Goal: Task Accomplishment & Management: Use online tool/utility

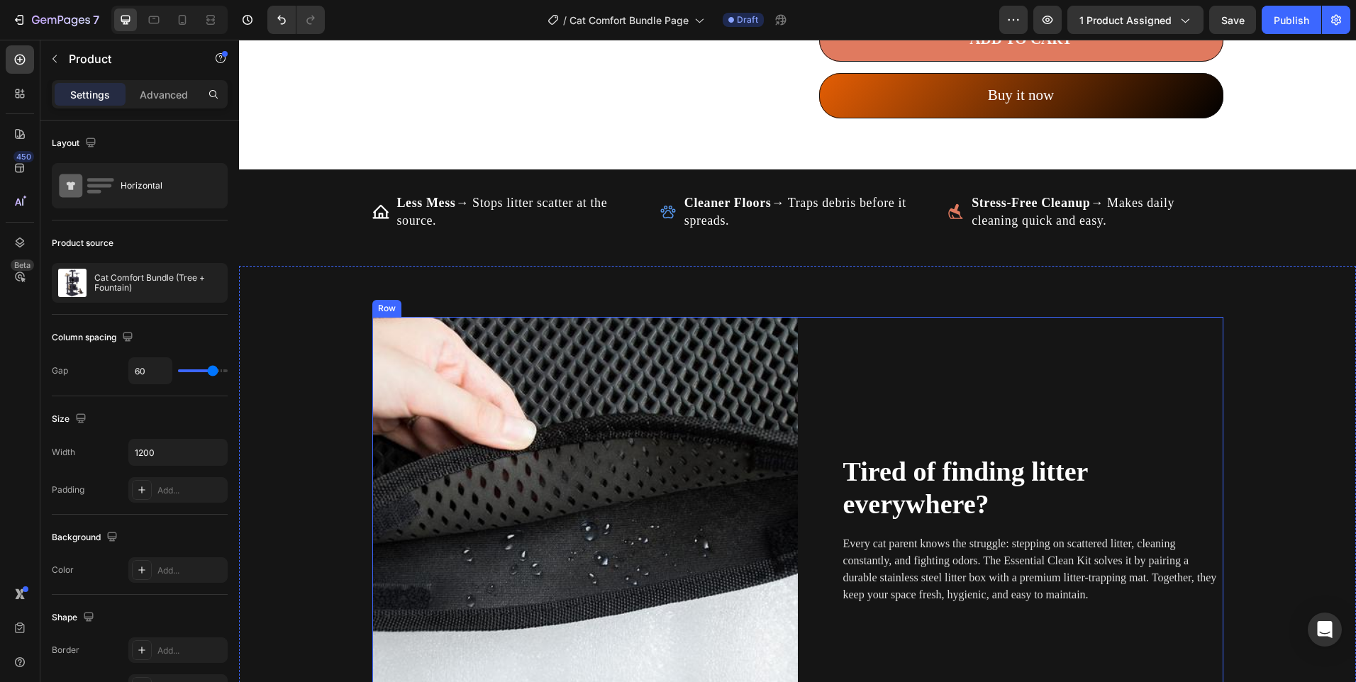
scroll to position [1064, 0]
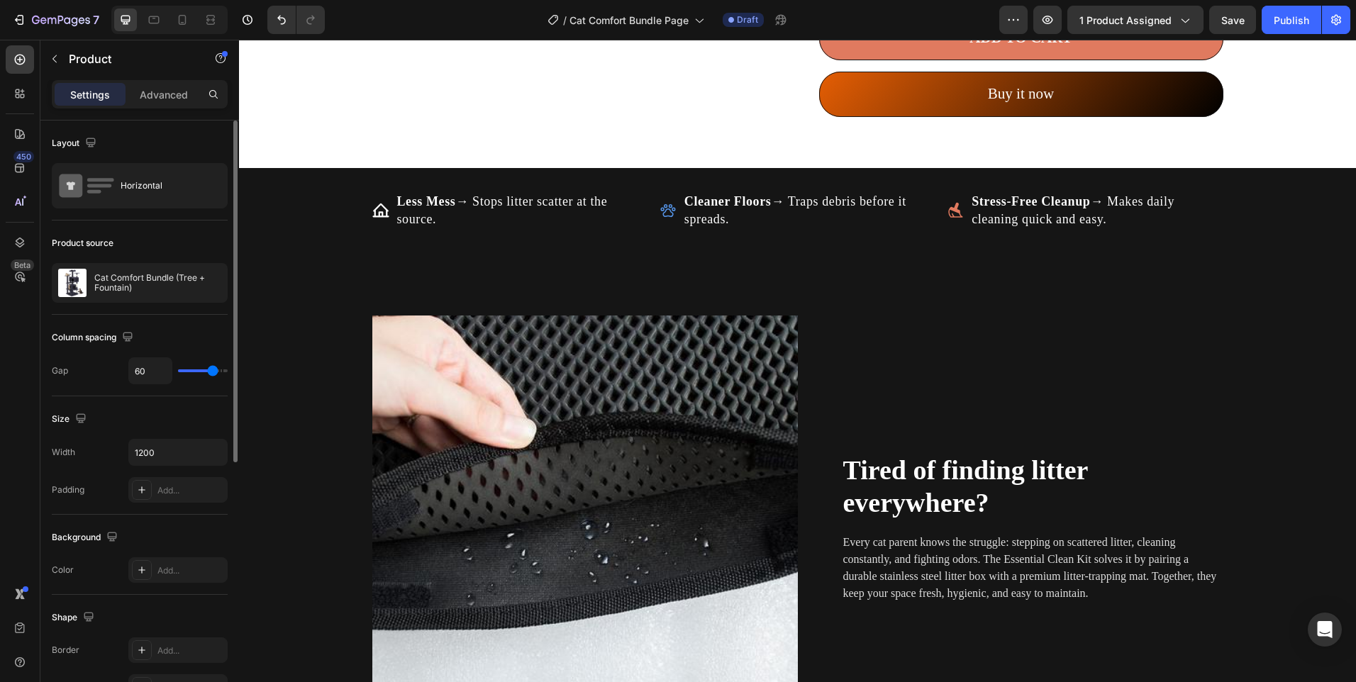
type input "59"
type input "58"
type input "55"
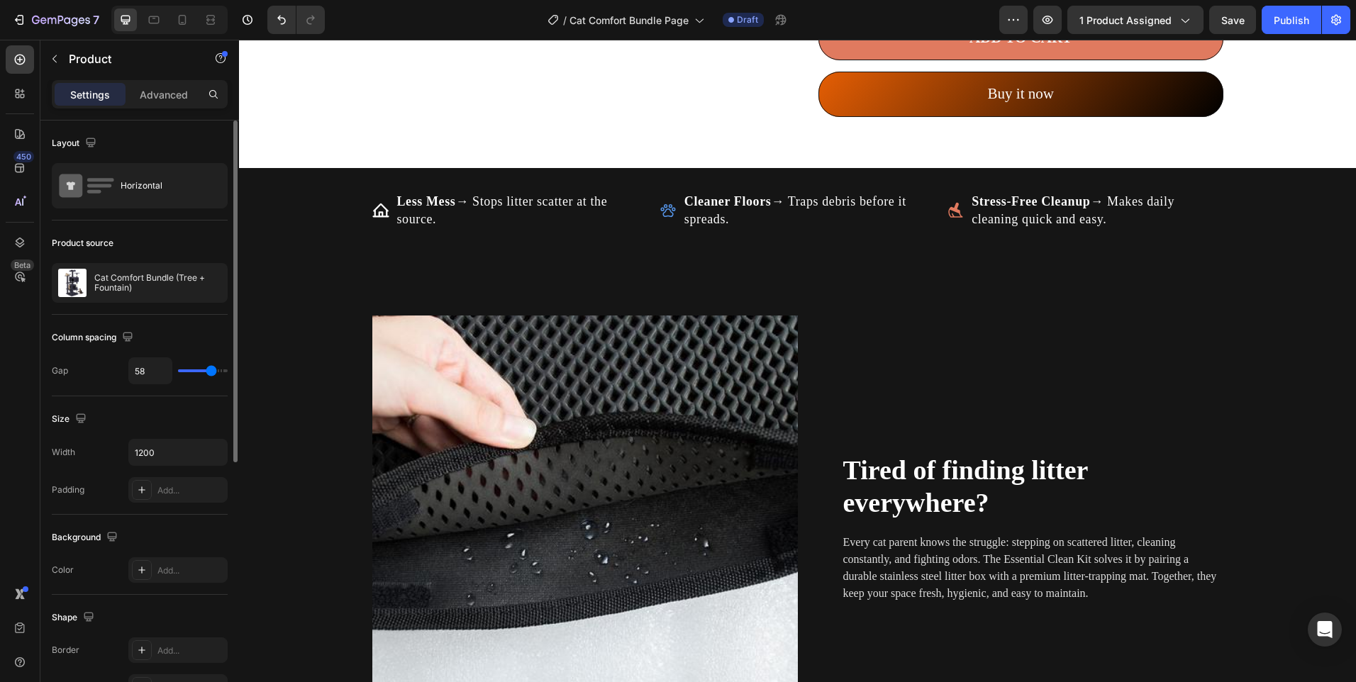
type input "55"
type input "53"
type input "36"
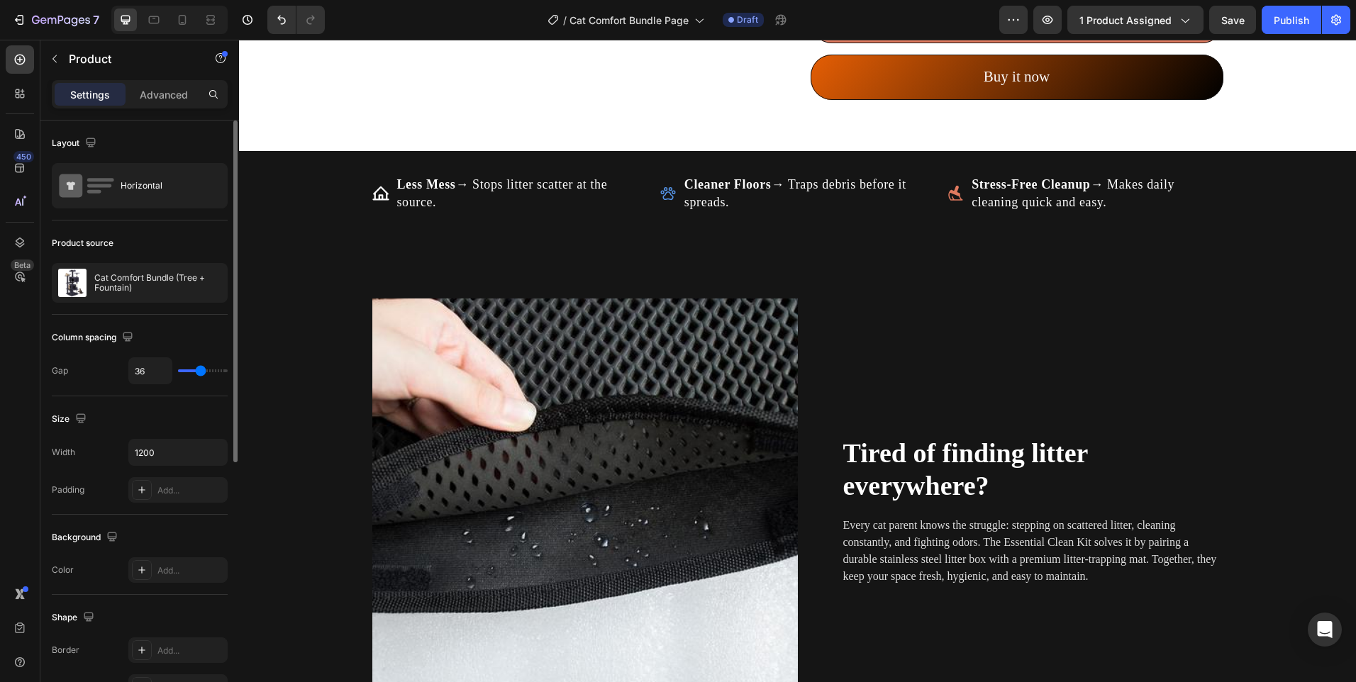
type input "34"
type input "30"
type input "73"
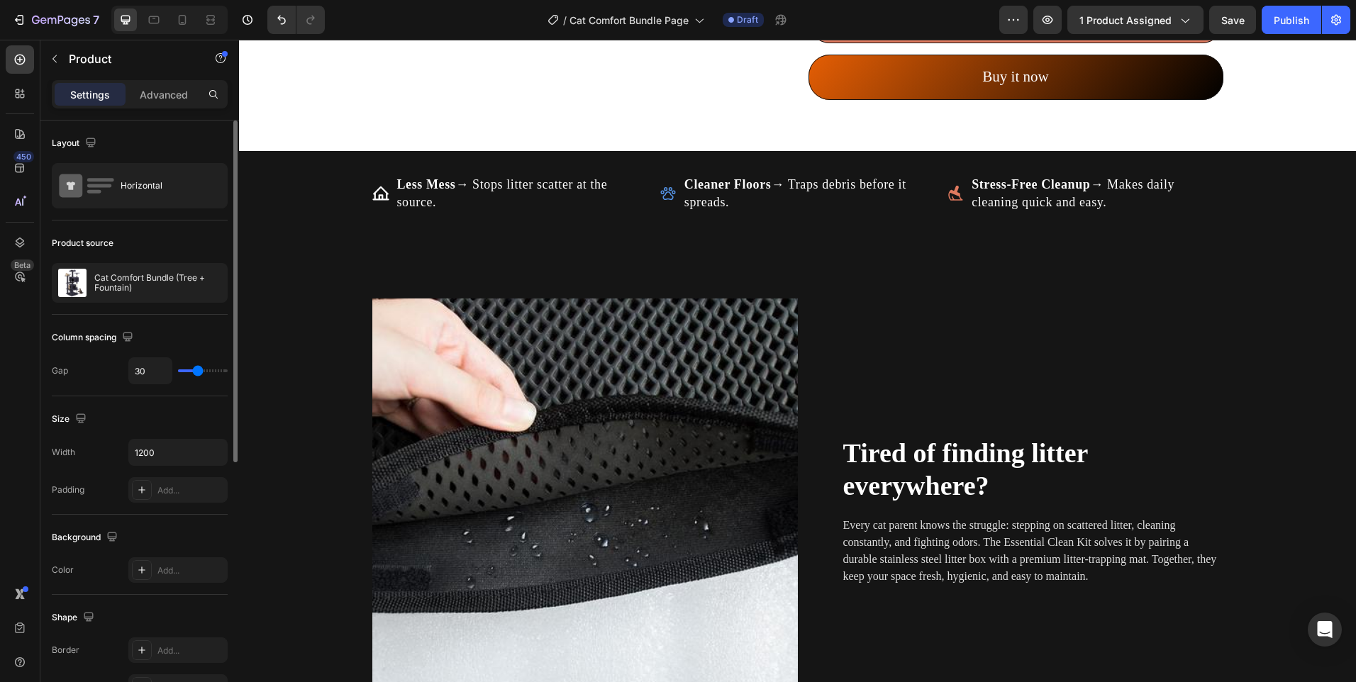
type input "73"
type input "80"
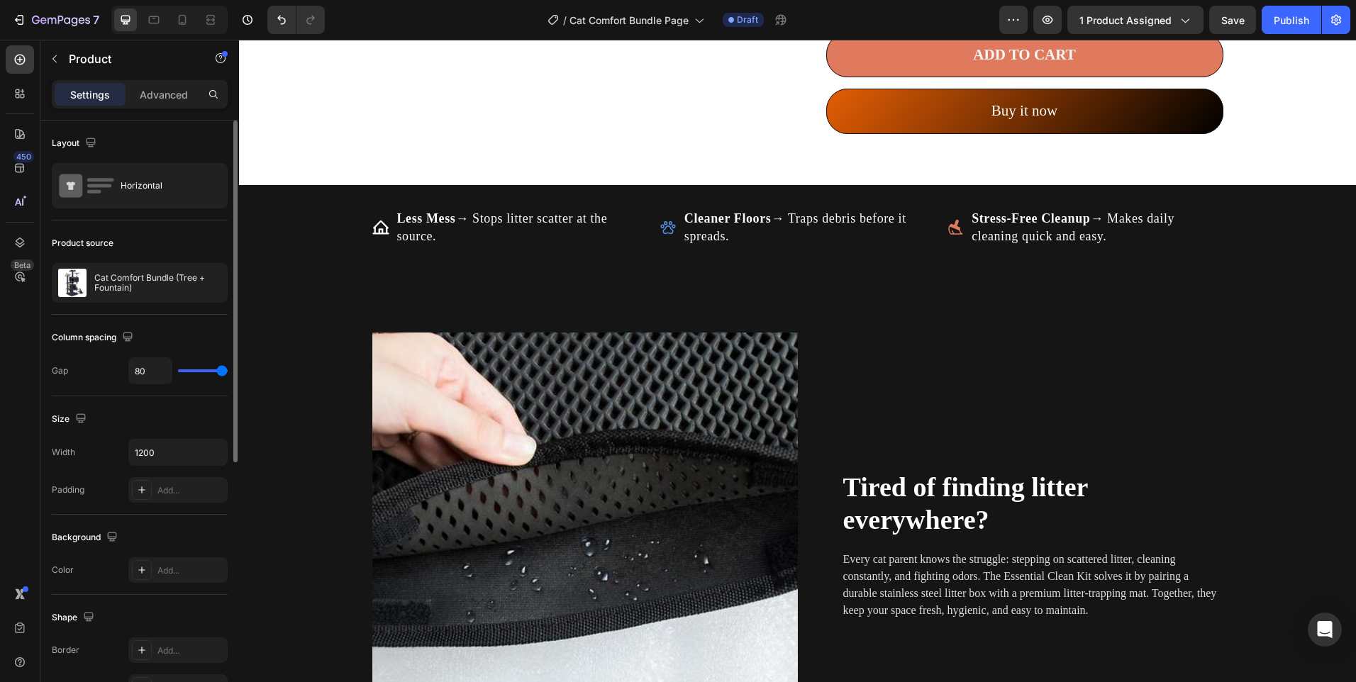
type input "74"
type input "68"
type input "64"
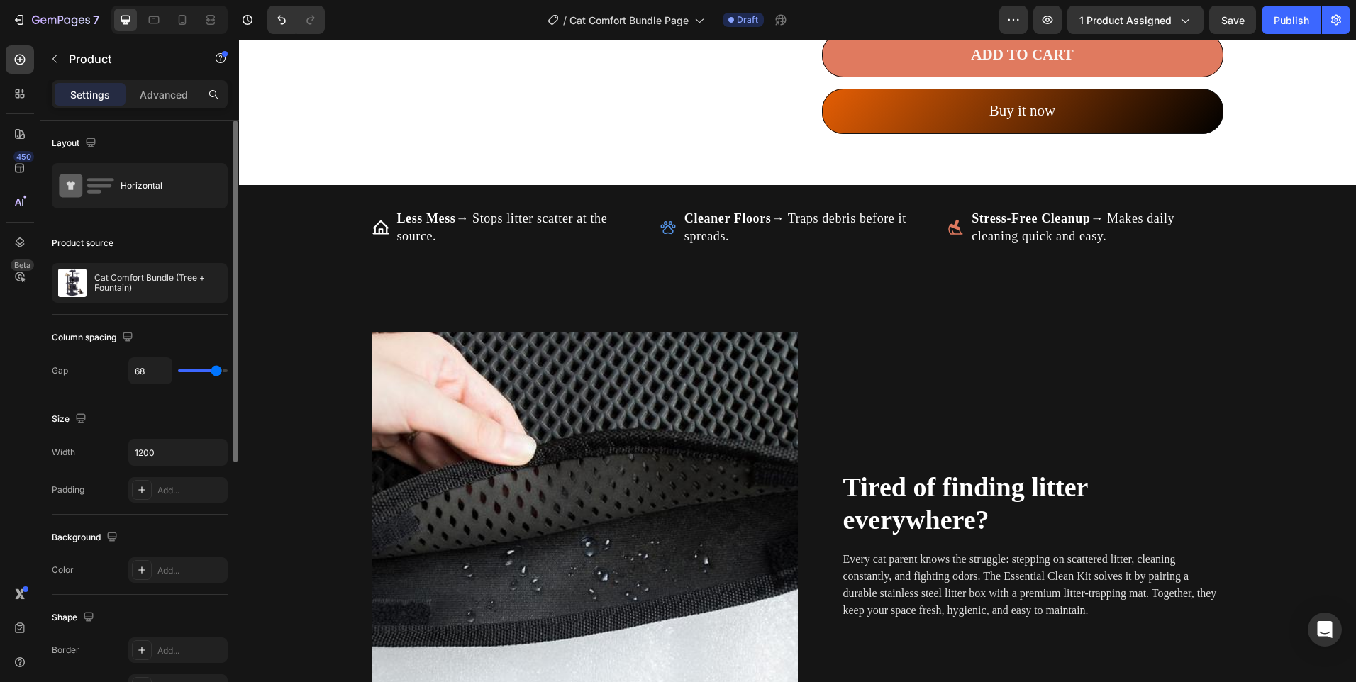
type input "64"
type input "59"
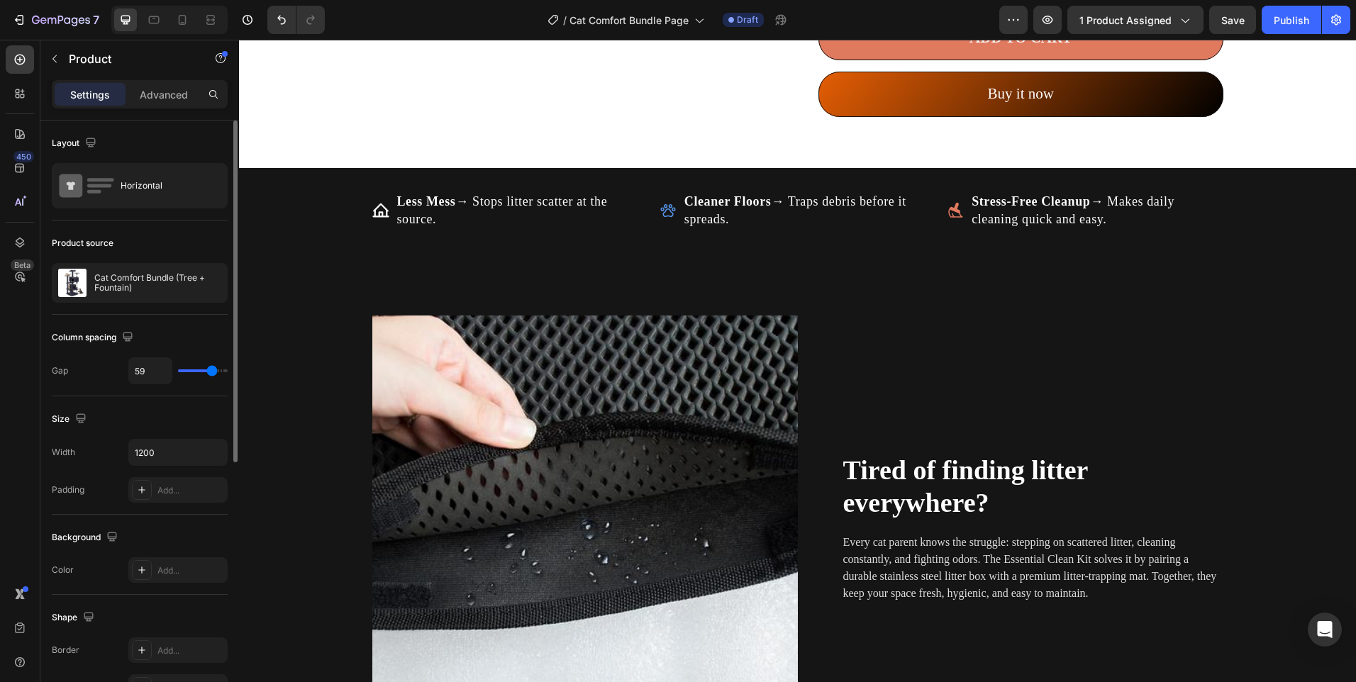
type input "61"
type input "62"
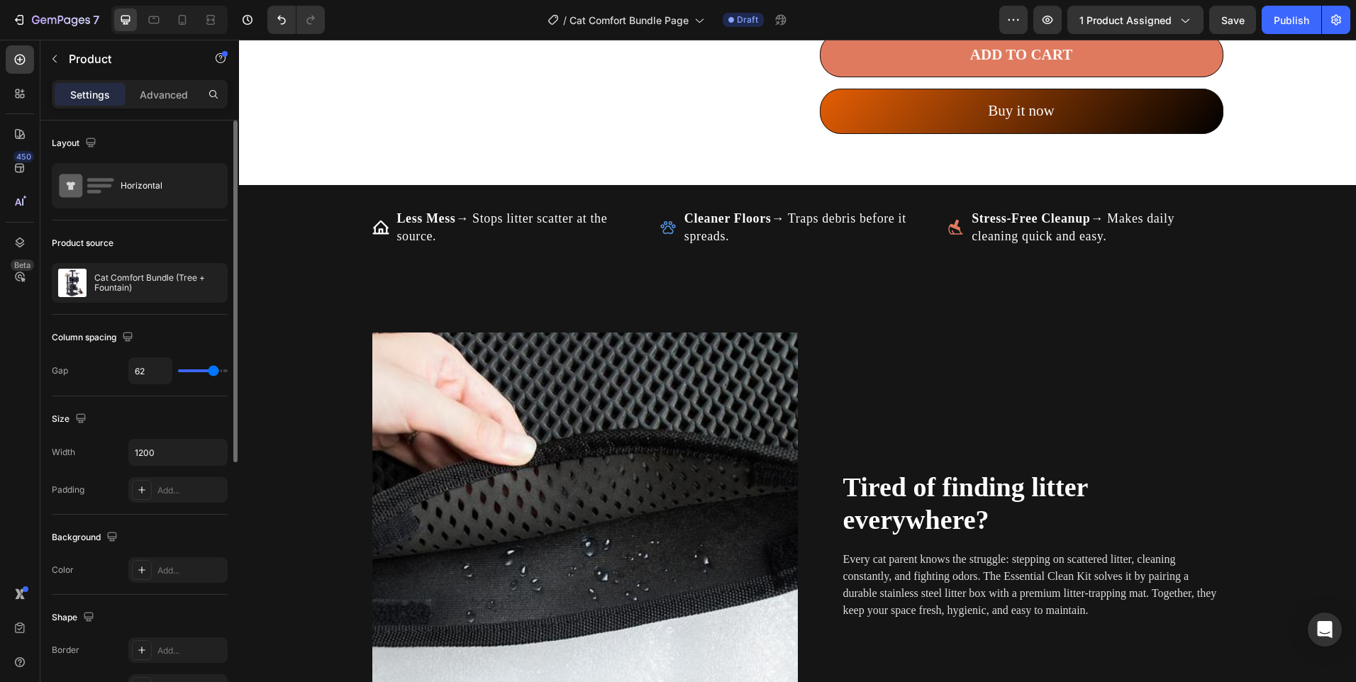
type input "52"
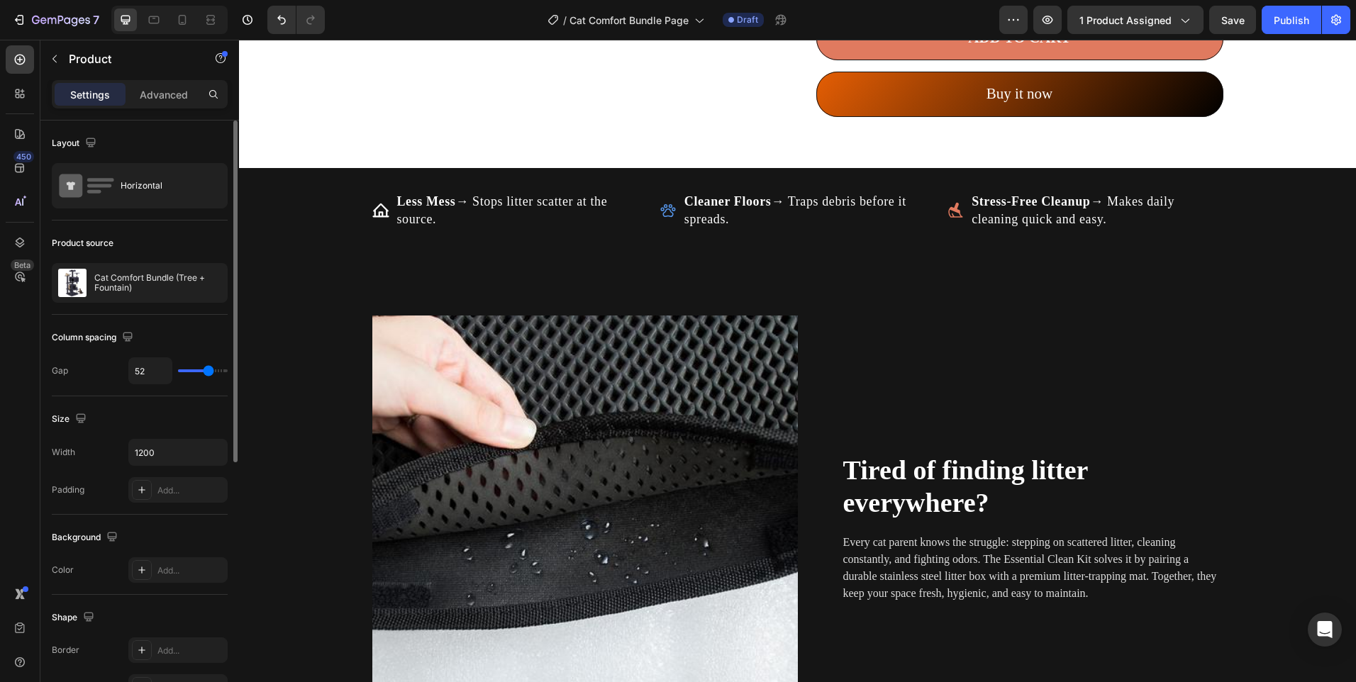
type input "62"
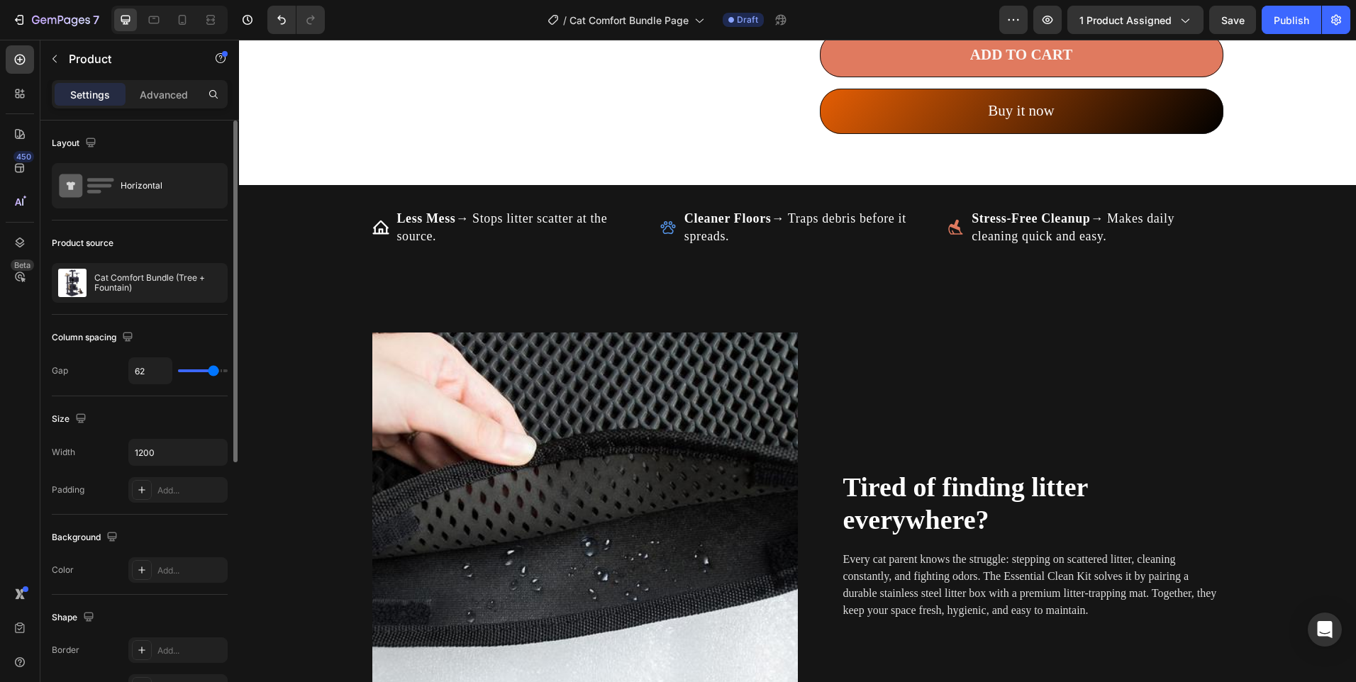
type input "55"
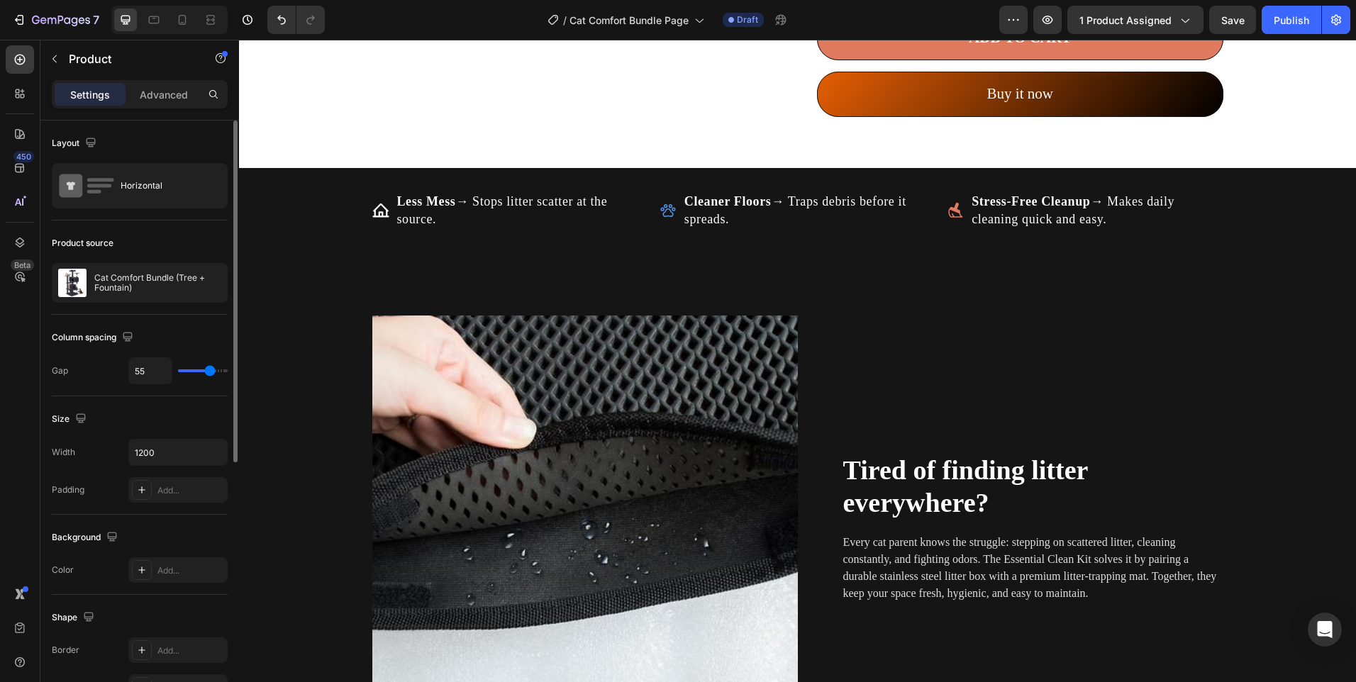
type input "62"
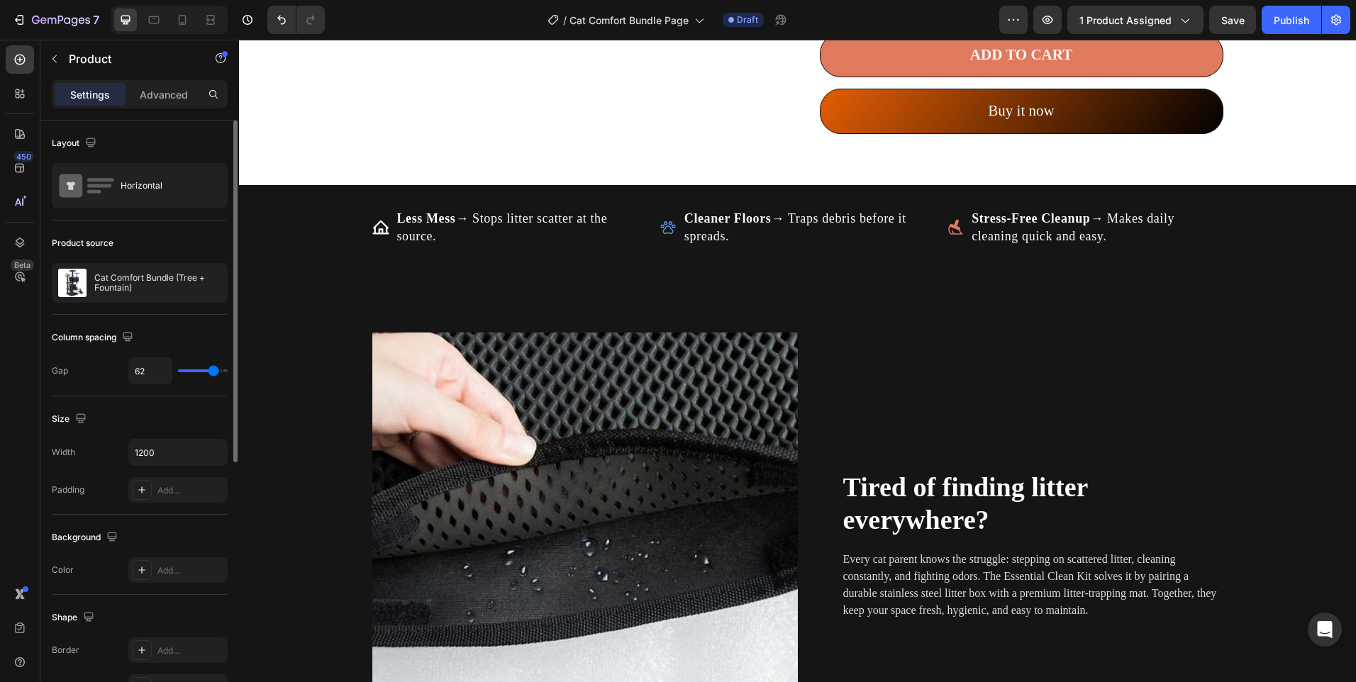
type input "62"
click at [214, 370] on input "range" at bounding box center [203, 371] width 50 height 3
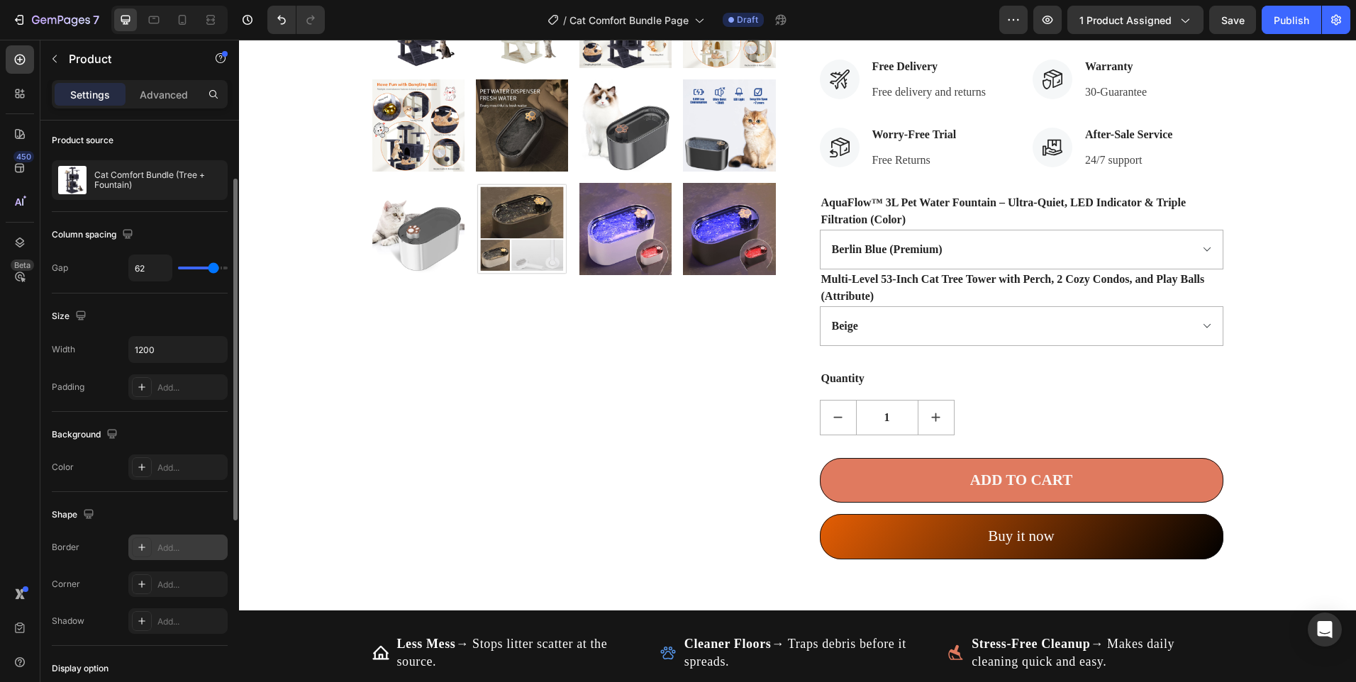
scroll to position [0, 0]
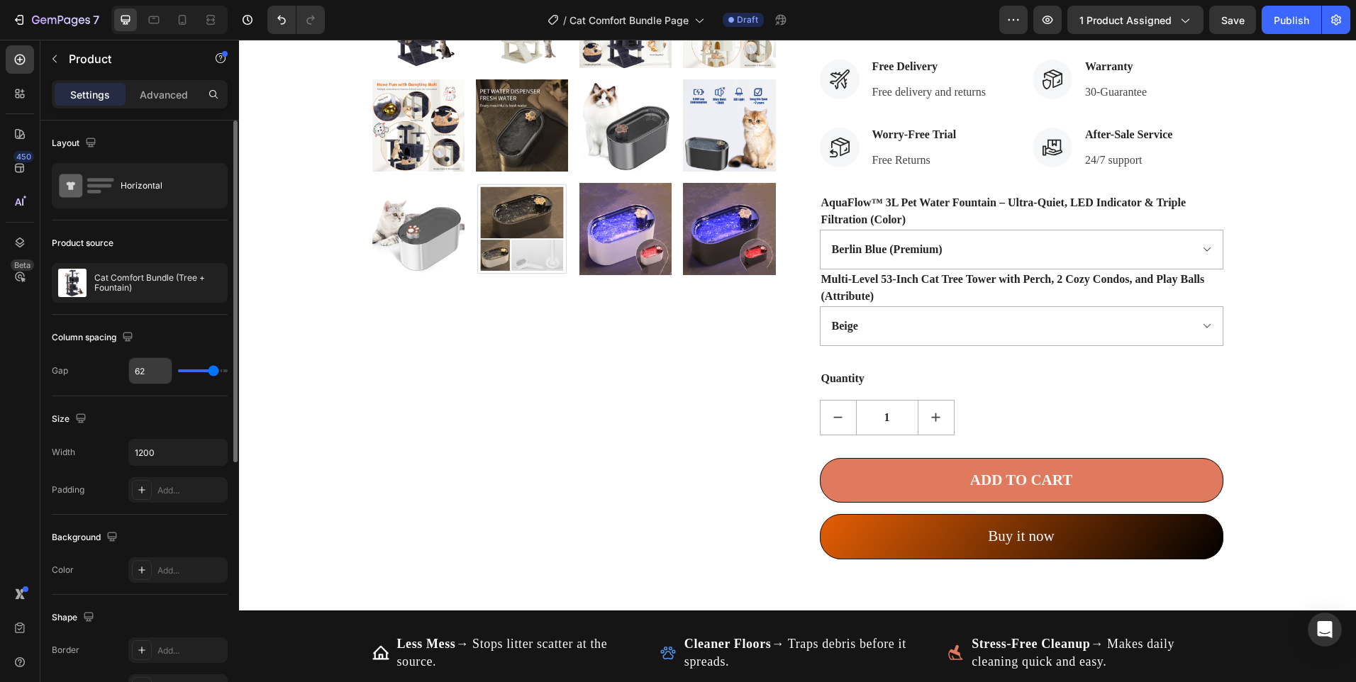
click at [142, 368] on input "62" at bounding box center [150, 371] width 43 height 26
type input "6"
type input "60"
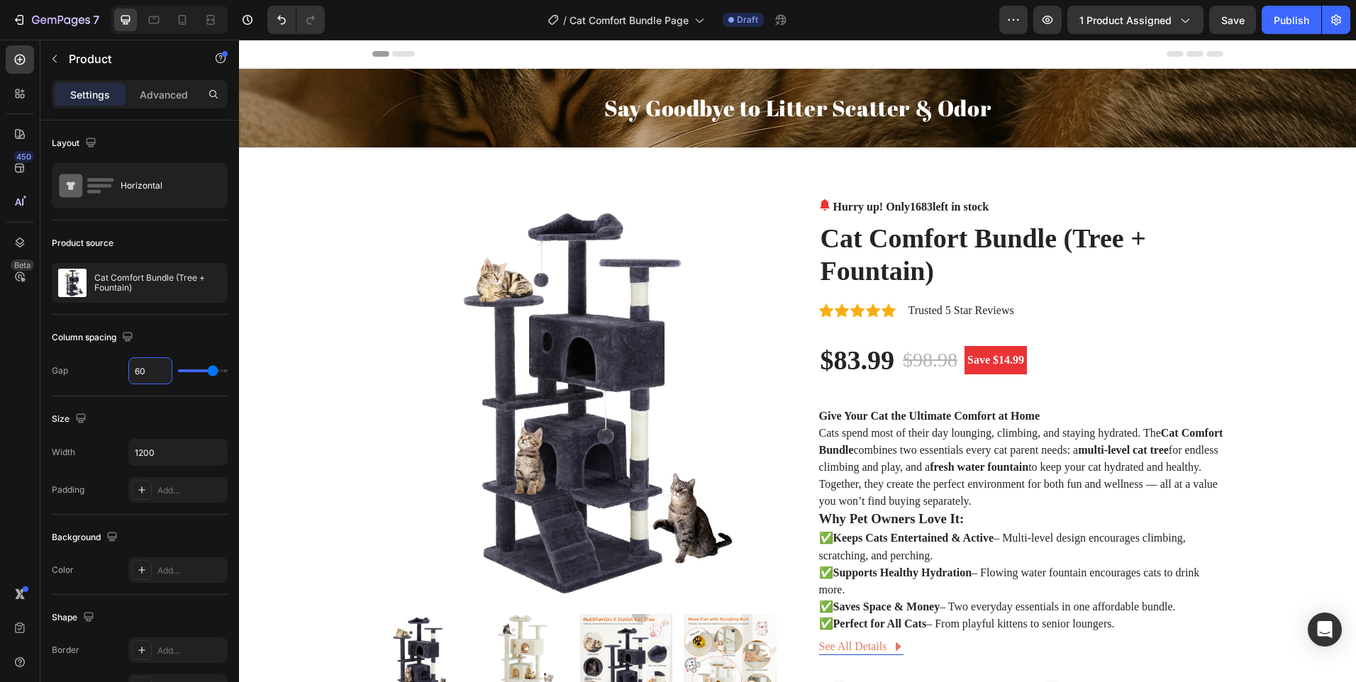
type input "60"
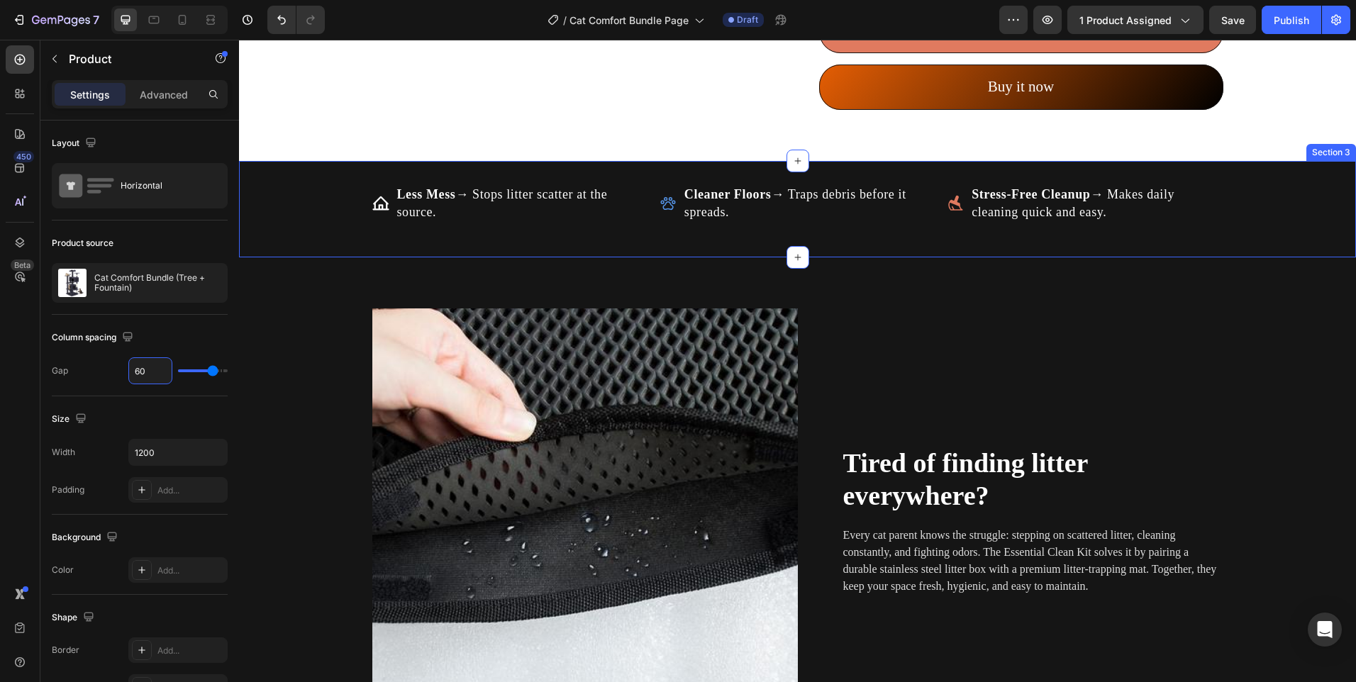
scroll to position [1277, 0]
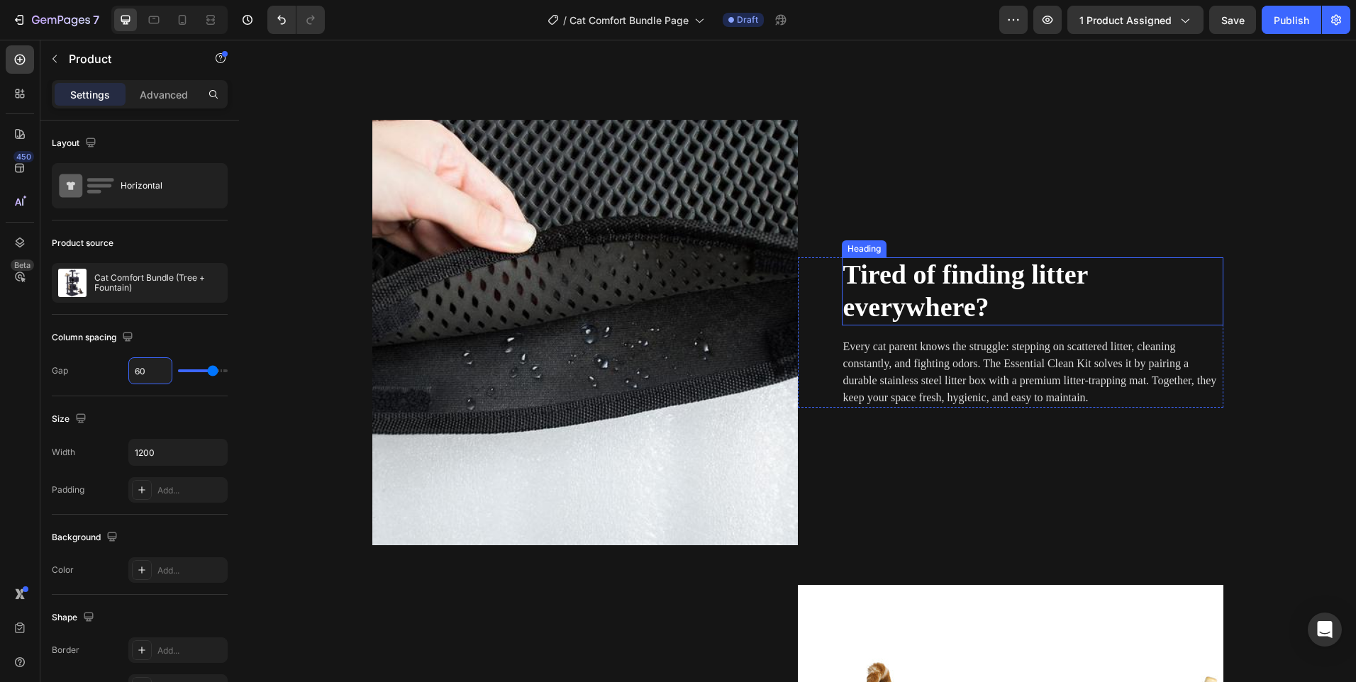
click at [877, 304] on span "Tired of finding litter everywhere?" at bounding box center [965, 291] width 245 height 62
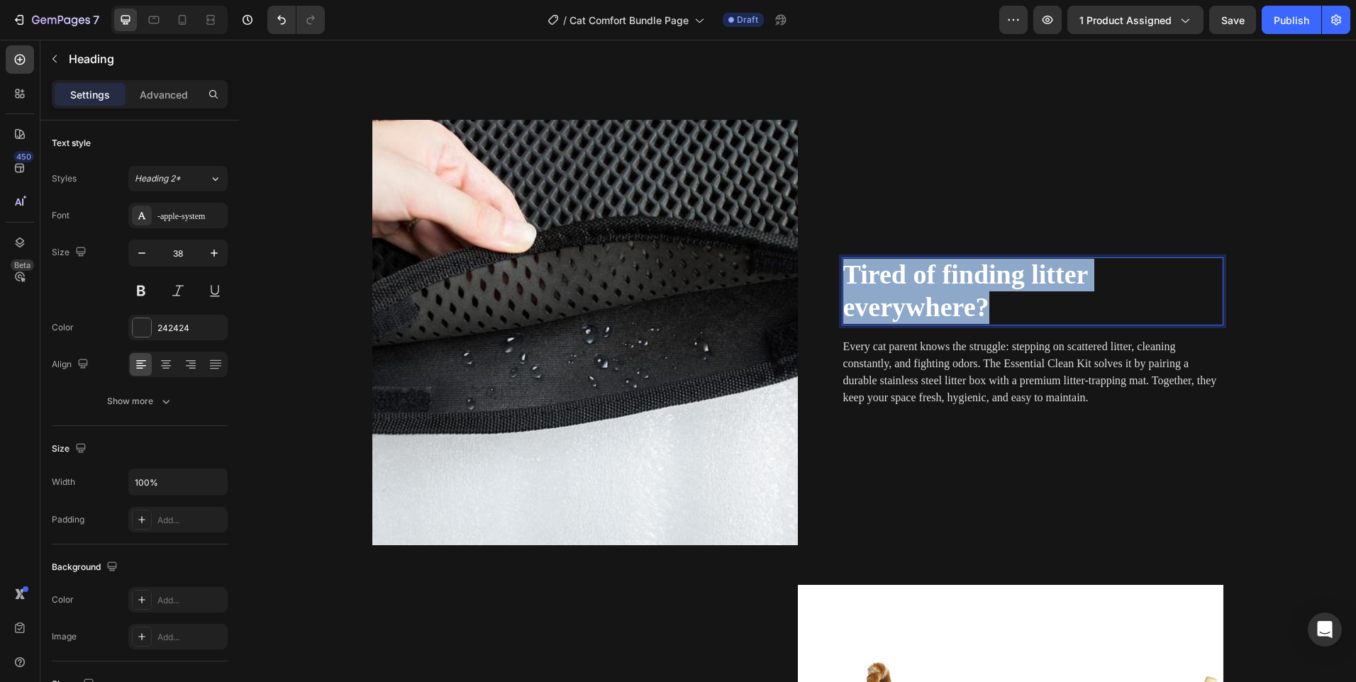
click at [876, 304] on span "Tired of finding litter everywhere?" at bounding box center [965, 291] width 245 height 62
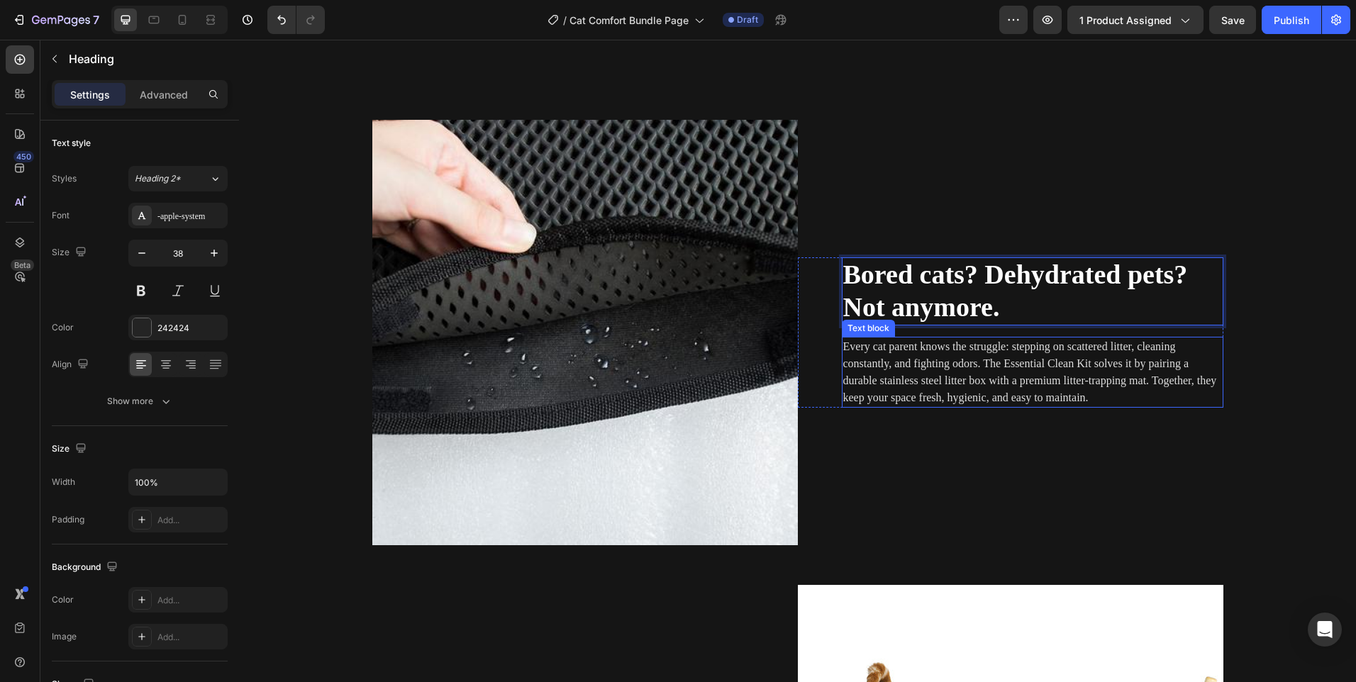
click at [946, 367] on span "Every cat parent knows the struggle: stepping on scattered litter, cleaning con…" at bounding box center [1030, 371] width 374 height 63
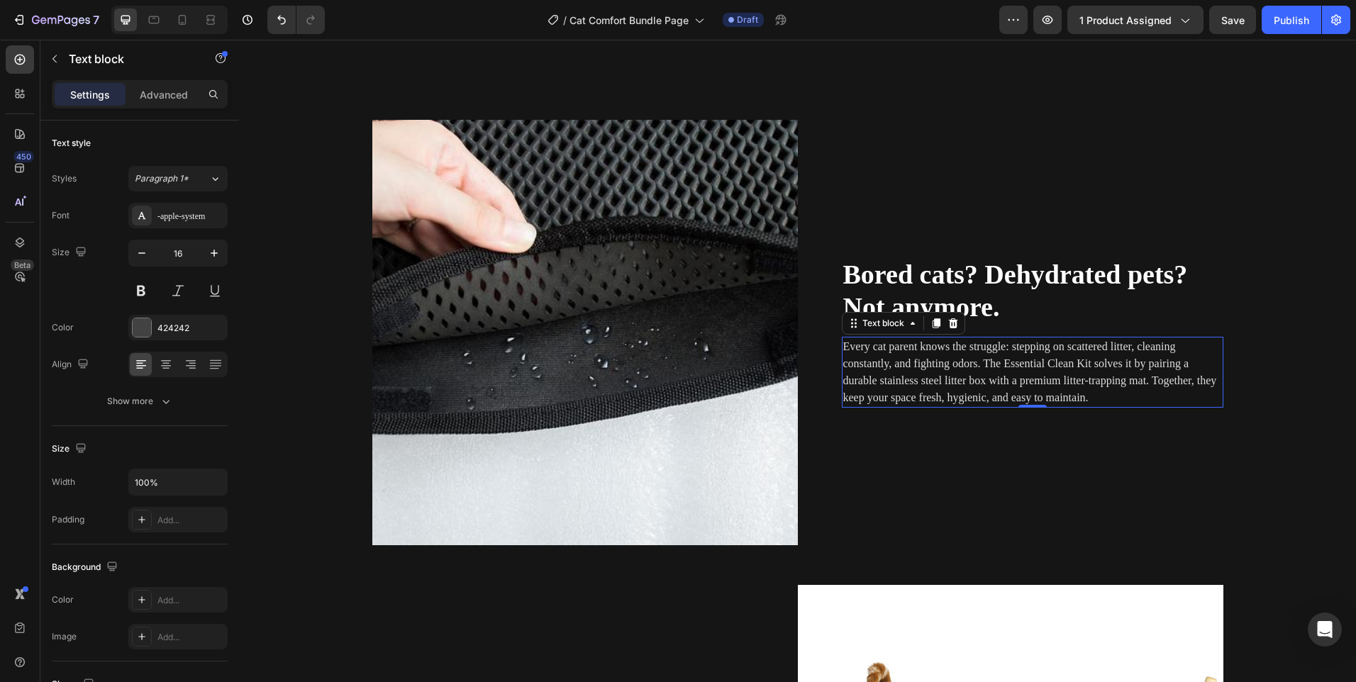
click at [946, 367] on span "Every cat parent knows the struggle: stepping on scattered litter, cleaning con…" at bounding box center [1030, 371] width 374 height 63
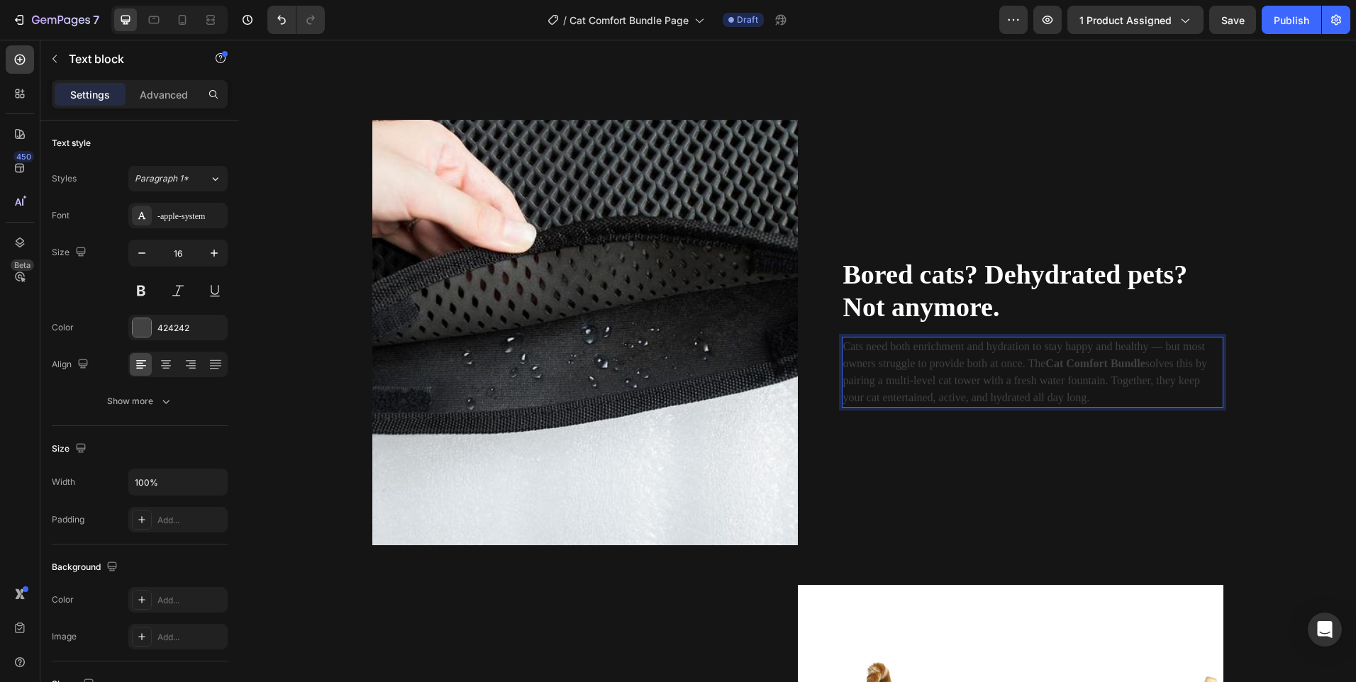
click at [964, 372] on p "Cats need both enrichment and hydration to stay happy and healthy — but most ow…" at bounding box center [1032, 372] width 379 height 68
click at [1007, 320] on button "color" at bounding box center [1016, 319] width 26 height 26
type input "424242"
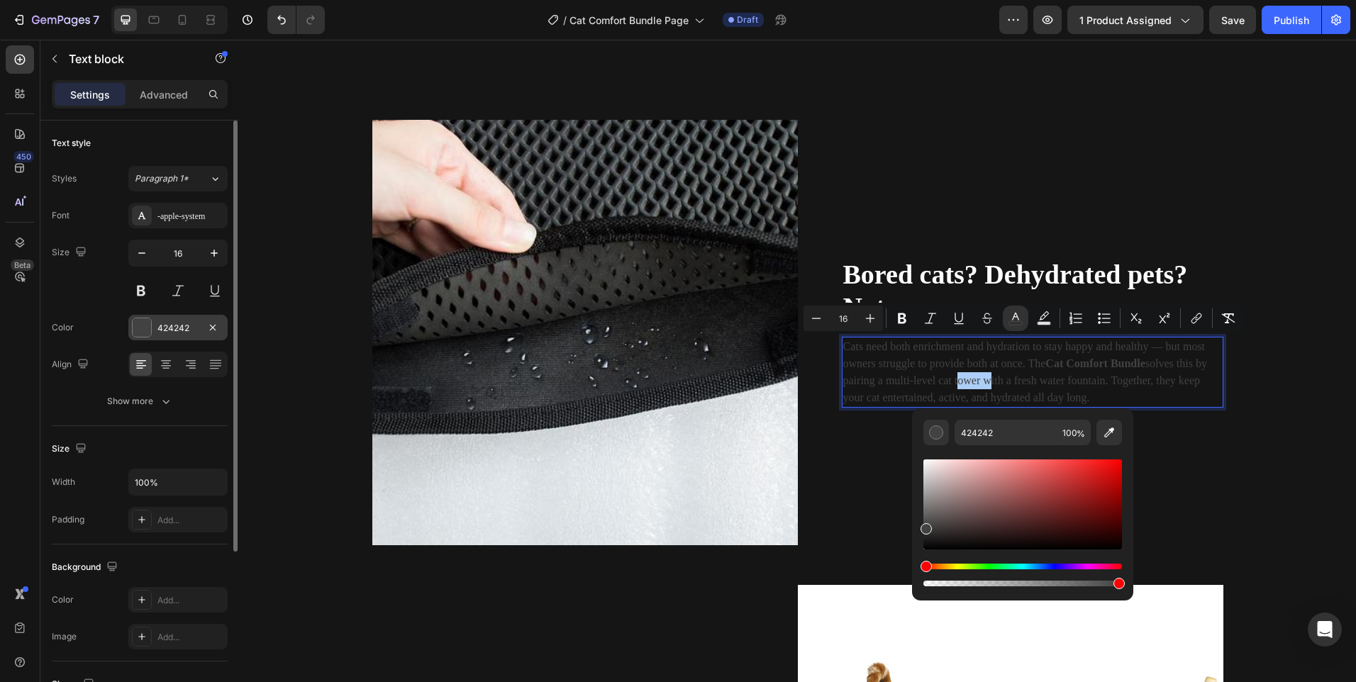
click at [172, 336] on div "424242" at bounding box center [177, 328] width 99 height 26
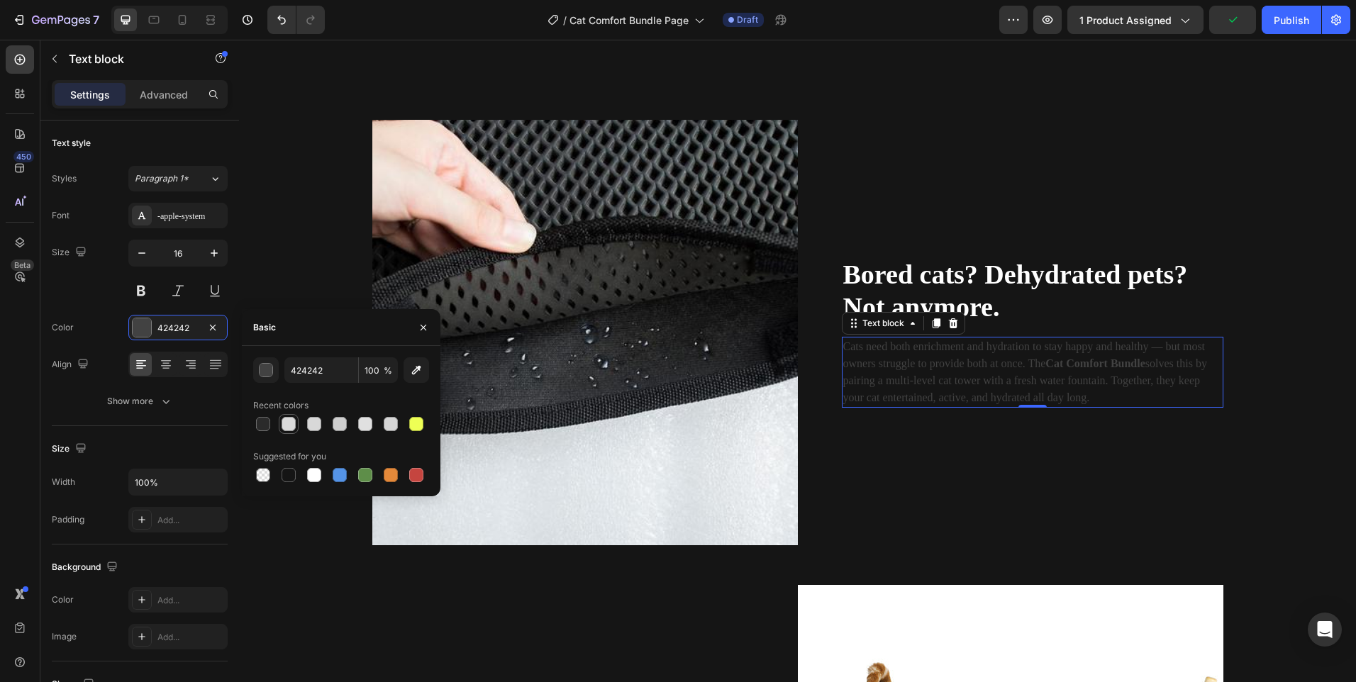
click at [287, 423] on div at bounding box center [289, 424] width 14 height 14
type input "DBDBDB"
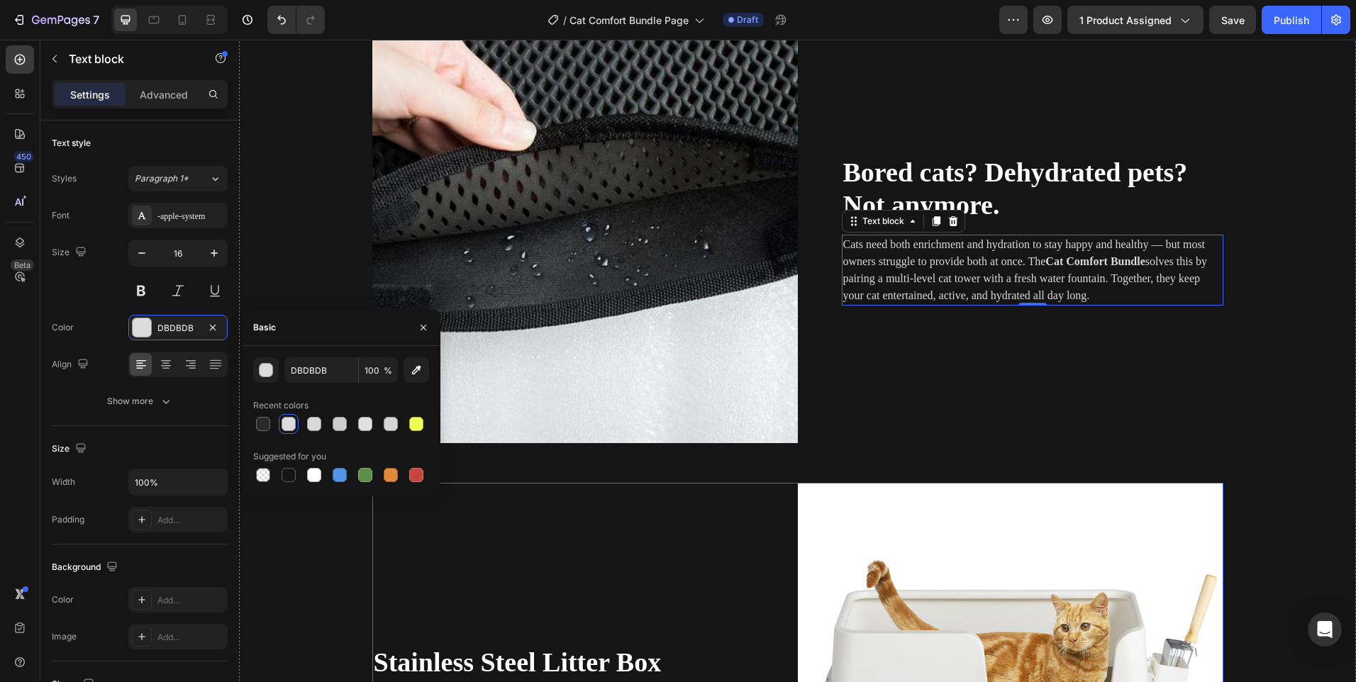
scroll to position [1490, 0]
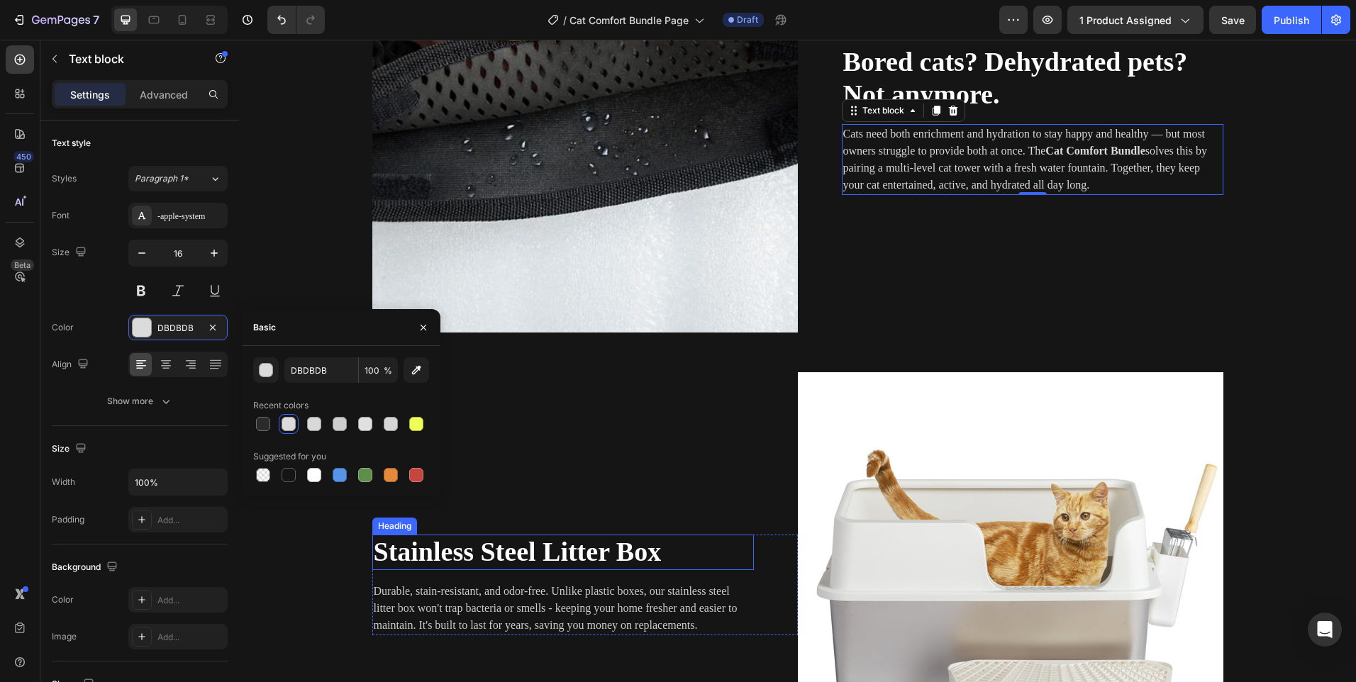
click at [533, 541] on span "Stainless Steel Litter Box" at bounding box center [518, 552] width 288 height 30
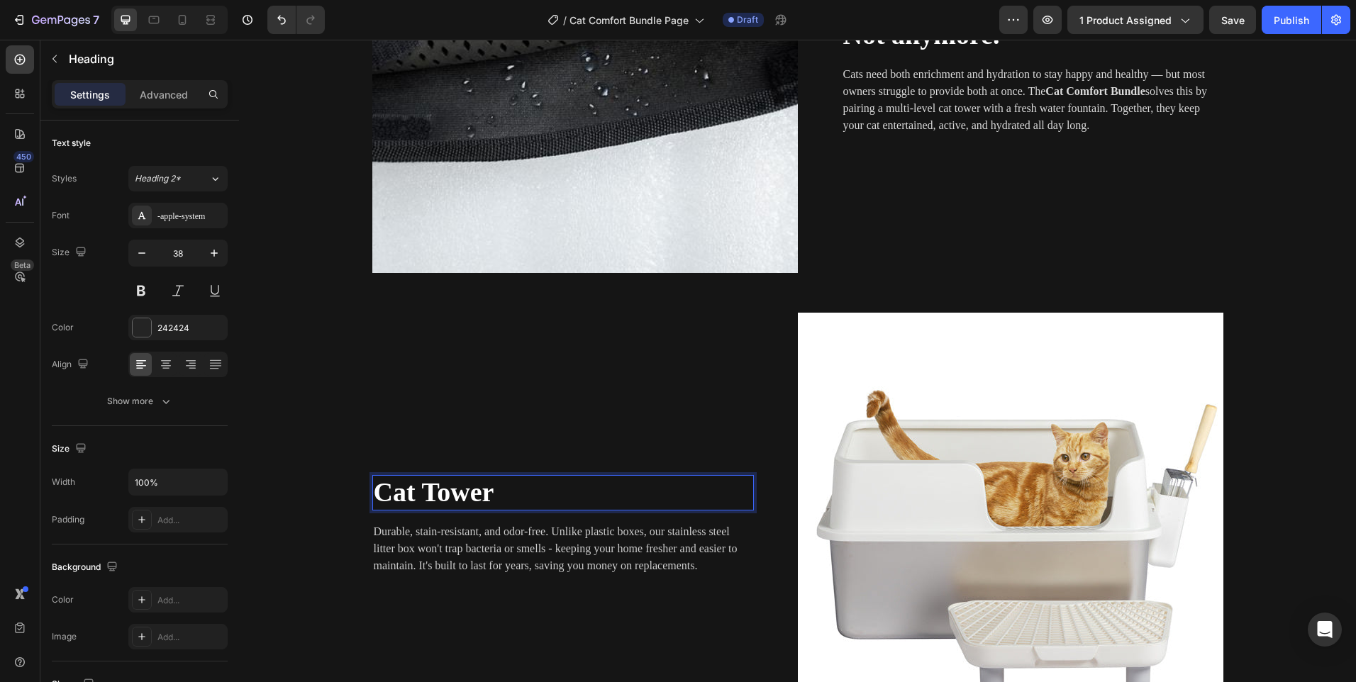
scroll to position [1631, 0]
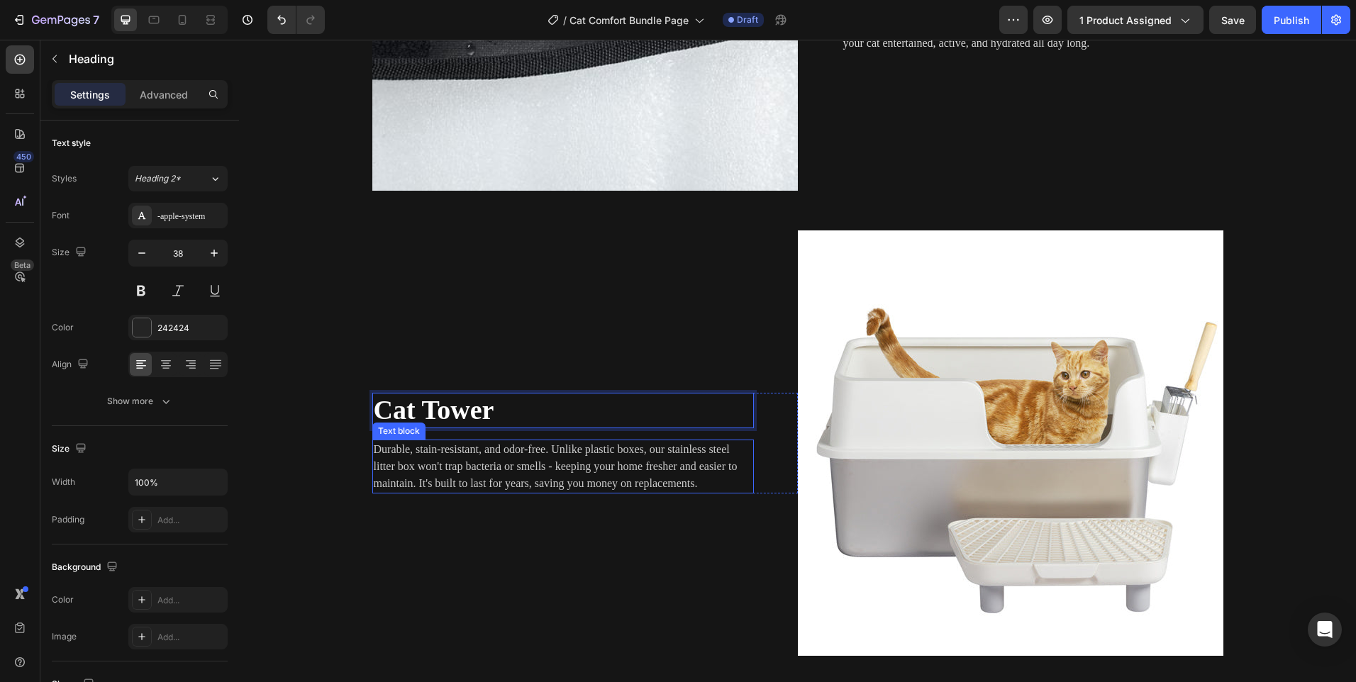
click at [529, 473] on p "Durable, stain-resistant, and odor-free. Unlike plastic boxes, our stainless st…" at bounding box center [563, 466] width 379 height 51
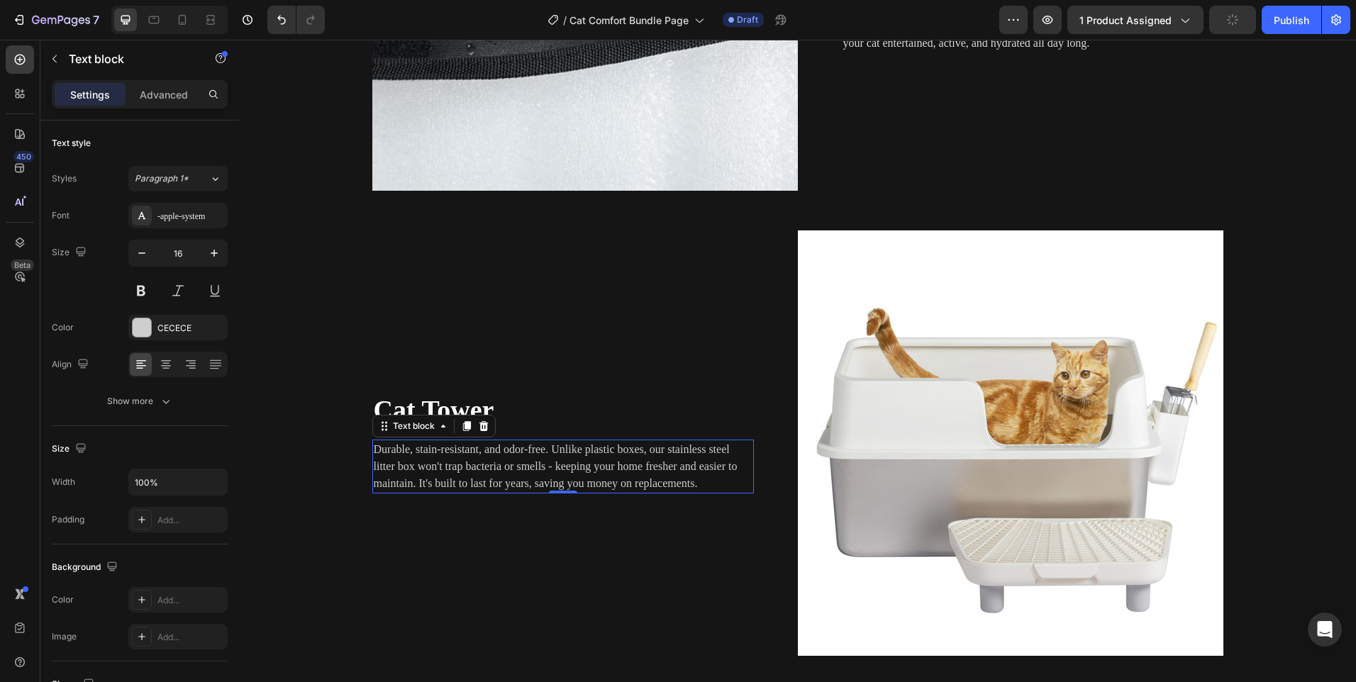
click at [529, 473] on p "Durable, stain-resistant, and odor-free. Unlike plastic boxes, our stainless st…" at bounding box center [563, 466] width 379 height 51
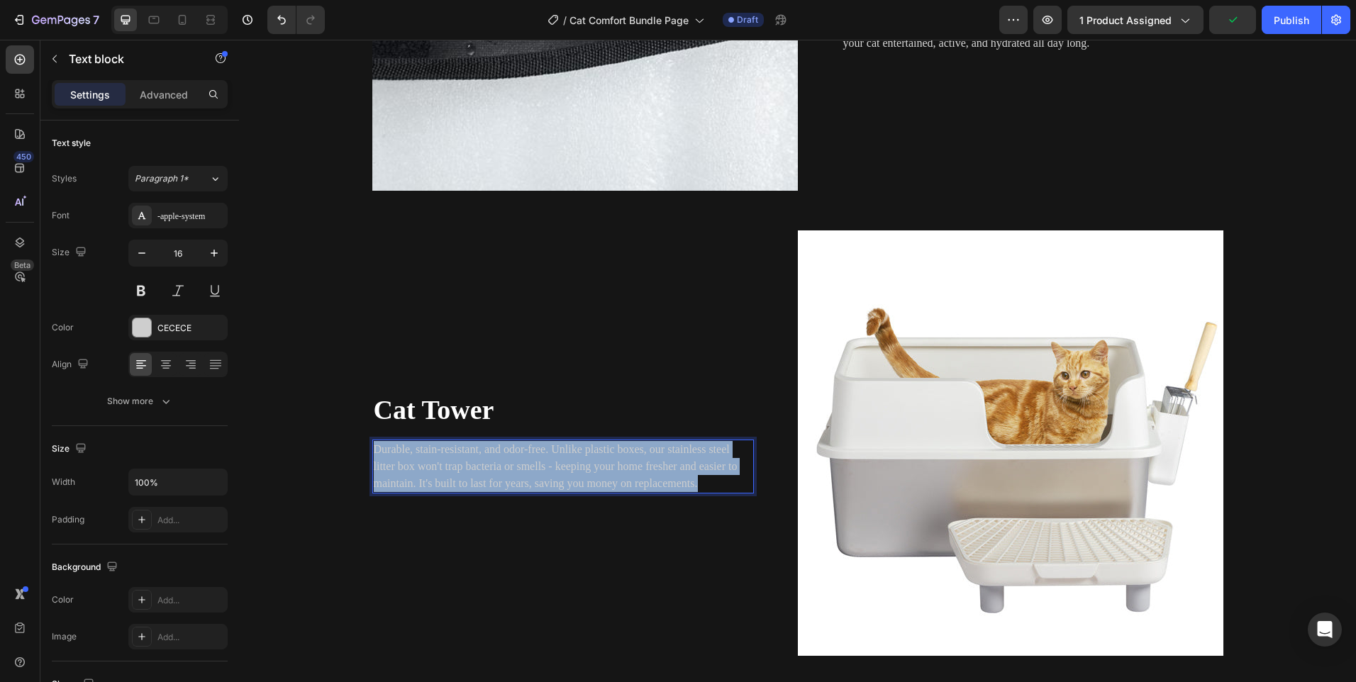
click at [529, 473] on p "Durable, stain-resistant, and odor-free. Unlike plastic boxes, our stainless st…" at bounding box center [563, 466] width 379 height 51
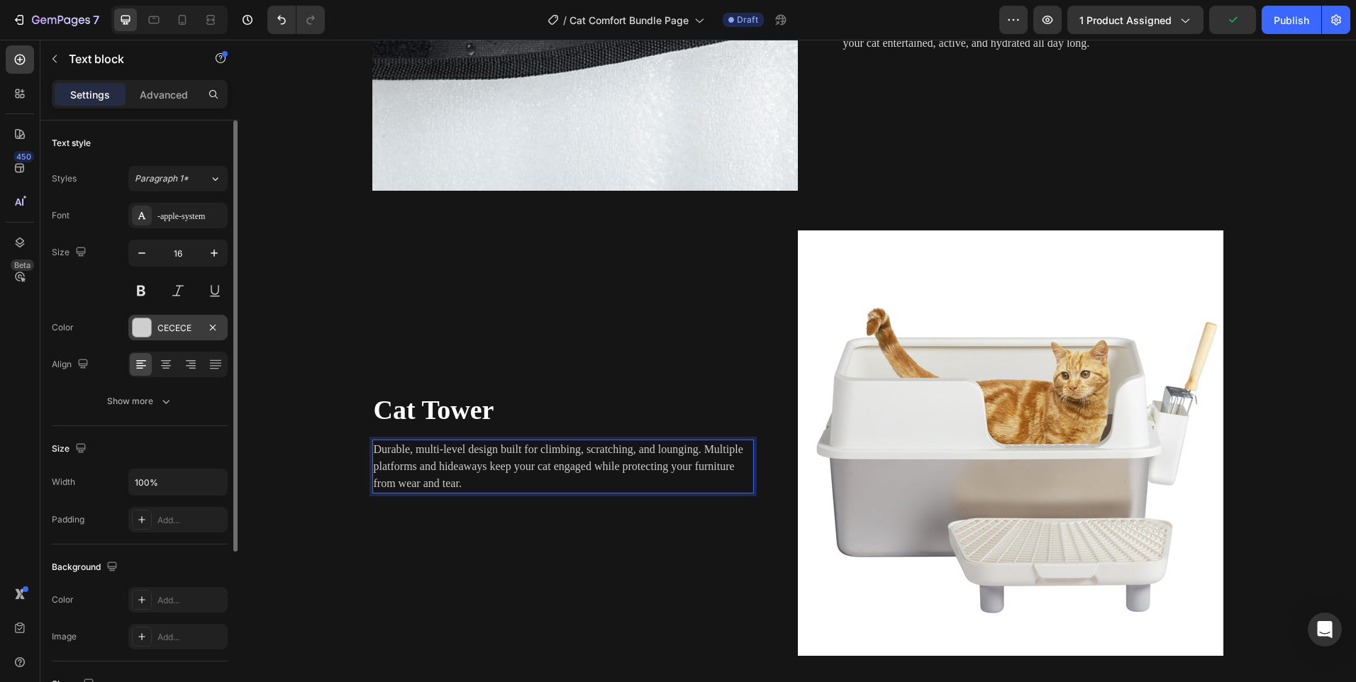
click at [134, 325] on div at bounding box center [142, 327] width 18 height 18
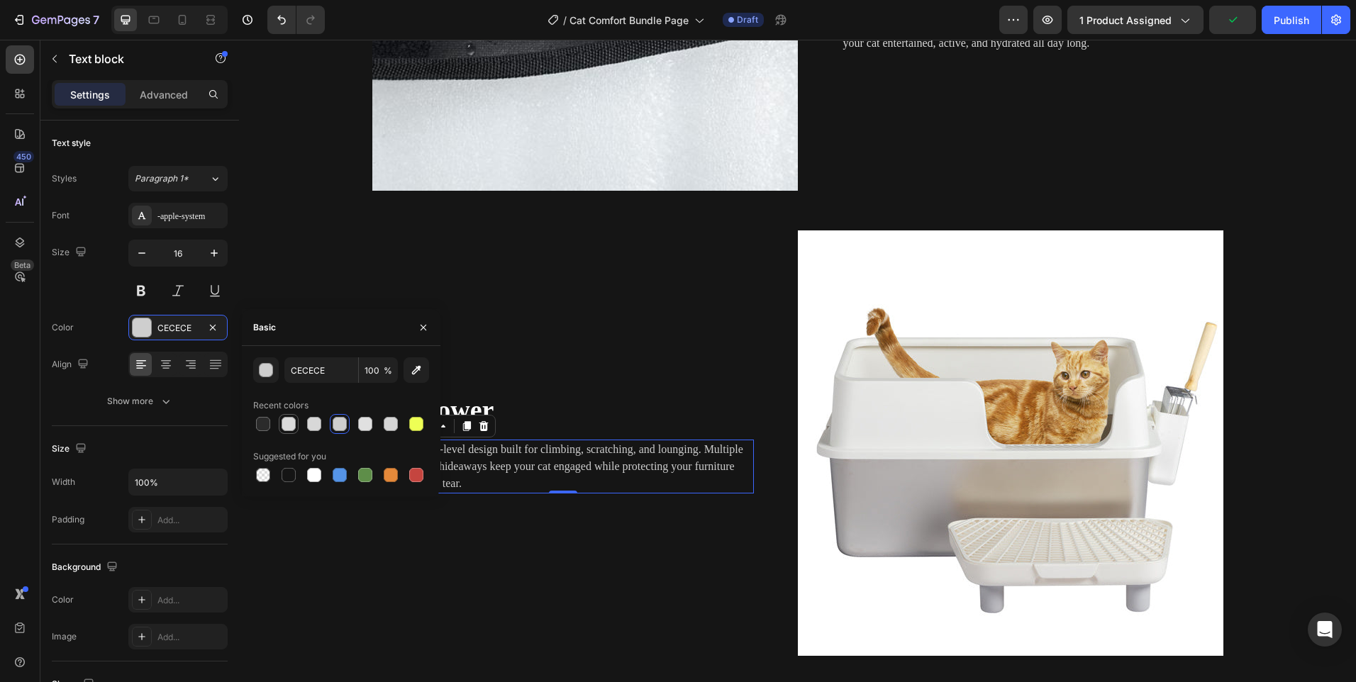
click at [294, 424] on div at bounding box center [289, 424] width 14 height 14
type input "DBDBDB"
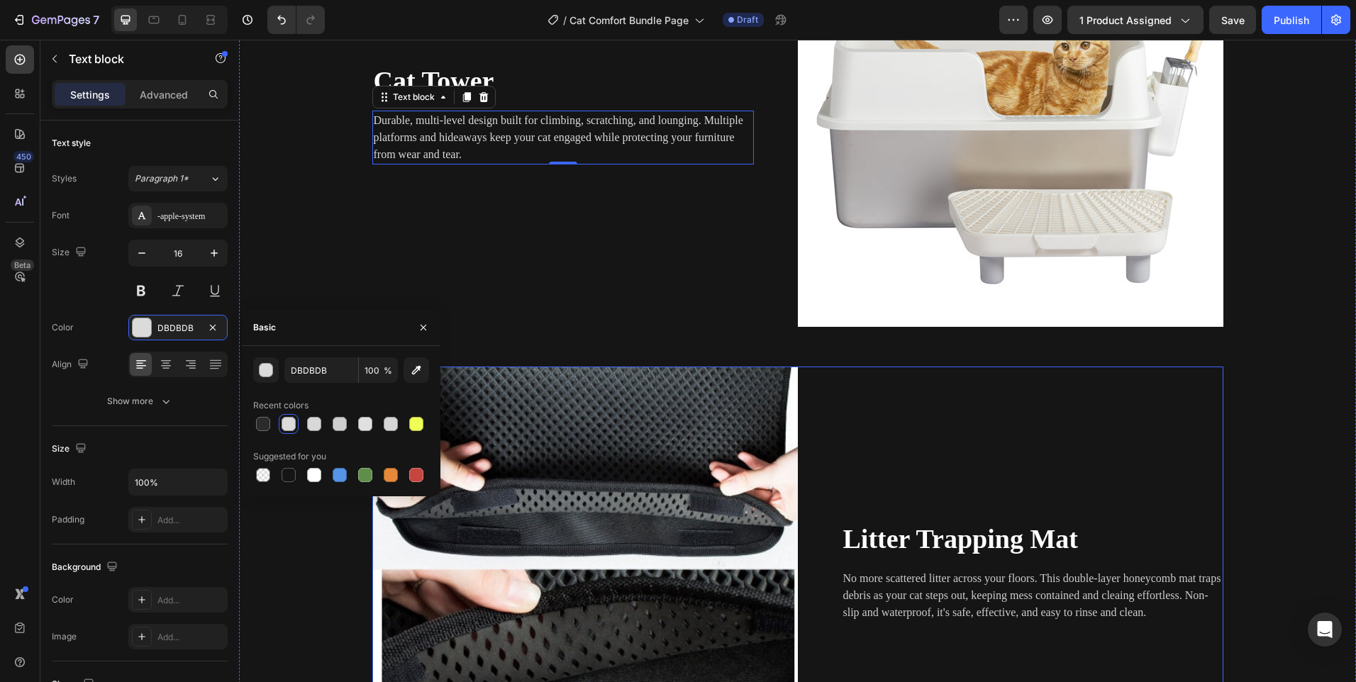
scroll to position [1986, 0]
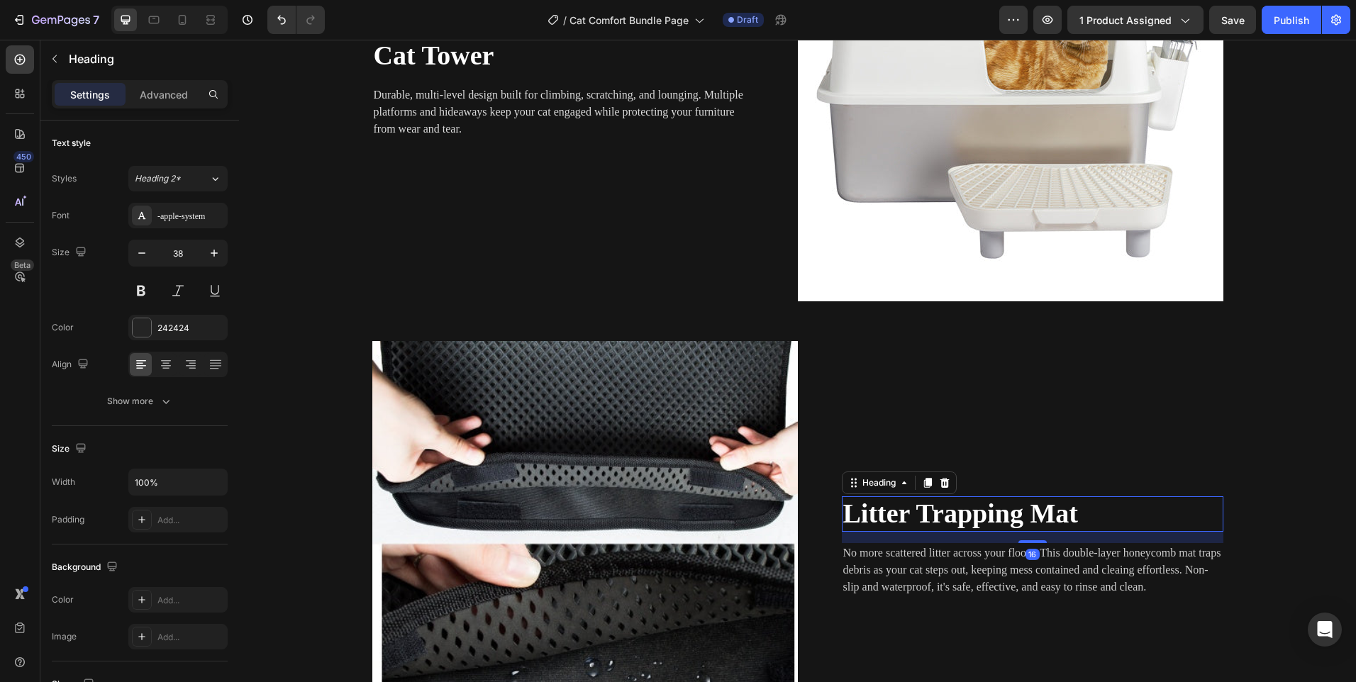
click at [921, 511] on span "Litter Trapping Mat" at bounding box center [960, 514] width 235 height 30
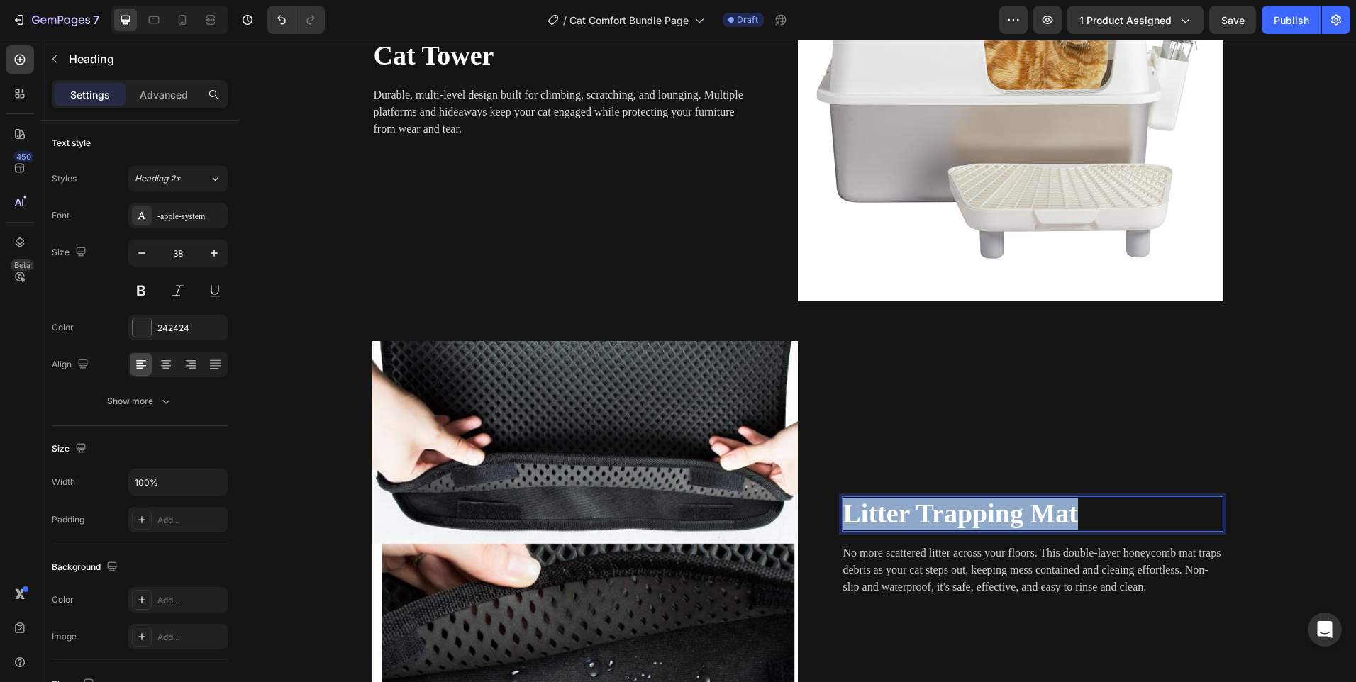
click at [921, 511] on span "Litter Trapping Mat" at bounding box center [960, 514] width 235 height 30
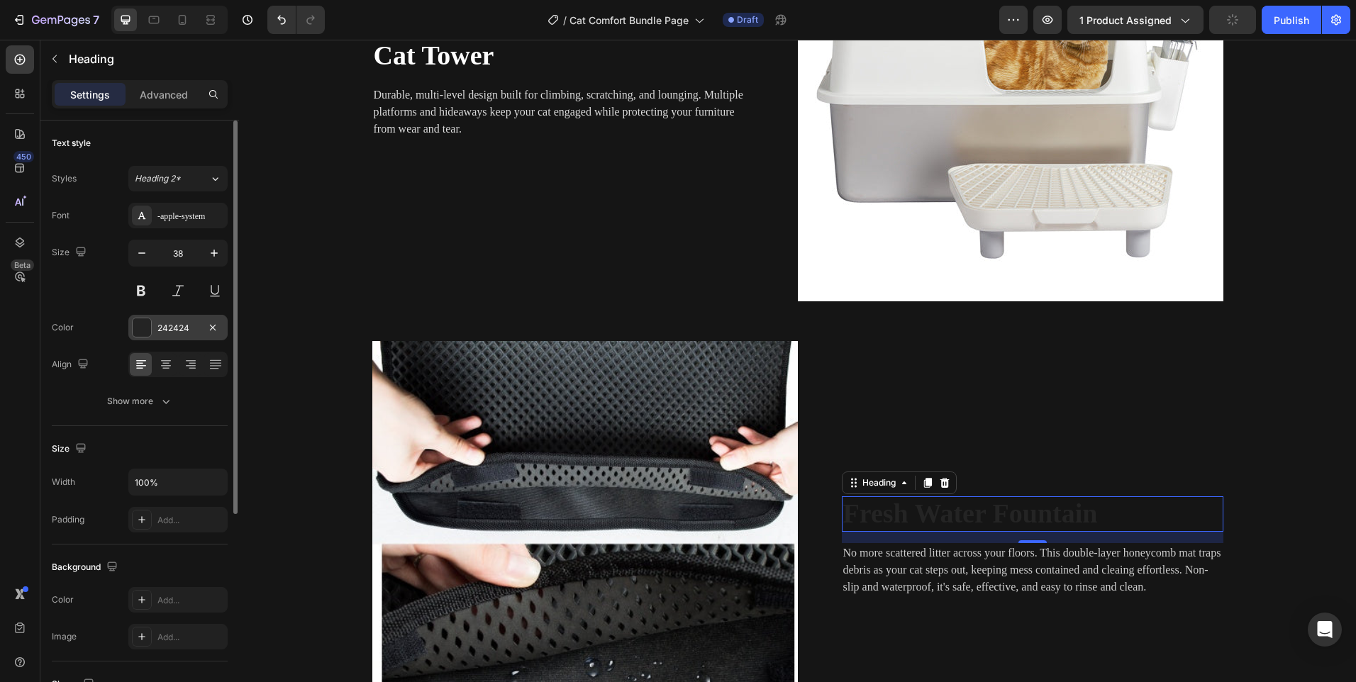
click at [163, 338] on div "242424" at bounding box center [177, 328] width 99 height 26
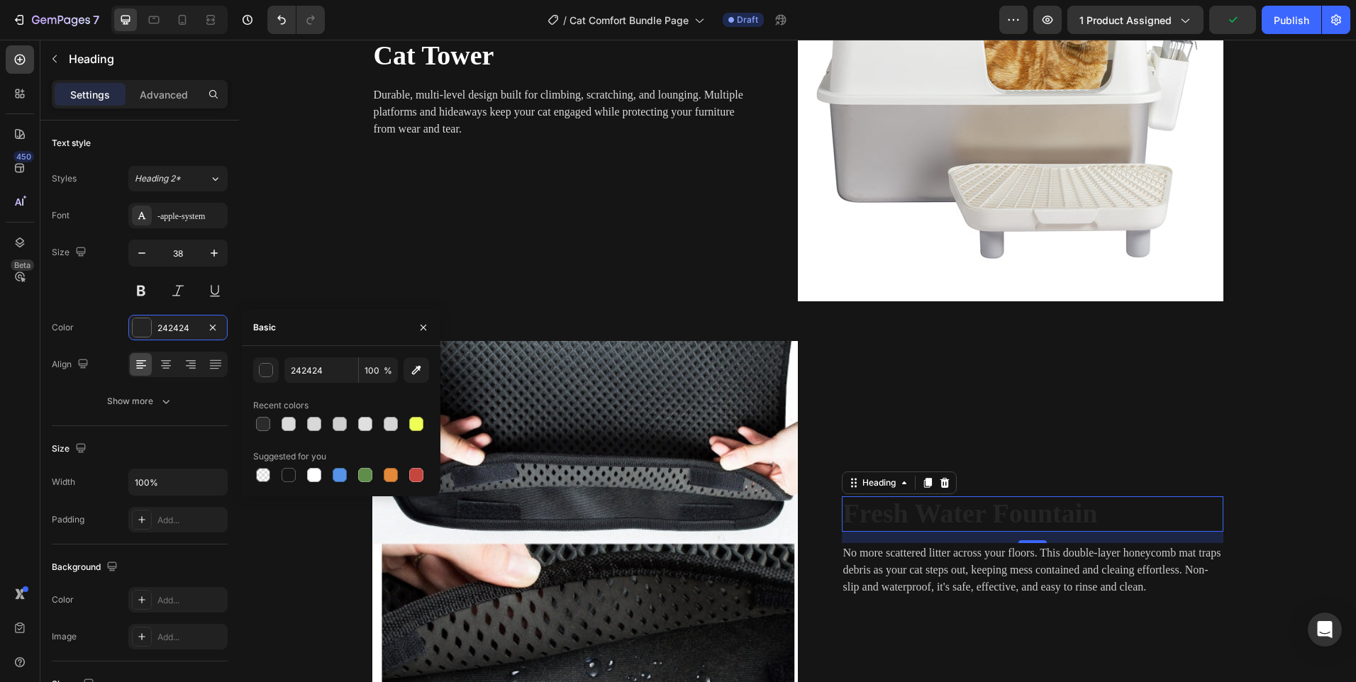
drag, startPoint x: 311, startPoint y: 478, endPoint x: 261, endPoint y: 355, distance: 133.3
click at [311, 477] on div at bounding box center [314, 475] width 14 height 14
type input "FFFFFF"
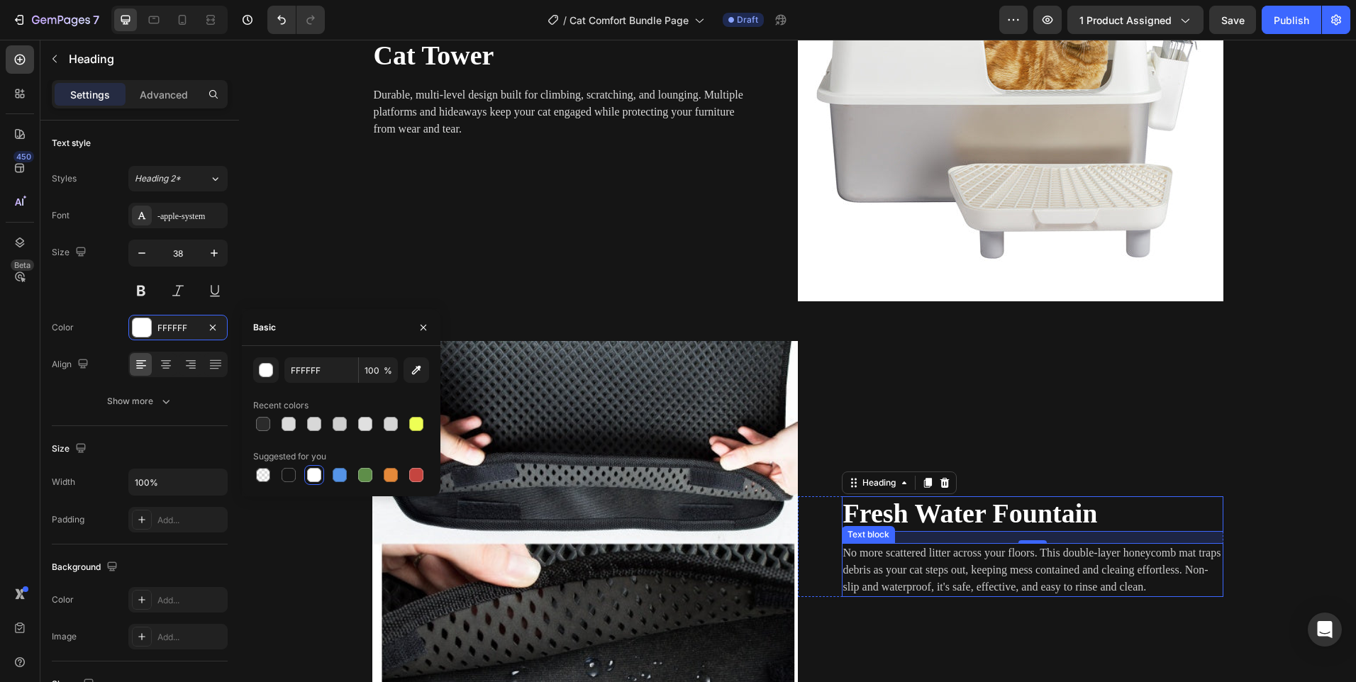
click at [926, 568] on p "No more scattered litter across your floors. This double-layer honeycomb mat tr…" at bounding box center [1032, 570] width 379 height 51
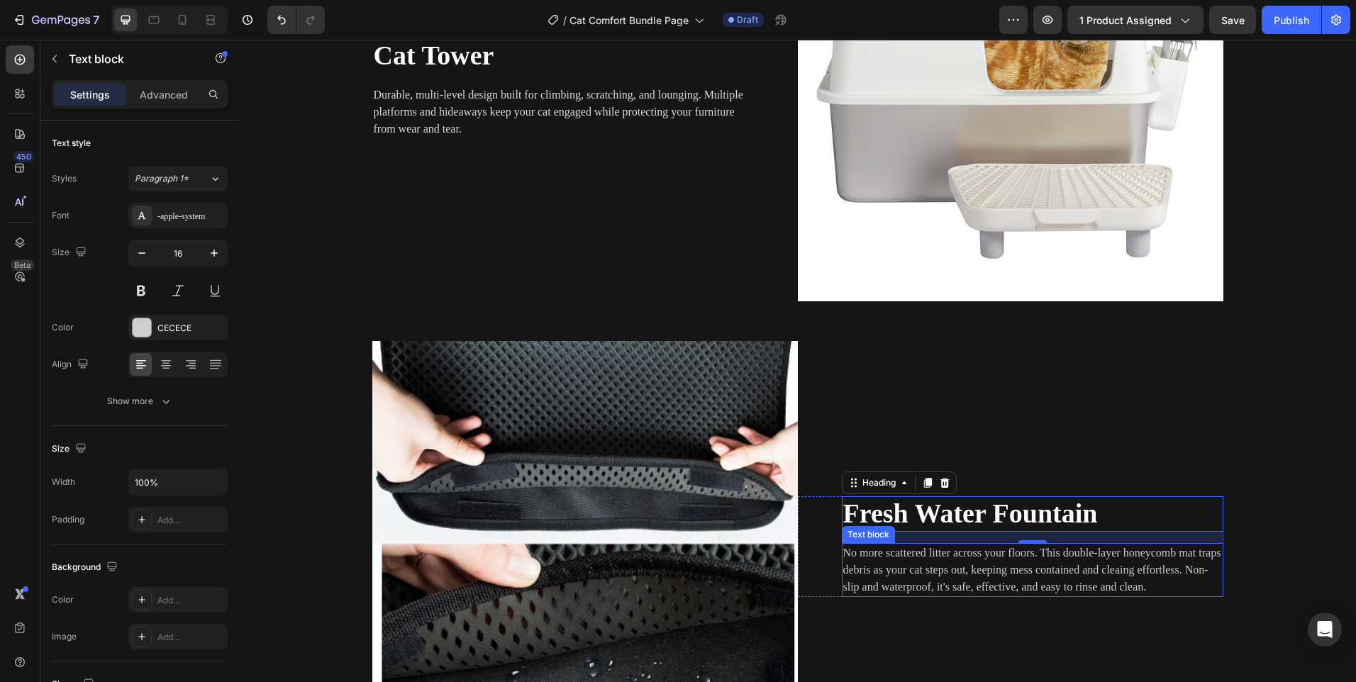
click at [926, 568] on p "No more scattered litter across your floors. This double-layer honeycomb mat tr…" at bounding box center [1032, 570] width 379 height 51
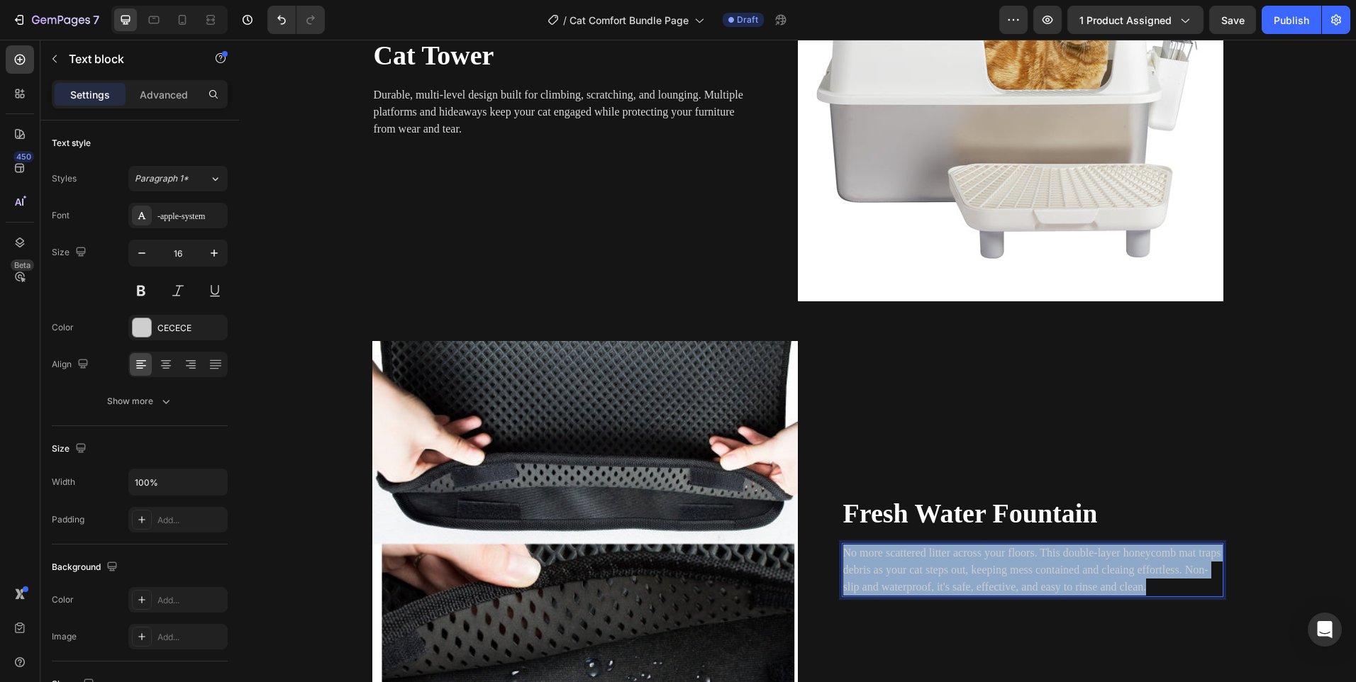
click at [926, 568] on p "No more scattered litter across your floors. This double-layer honeycomb mat tr…" at bounding box center [1032, 570] width 379 height 51
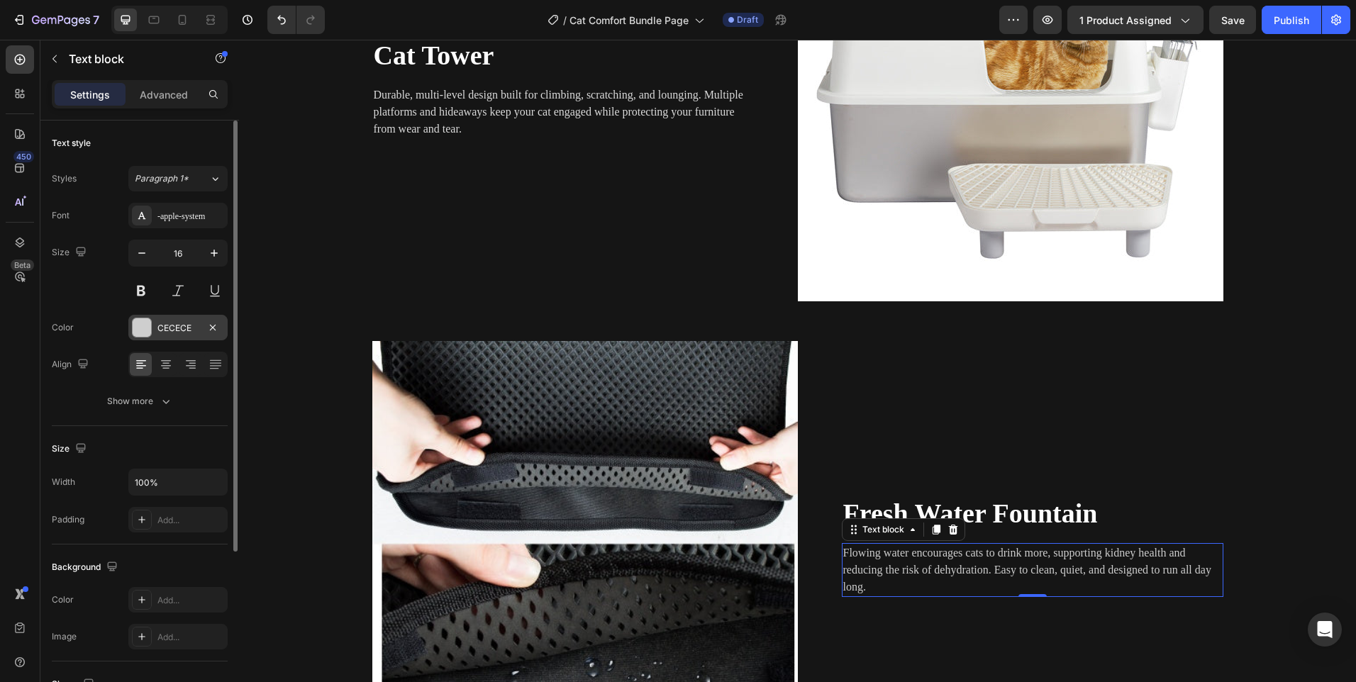
click at [151, 333] on div at bounding box center [142, 328] width 20 height 20
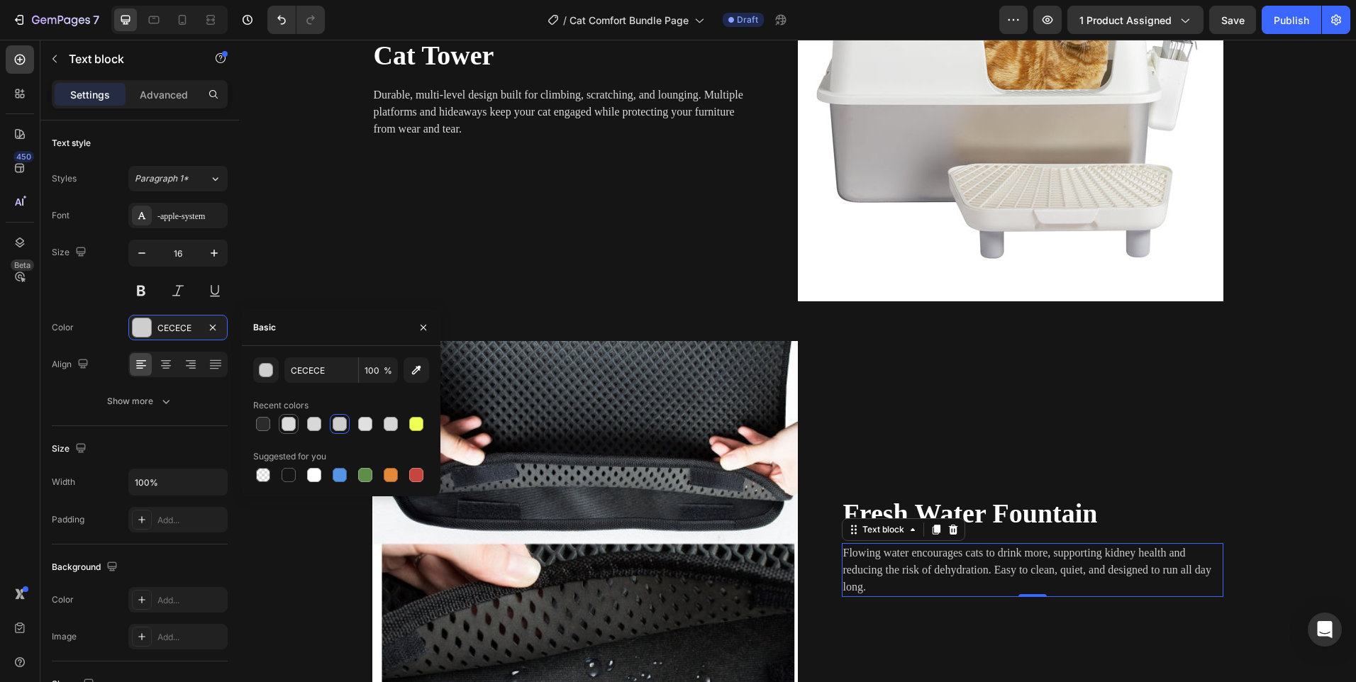
click at [289, 428] on div at bounding box center [289, 424] width 14 height 14
type input "DBDBDB"
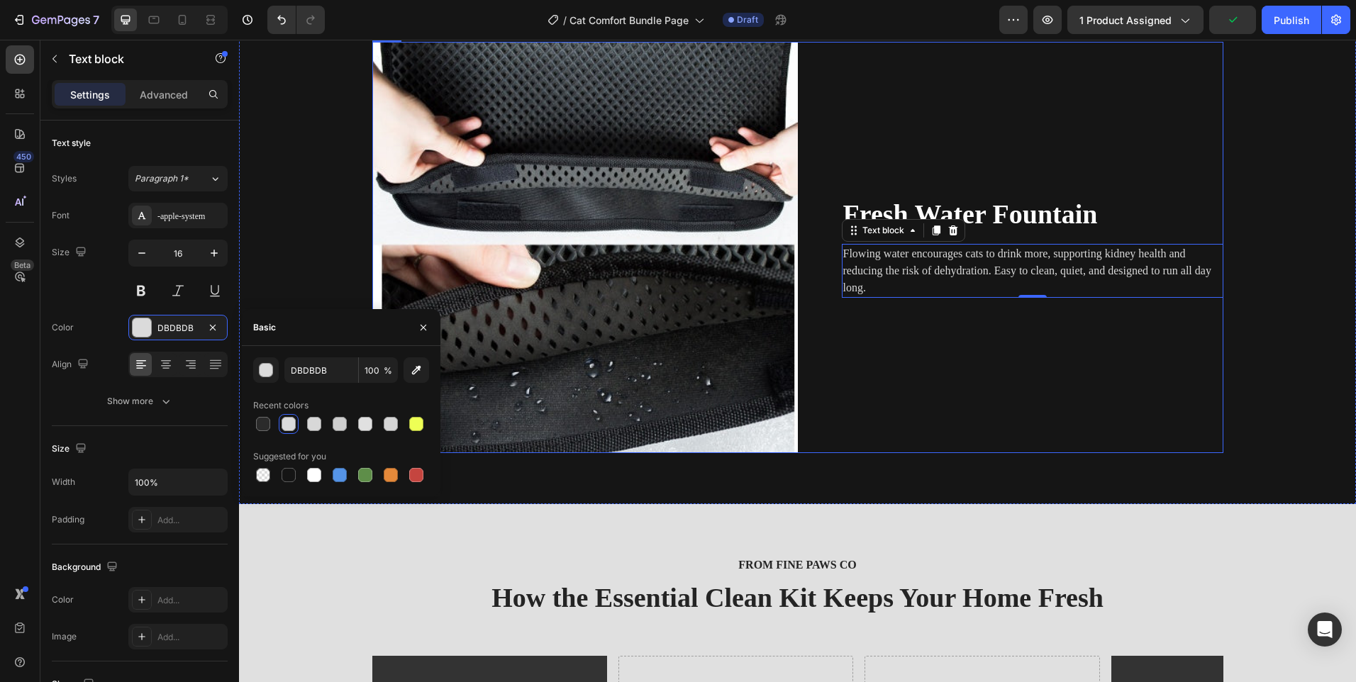
scroll to position [2412, 0]
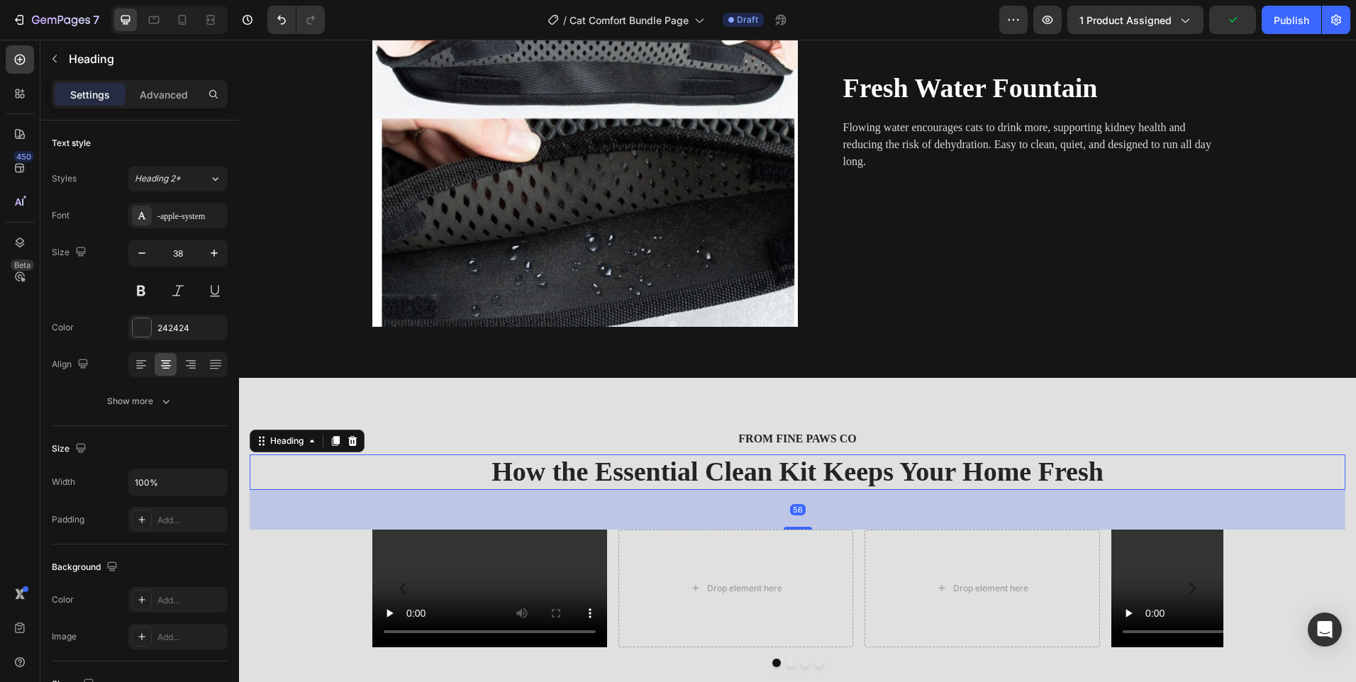
click at [714, 472] on h2 "How the Essential Clean Kit Keeps Your Home Fresh" at bounding box center [798, 472] width 1096 height 35
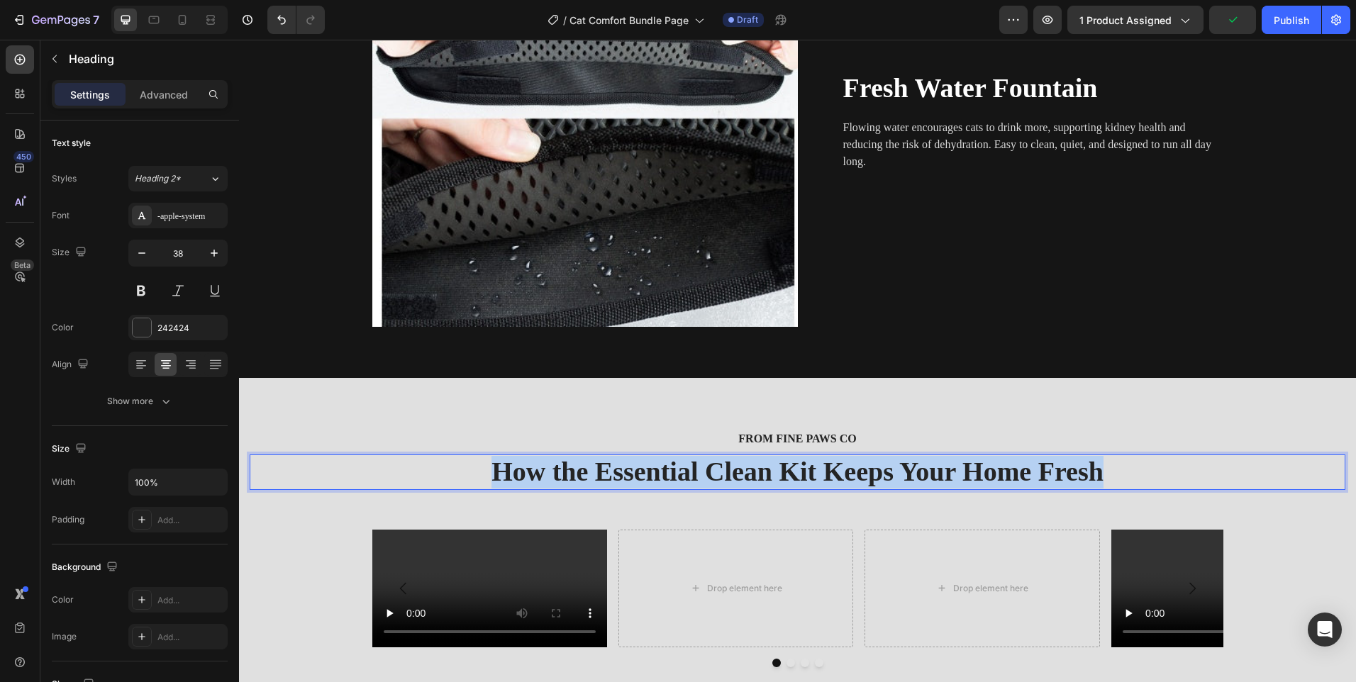
click at [714, 472] on p "How the Essential Clean Kit Keeps Your Home Fresh" at bounding box center [797, 472] width 1093 height 33
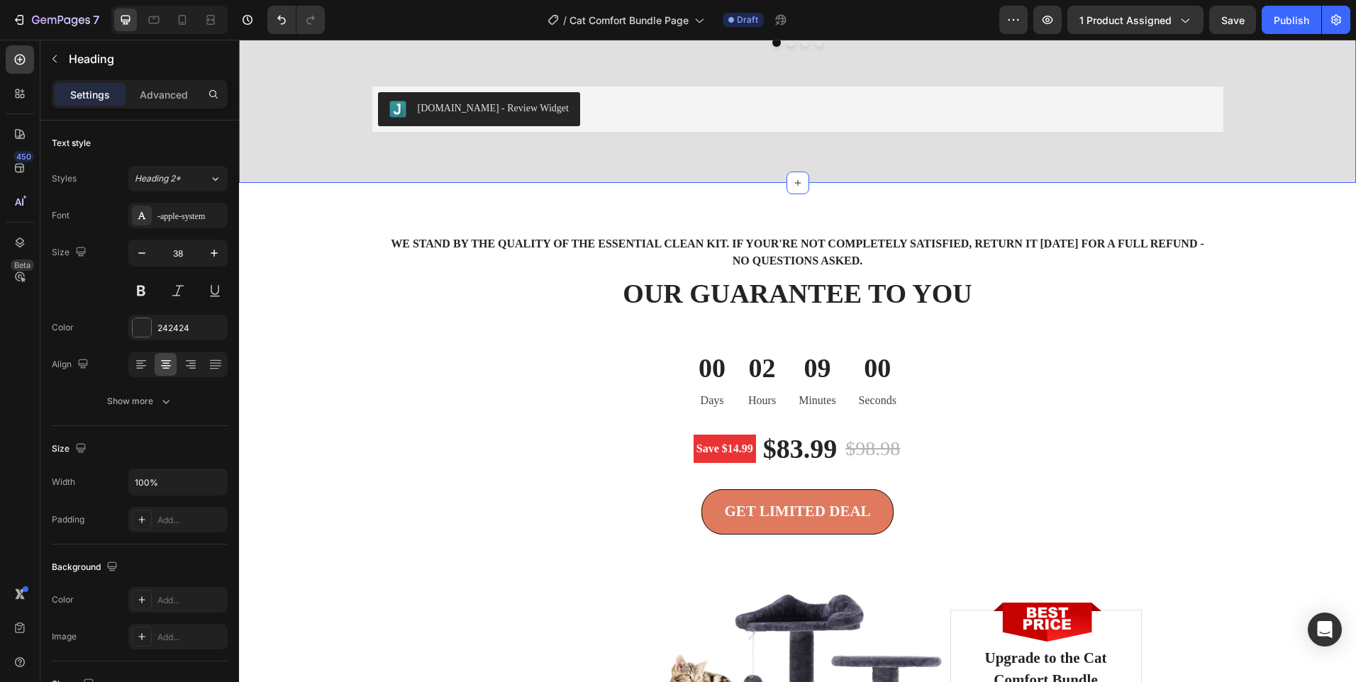
scroll to position [3263, 0]
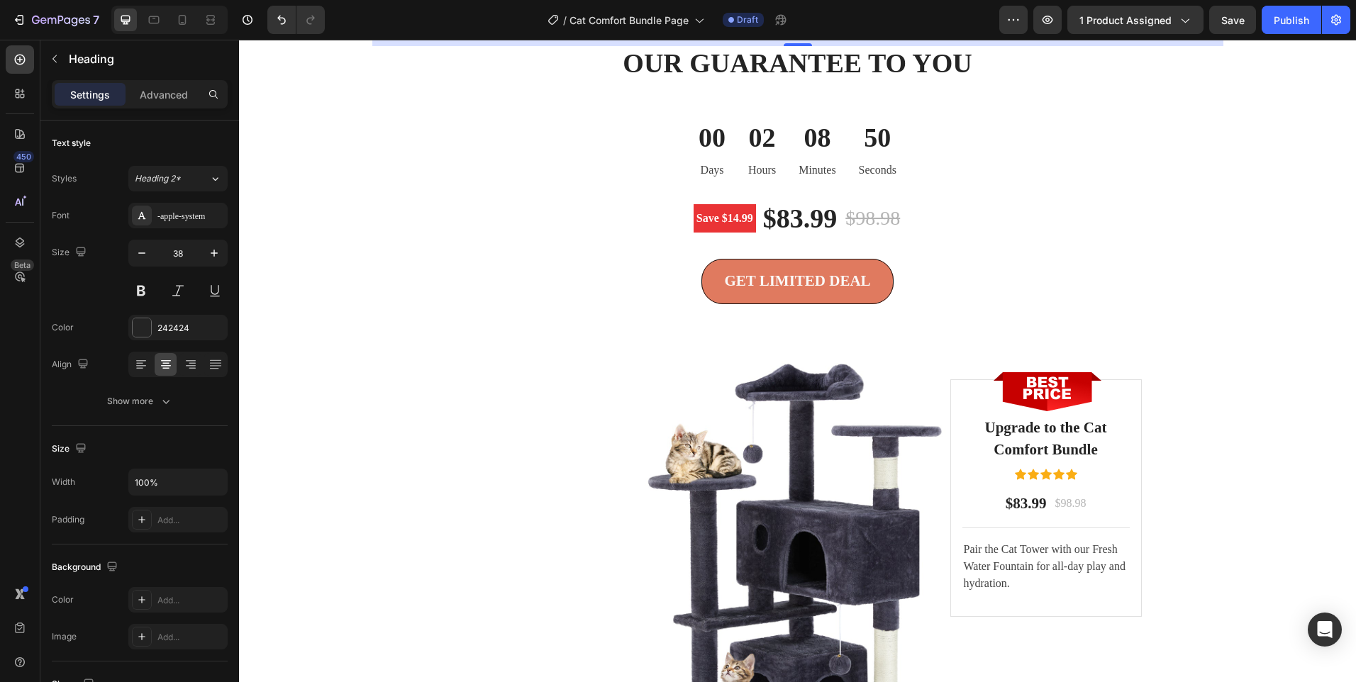
click at [899, 39] on p "We stand by the quality of the Essential Clean Kit. If your're not completely s…" at bounding box center [798, 22] width 826 height 34
click at [898, 39] on p "We stand by the quality of the Essential Clean Kit. If your're not completely s…" at bounding box center [798, 22] width 826 height 34
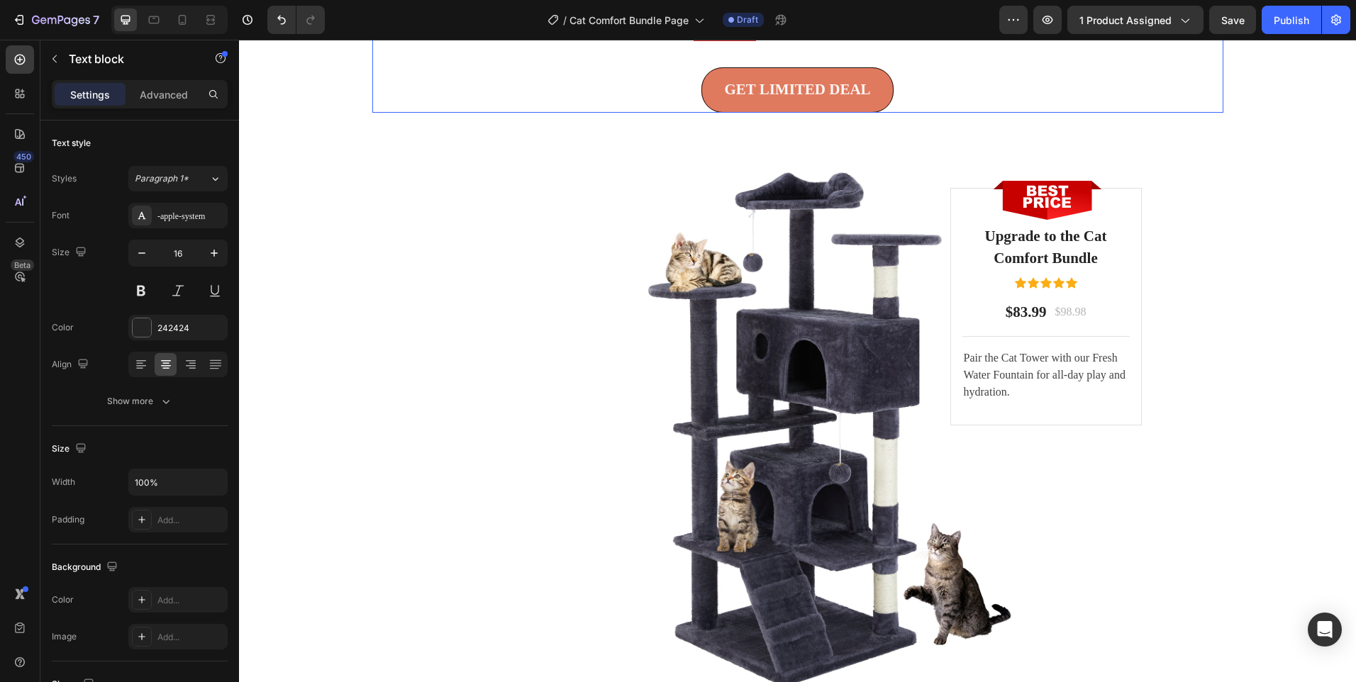
scroll to position [3405, 0]
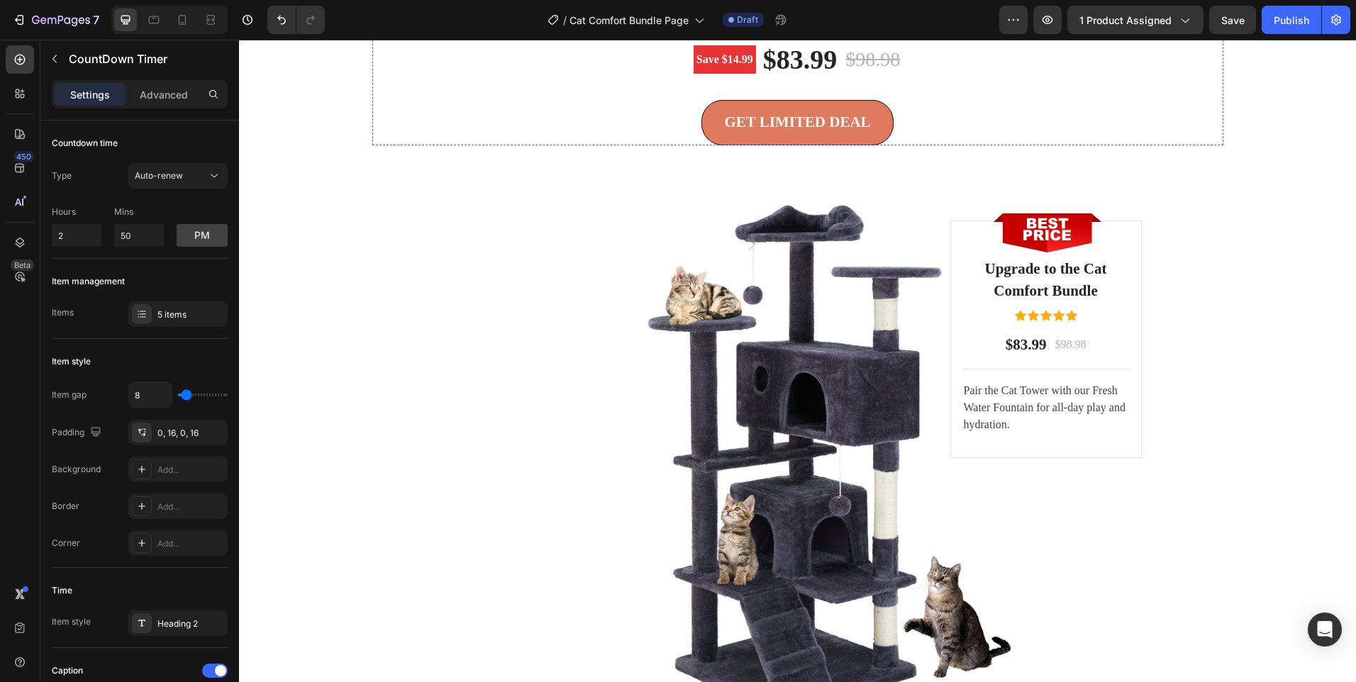
drag, startPoint x: 73, startPoint y: 231, endPoint x: 45, endPoint y: 233, distance: 28.4
click at [52, 232] on input "2" at bounding box center [77, 235] width 50 height 23
type input "9"
click at [354, 223] on div "We stand by the Cat Comfort Bundle. If your cat doesn’t love it [DATE], return …" at bounding box center [798, 297] width 1096 height 870
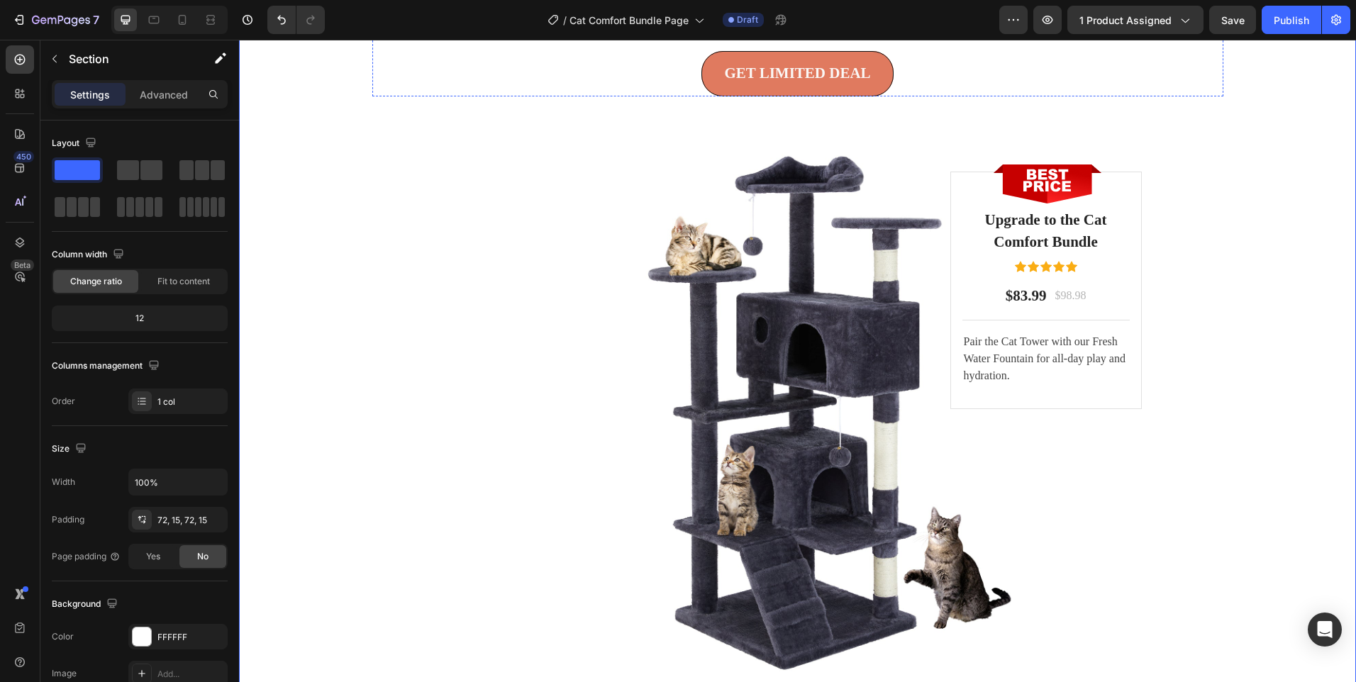
scroll to position [3547, 0]
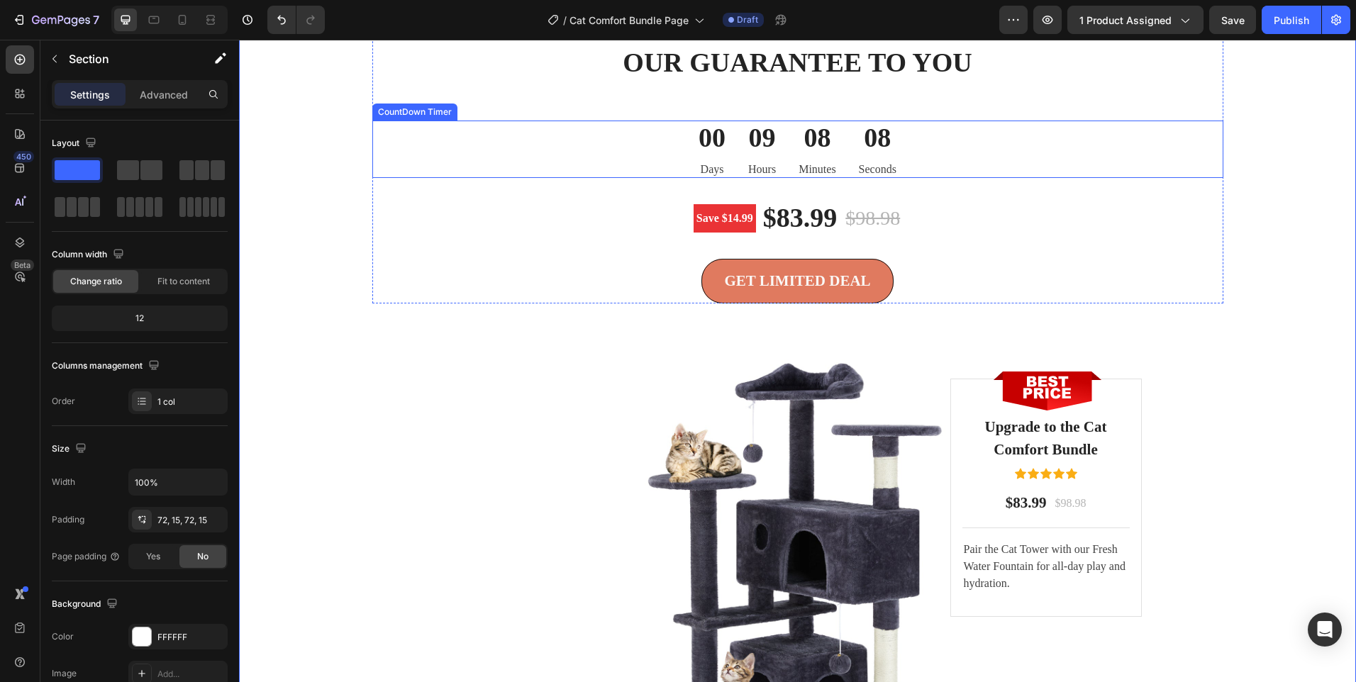
click at [771, 177] on div "09 Hours" at bounding box center [762, 149] width 50 height 57
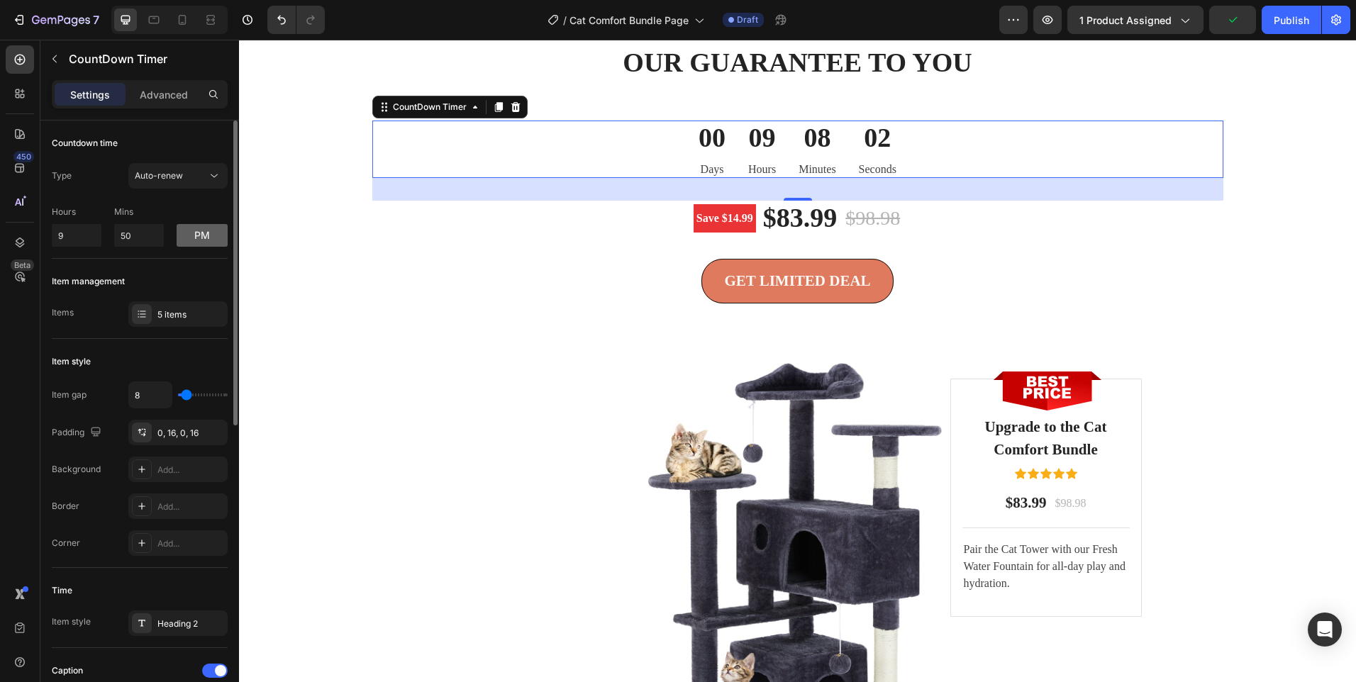
click at [200, 238] on button "pm" at bounding box center [202, 235] width 51 height 23
click at [199, 239] on button "am" at bounding box center [202, 235] width 51 height 23
click at [202, 184] on button "Auto-renew" at bounding box center [177, 176] width 99 height 26
click at [99, 183] on div "Type Auto-renew" at bounding box center [140, 176] width 176 height 26
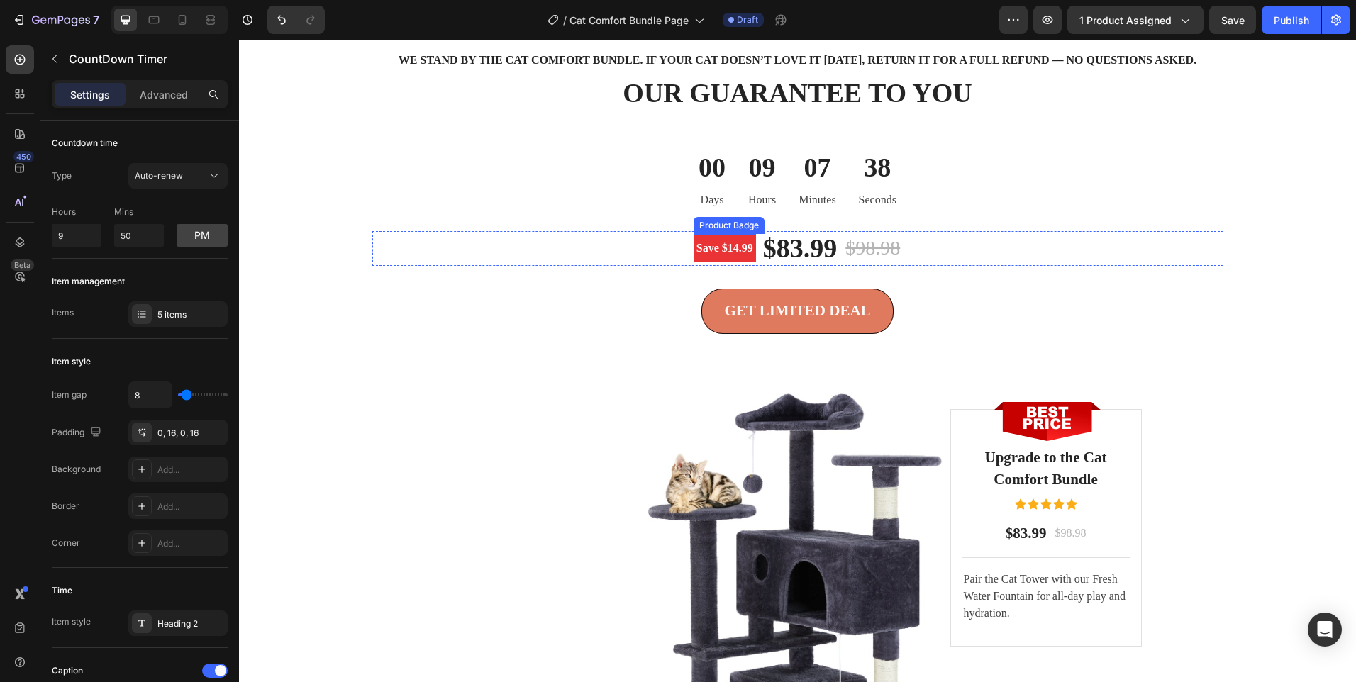
scroll to position [3381, 0]
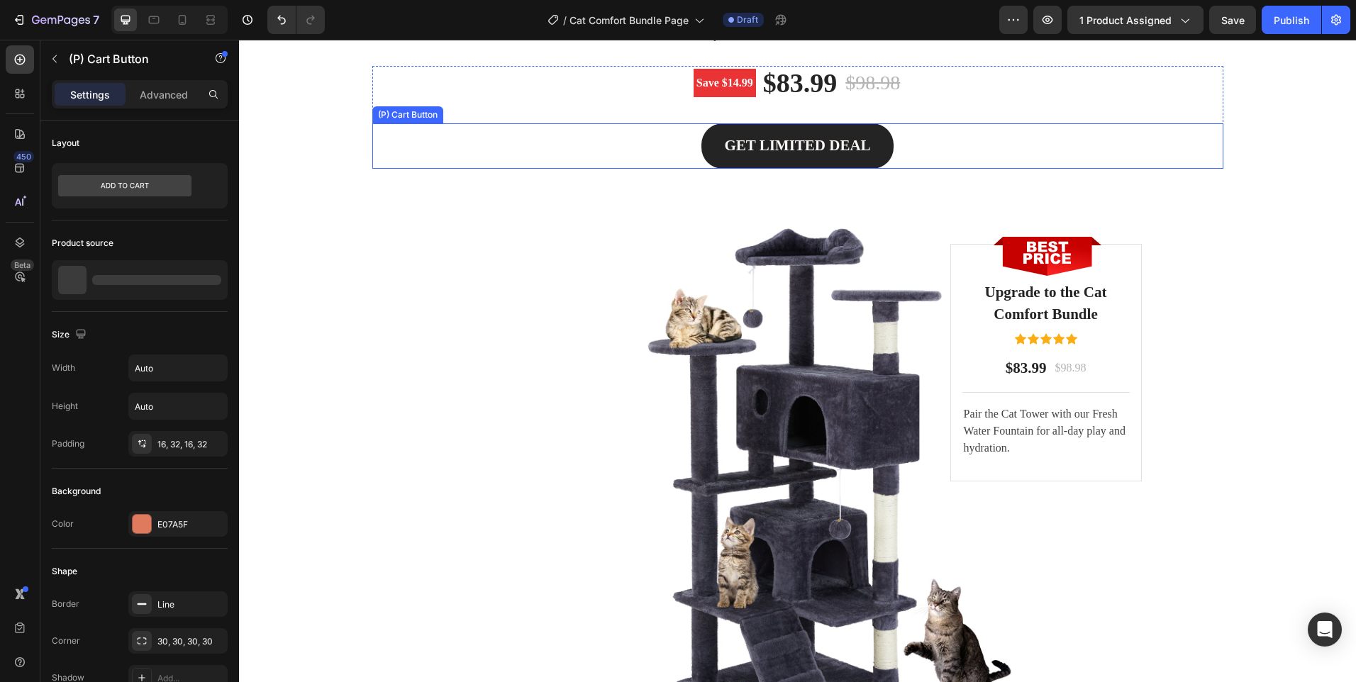
click at [736, 169] on button "GET LIMITED DEAL" at bounding box center [798, 145] width 192 height 45
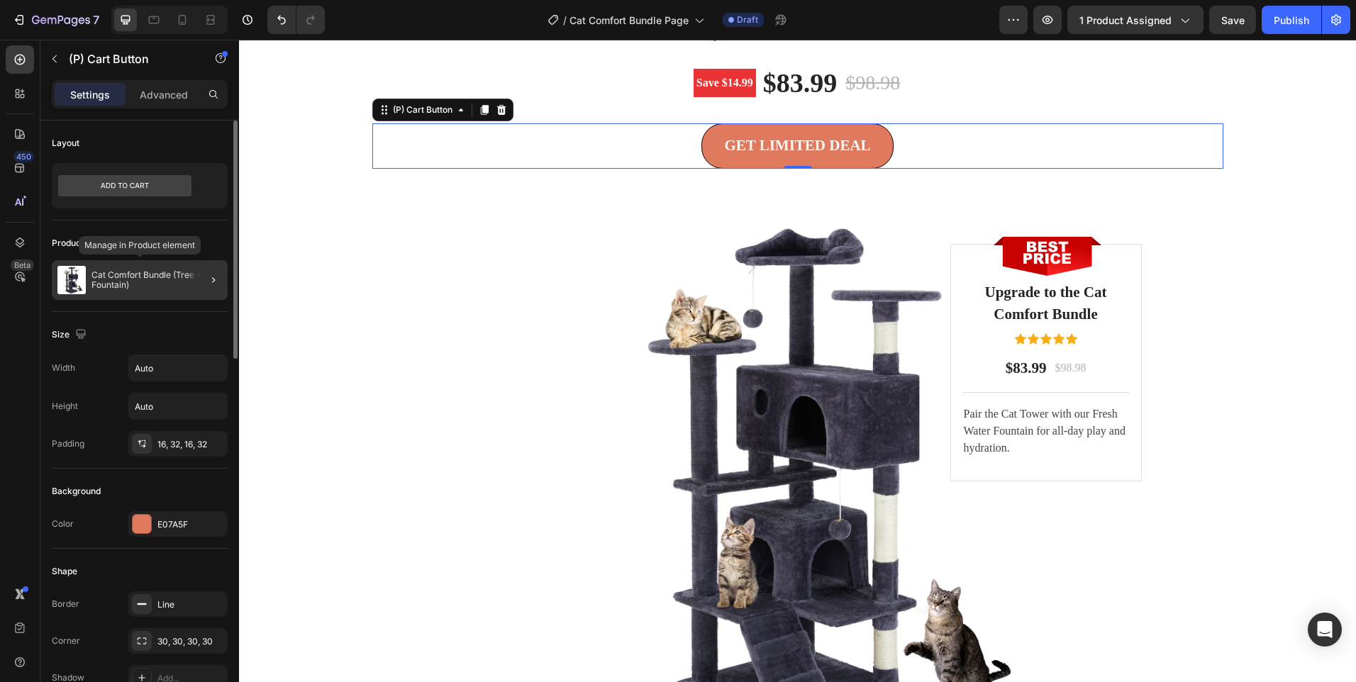
click at [170, 282] on p "Cat Comfort Bundle (Tree + Fountain)" at bounding box center [157, 280] width 131 height 20
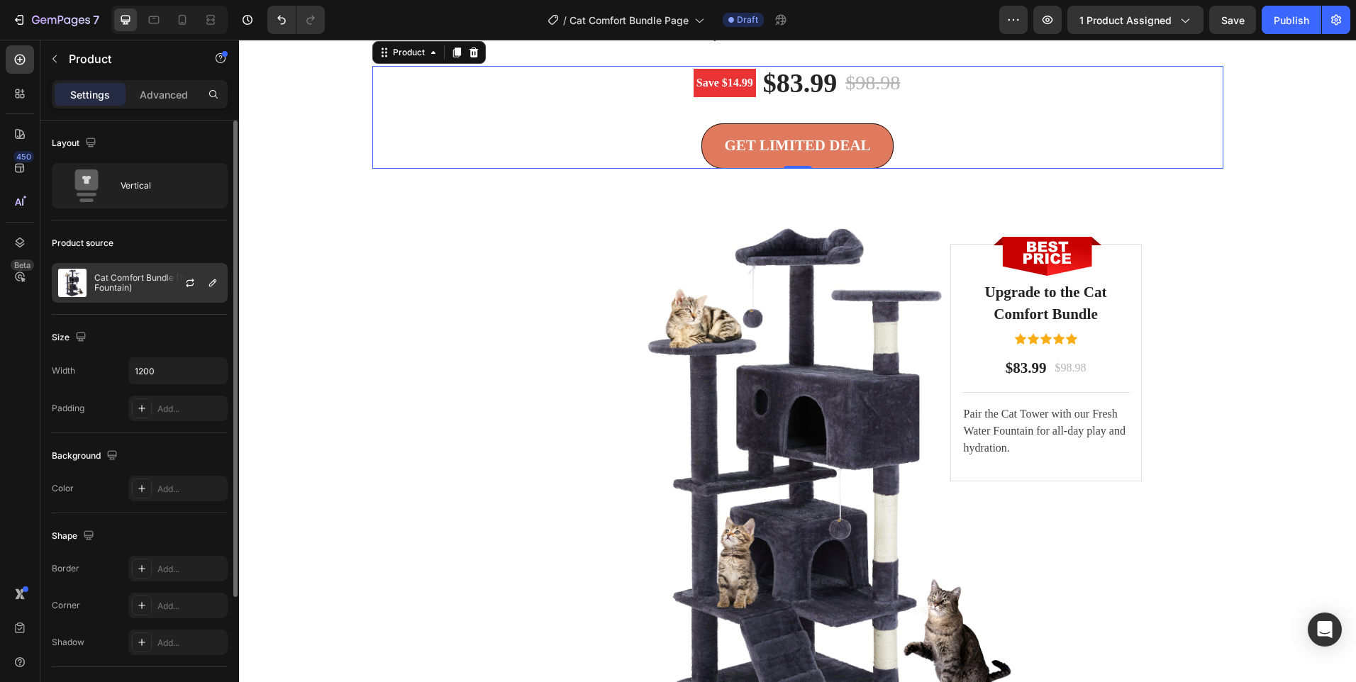
click at [156, 276] on p "Cat Comfort Bundle (Tree + Fountain)" at bounding box center [157, 283] width 127 height 20
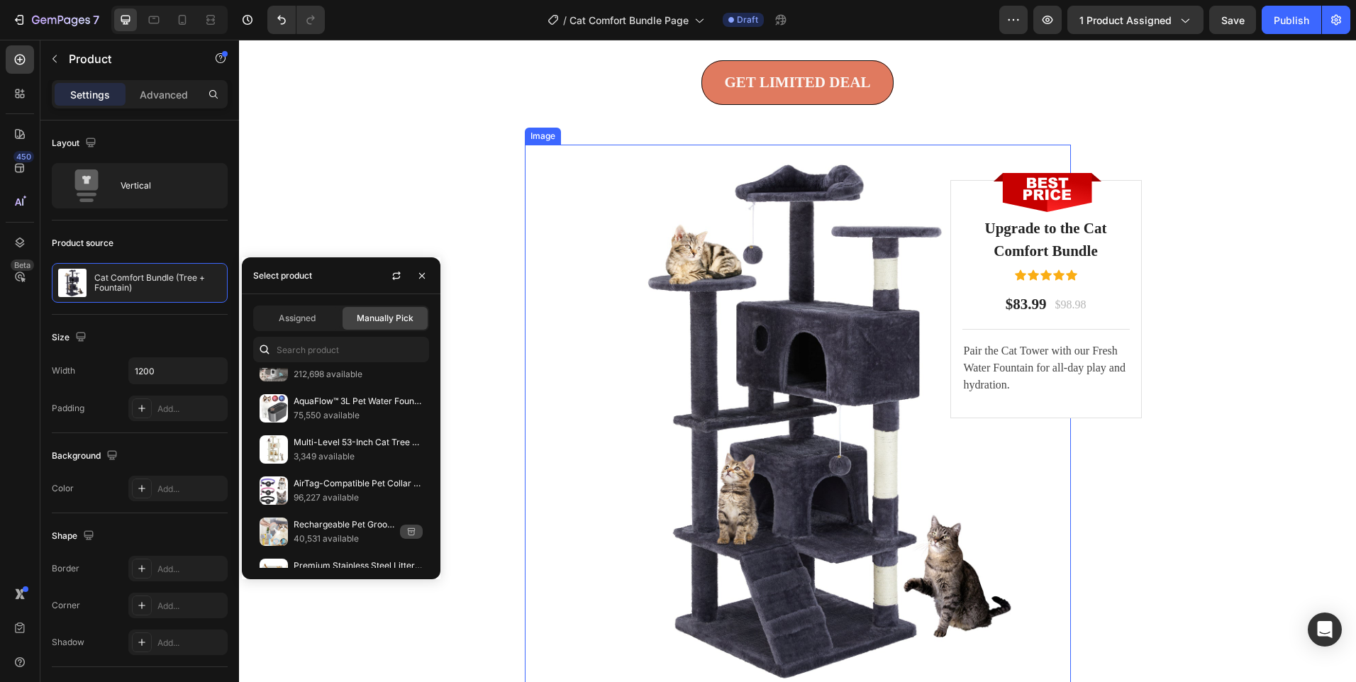
scroll to position [3807, 0]
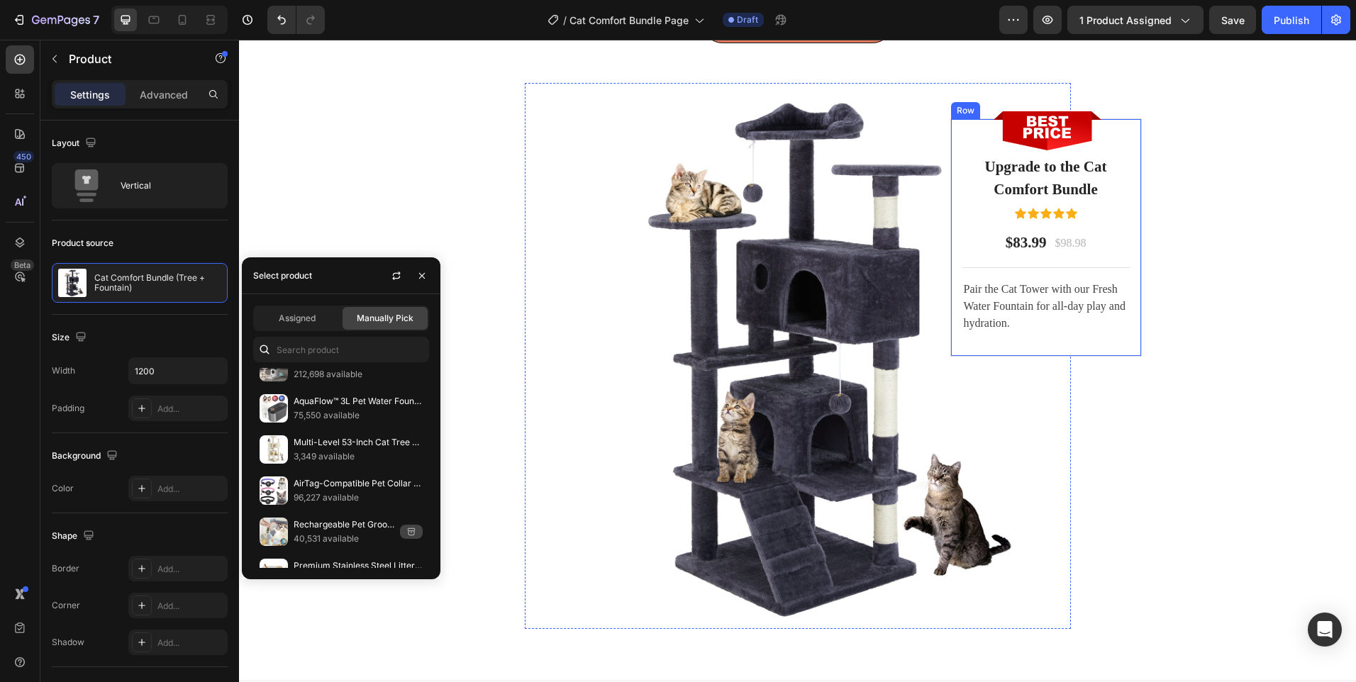
click at [951, 249] on div "Image Upgrade to the Cat Comfort Bundle Heading Icon Icon Icon Icon Icon Icon L…" at bounding box center [1046, 237] width 192 height 238
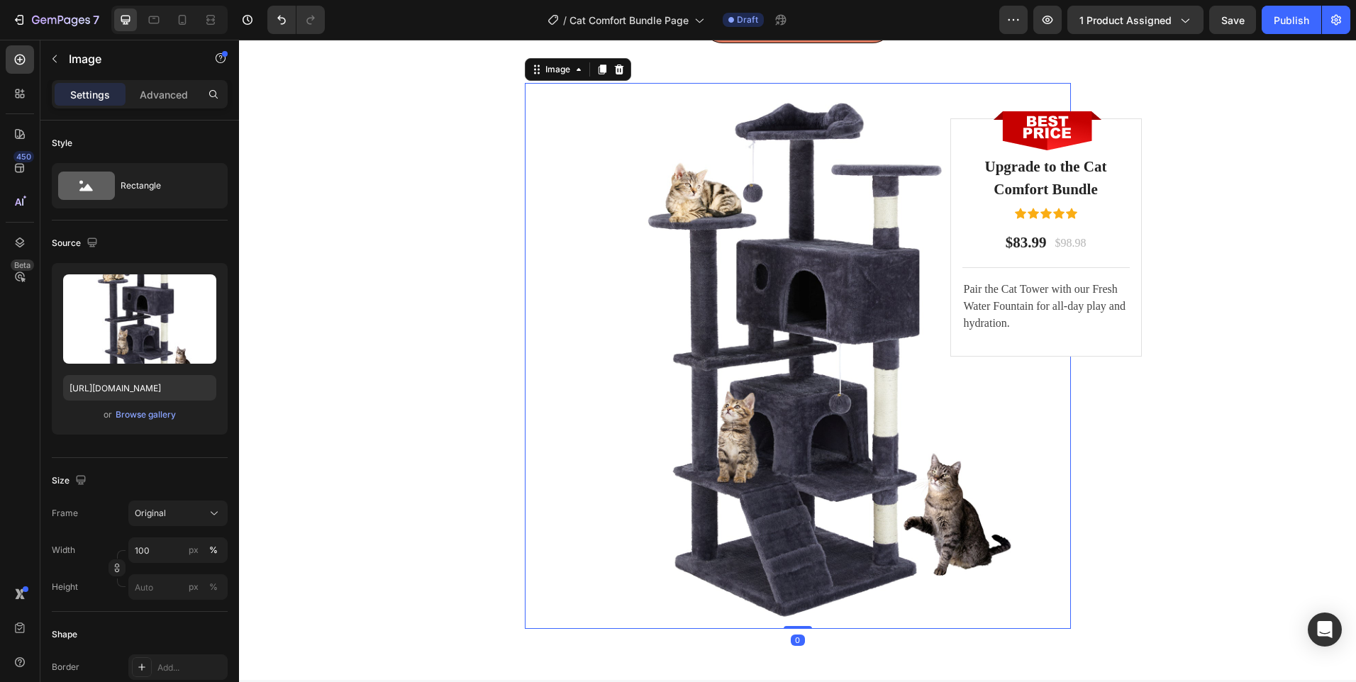
click at [561, 296] on img at bounding box center [798, 356] width 546 height 546
click at [614, 75] on icon at bounding box center [619, 69] width 11 height 11
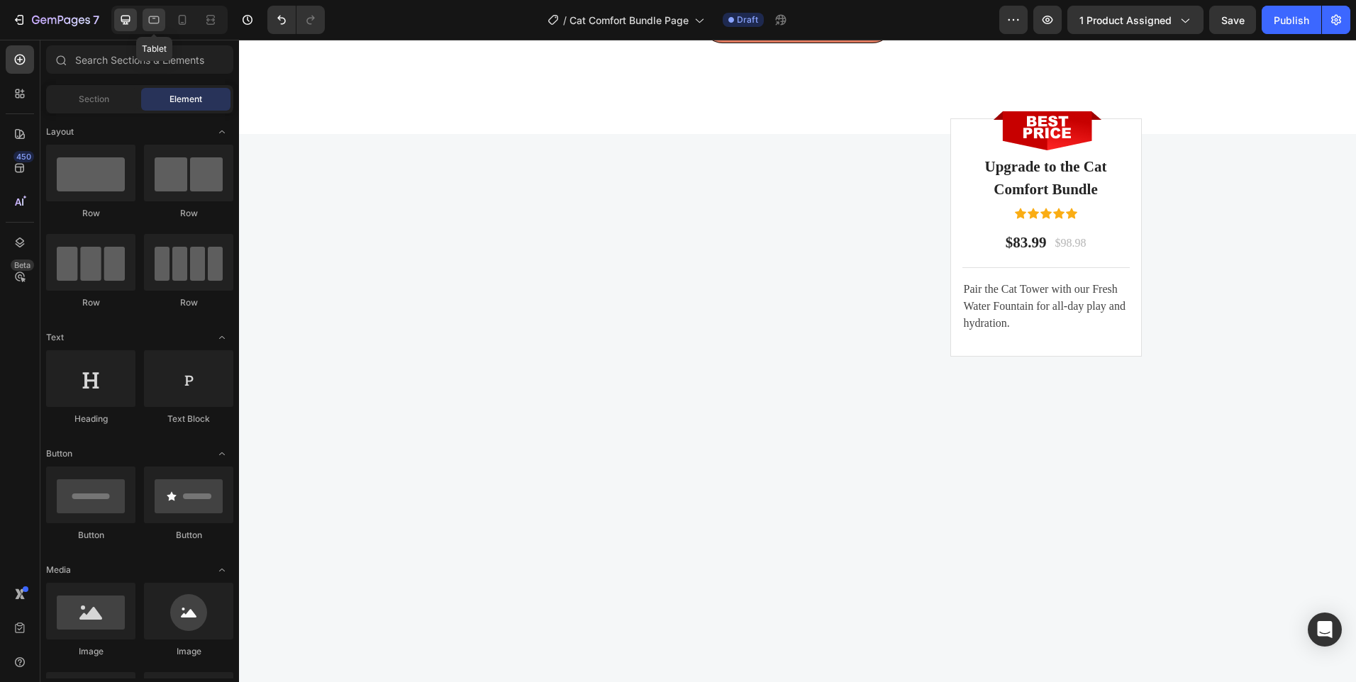
click at [162, 16] on div at bounding box center [154, 20] width 23 height 23
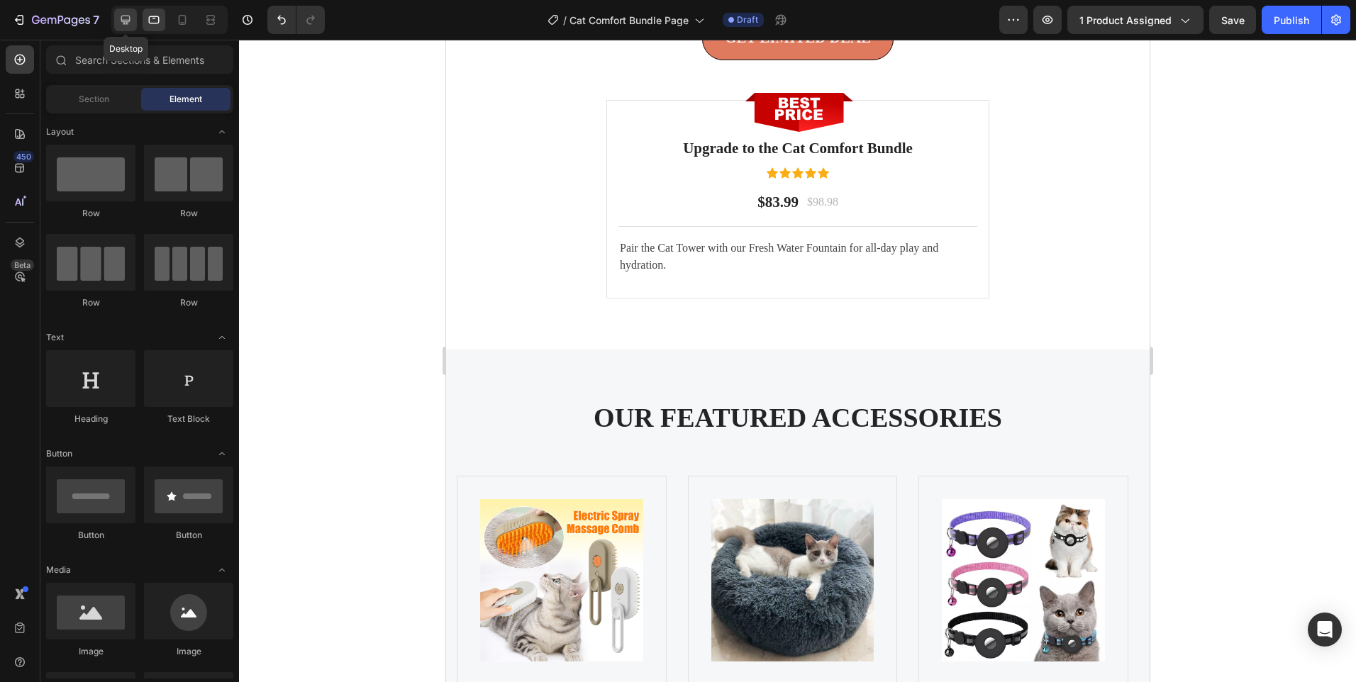
click at [133, 20] on icon at bounding box center [125, 20] width 14 height 14
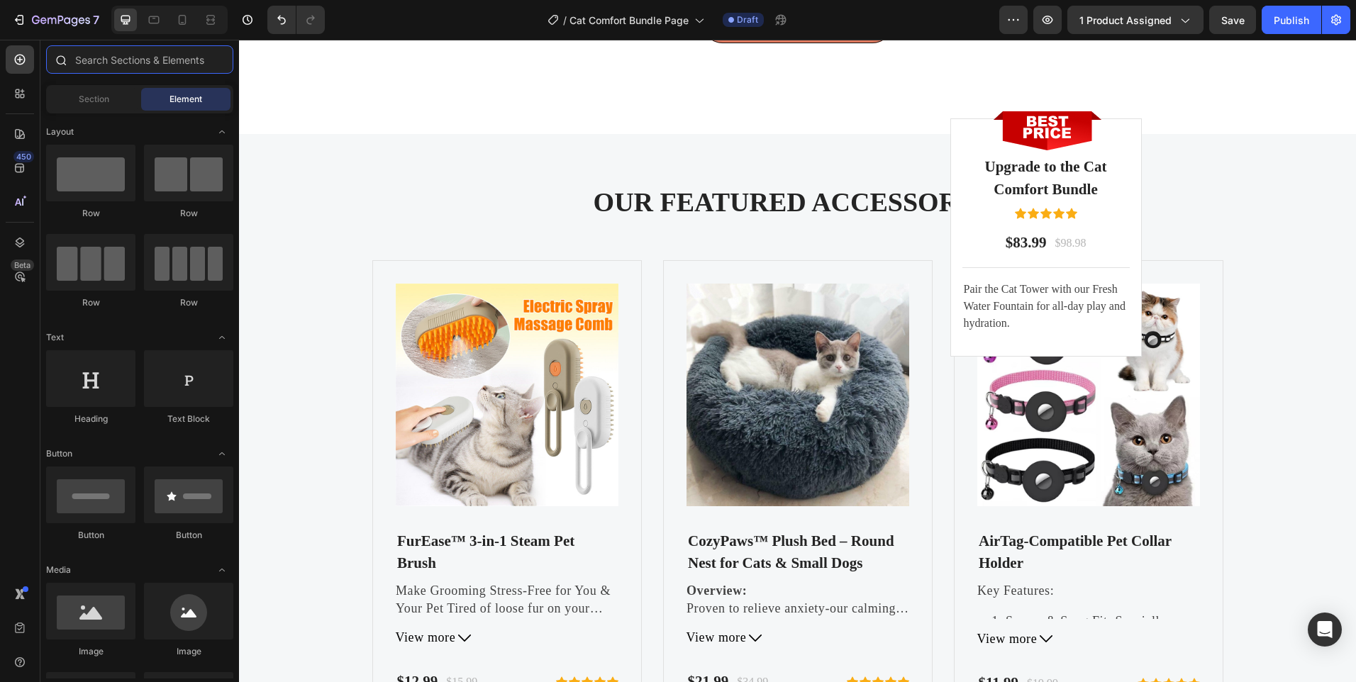
click at [121, 57] on input "text" at bounding box center [139, 59] width 187 height 28
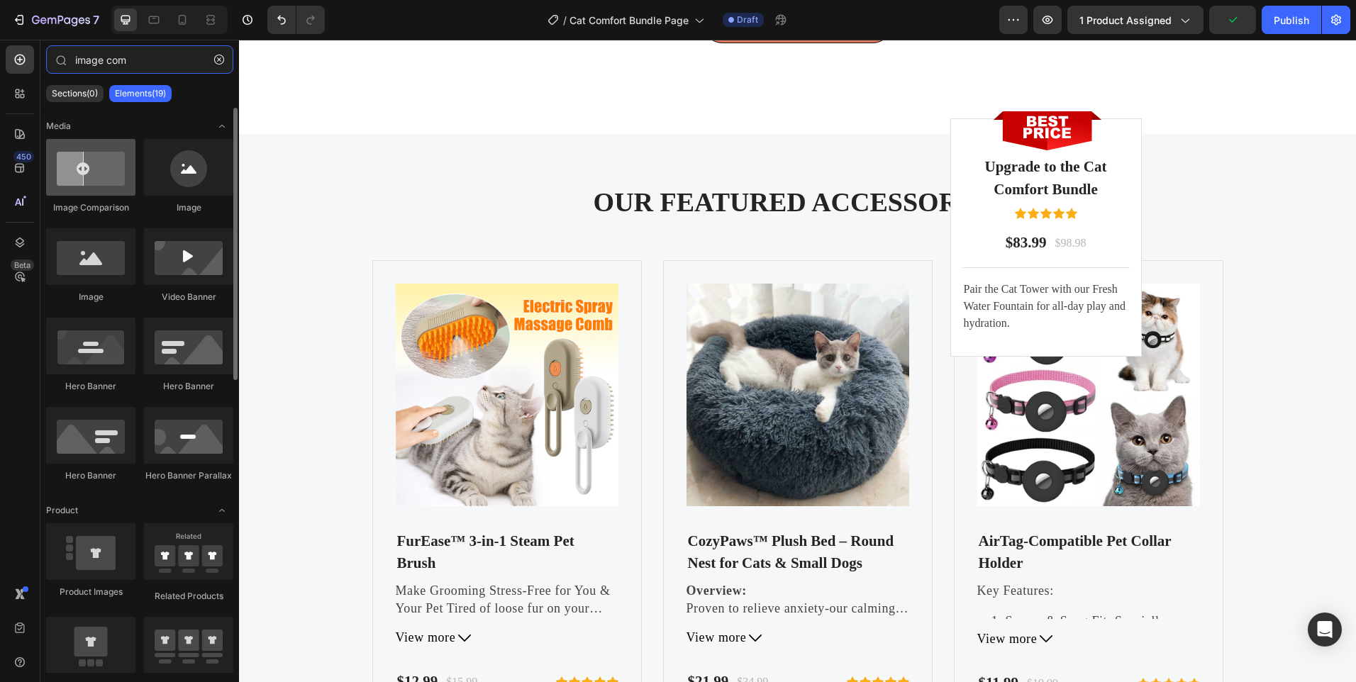
type input "image com"
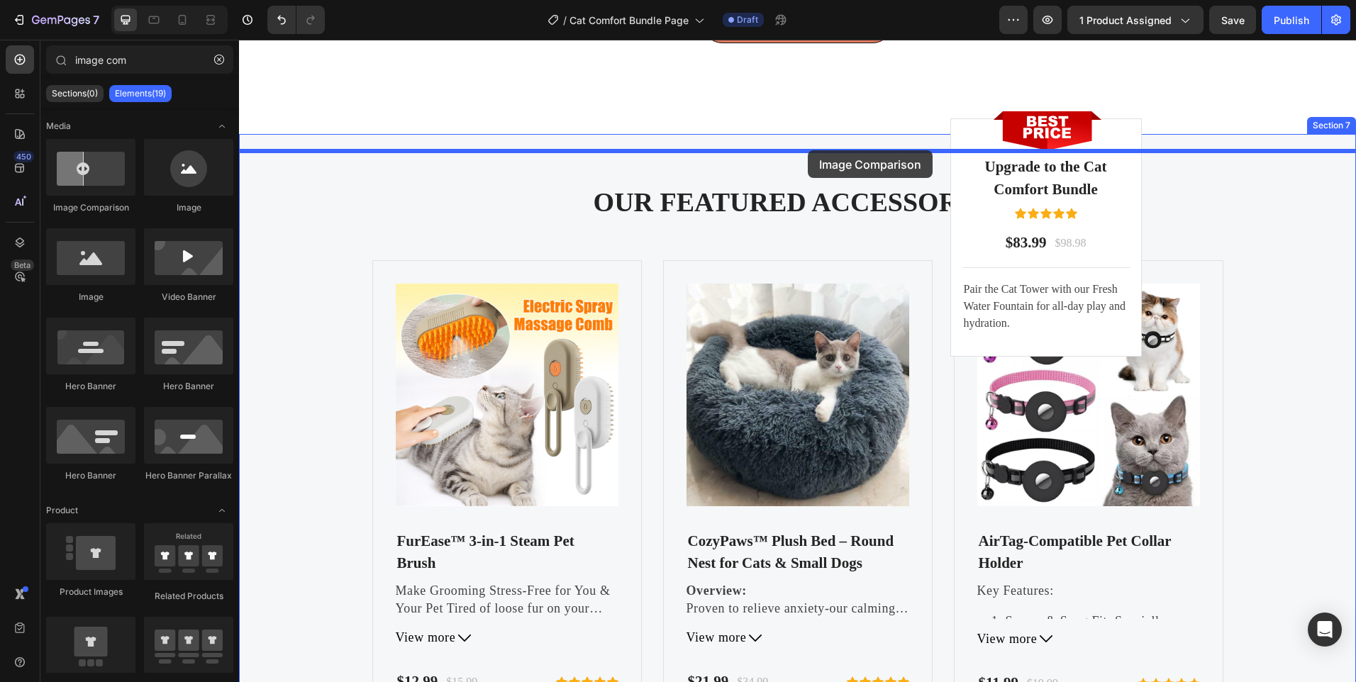
drag, startPoint x: 329, startPoint y: 226, endPoint x: 808, endPoint y: 150, distance: 484.7
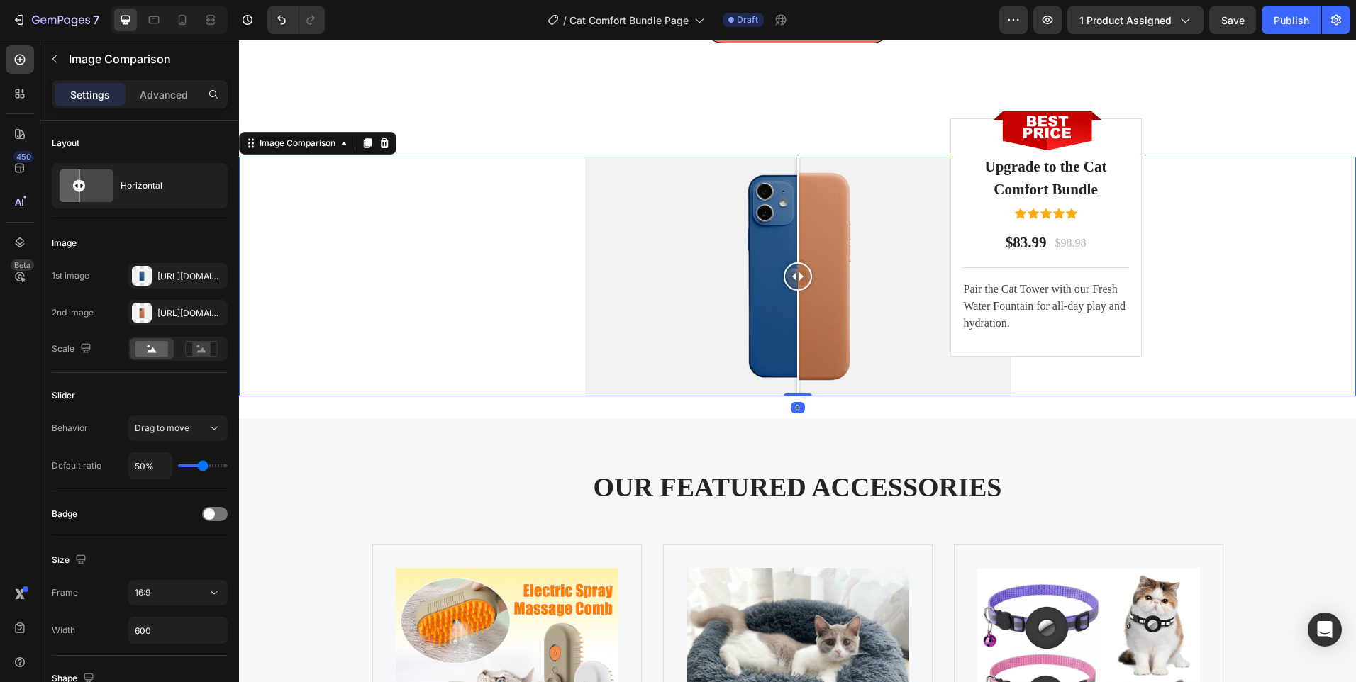
click at [620, 260] on div at bounding box center [798, 277] width 426 height 240
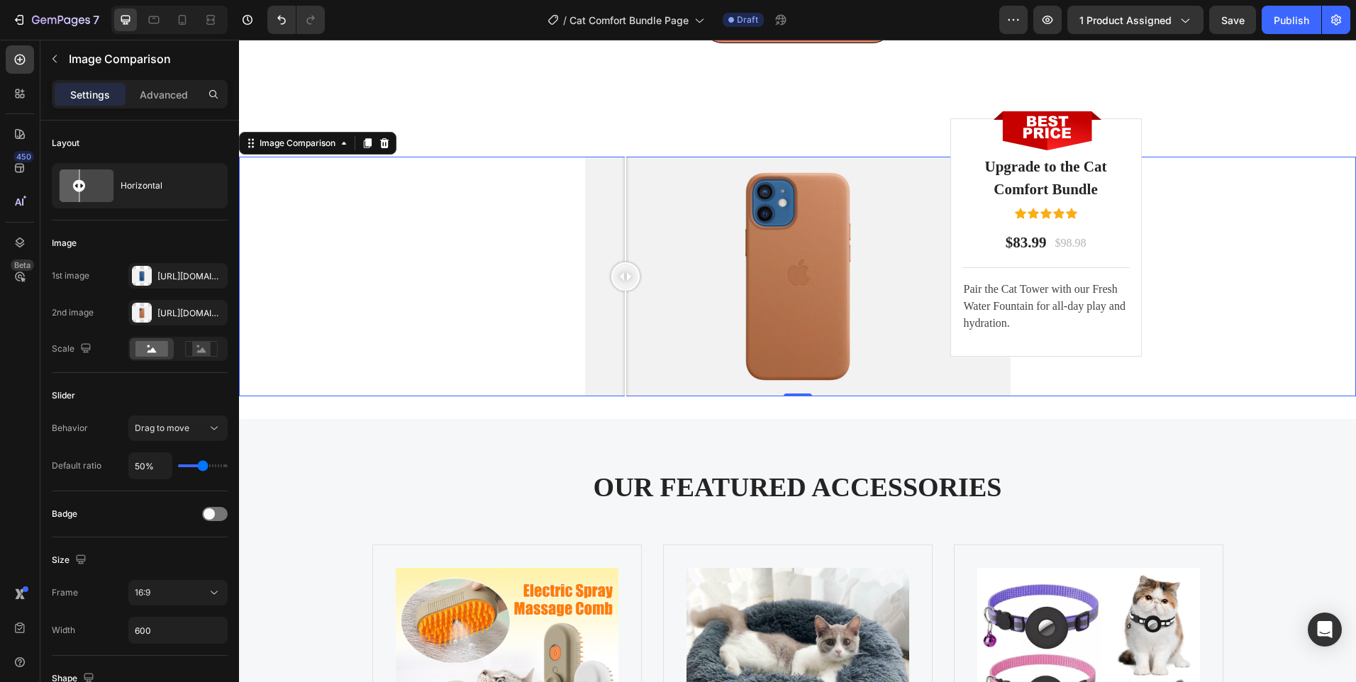
click at [787, 262] on div at bounding box center [798, 277] width 426 height 240
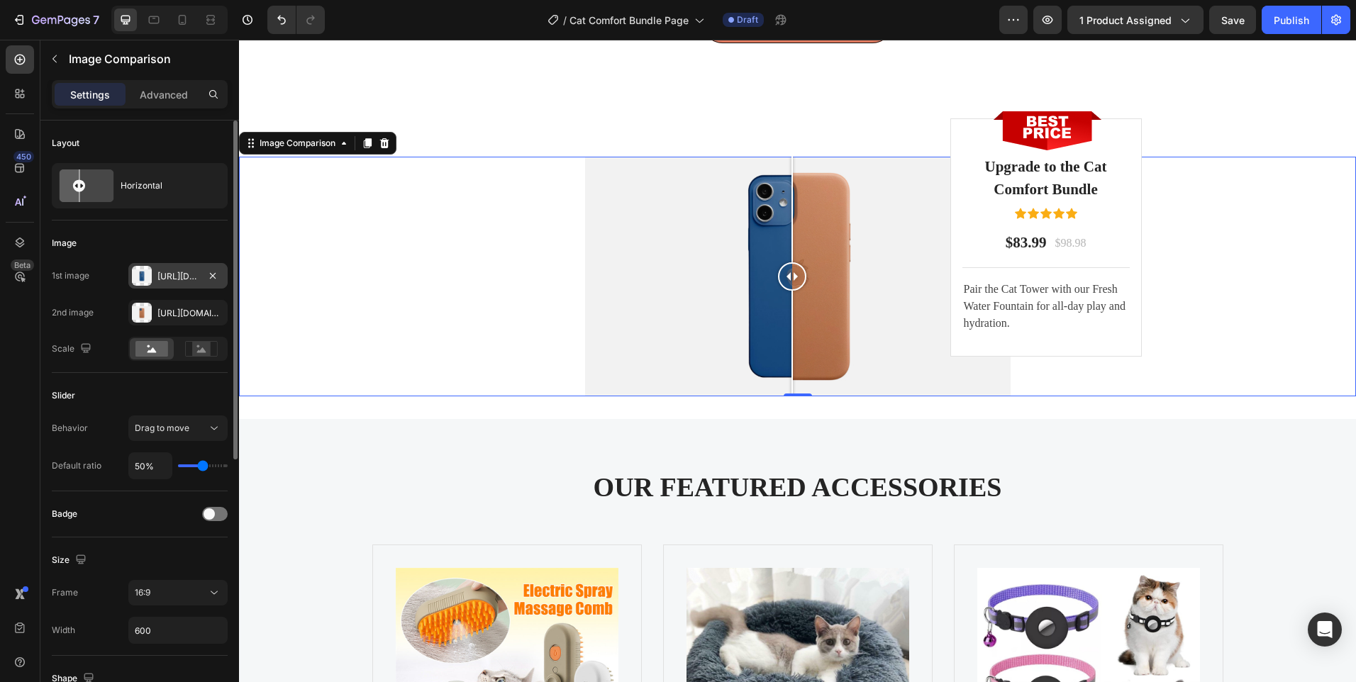
click at [163, 275] on div "[URL][DOMAIN_NAME]" at bounding box center [177, 276] width 41 height 13
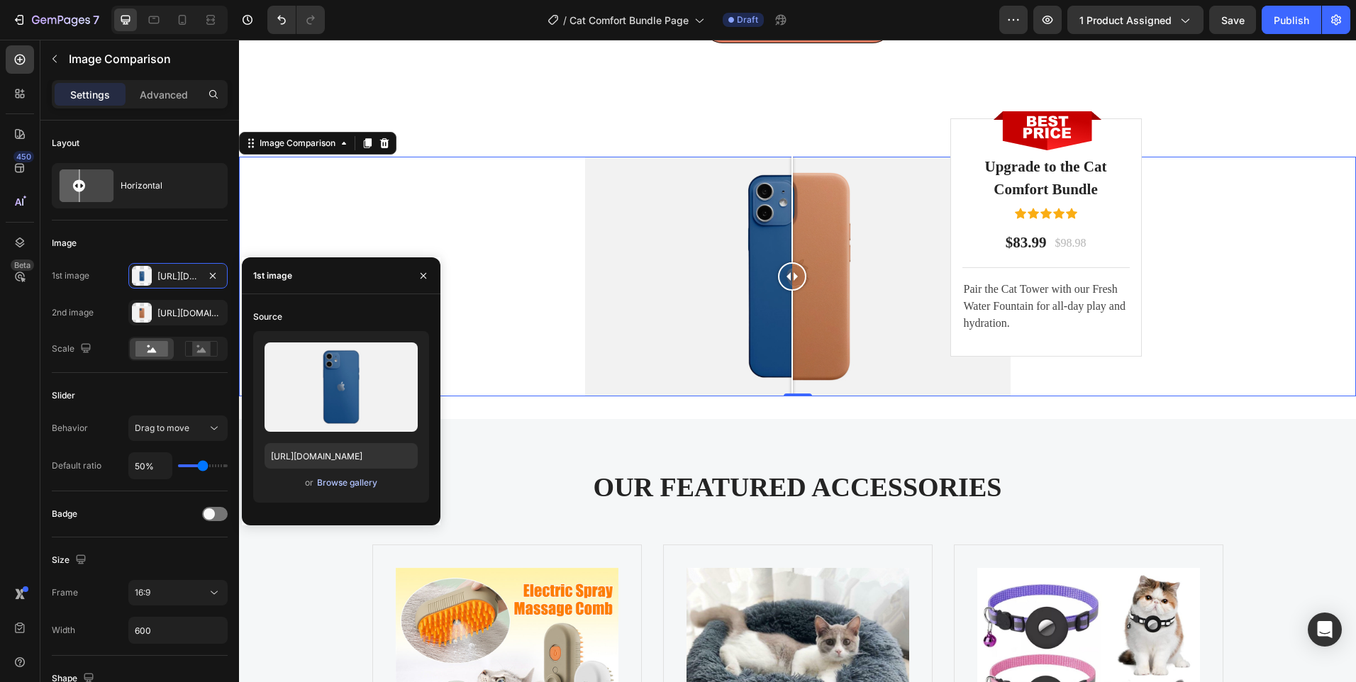
click at [340, 482] on div "Browse gallery" at bounding box center [347, 483] width 60 height 13
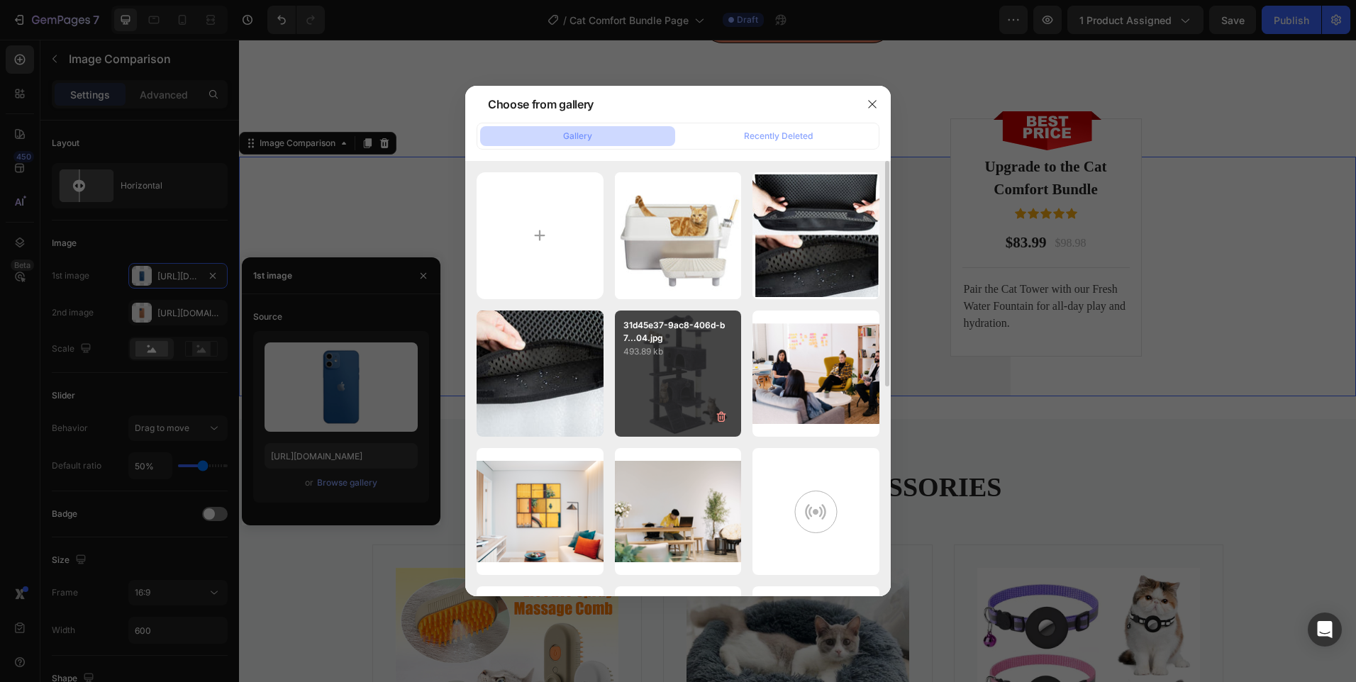
click at [661, 382] on div "31d45e37-9ac8-406d-b7...04.jpg 493.89 kb" at bounding box center [678, 374] width 127 height 127
type input "[URL][DOMAIN_NAME]"
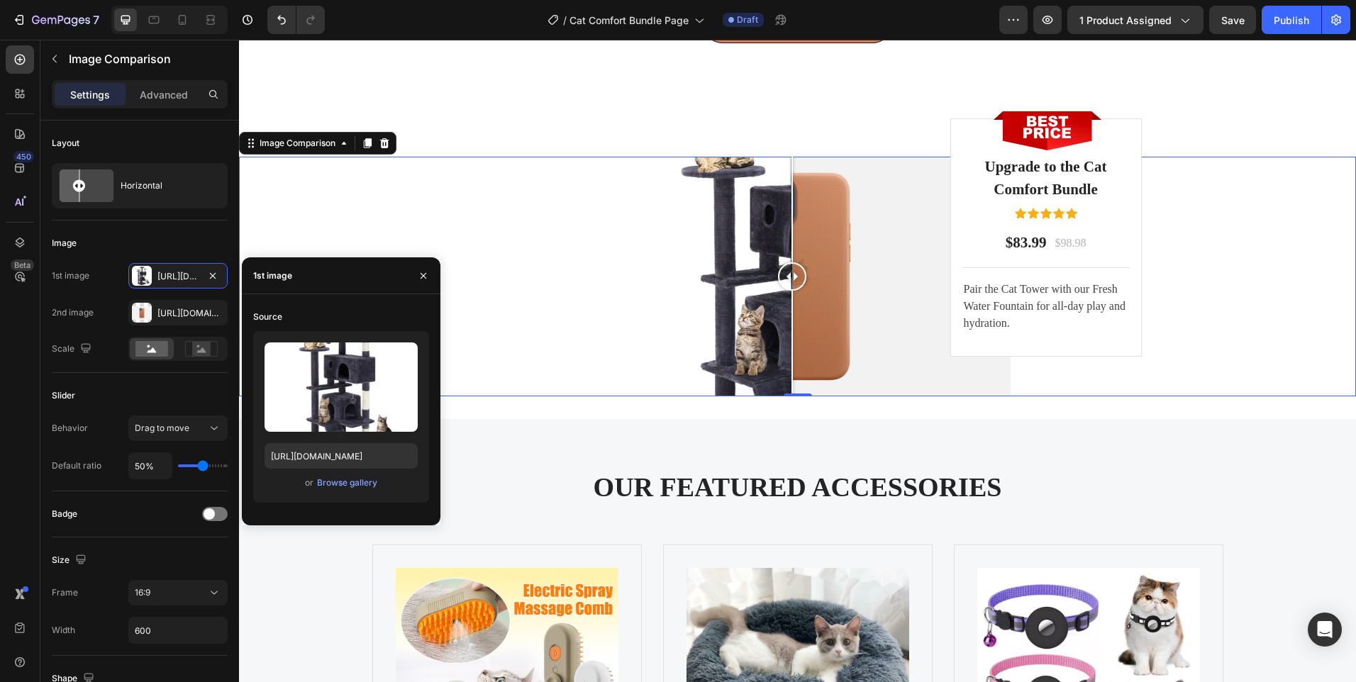
click at [822, 264] on div at bounding box center [798, 277] width 426 height 240
click at [809, 288] on div at bounding box center [814, 276] width 28 height 28
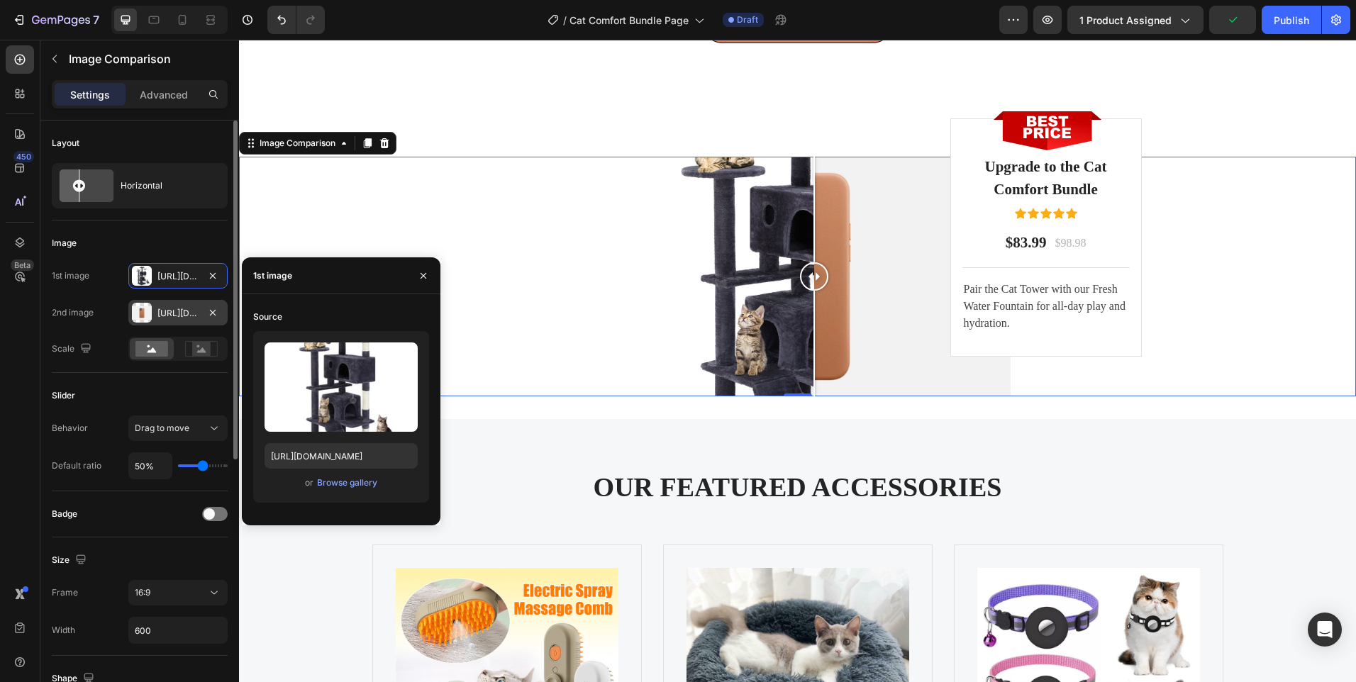
click at [162, 309] on div "[URL][DOMAIN_NAME]" at bounding box center [177, 313] width 41 height 13
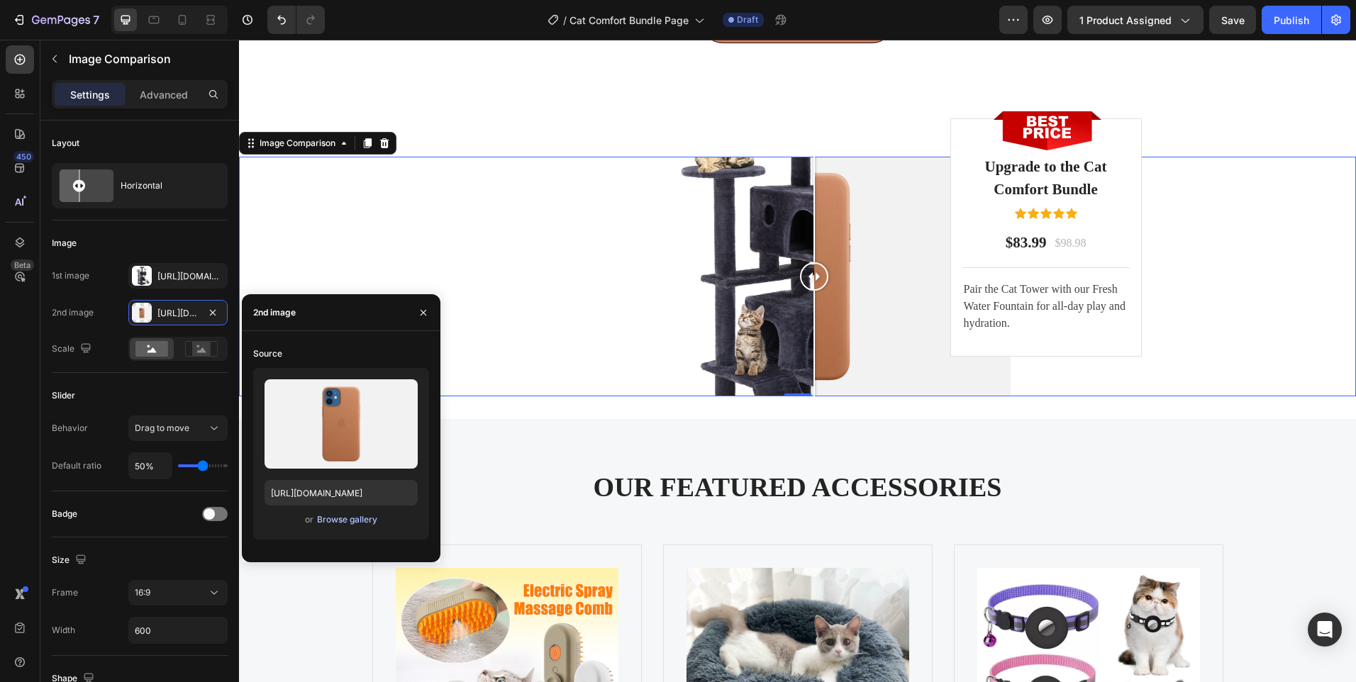
click at [348, 514] on div "Browse gallery" at bounding box center [347, 520] width 60 height 13
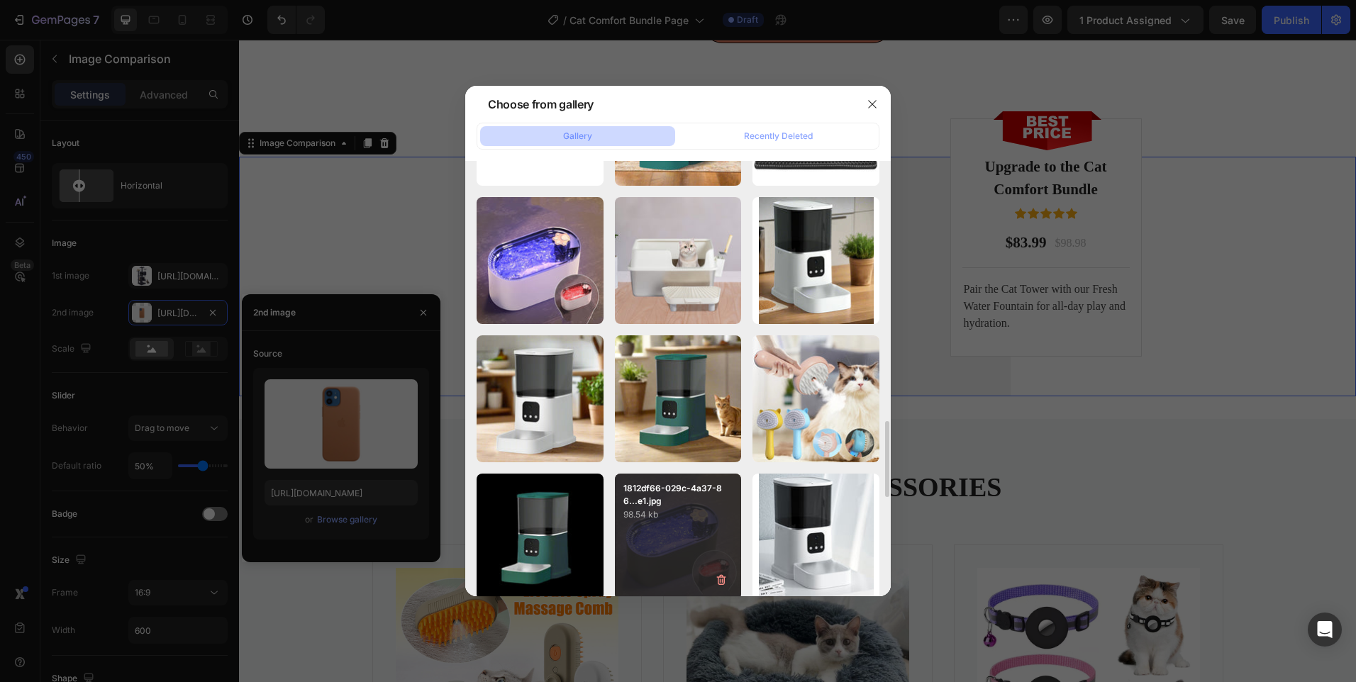
scroll to position [1565, 0]
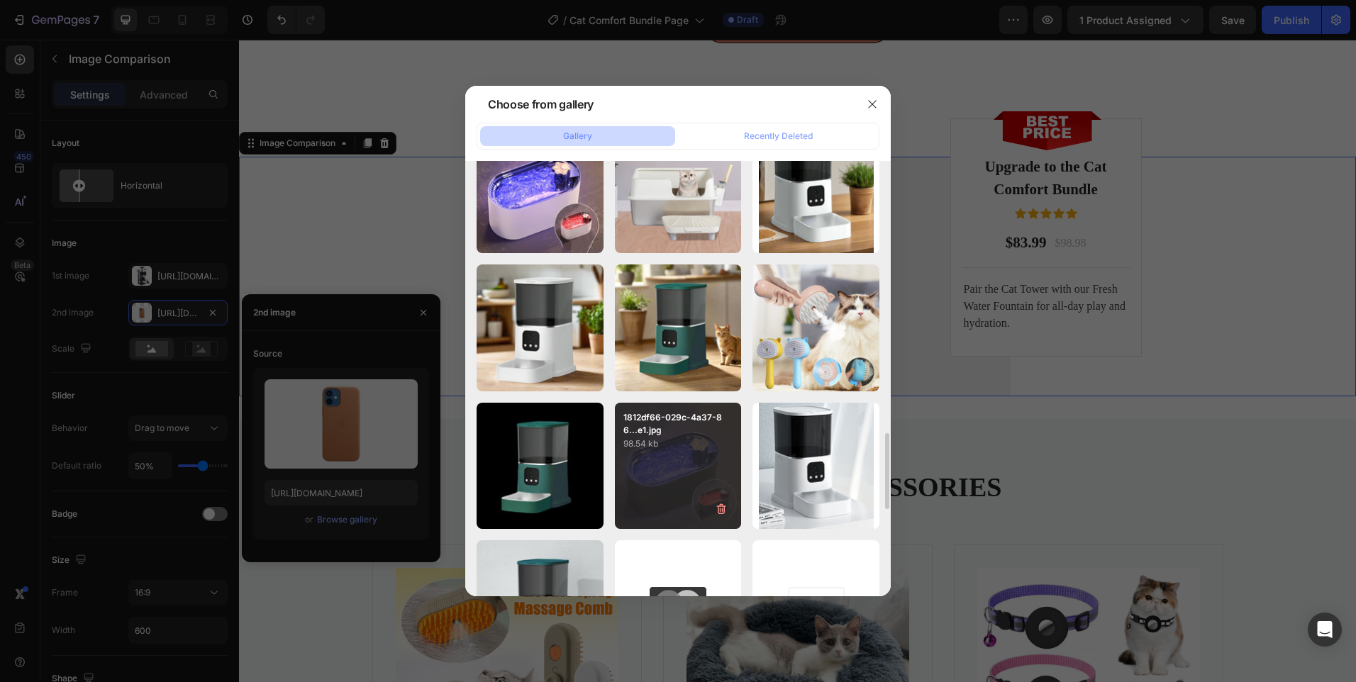
click at [676, 462] on div "1812df66-029c-4a37-86...e1.jpg 98.54 kb" at bounding box center [678, 466] width 127 height 127
type input "[URL][DOMAIN_NAME]"
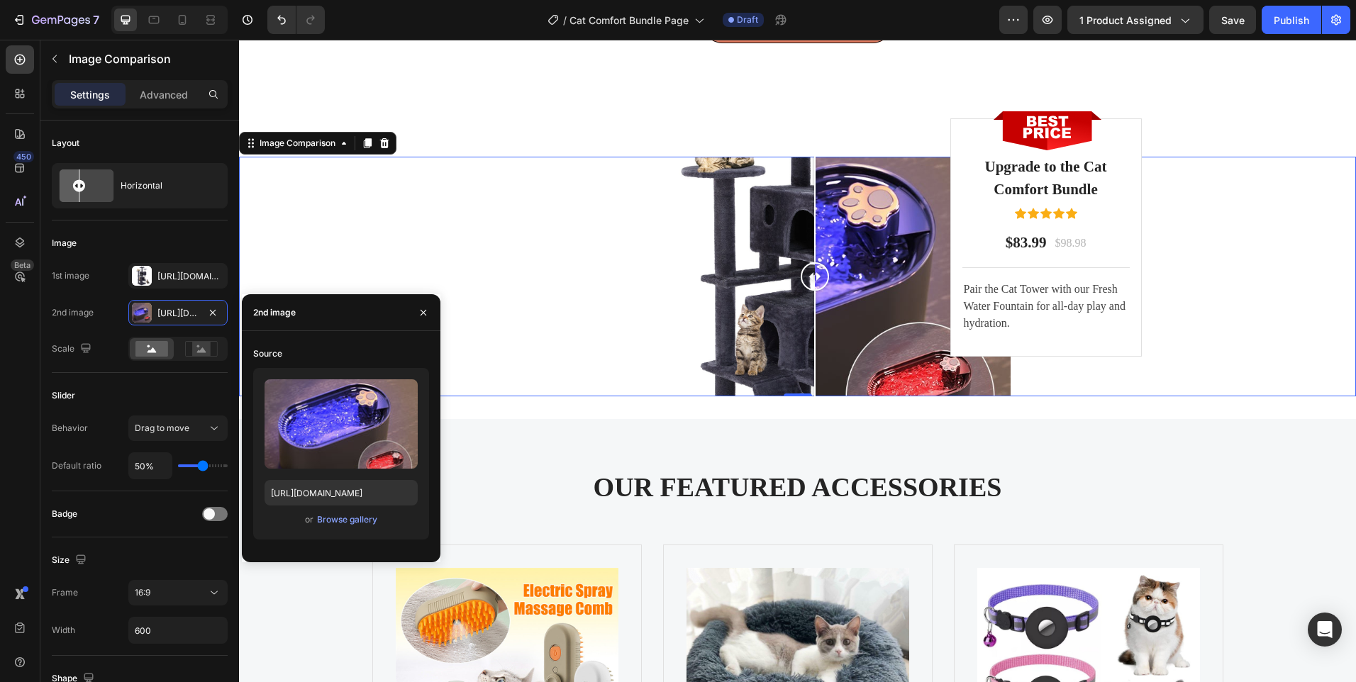
drag, startPoint x: 786, startPoint y: 290, endPoint x: 807, endPoint y: 321, distance: 37.8
click at [807, 321] on div at bounding box center [815, 277] width 28 height 240
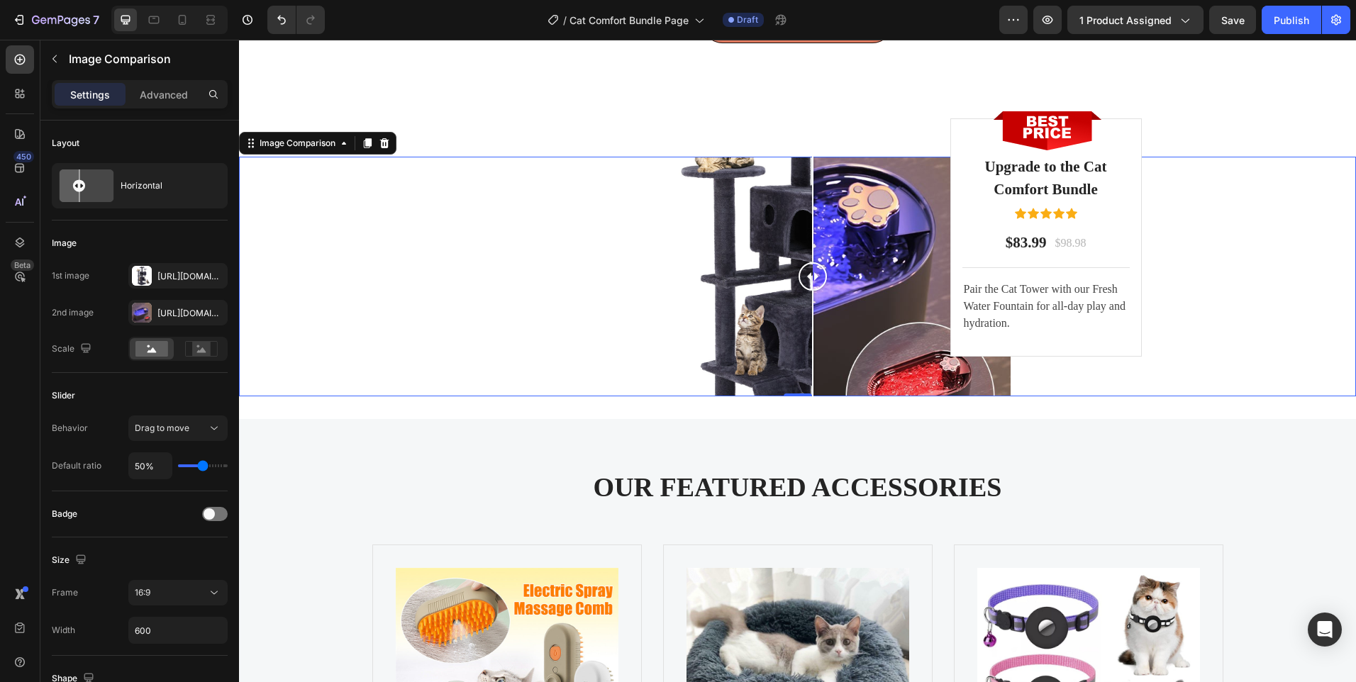
click at [460, 229] on div at bounding box center [797, 277] width 1117 height 240
click at [350, 236] on div at bounding box center [797, 277] width 1117 height 240
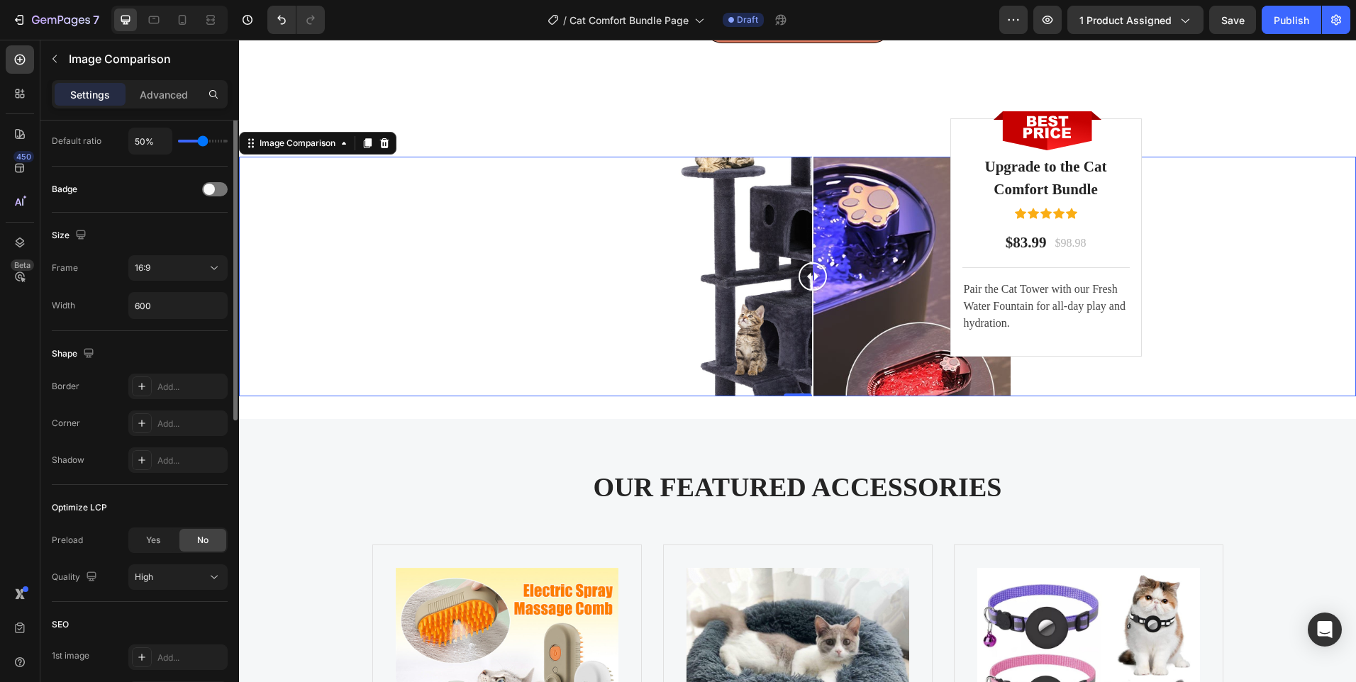
scroll to position [183, 0]
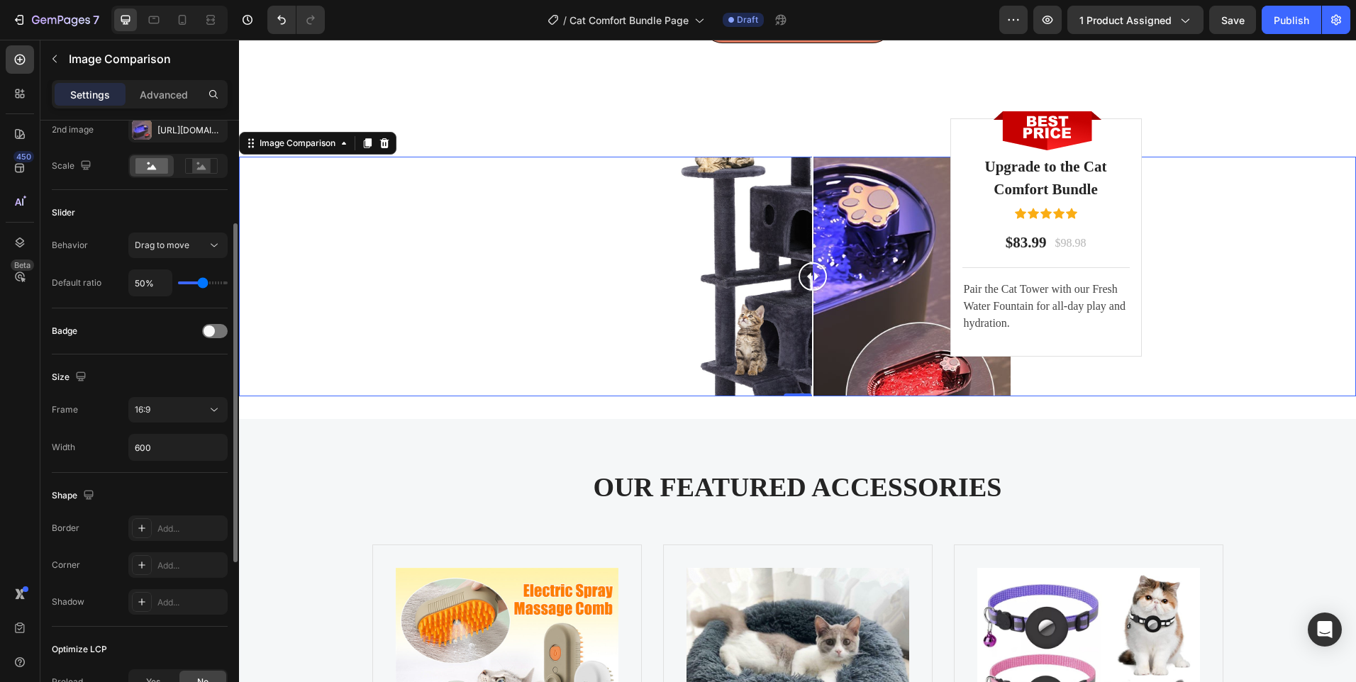
click at [336, 270] on div at bounding box center [797, 277] width 1117 height 240
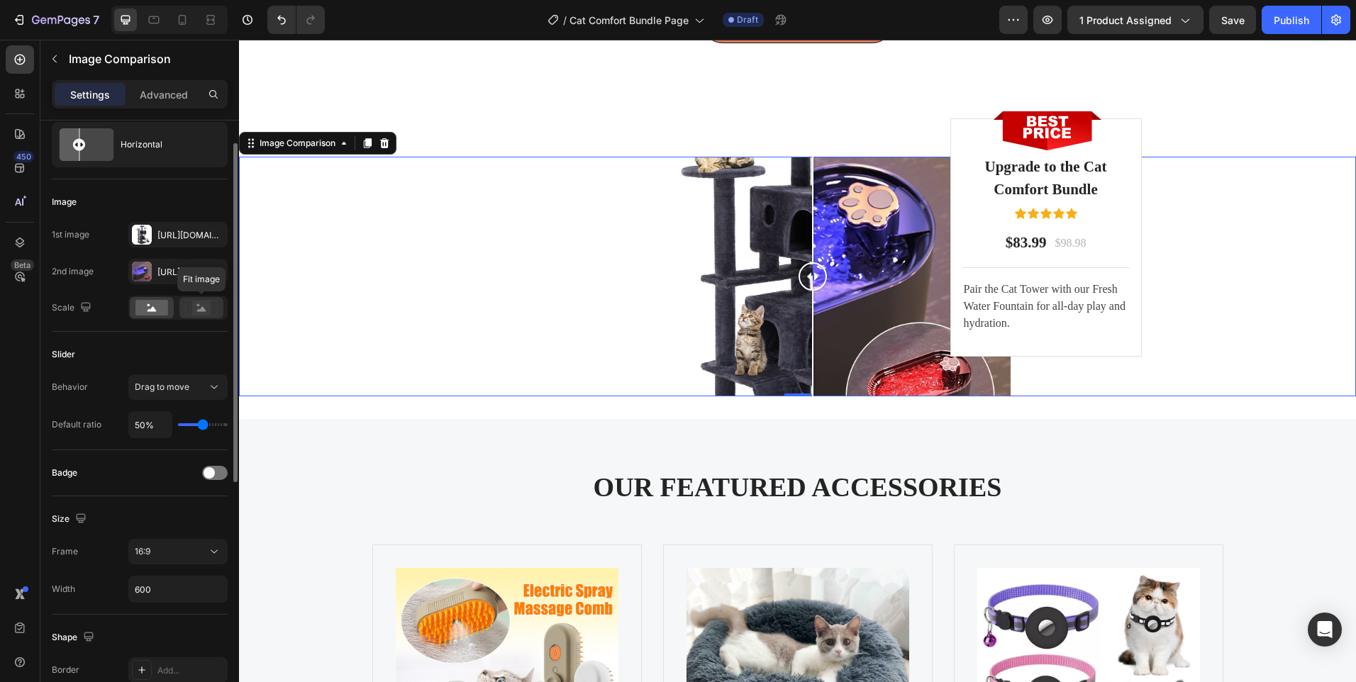
click at [206, 308] on rect at bounding box center [201, 308] width 18 height 14
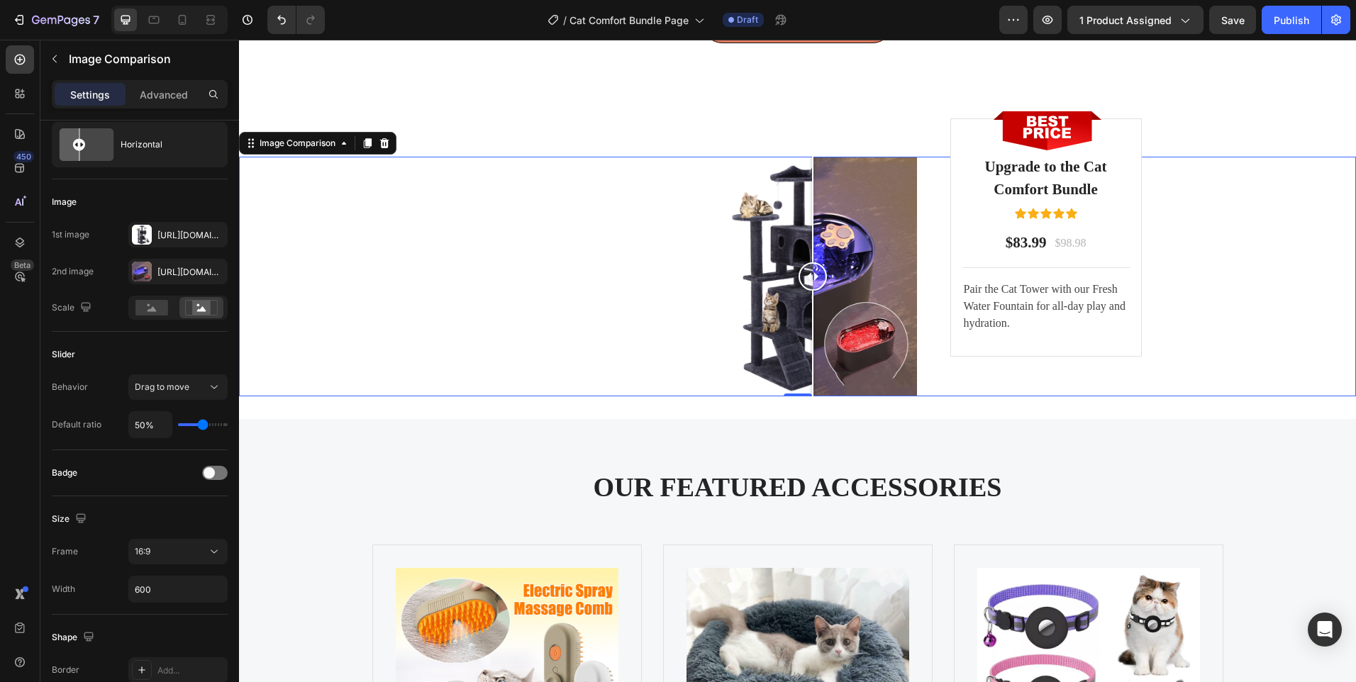
click at [348, 295] on div at bounding box center [797, 277] width 1117 height 240
click at [155, 308] on rect at bounding box center [151, 308] width 33 height 16
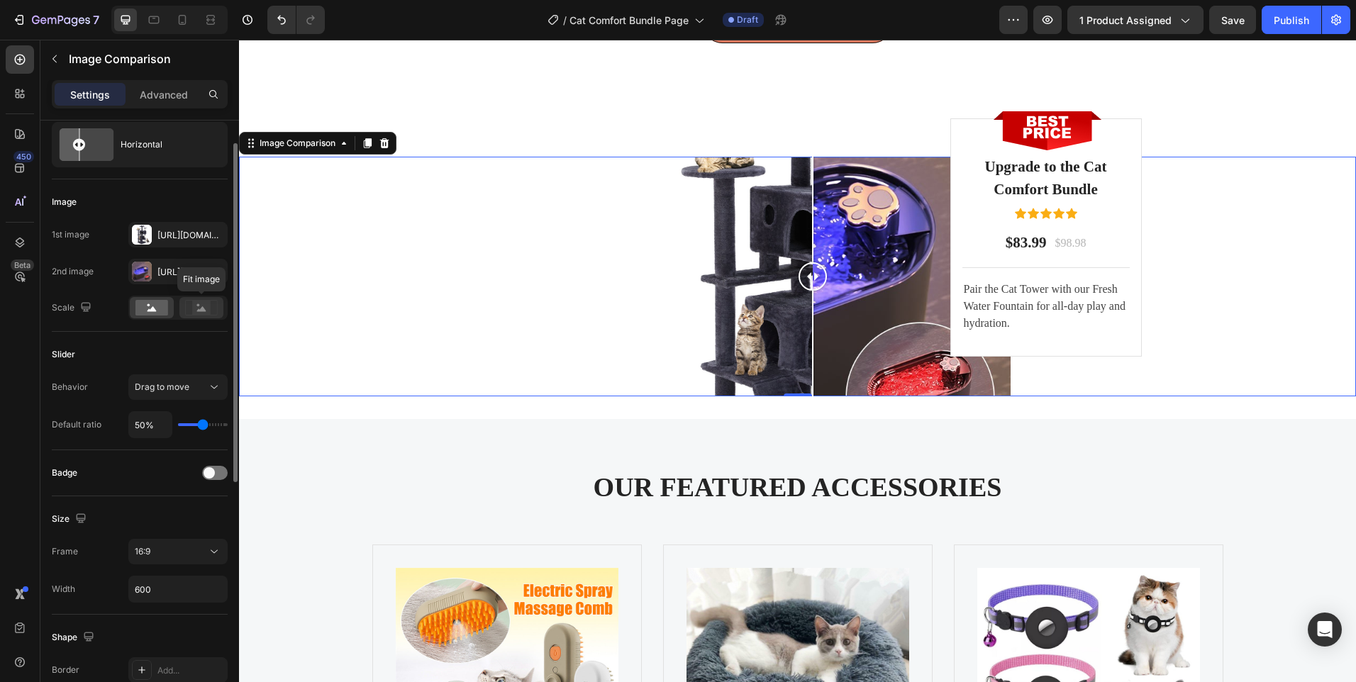
click at [192, 311] on icon at bounding box center [201, 308] width 33 height 16
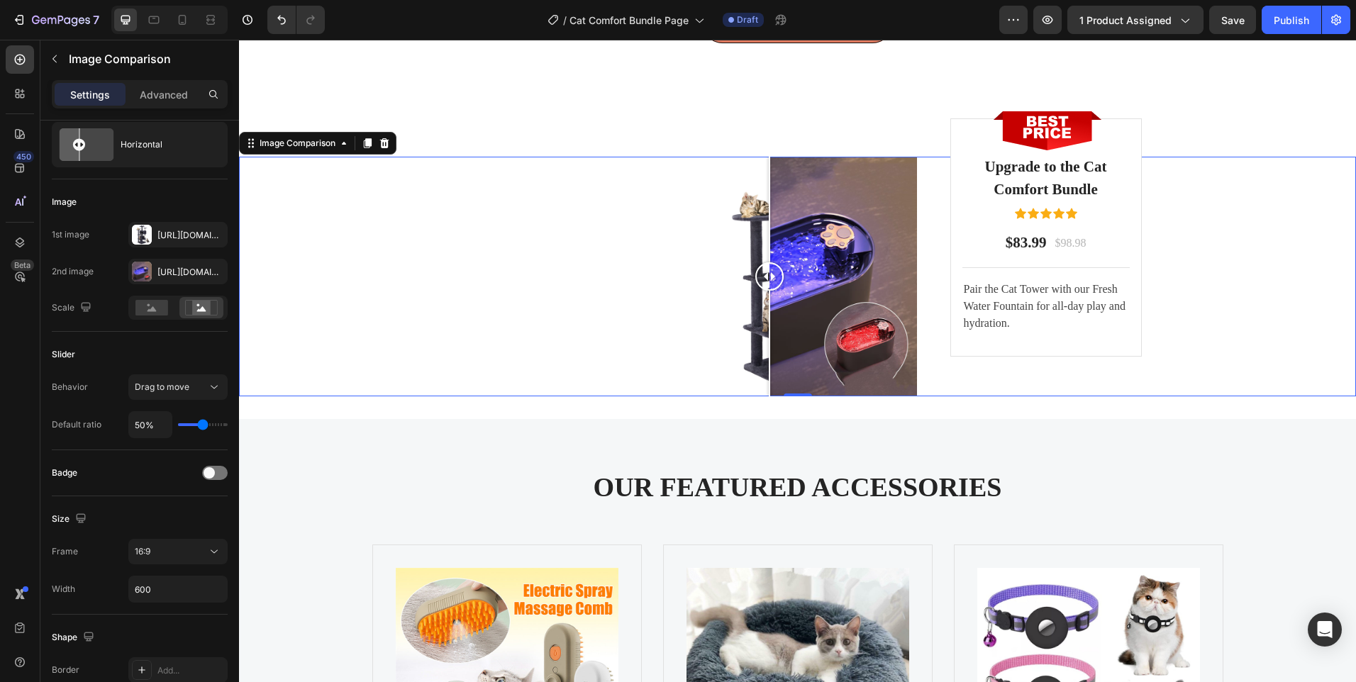
drag, startPoint x: 812, startPoint y: 307, endPoint x: 764, endPoint y: 348, distance: 63.4
click at [764, 348] on div at bounding box center [769, 277] width 28 height 240
click at [755, 318] on div at bounding box center [760, 277] width 28 height 240
click at [336, 274] on div at bounding box center [797, 277] width 1117 height 240
click at [338, 274] on div at bounding box center [797, 277] width 1117 height 240
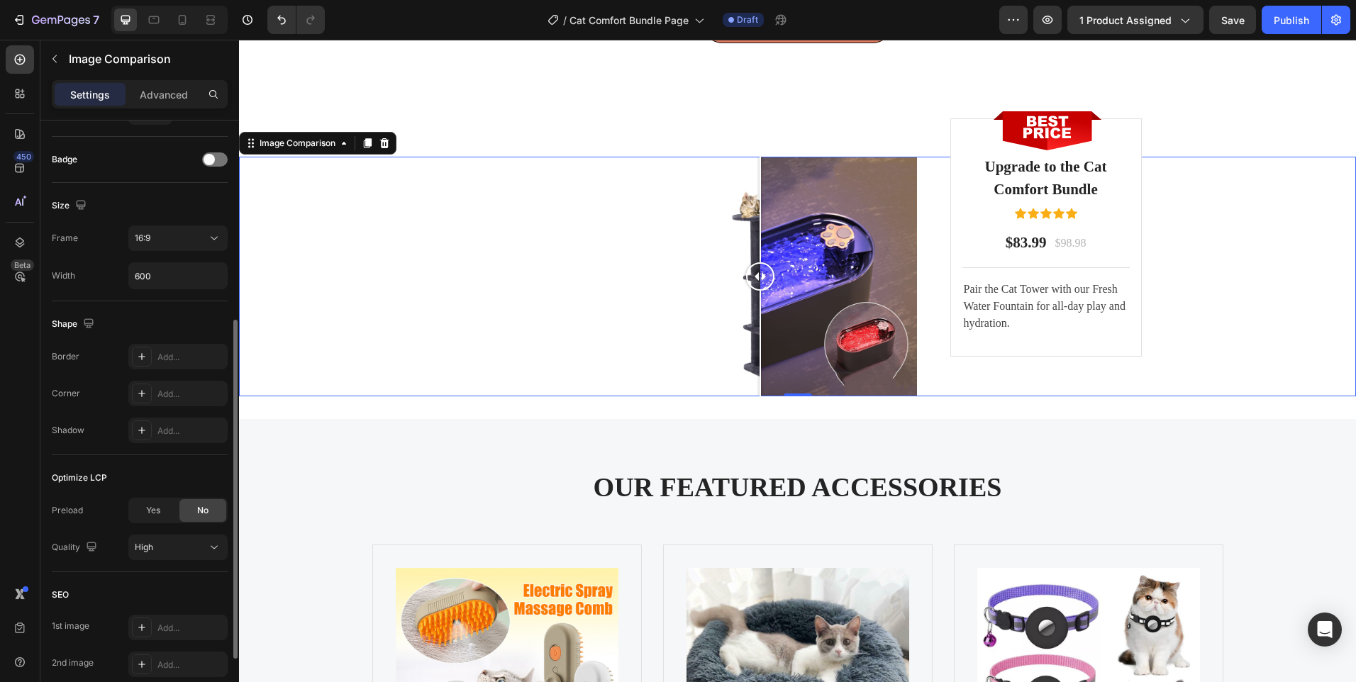
scroll to position [467, 0]
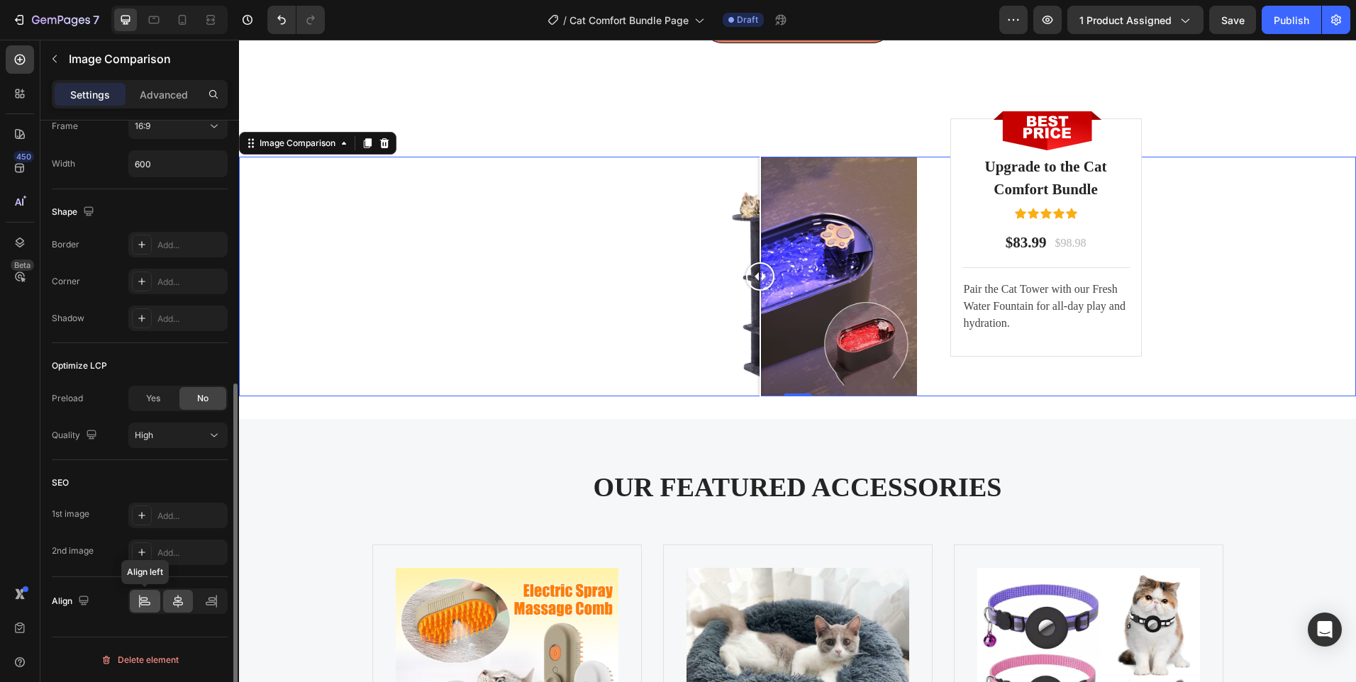
click at [140, 607] on icon at bounding box center [145, 601] width 14 height 14
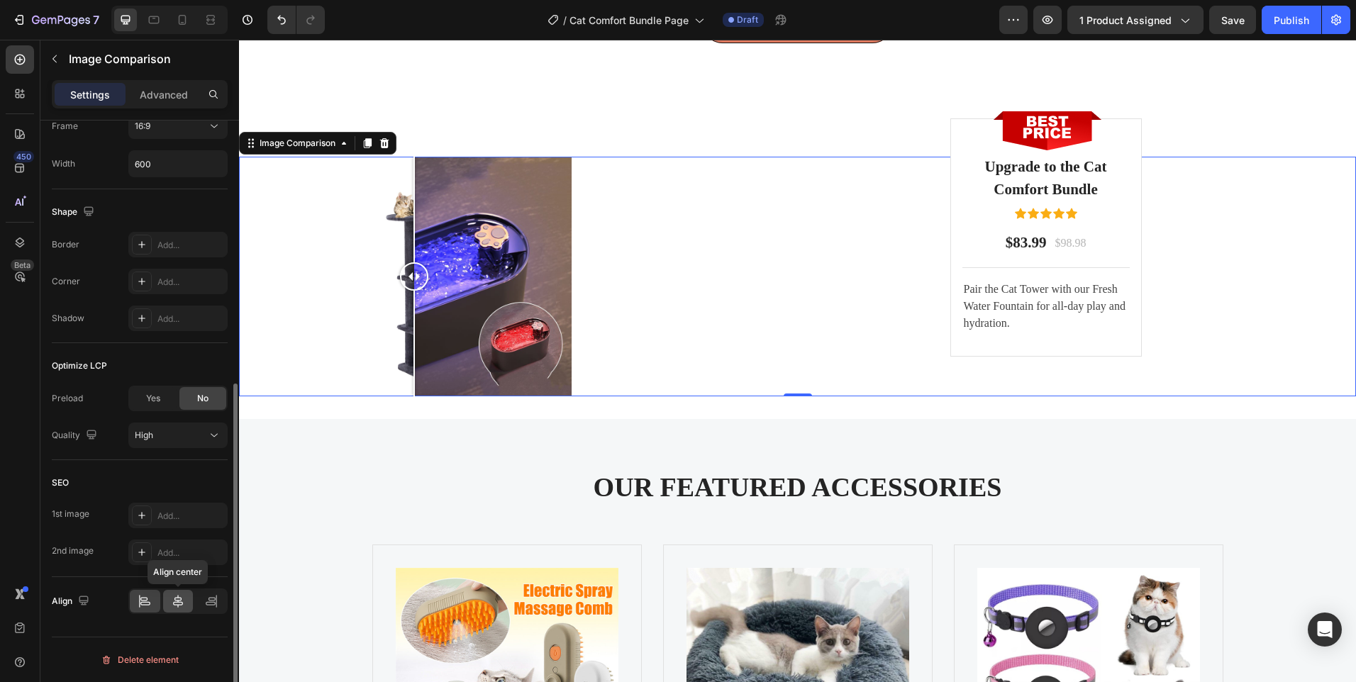
click at [180, 603] on icon at bounding box center [178, 601] width 14 height 14
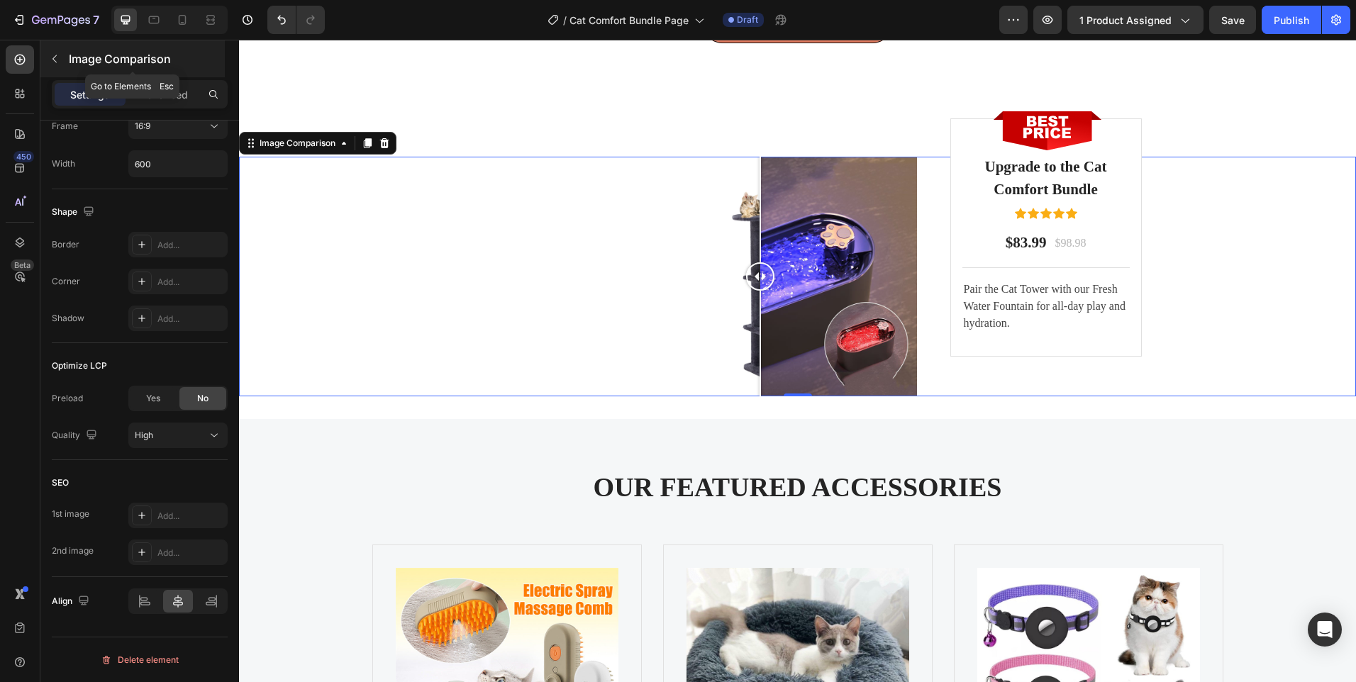
click at [47, 51] on button "button" at bounding box center [54, 59] width 23 height 23
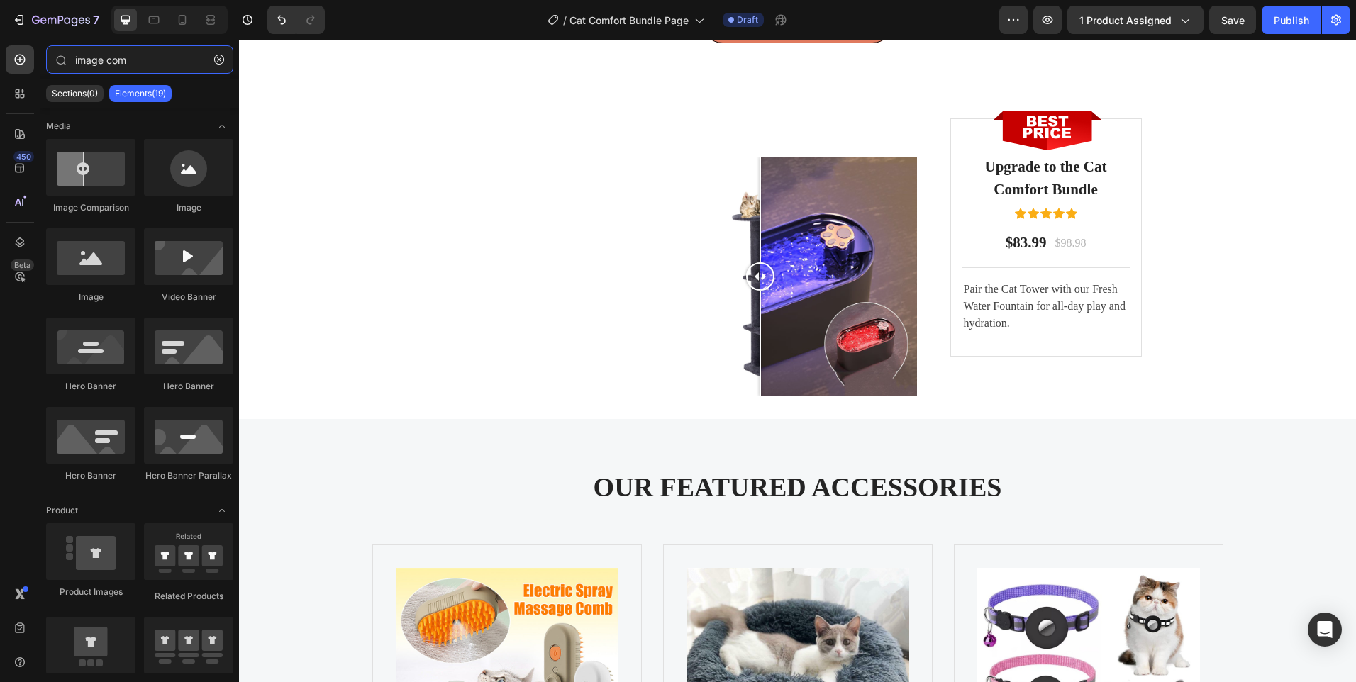
drag, startPoint x: 129, startPoint y: 49, endPoint x: 0, endPoint y: 60, distance: 129.6
click at [0, 0] on html "7 Version history / Cat Comfort Bundle Page Draft Preview 1 product assigned Sa…" at bounding box center [678, 0] width 1356 height 0
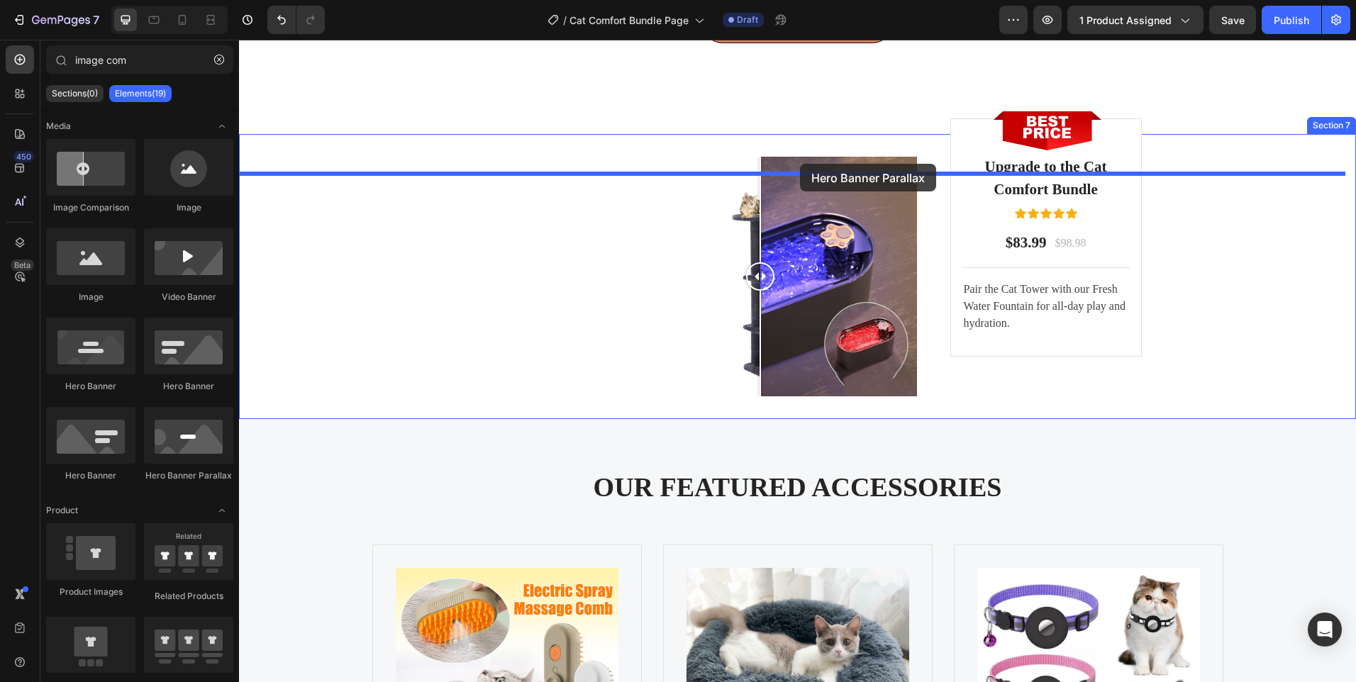
drag, startPoint x: 438, startPoint y: 493, endPoint x: 800, endPoint y: 164, distance: 489.6
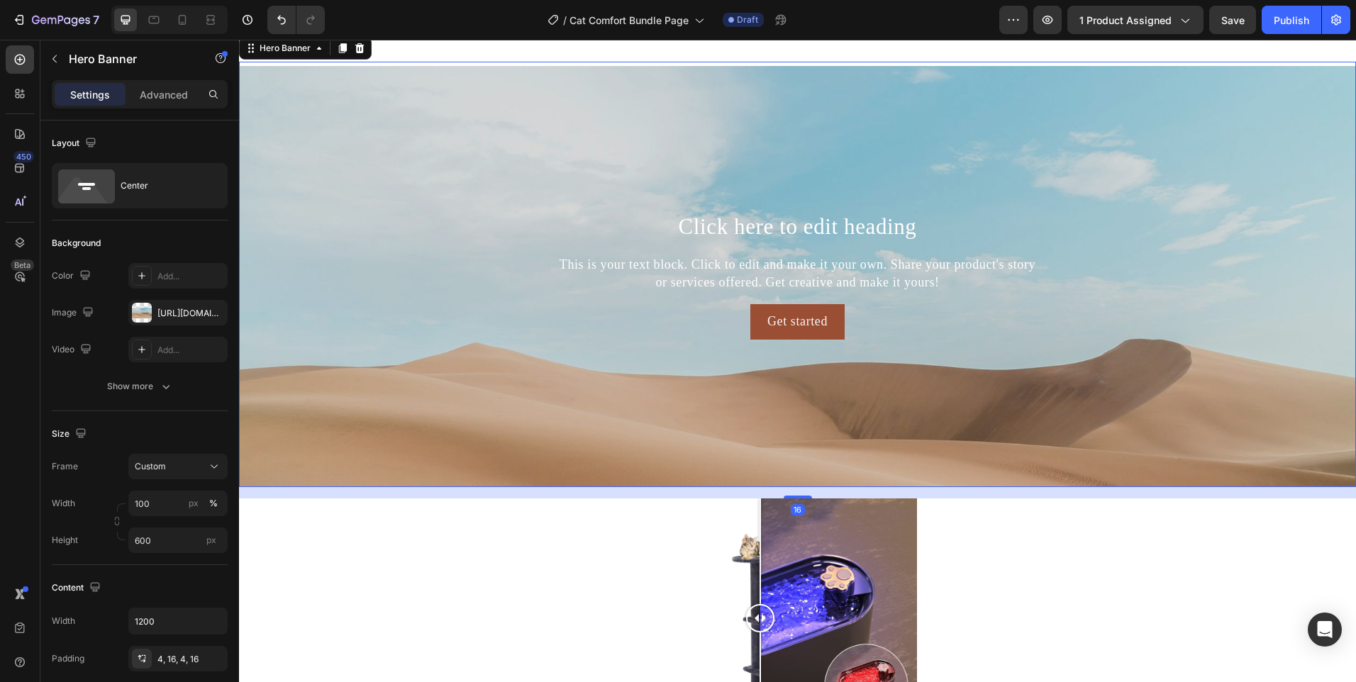
scroll to position [4020, 0]
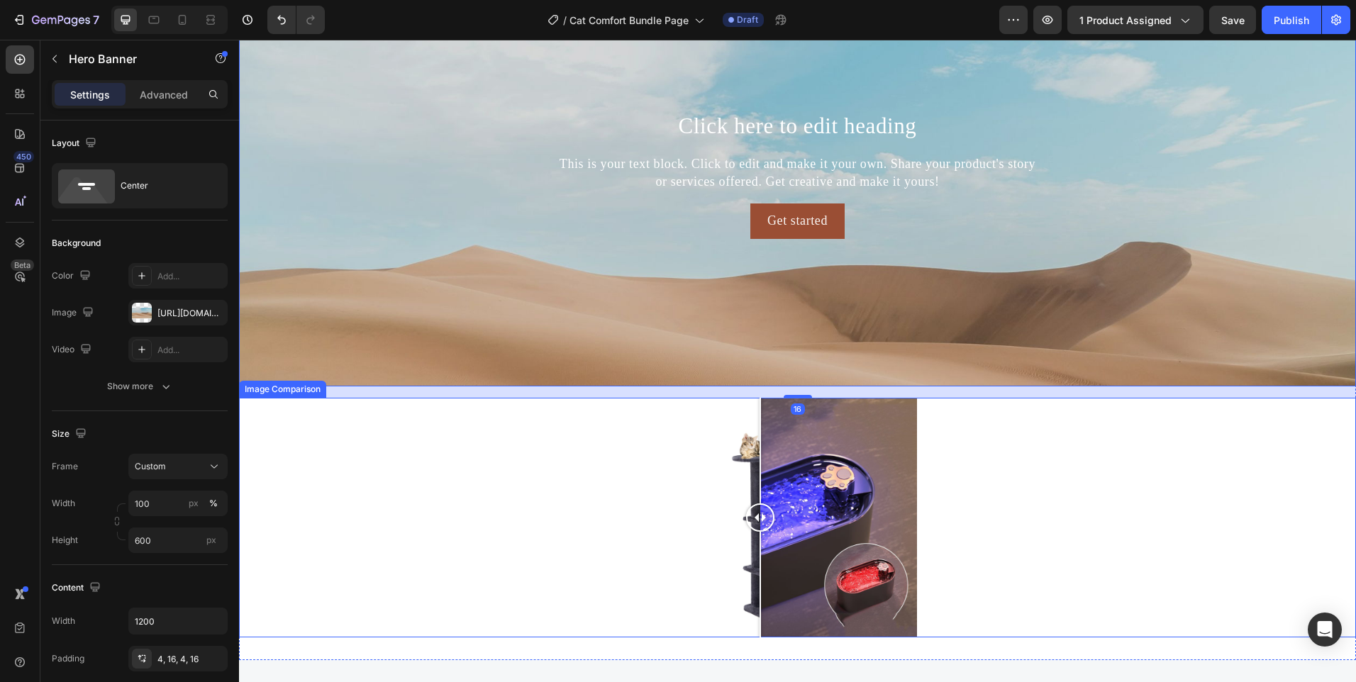
click at [850, 472] on div at bounding box center [798, 518] width 426 height 240
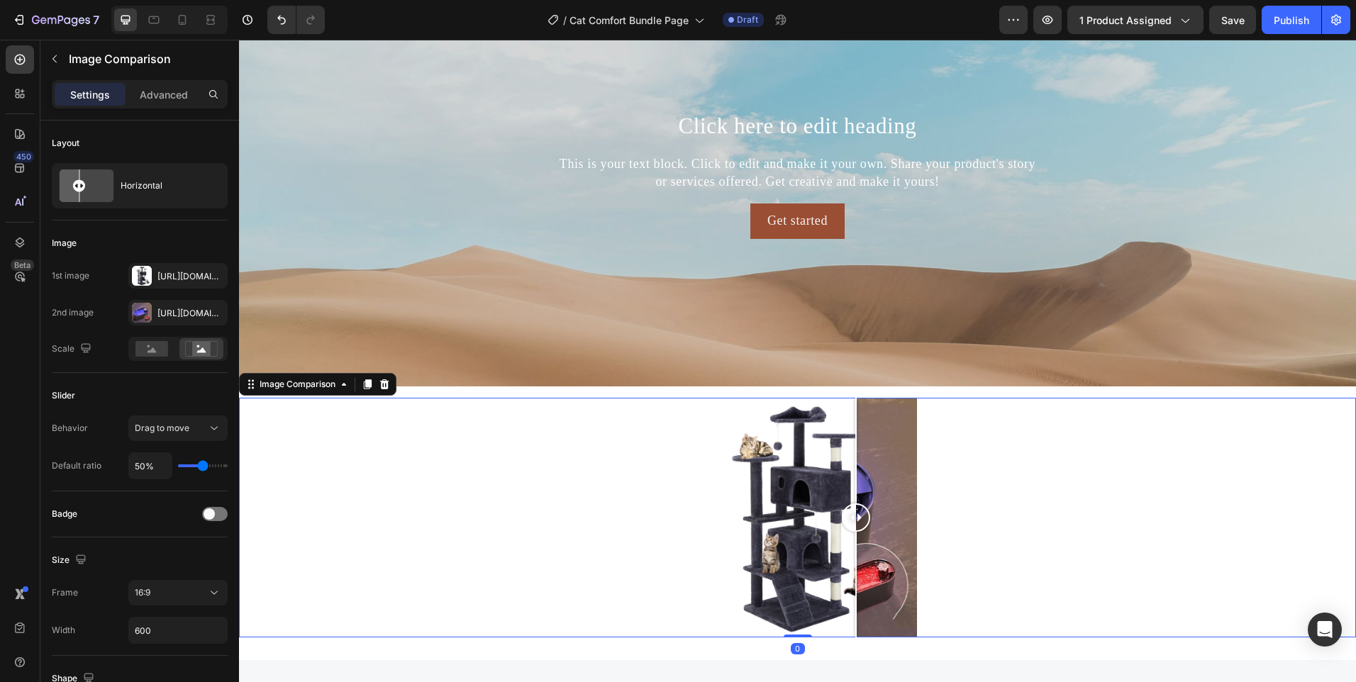
click at [477, 473] on div at bounding box center [797, 518] width 1117 height 240
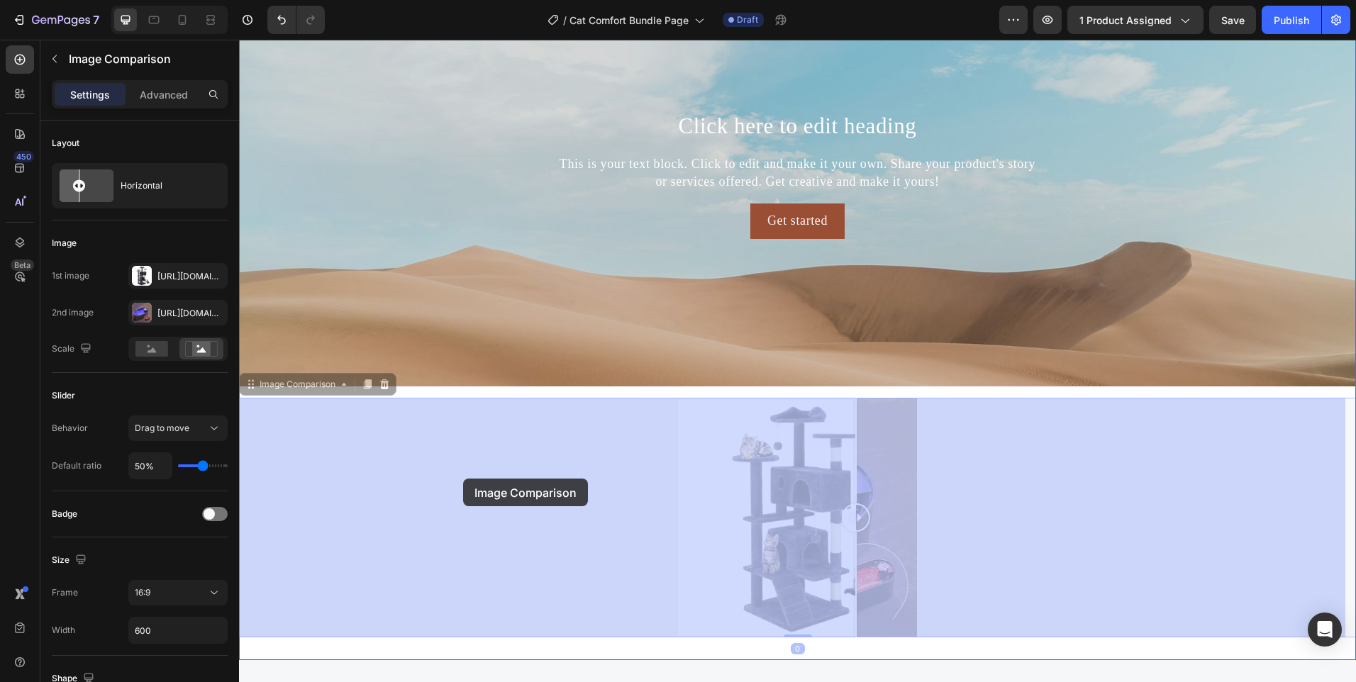
drag, startPoint x: 497, startPoint y: 455, endPoint x: 489, endPoint y: 510, distance: 55.9
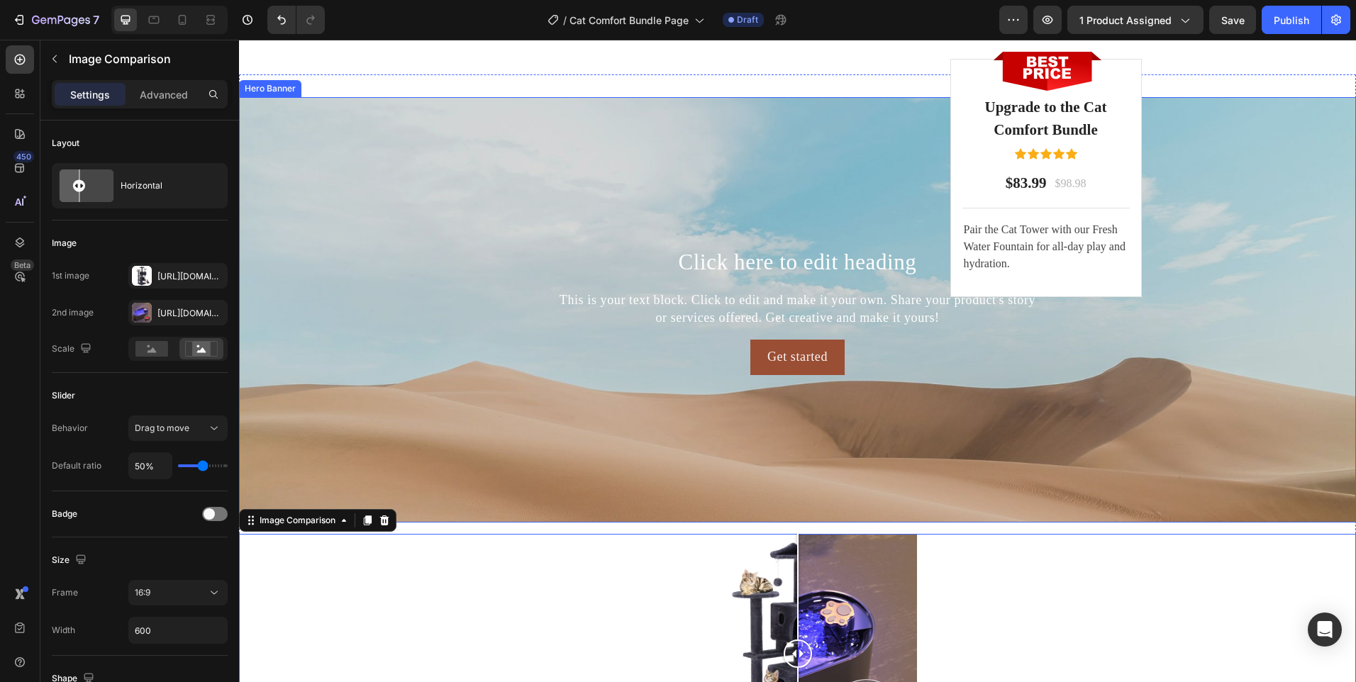
scroll to position [3807, 0]
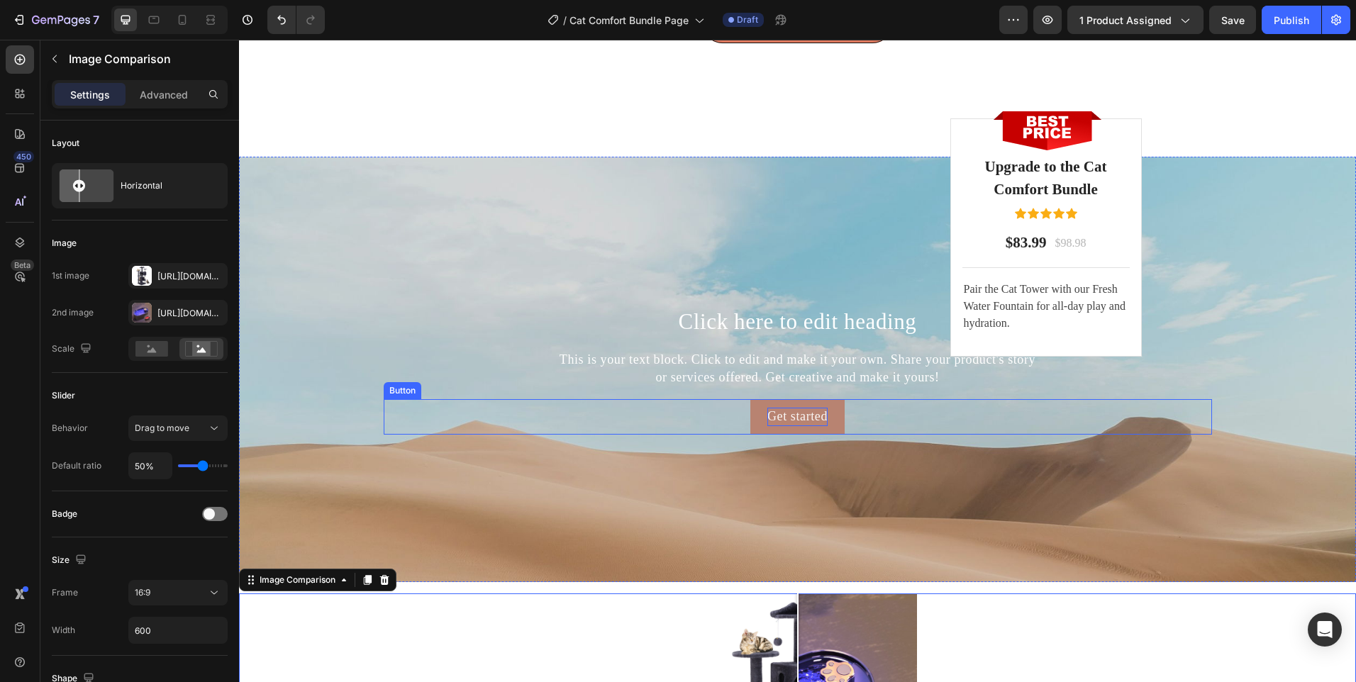
click at [806, 426] on div "Get started" at bounding box center [797, 417] width 60 height 18
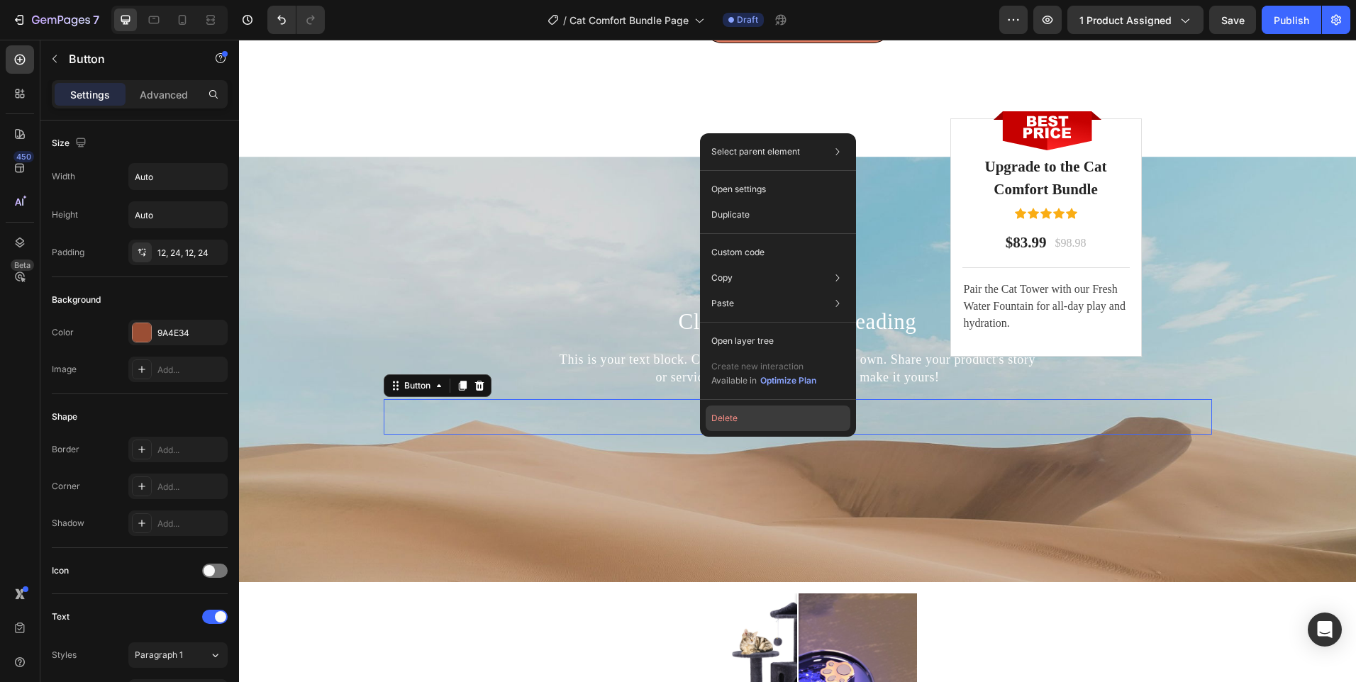
click at [736, 419] on button "Delete" at bounding box center [778, 419] width 145 height 26
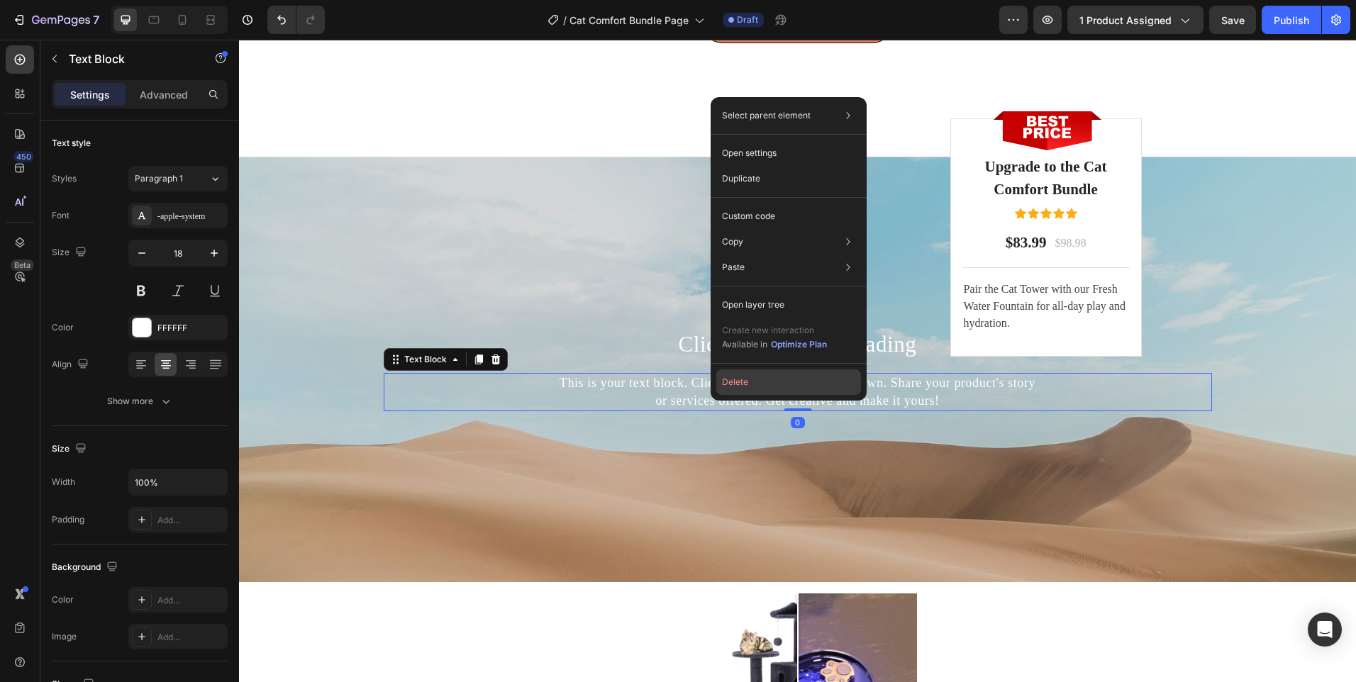
click at [733, 387] on button "Delete" at bounding box center [788, 383] width 145 height 26
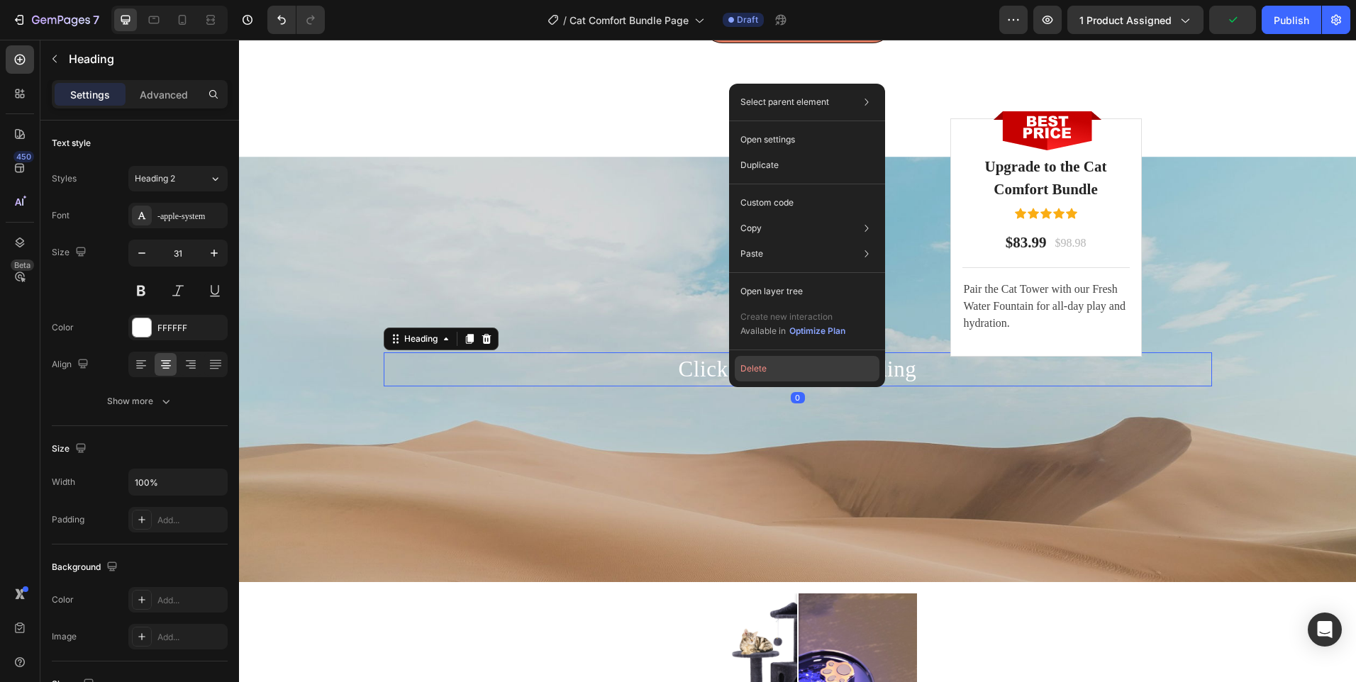
click at [754, 365] on button "Delete" at bounding box center [807, 369] width 145 height 26
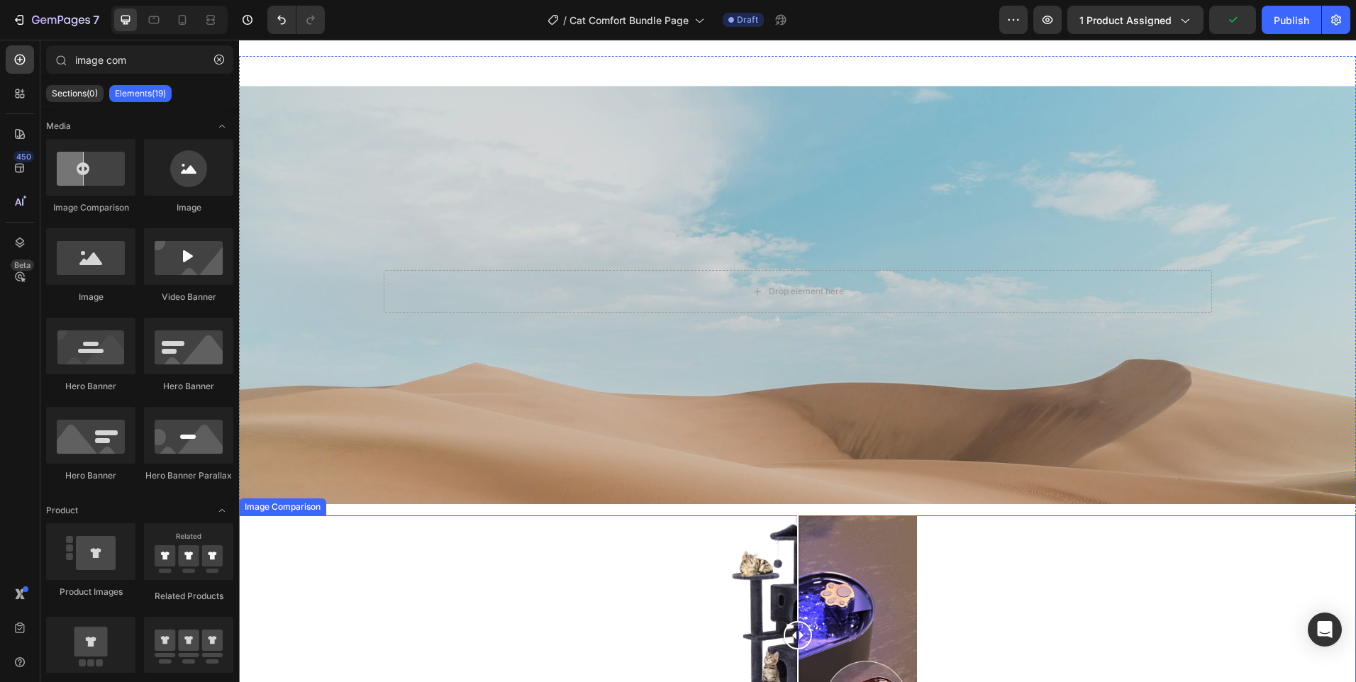
scroll to position [4020, 0]
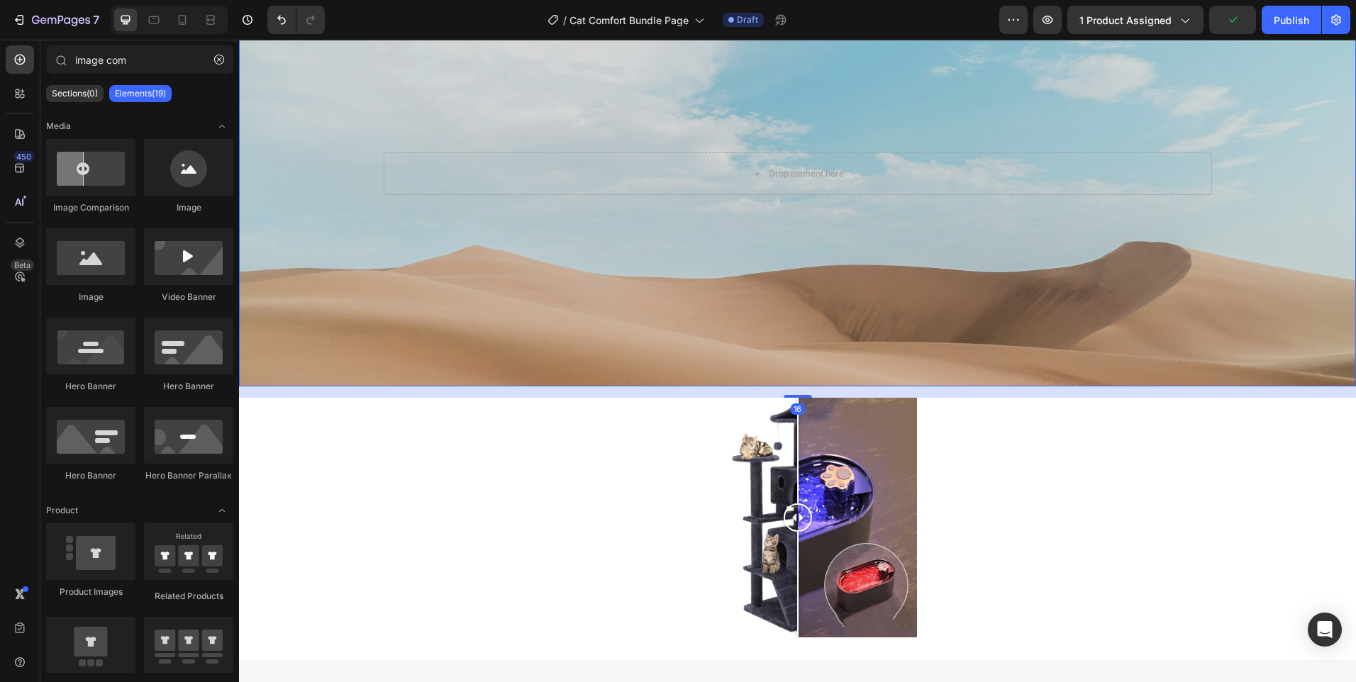
click at [333, 236] on div "Background Image" at bounding box center [797, 288] width 1117 height 638
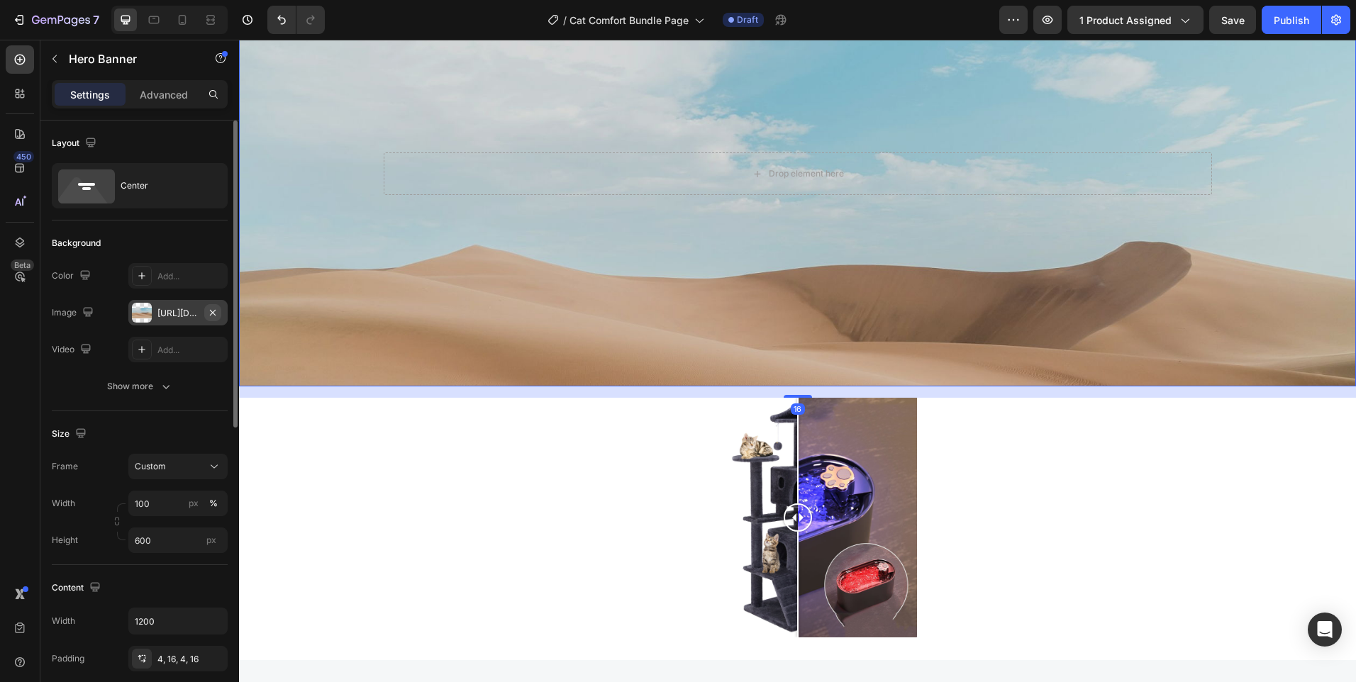
click at [212, 315] on icon "button" at bounding box center [212, 312] width 11 height 11
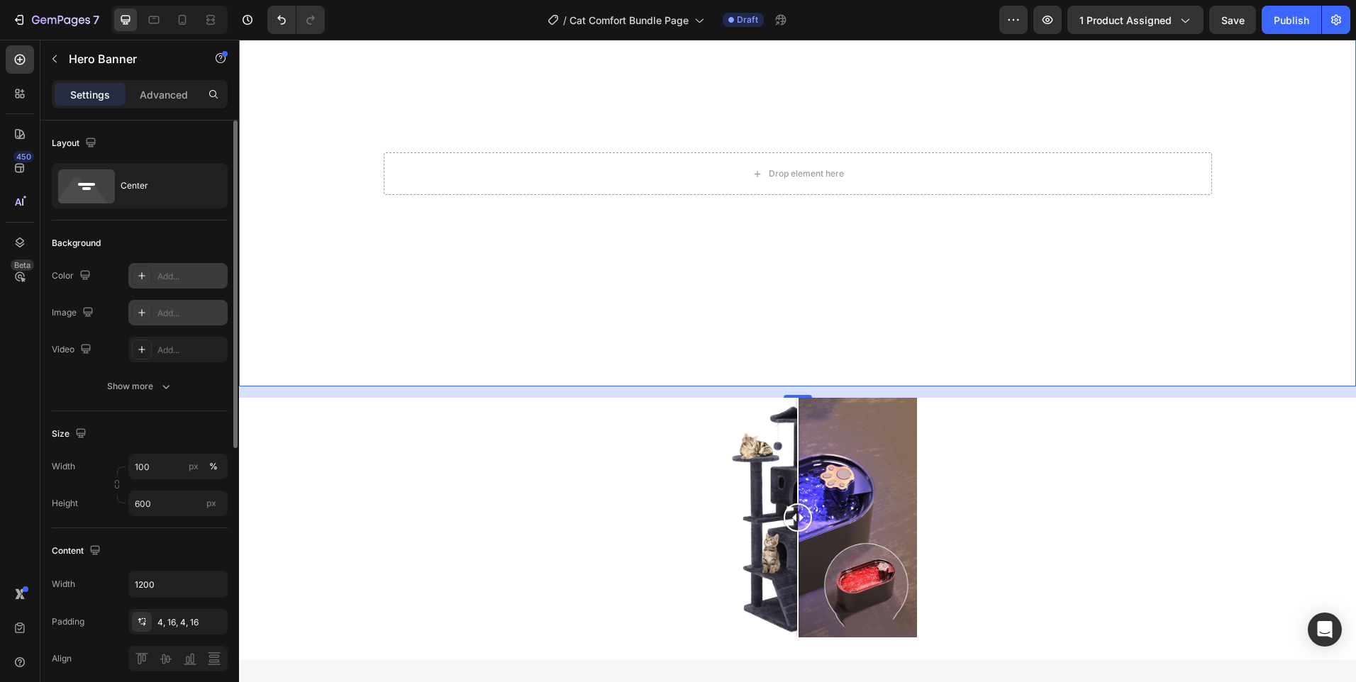
click at [159, 287] on div "Add..." at bounding box center [177, 276] width 99 height 26
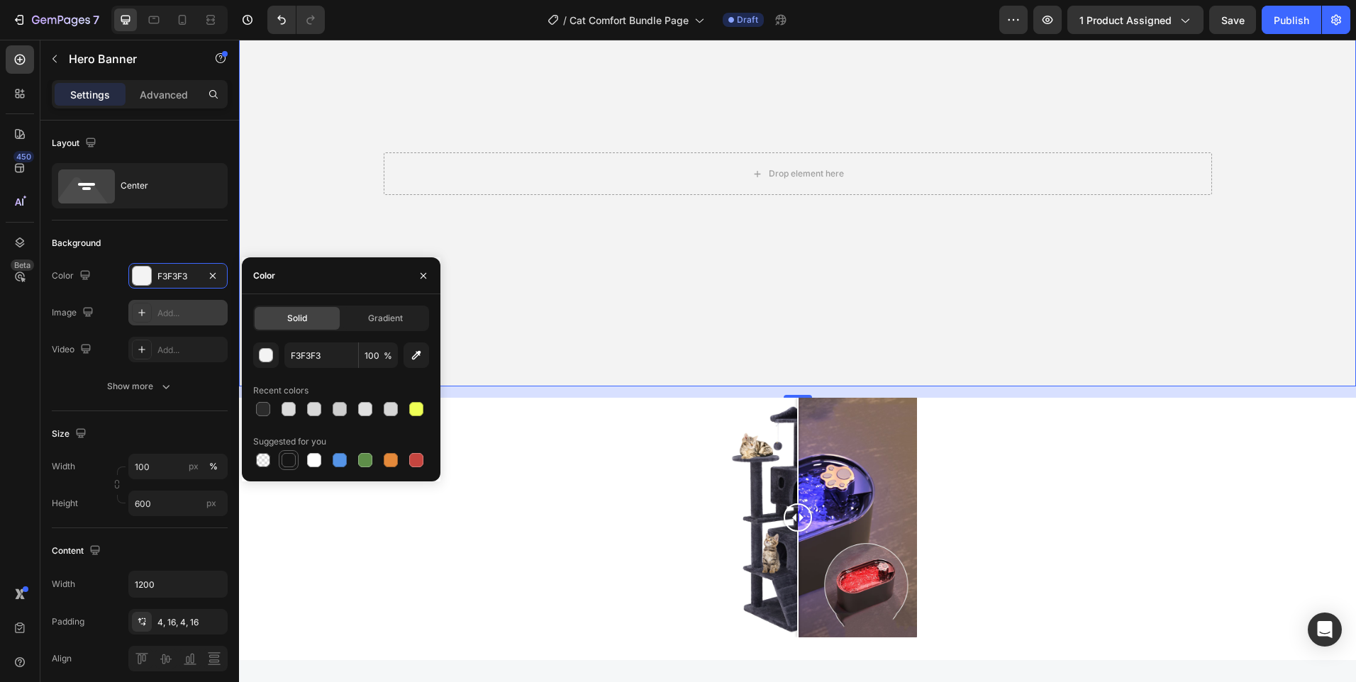
click at [289, 460] on div at bounding box center [289, 460] width 14 height 14
type input "151515"
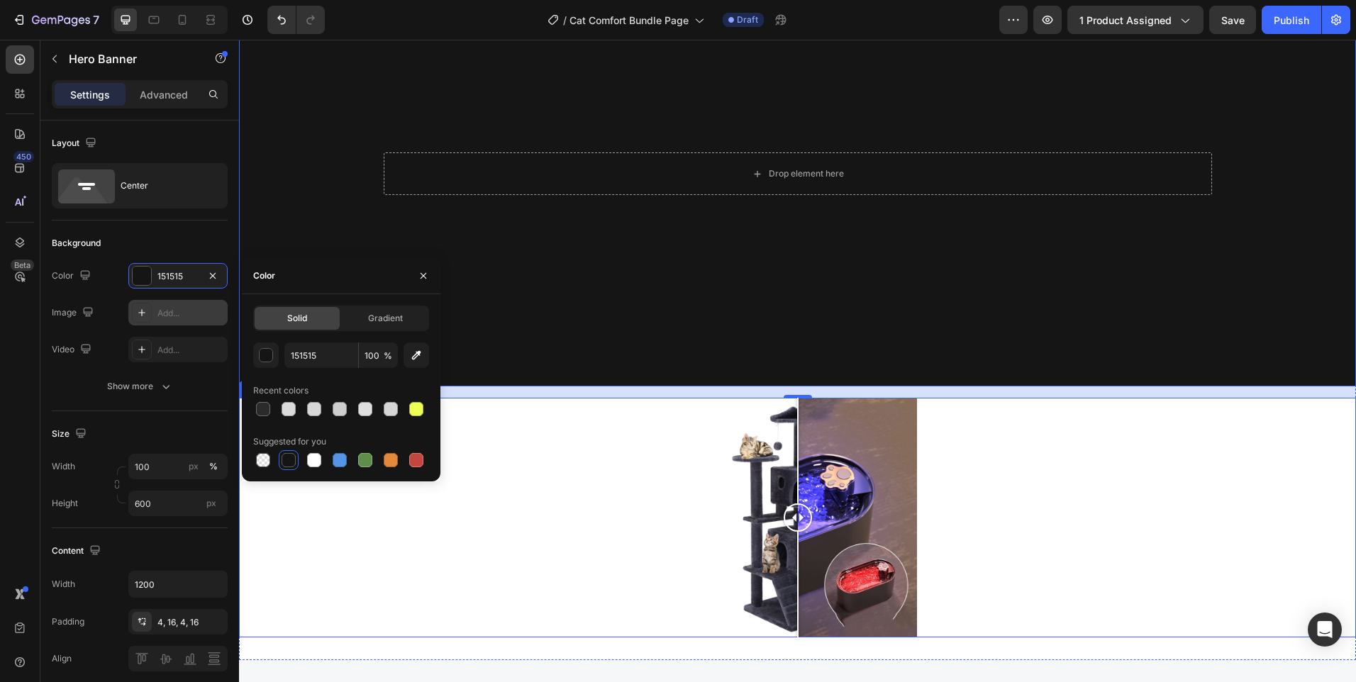
scroll to position [3949, 0]
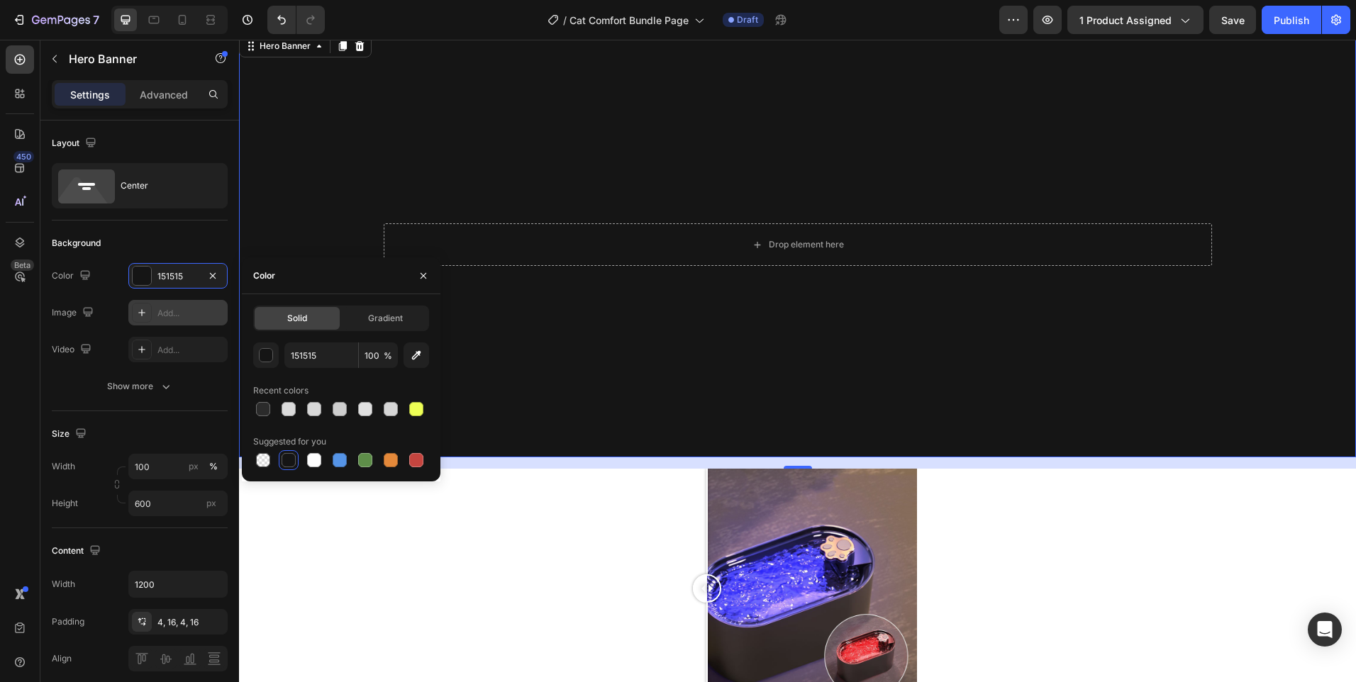
drag, startPoint x: 594, startPoint y: 546, endPoint x: 702, endPoint y: 464, distance: 135.6
click at [702, 464] on div "Drop element here Hero Banner 16 Image Comparison" at bounding box center [797, 370] width 1117 height 677
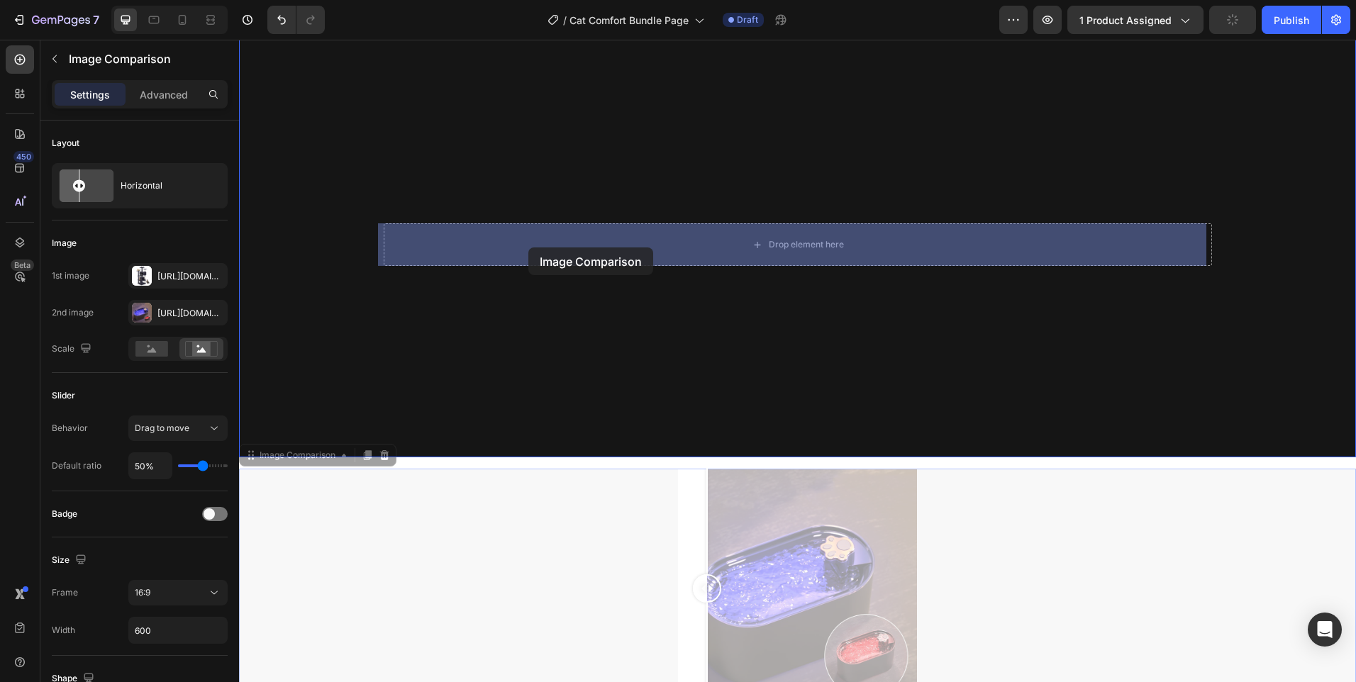
drag, startPoint x: 328, startPoint y: 557, endPoint x: 528, endPoint y: 248, distance: 368.7
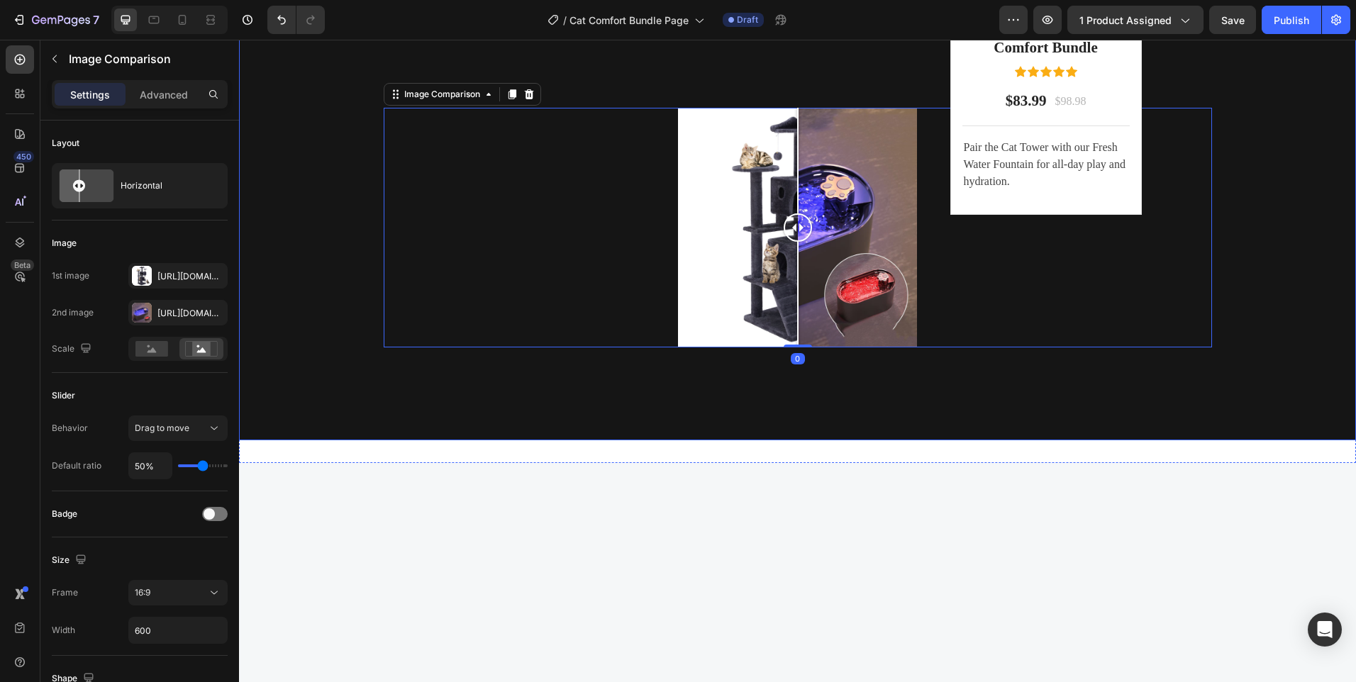
scroll to position [3665, 0]
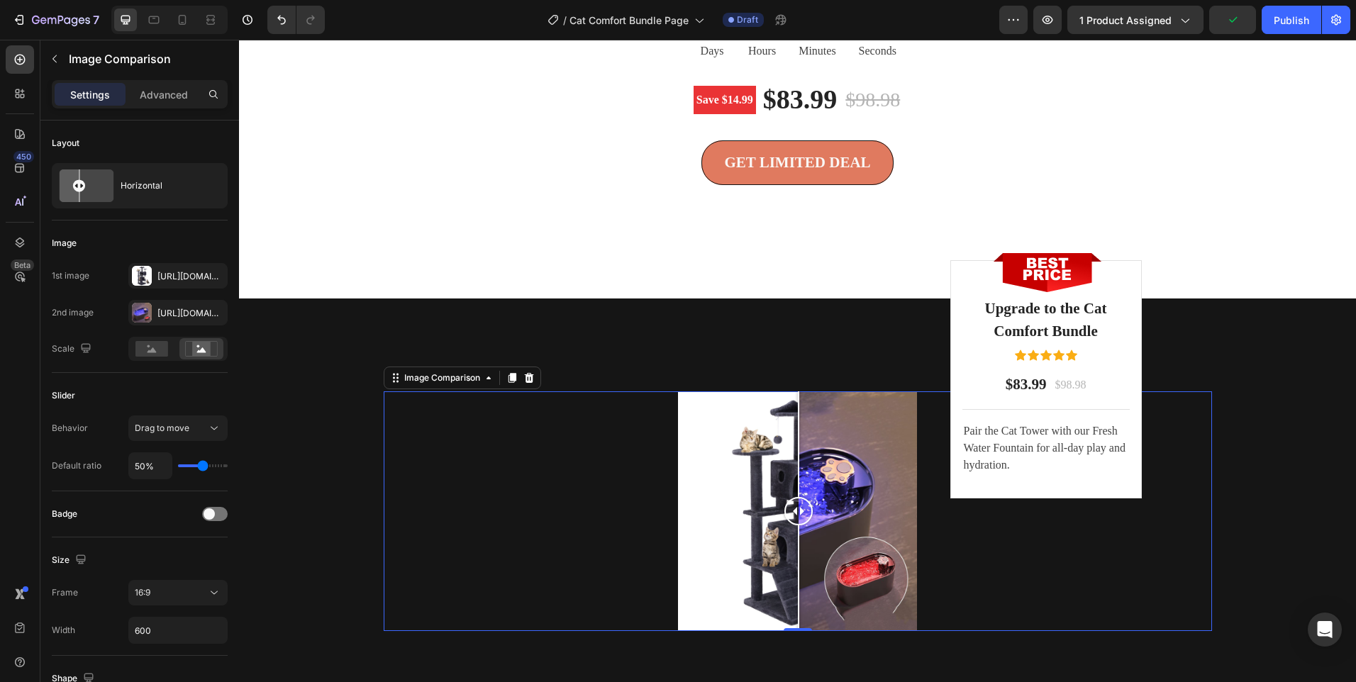
drag, startPoint x: 790, startPoint y: 519, endPoint x: 793, endPoint y: 556, distance: 37.7
click at [793, 556] on div at bounding box center [798, 512] width 28 height 240
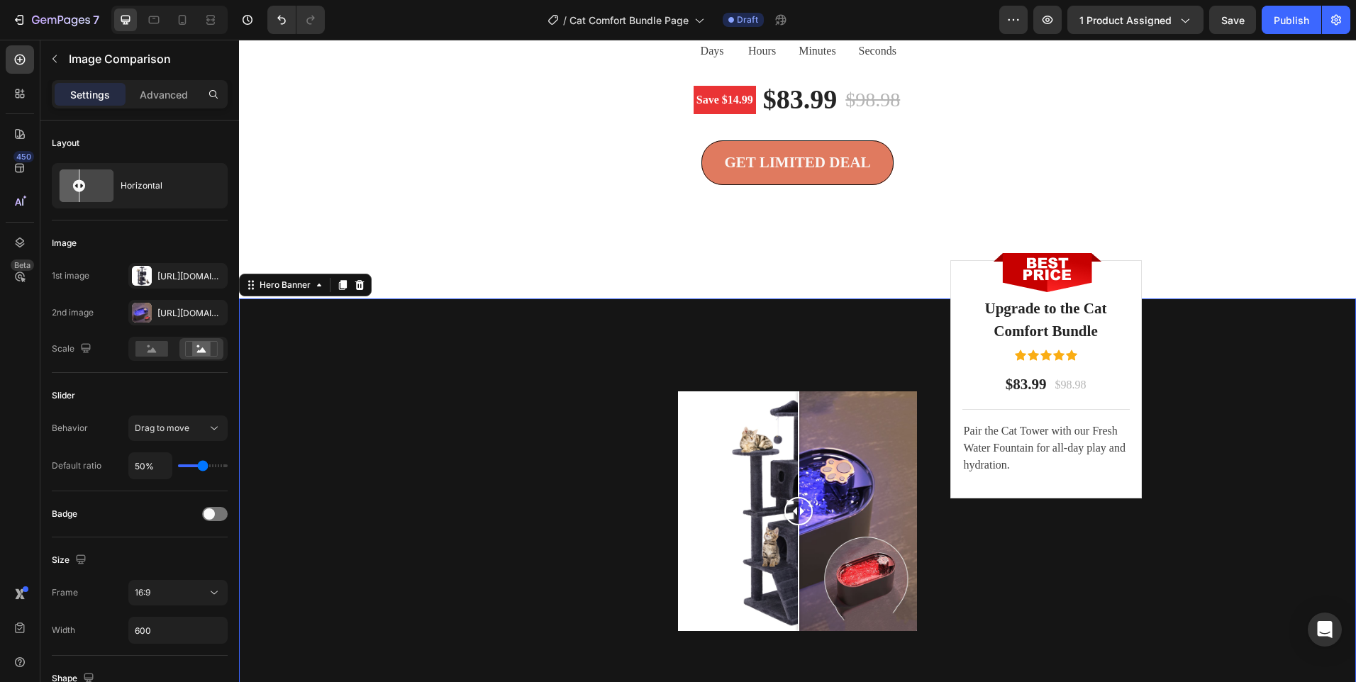
click at [260, 399] on div "Background Image" at bounding box center [797, 618] width 1117 height 638
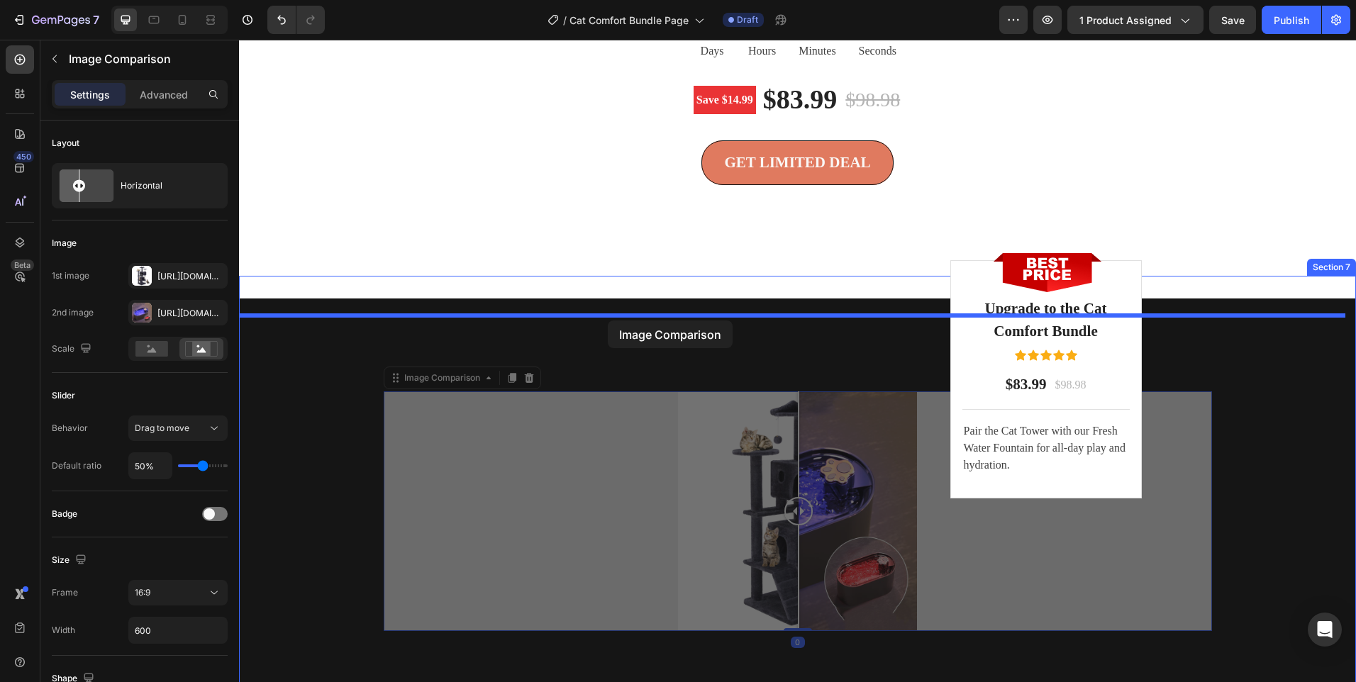
drag, startPoint x: 534, startPoint y: 501, endPoint x: 608, endPoint y: 321, distance: 195.3
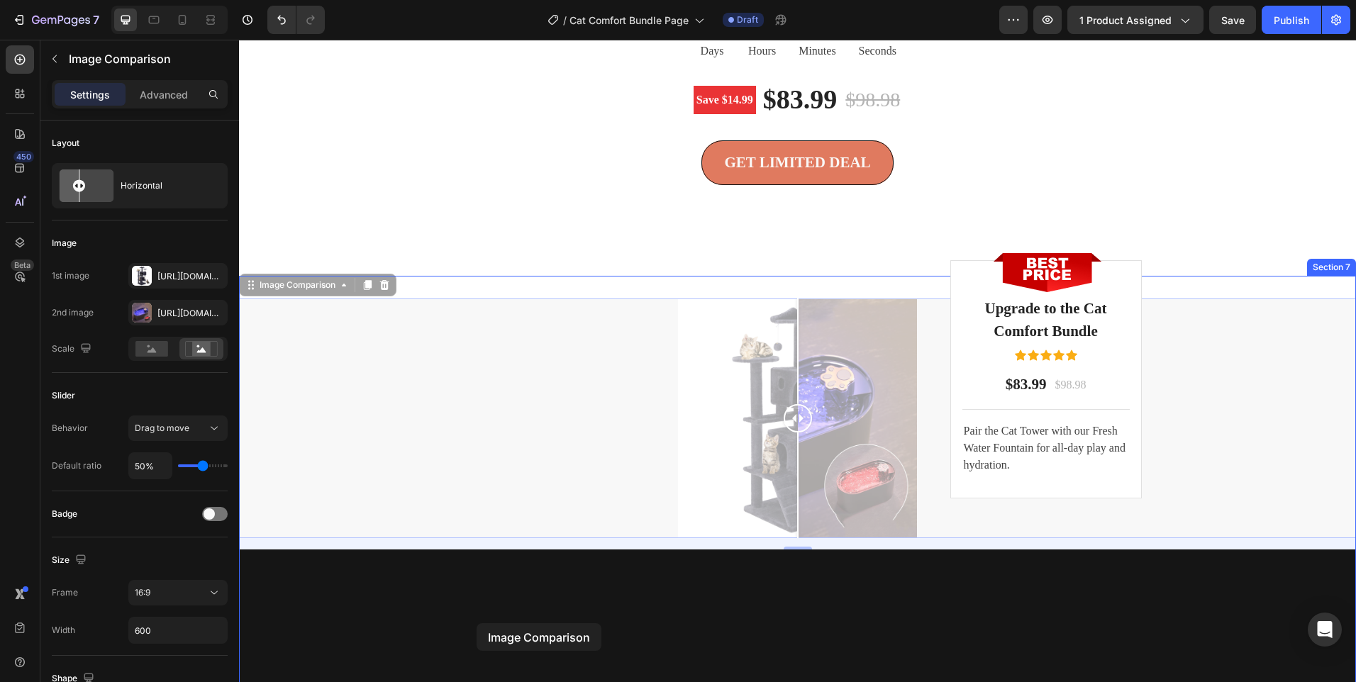
drag, startPoint x: 455, startPoint y: 357, endPoint x: 477, endPoint y: 625, distance: 269.0
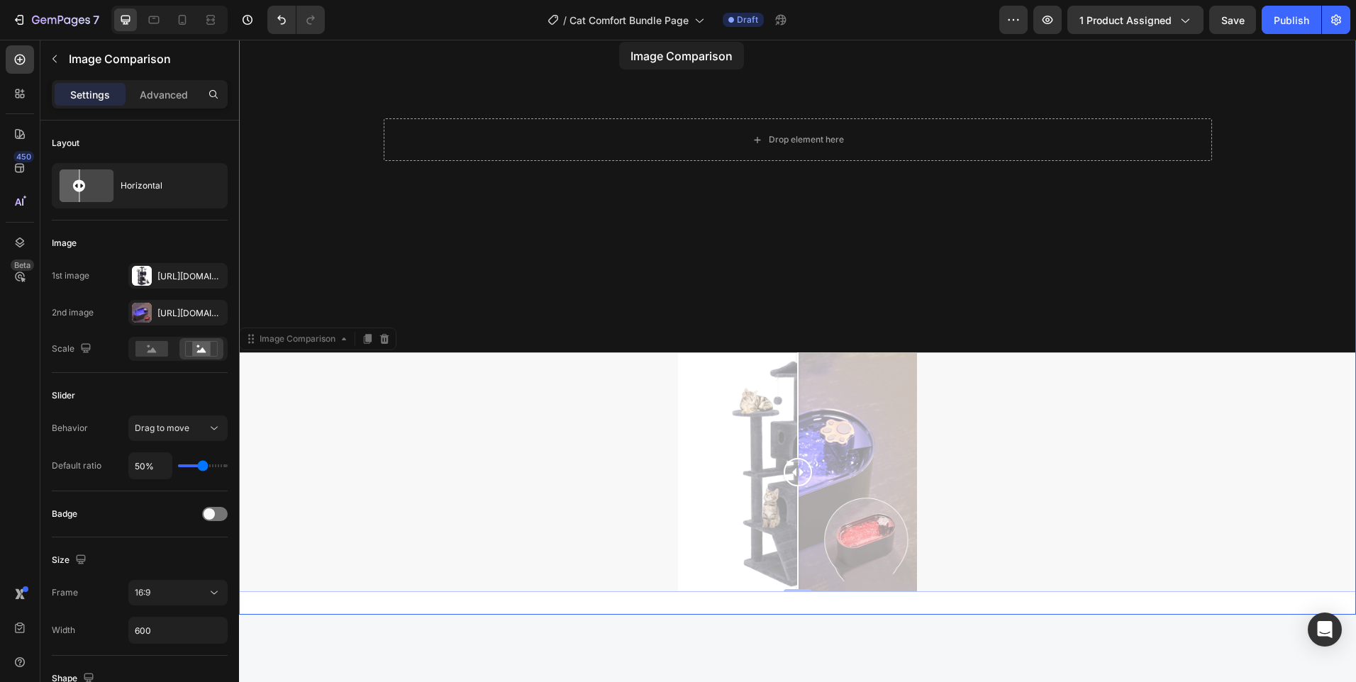
scroll to position [3935, 0]
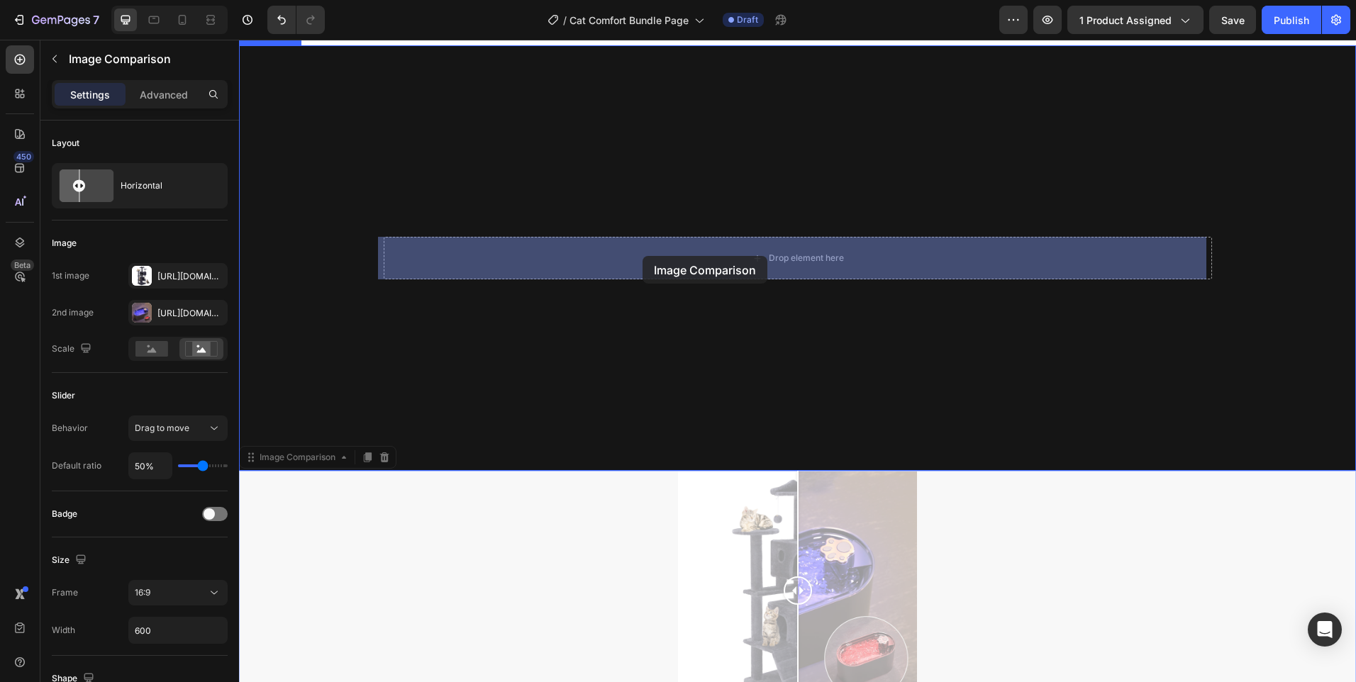
drag, startPoint x: 556, startPoint y: 404, endPoint x: 643, endPoint y: 256, distance: 171.7
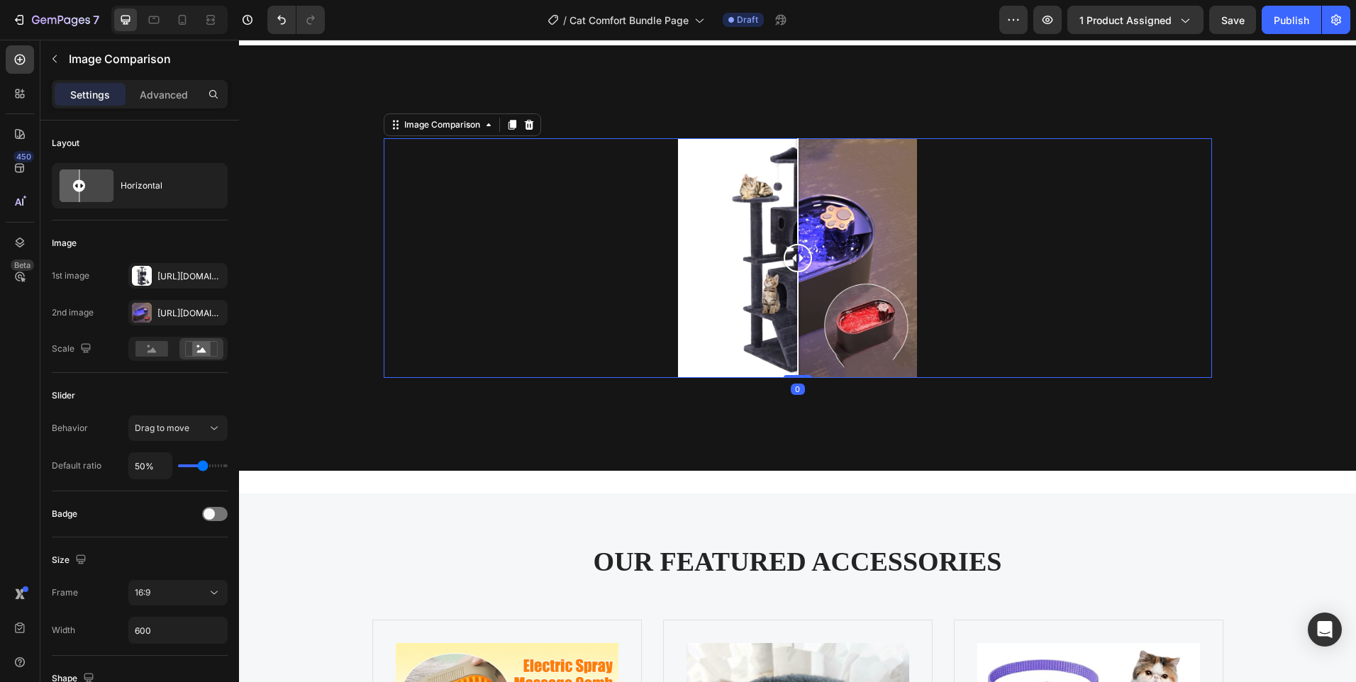
scroll to position [3793, 0]
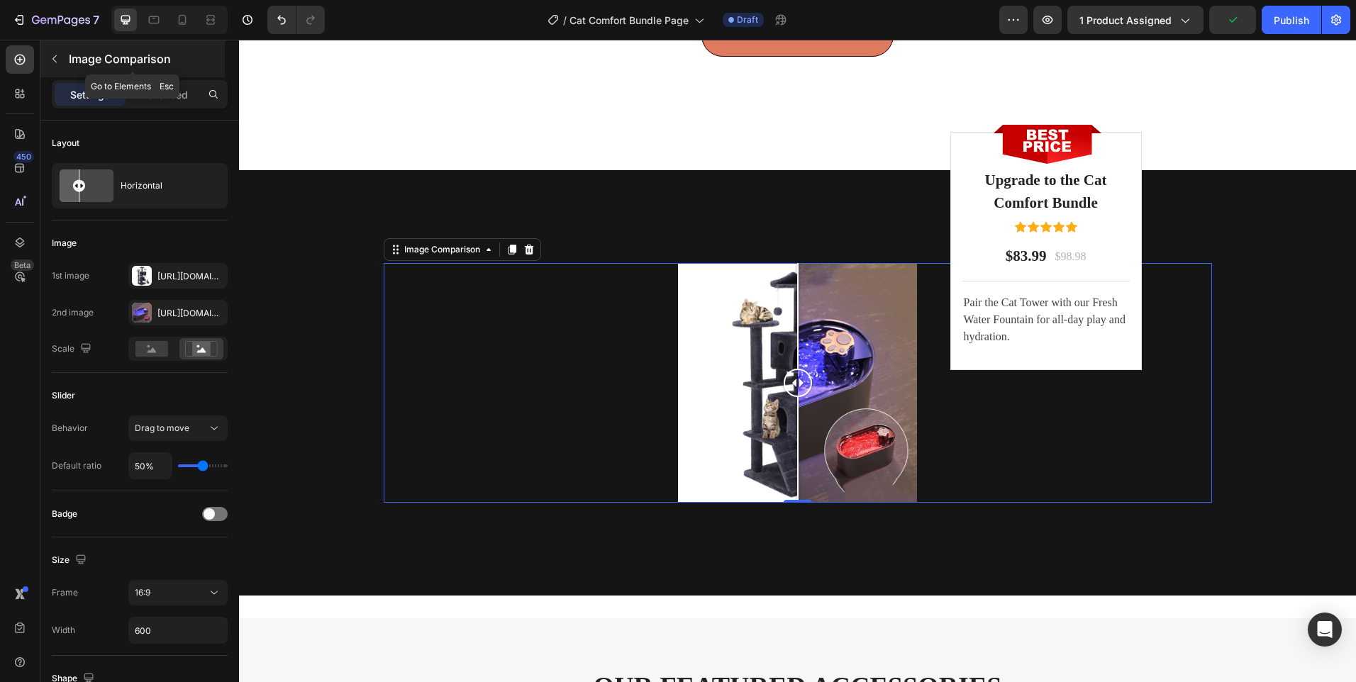
click at [58, 58] on icon "button" at bounding box center [54, 58] width 11 height 11
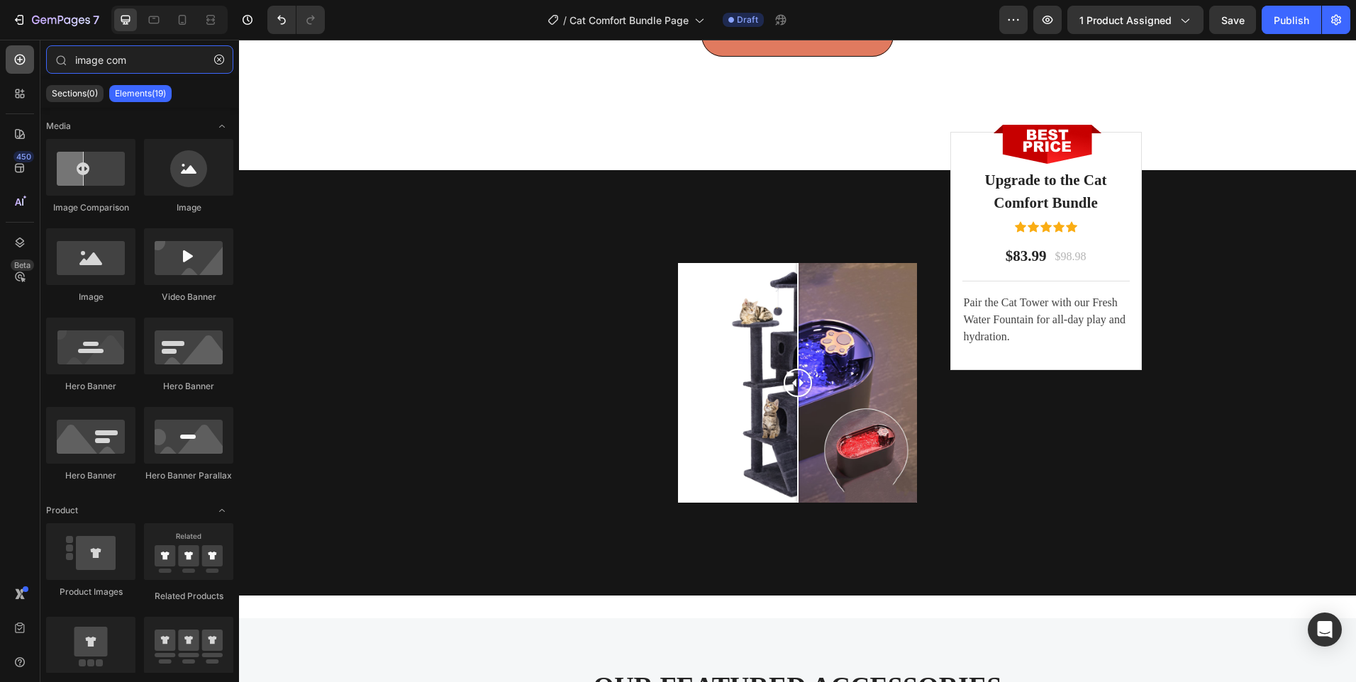
drag, startPoint x: 155, startPoint y: 64, endPoint x: 26, endPoint y: 61, distance: 128.4
click at [20, 63] on div "450 Beta image com Sections(0) Elements(19) We couldn’t find any matches for “i…" at bounding box center [119, 361] width 239 height 643
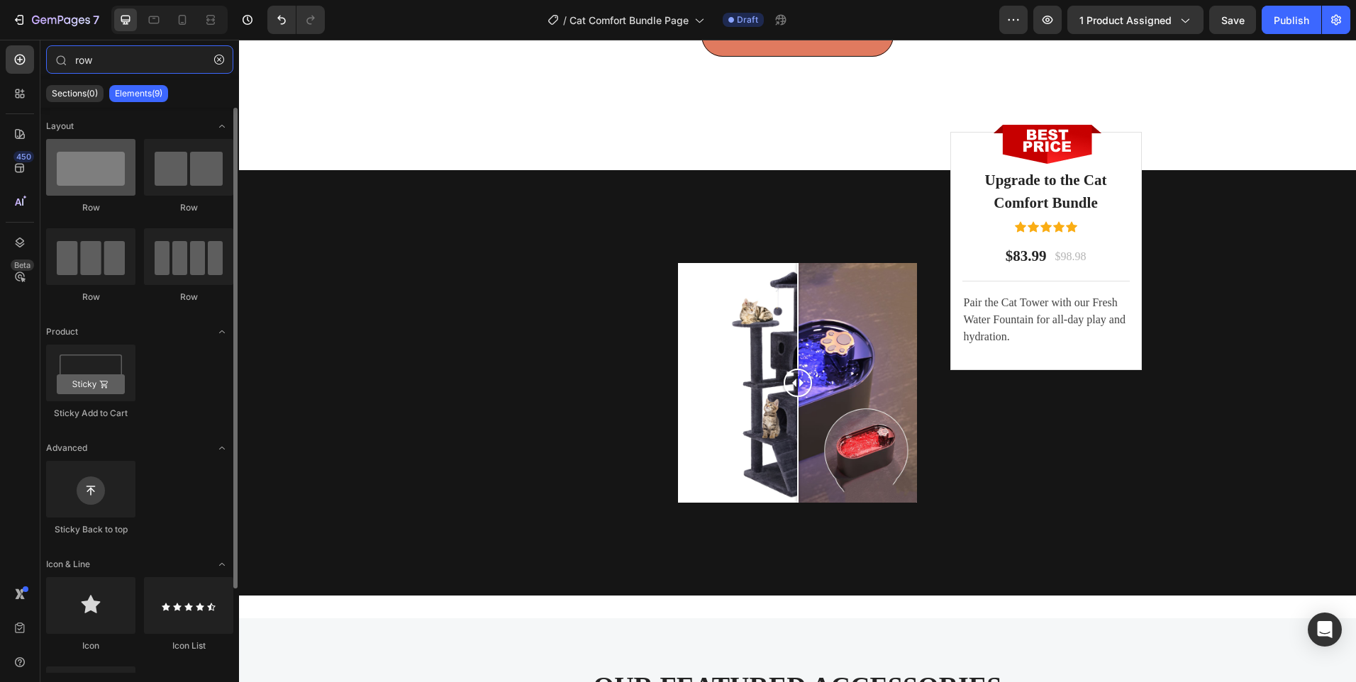
type input "row"
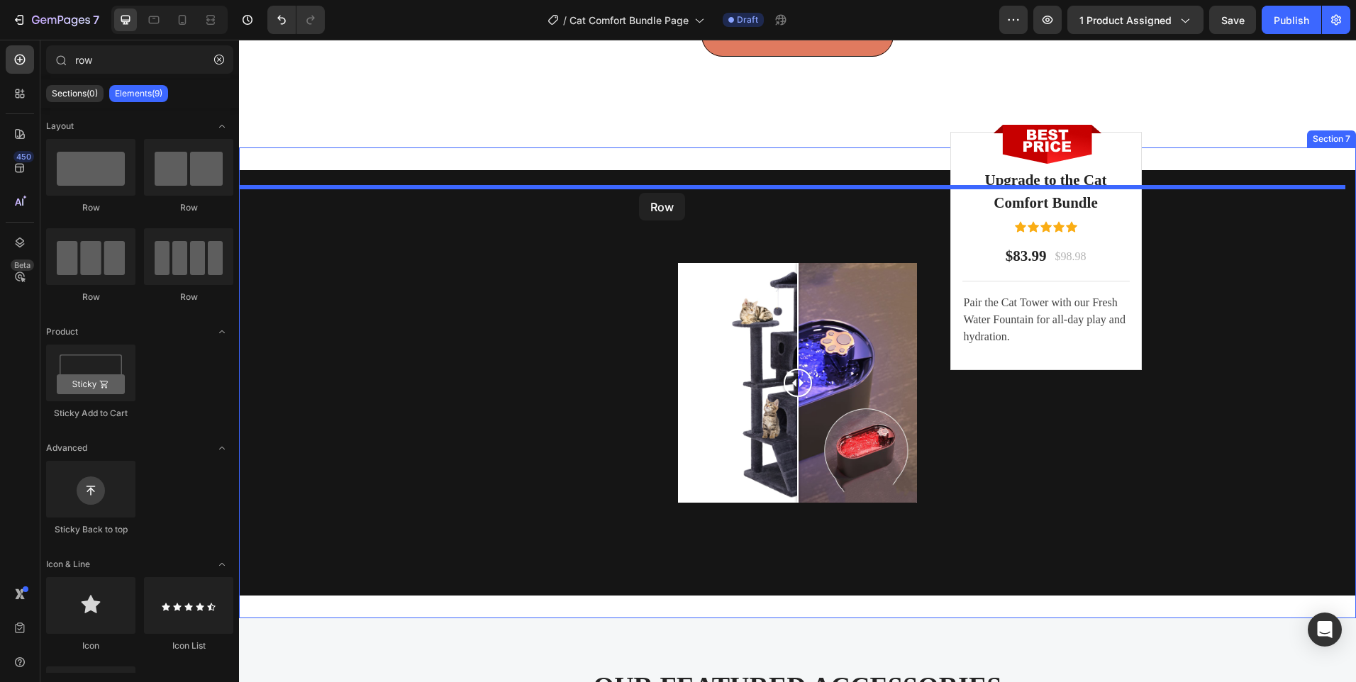
drag, startPoint x: 336, startPoint y: 210, endPoint x: 639, endPoint y: 193, distance: 304.1
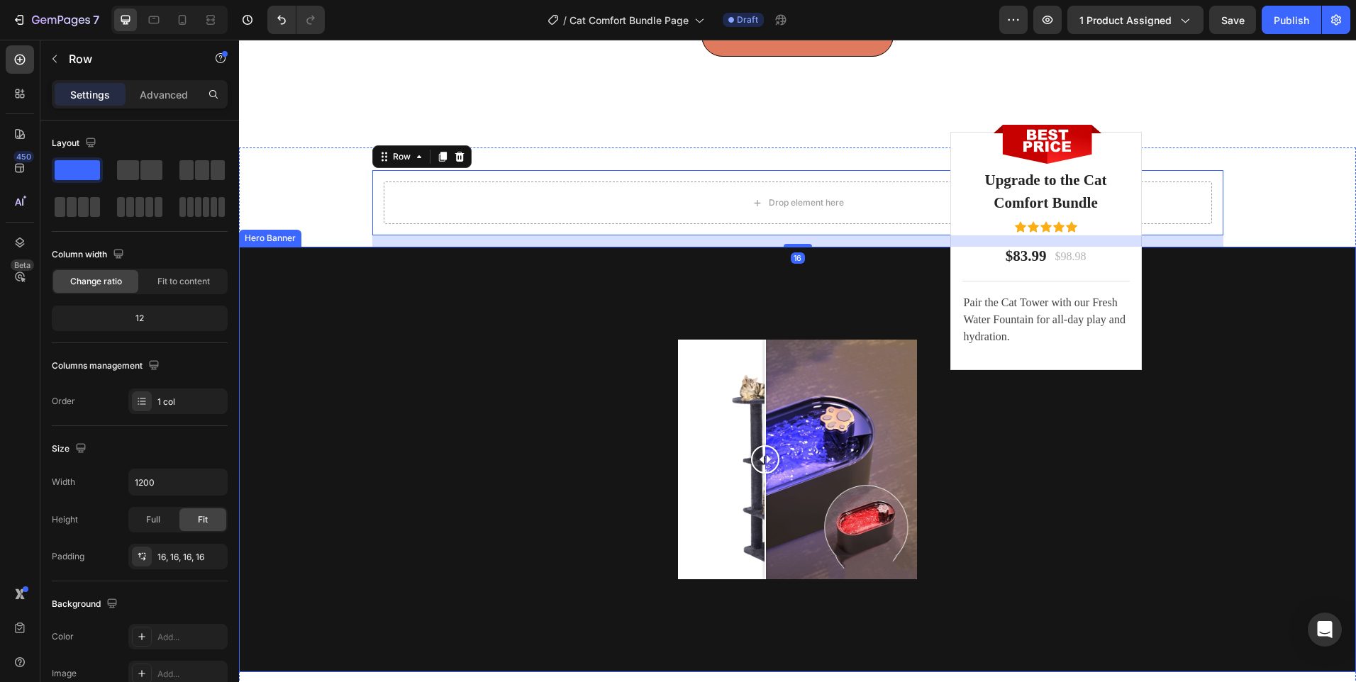
drag, startPoint x: 748, startPoint y: 470, endPoint x: 763, endPoint y: 327, distance: 144.1
click at [777, 305] on div "Image Comparison" at bounding box center [797, 460] width 1117 height 426
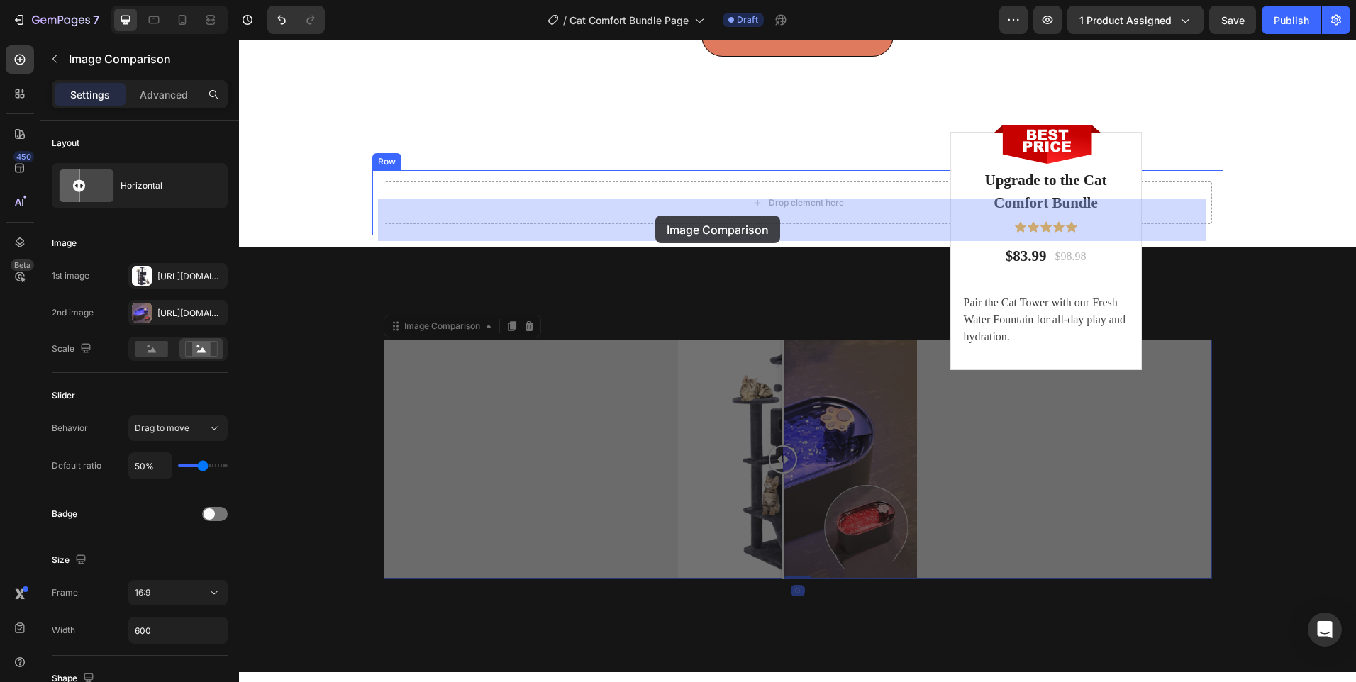
drag, startPoint x: 560, startPoint y: 445, endPoint x: 655, endPoint y: 216, distance: 249.0
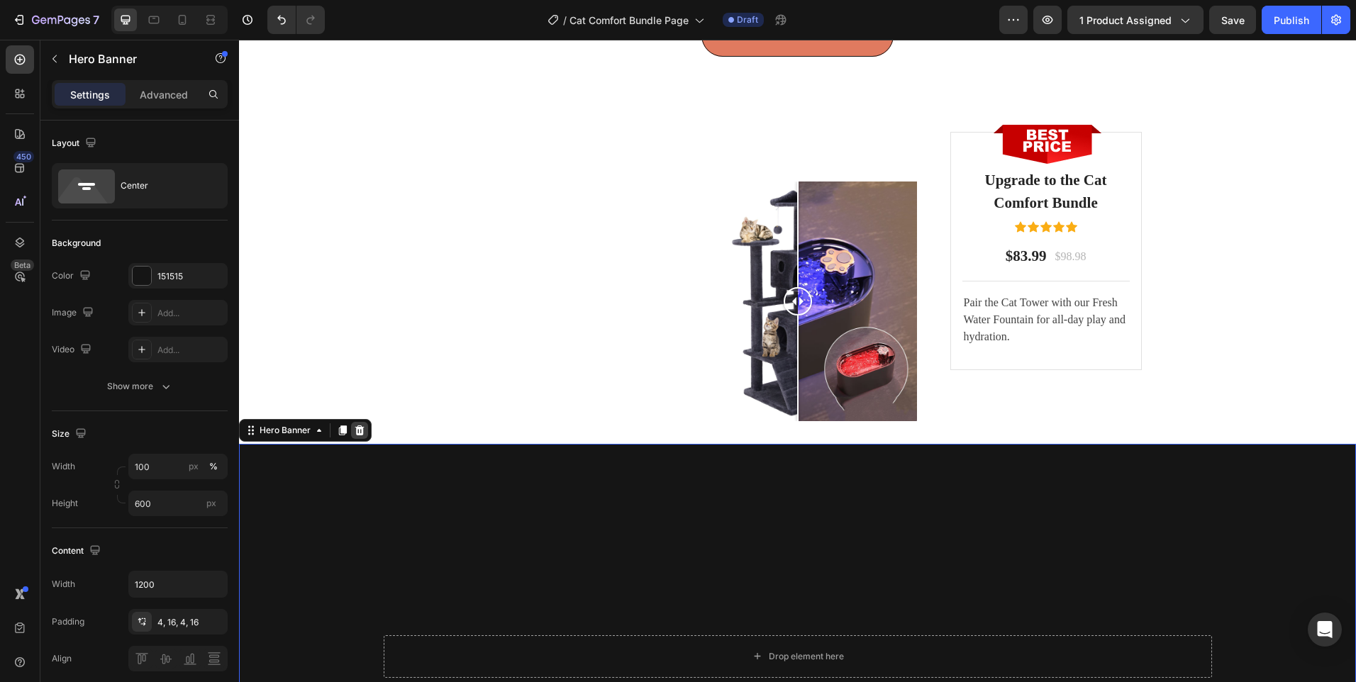
click at [357, 436] on icon at bounding box center [359, 431] width 9 height 10
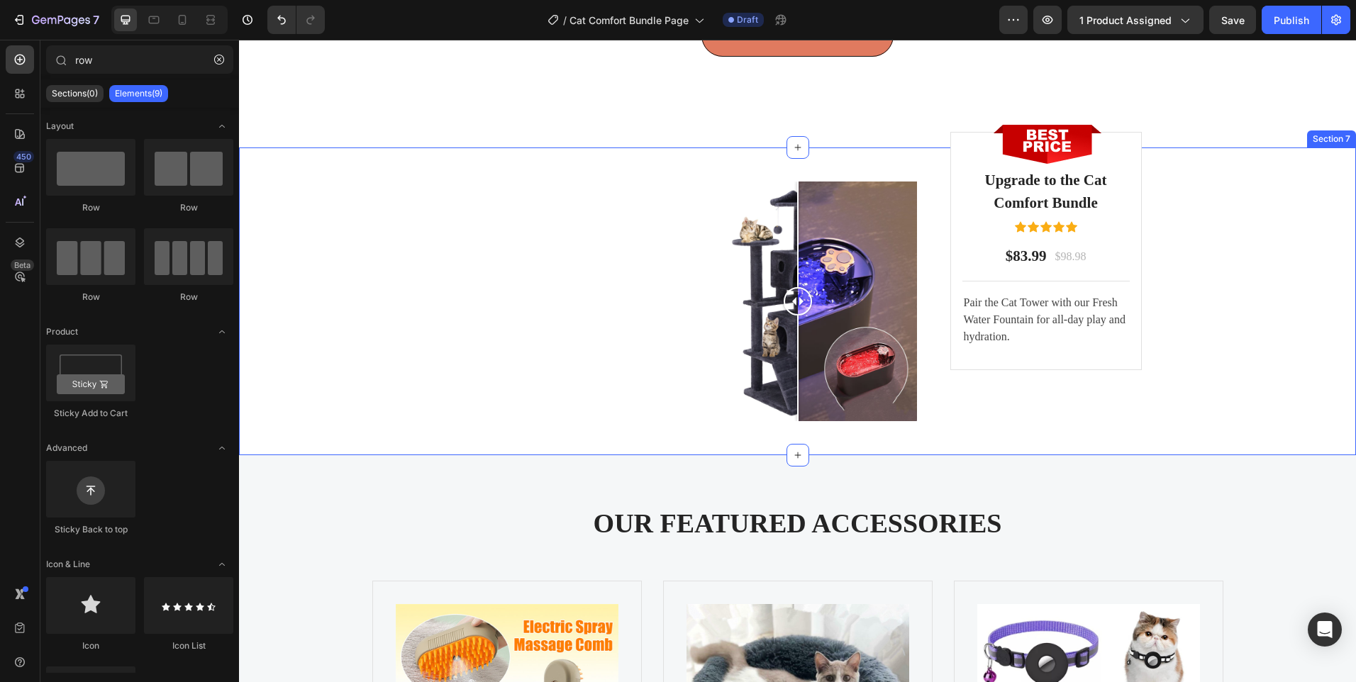
click at [296, 346] on div "Image Comparison Row" at bounding box center [797, 301] width 1117 height 262
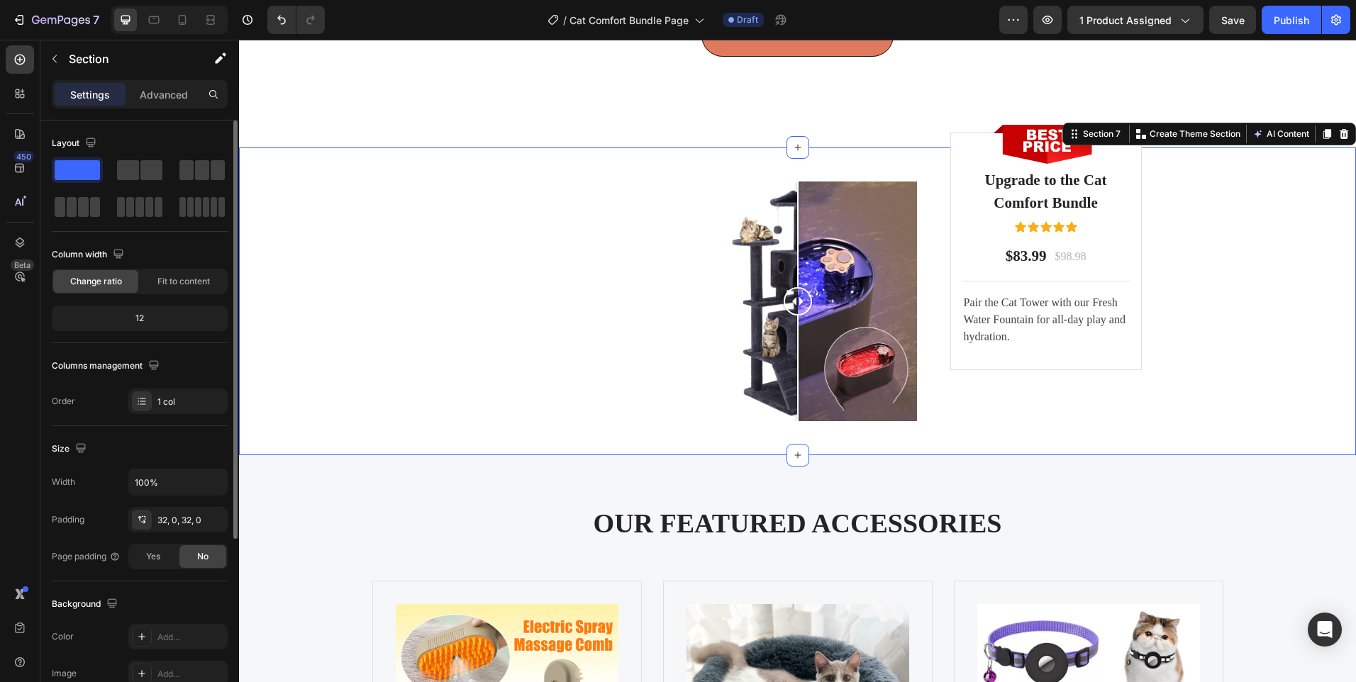
scroll to position [142, 0]
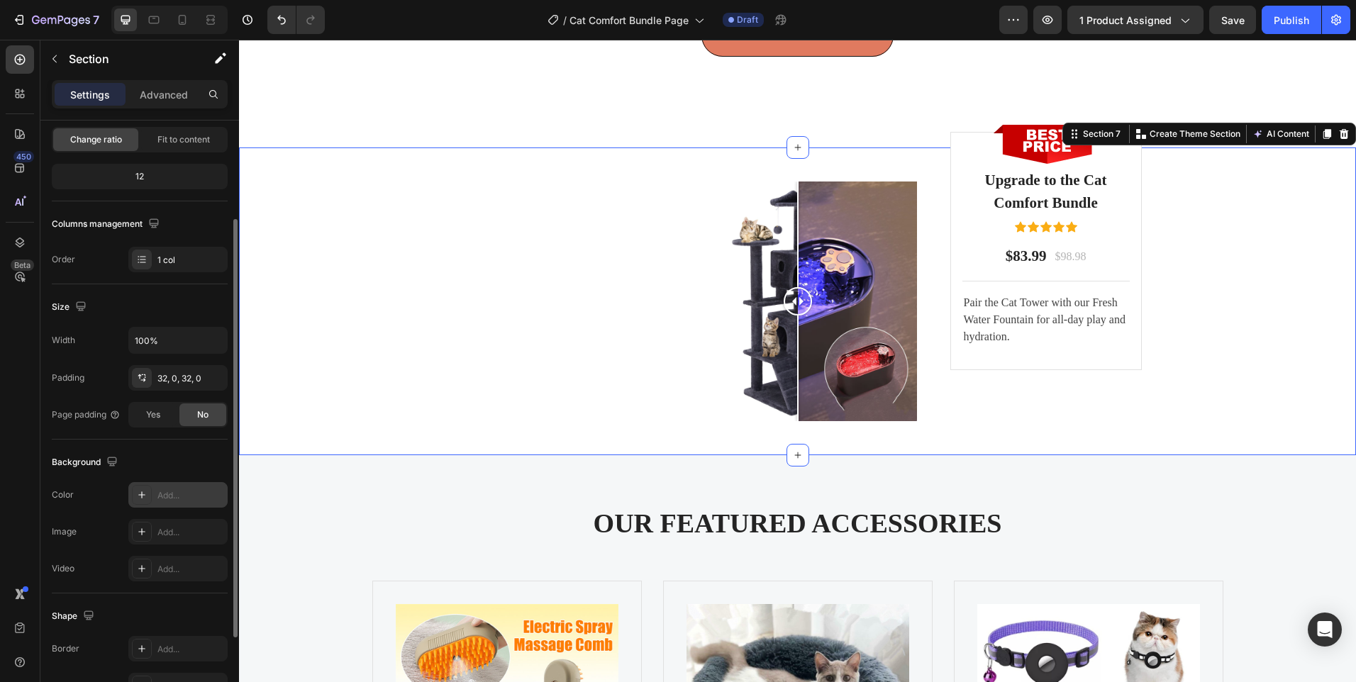
click at [179, 499] on div "Add..." at bounding box center [190, 495] width 67 height 13
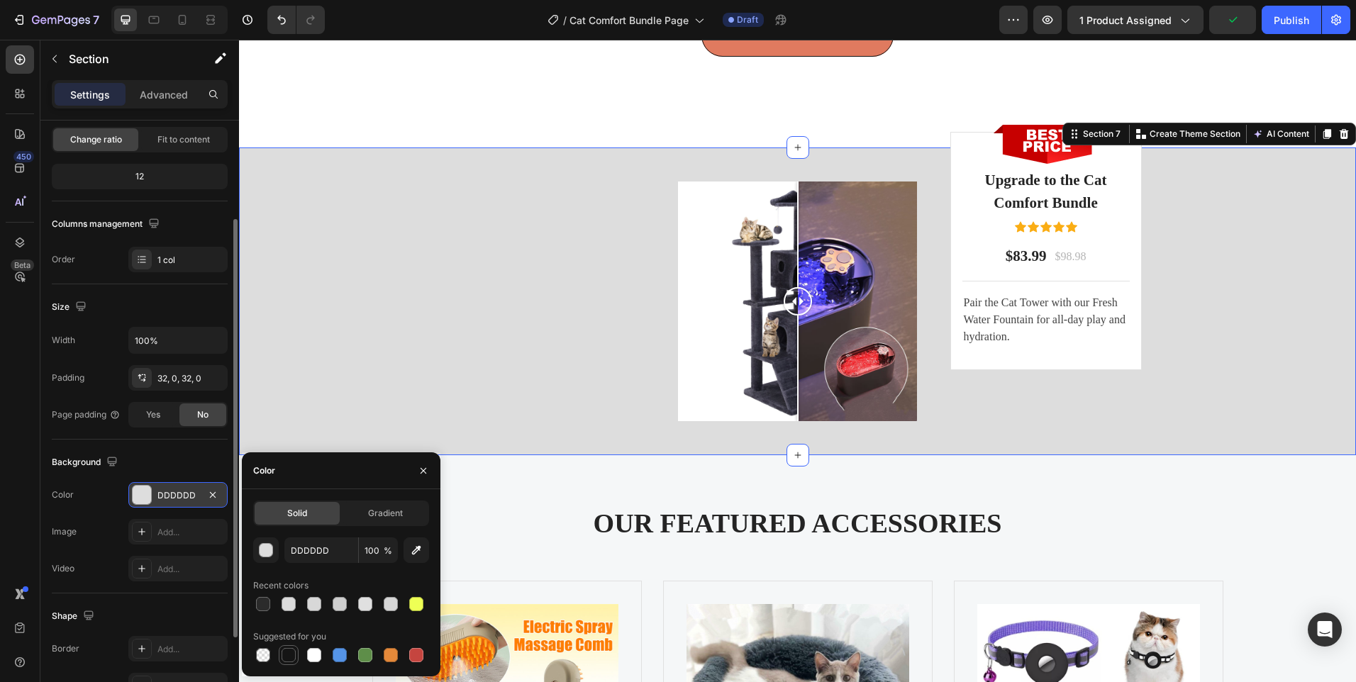
click at [289, 660] on div at bounding box center [289, 655] width 14 height 14
type input "151515"
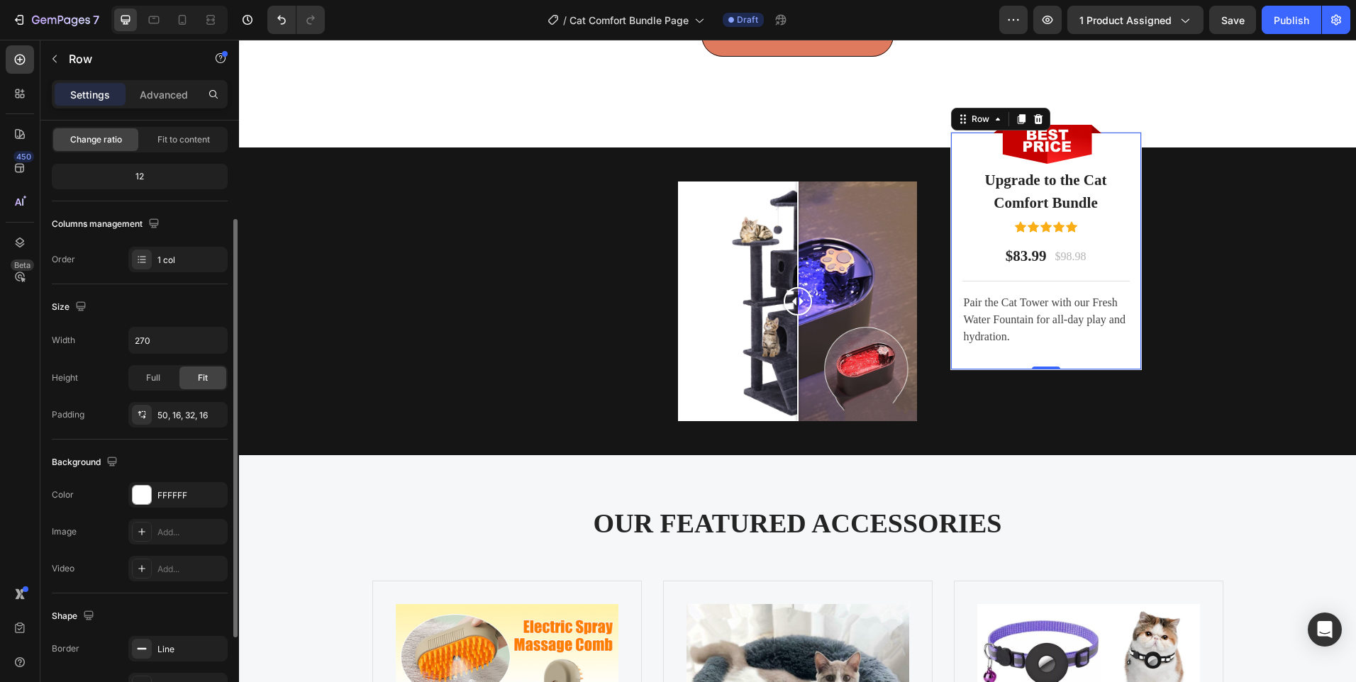
scroll to position [0, 0]
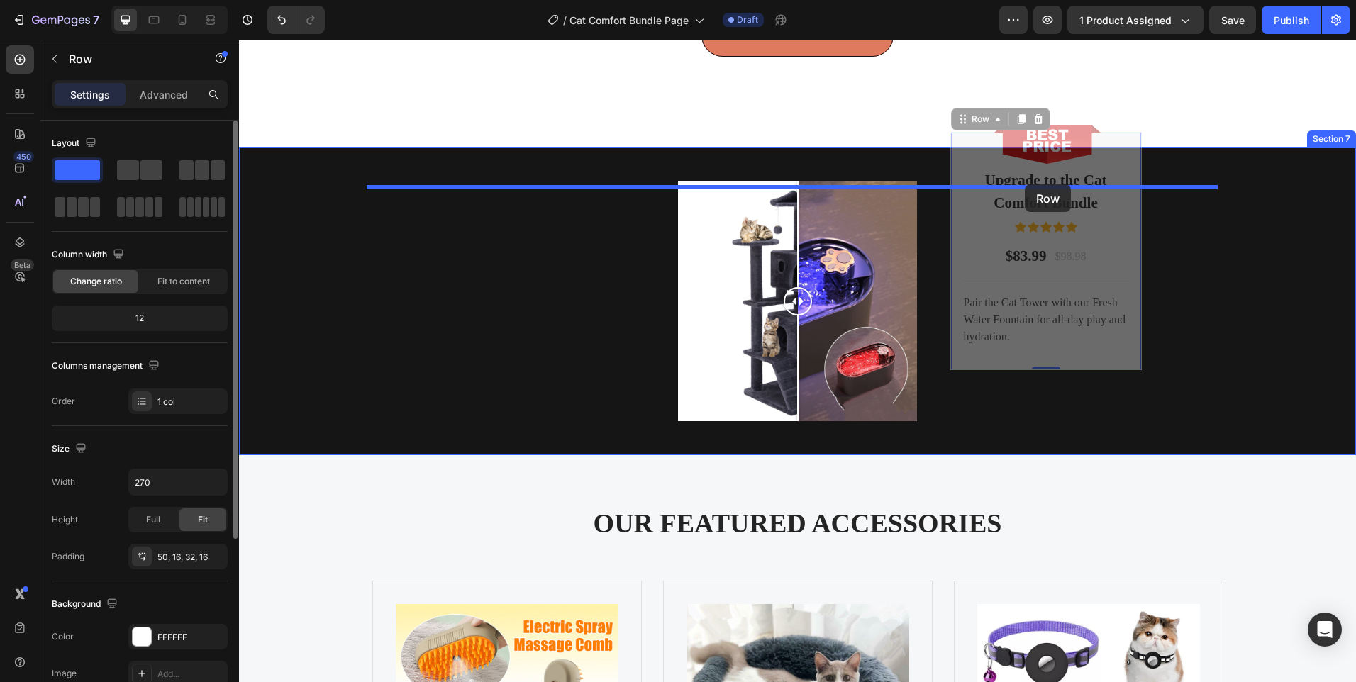
drag, startPoint x: 962, startPoint y: 173, endPoint x: 1025, endPoint y: 184, distance: 64.1
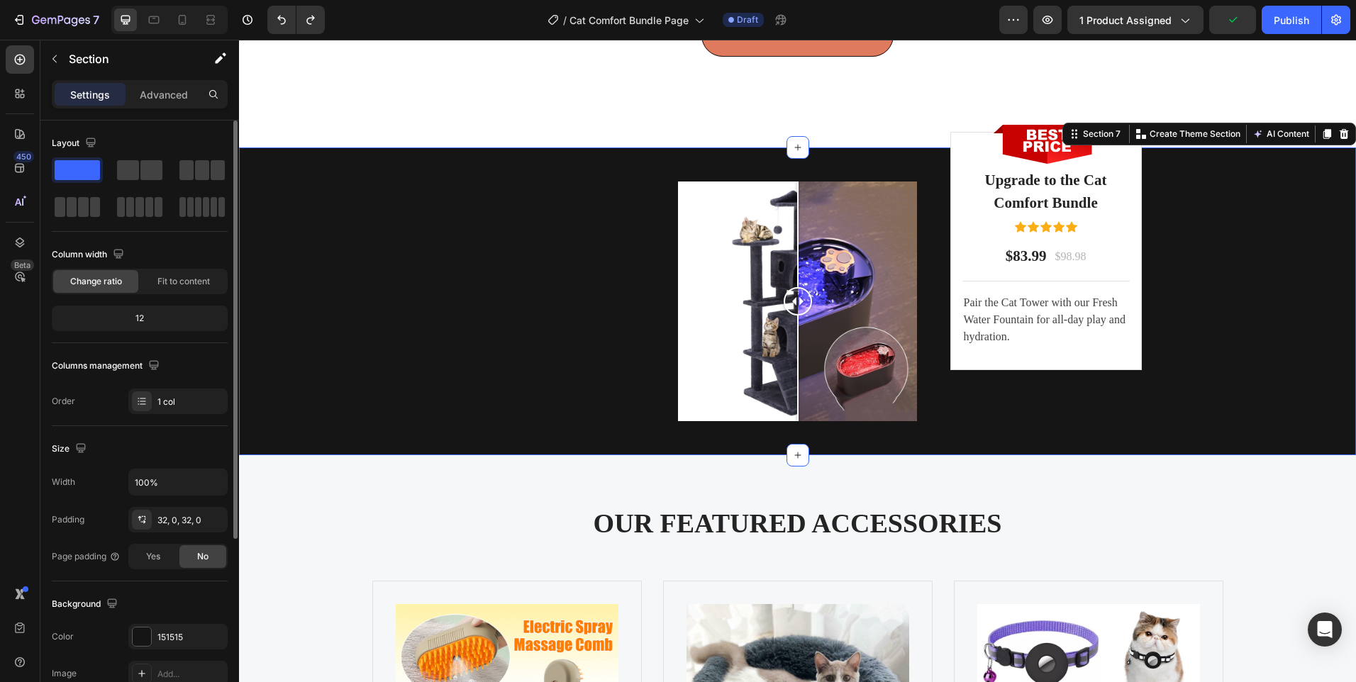
click at [310, 268] on div "Image Comparison Row" at bounding box center [797, 301] width 1117 height 262
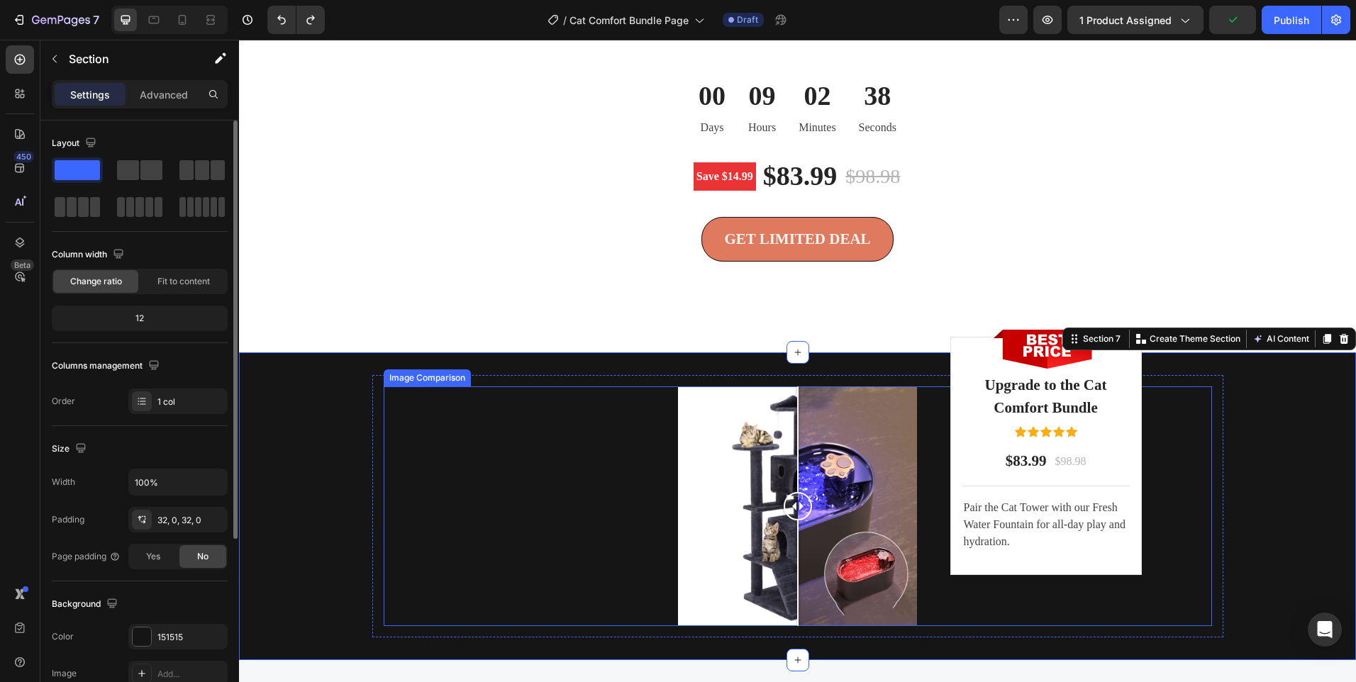
scroll to position [3581, 0]
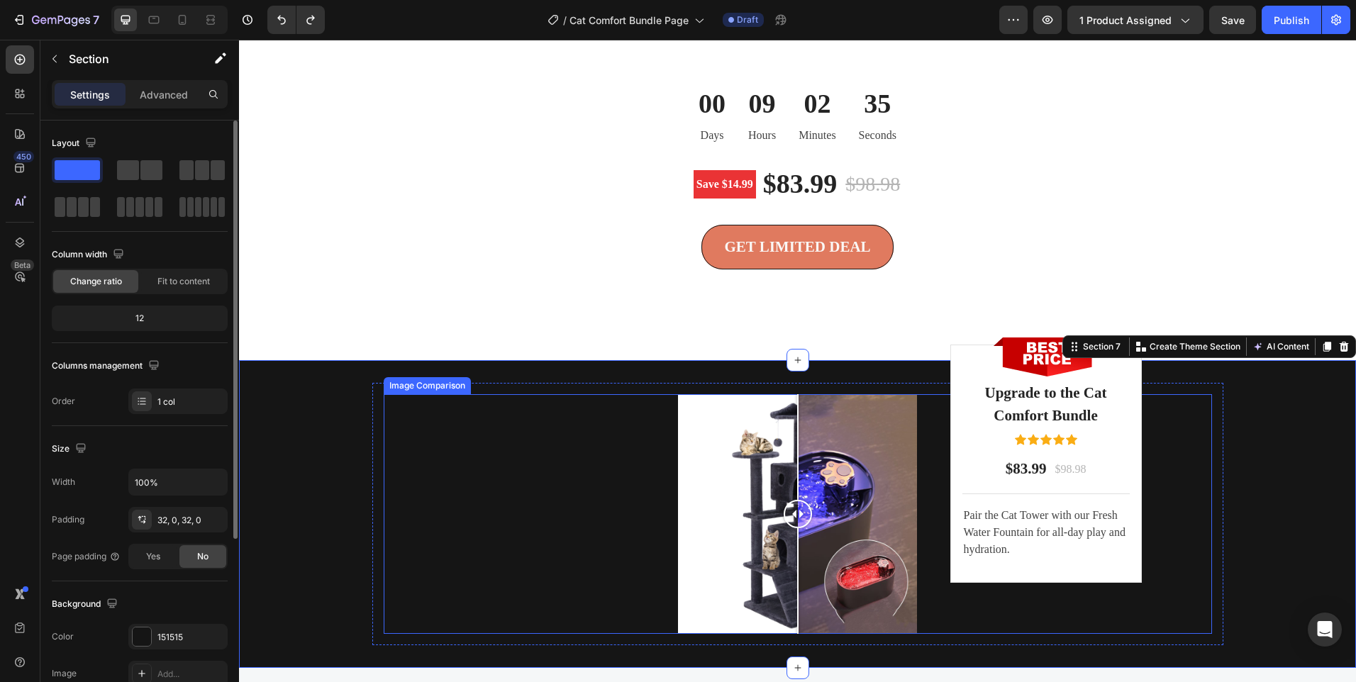
click at [676, 531] on div at bounding box center [798, 514] width 426 height 240
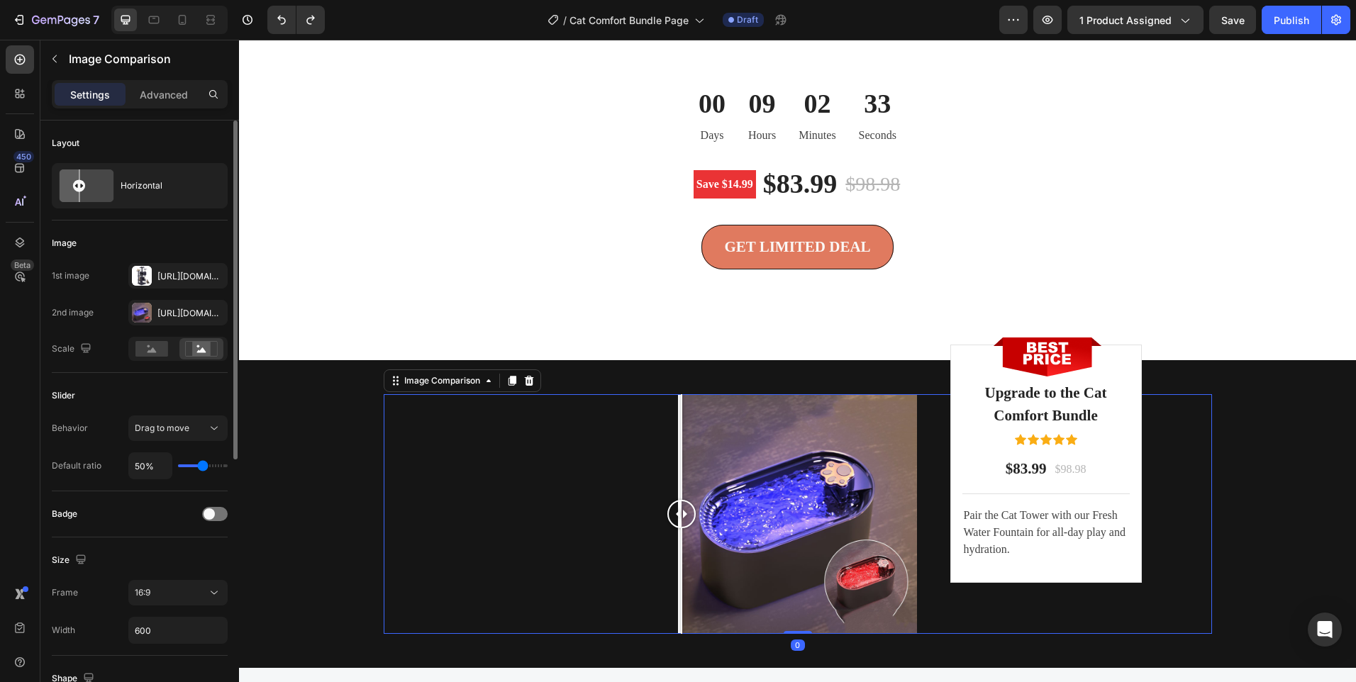
scroll to position [142, 0]
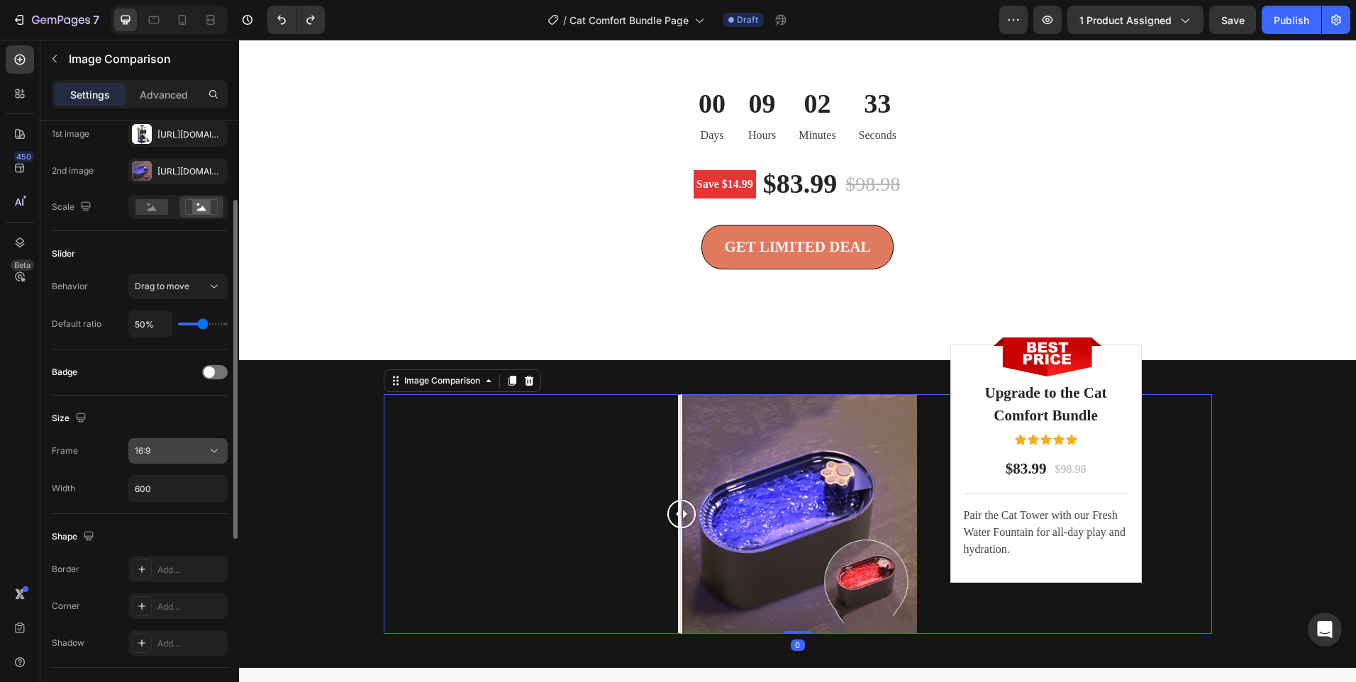
click at [194, 457] on div "16:9" at bounding box center [171, 451] width 72 height 13
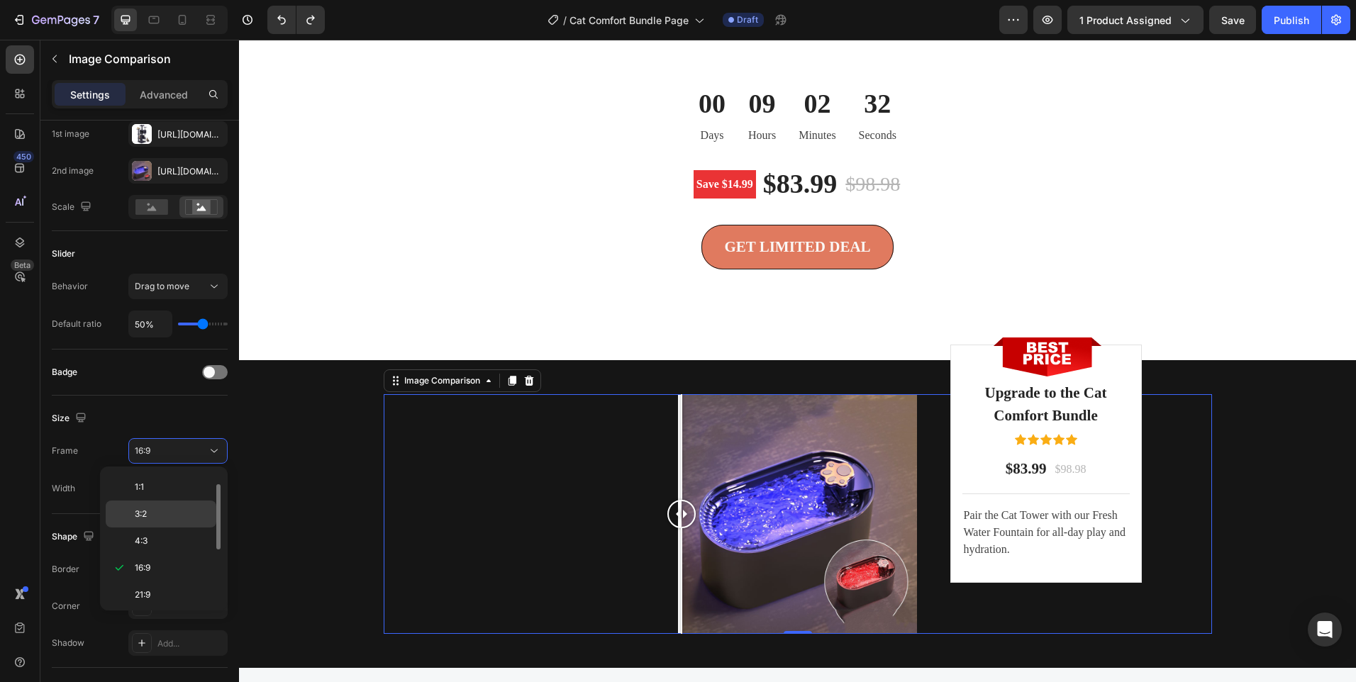
click at [148, 528] on div "3:2" at bounding box center [161, 541] width 111 height 27
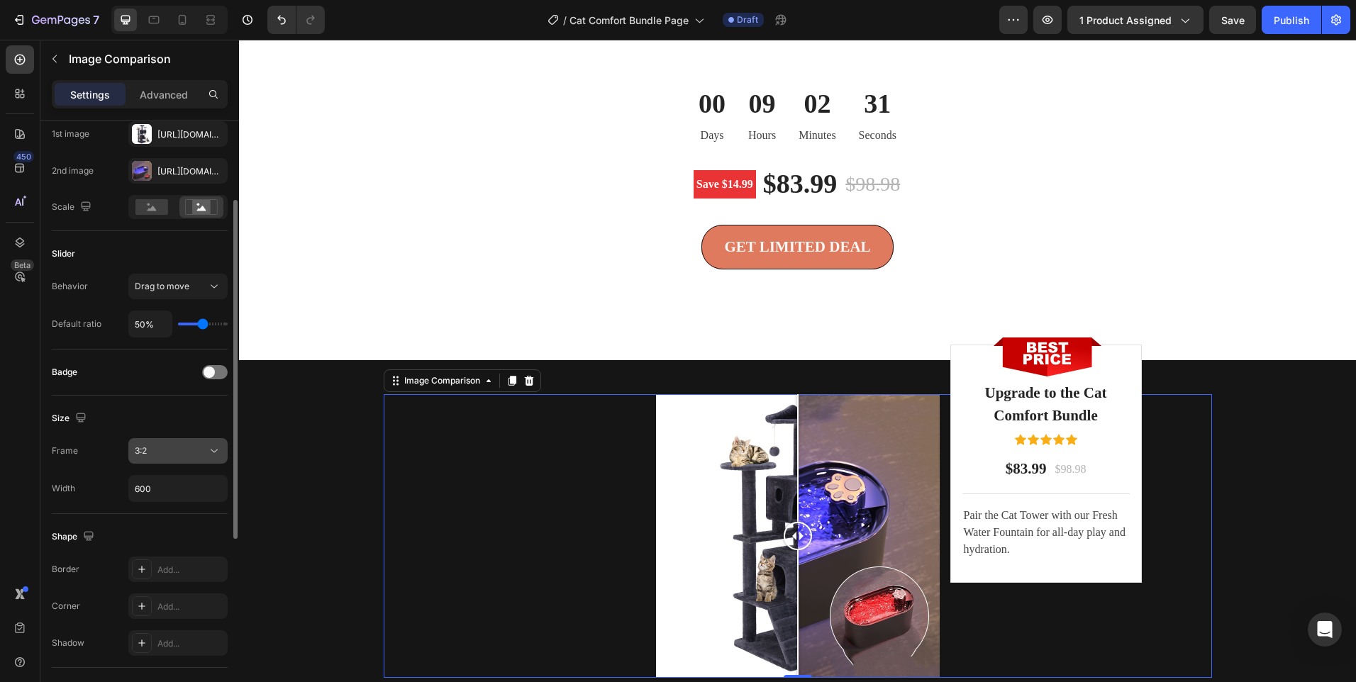
click at [219, 455] on icon at bounding box center [214, 451] width 14 height 14
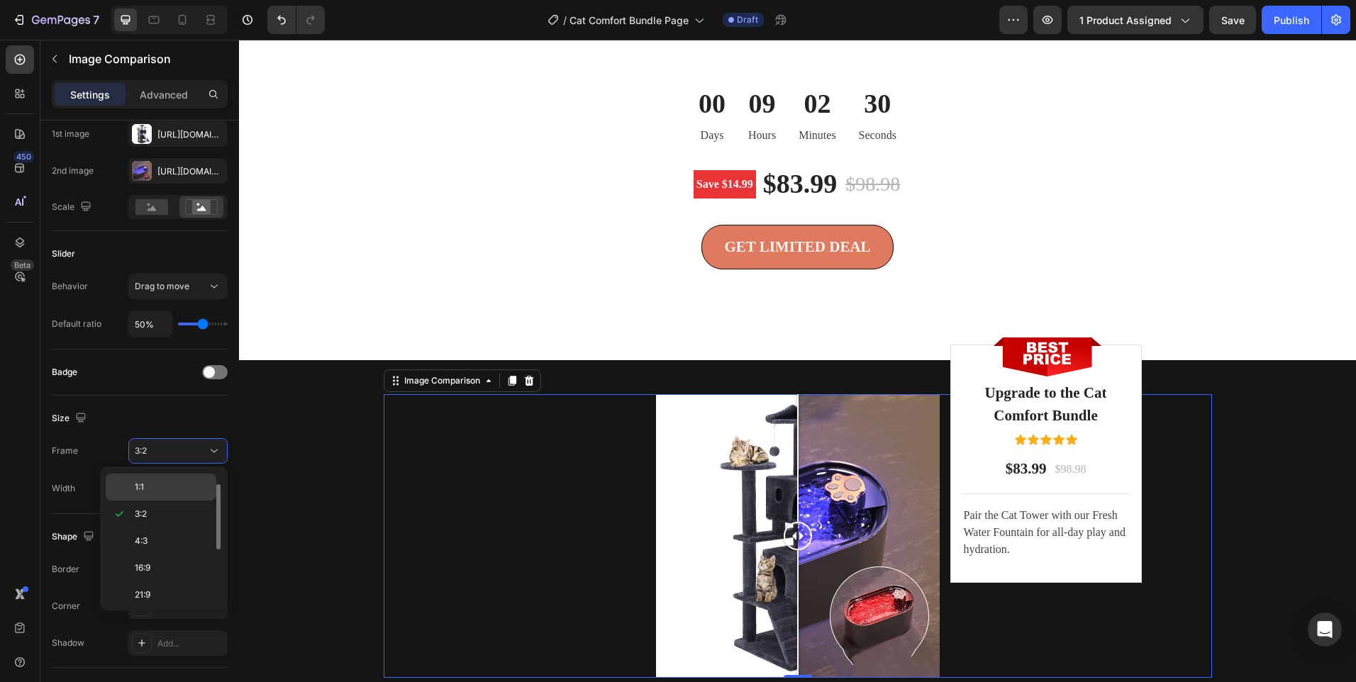
click at [170, 486] on p "1:1" at bounding box center [172, 487] width 75 height 13
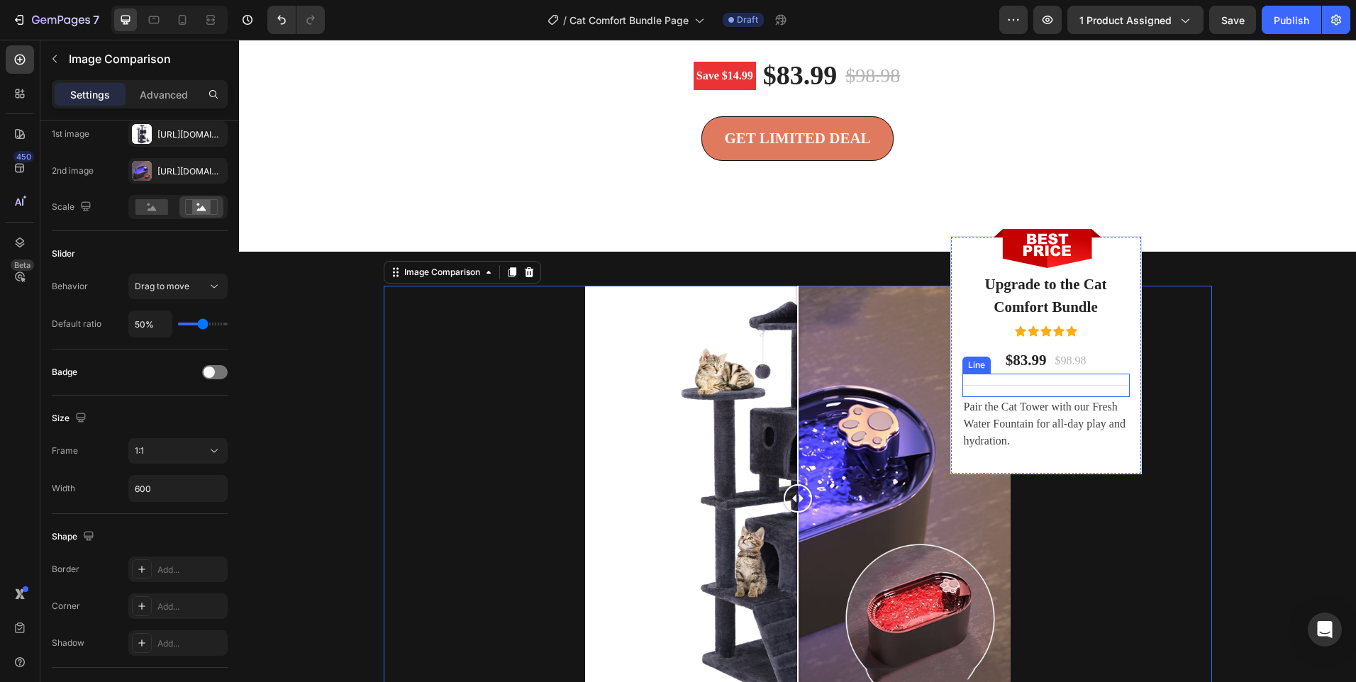
scroll to position [3652, 0]
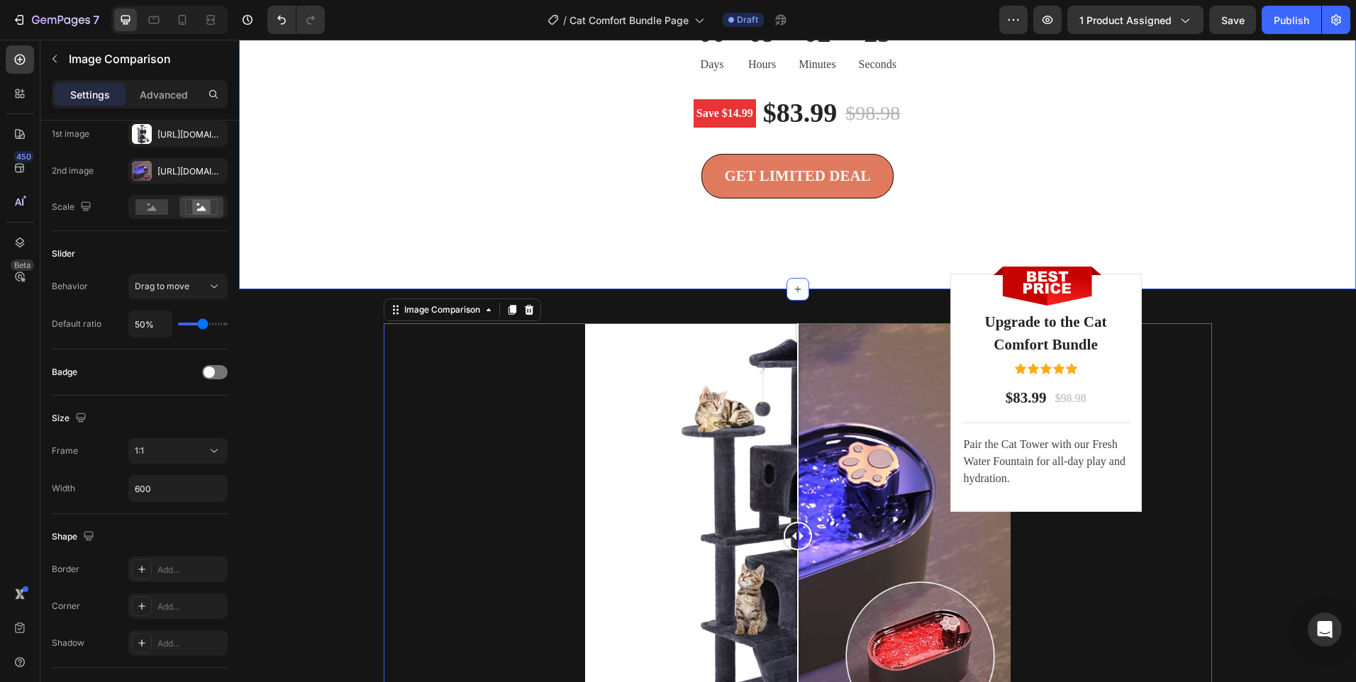
click at [540, 218] on div "We stand by the Cat Comfort Bundle. If your cat doesn’t love it [DATE], return …" at bounding box center [798, 76] width 1096 height 323
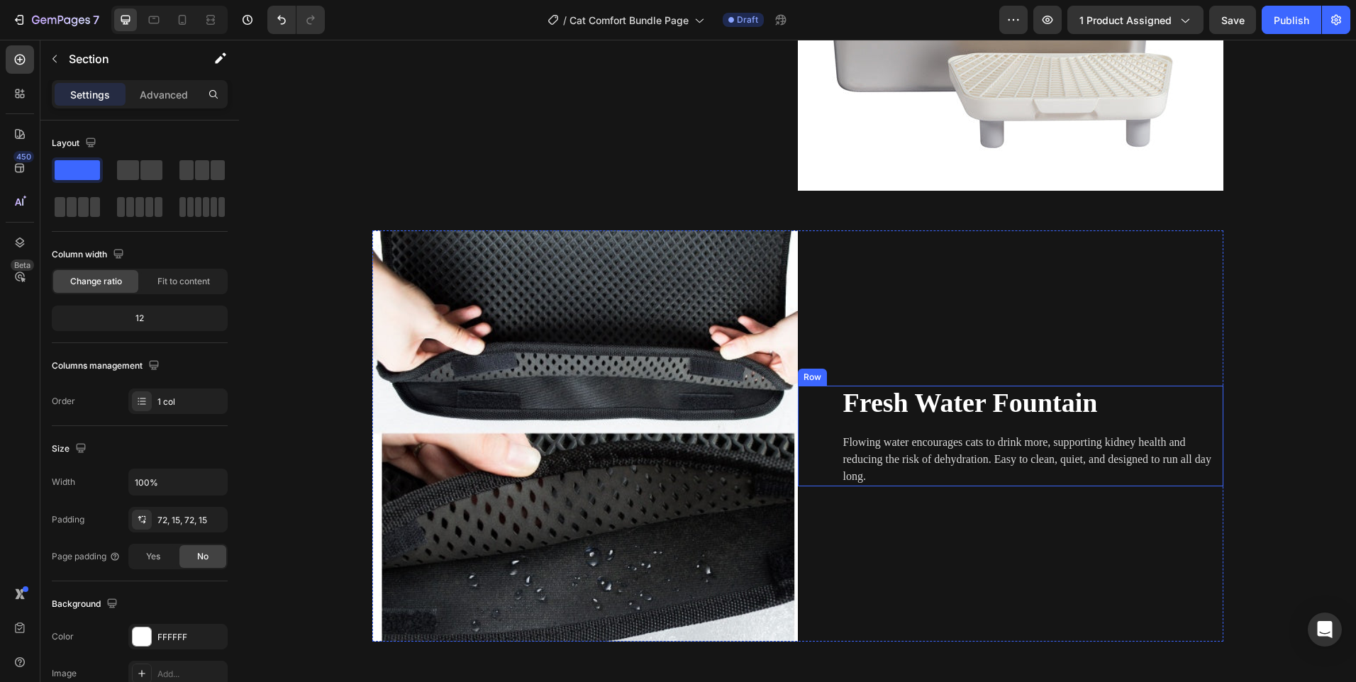
scroll to position [2214, 0]
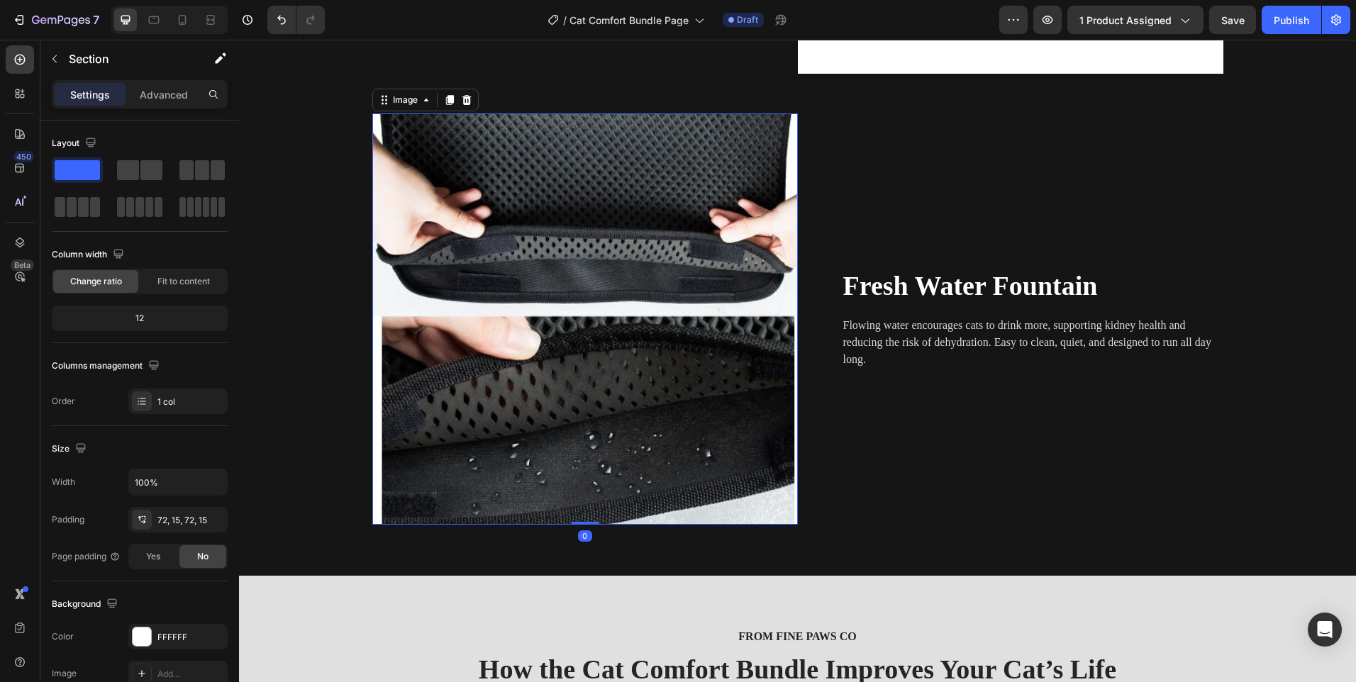
click at [602, 396] on img at bounding box center [585, 318] width 426 height 411
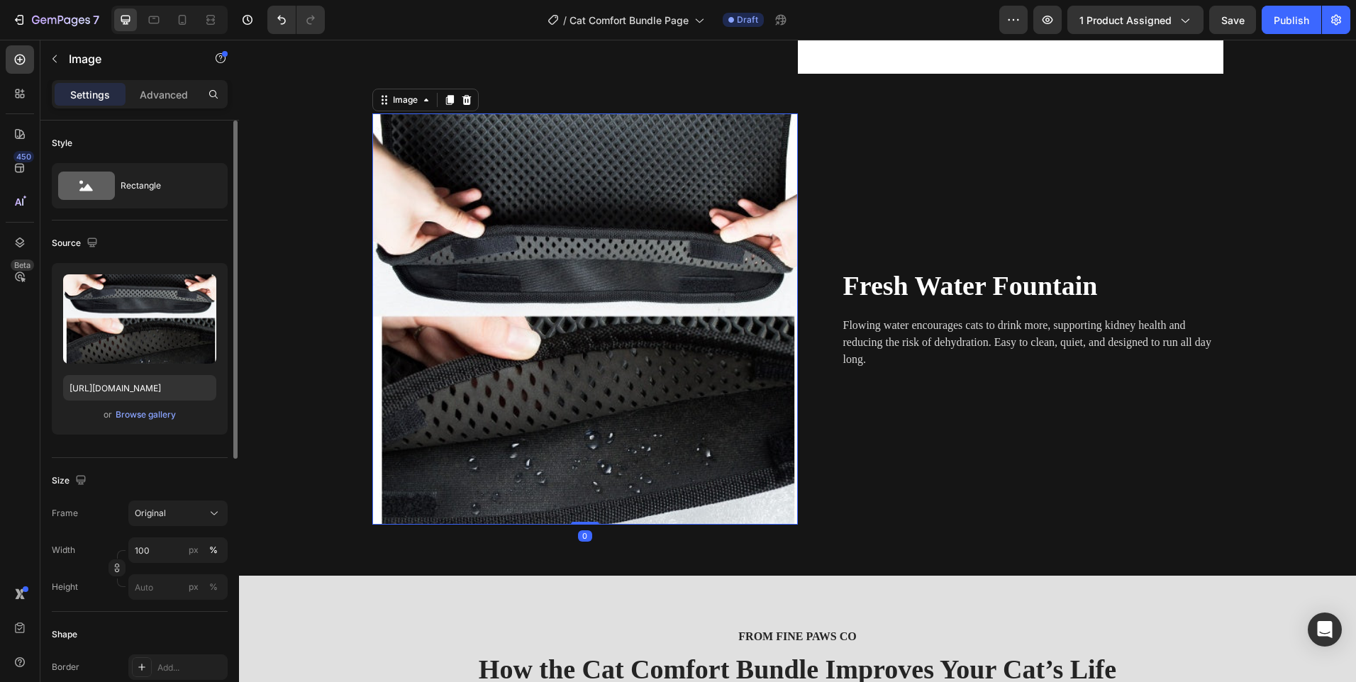
click at [145, 422] on div "or Browse gallery" at bounding box center [139, 414] width 153 height 17
click at [157, 409] on div "Browse gallery" at bounding box center [146, 415] width 60 height 13
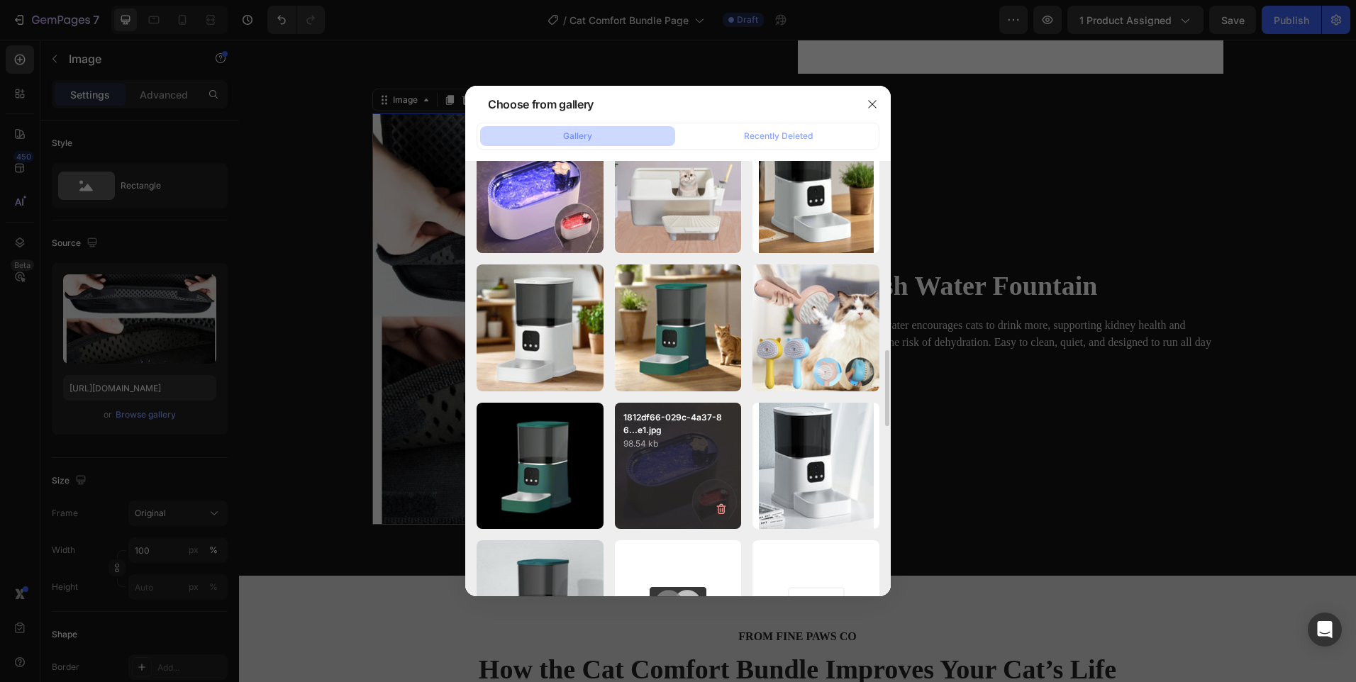
scroll to position [1494, 0]
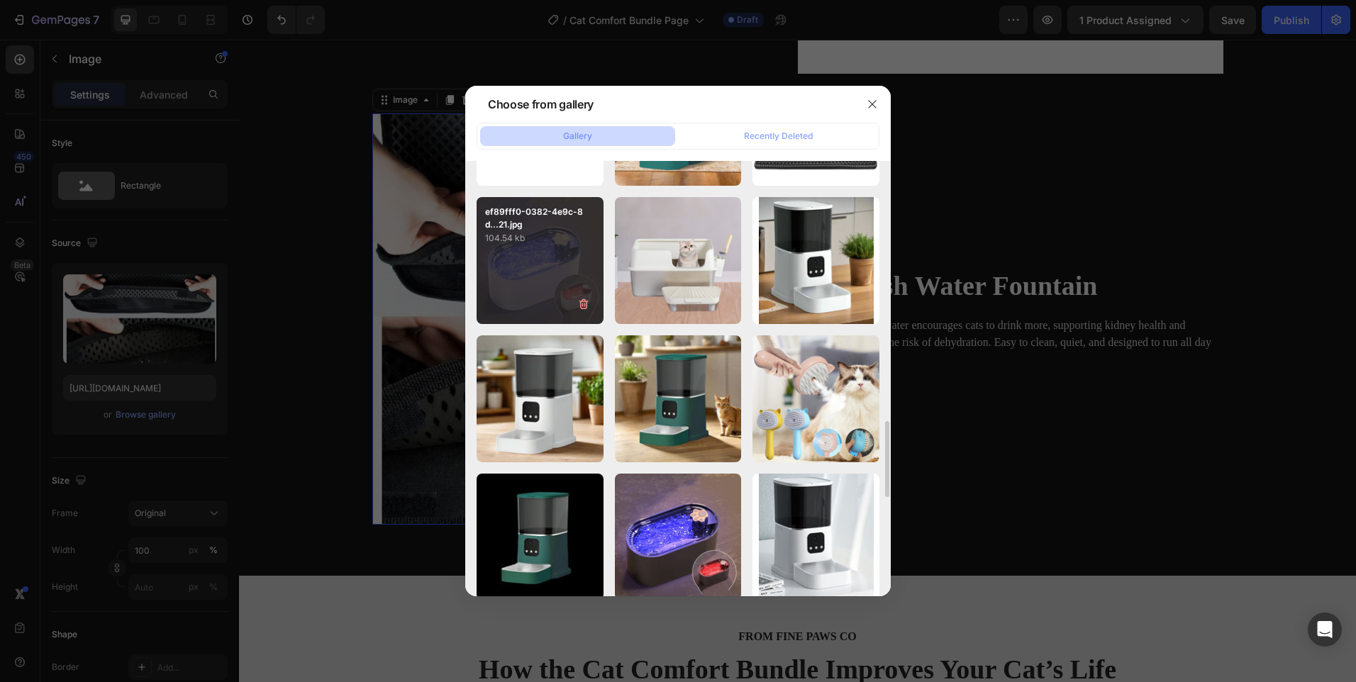
click at [543, 304] on div "ef89fff0-0382-4e9c-8d...21.jpg 104.54 kb" at bounding box center [540, 260] width 127 height 127
type input "[URL][DOMAIN_NAME]"
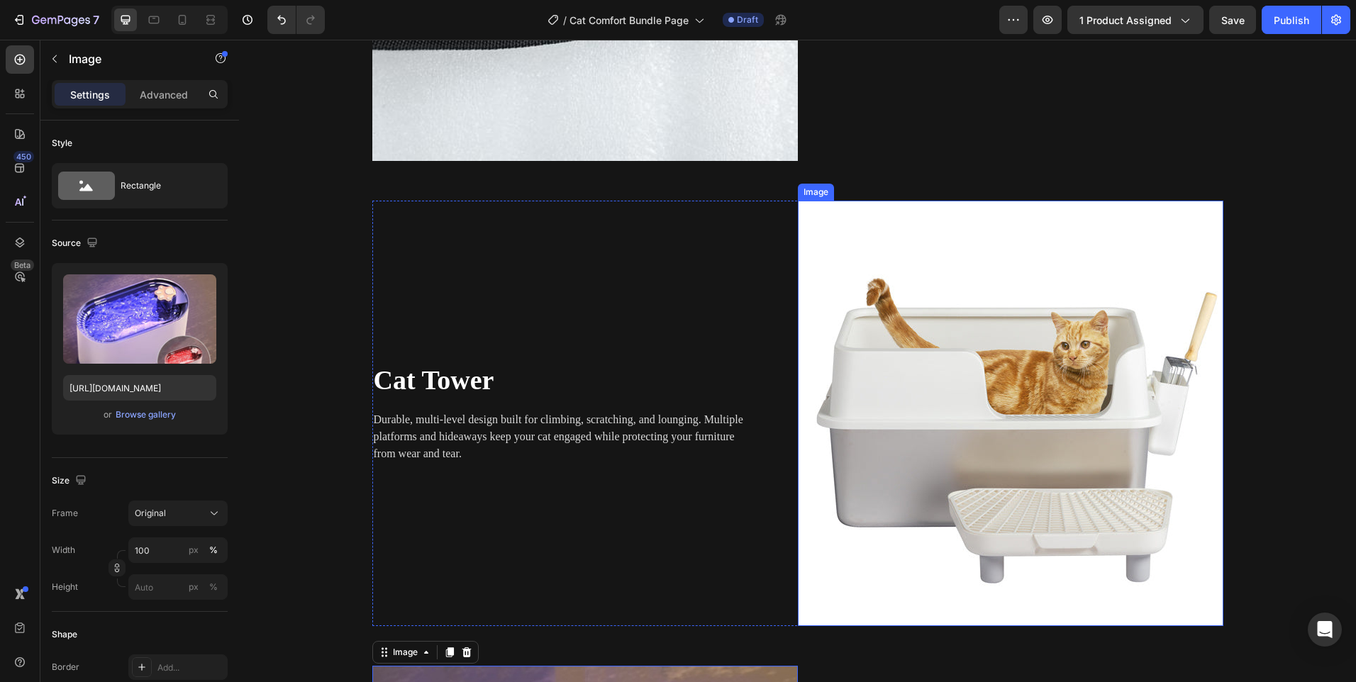
scroll to position [1646, 0]
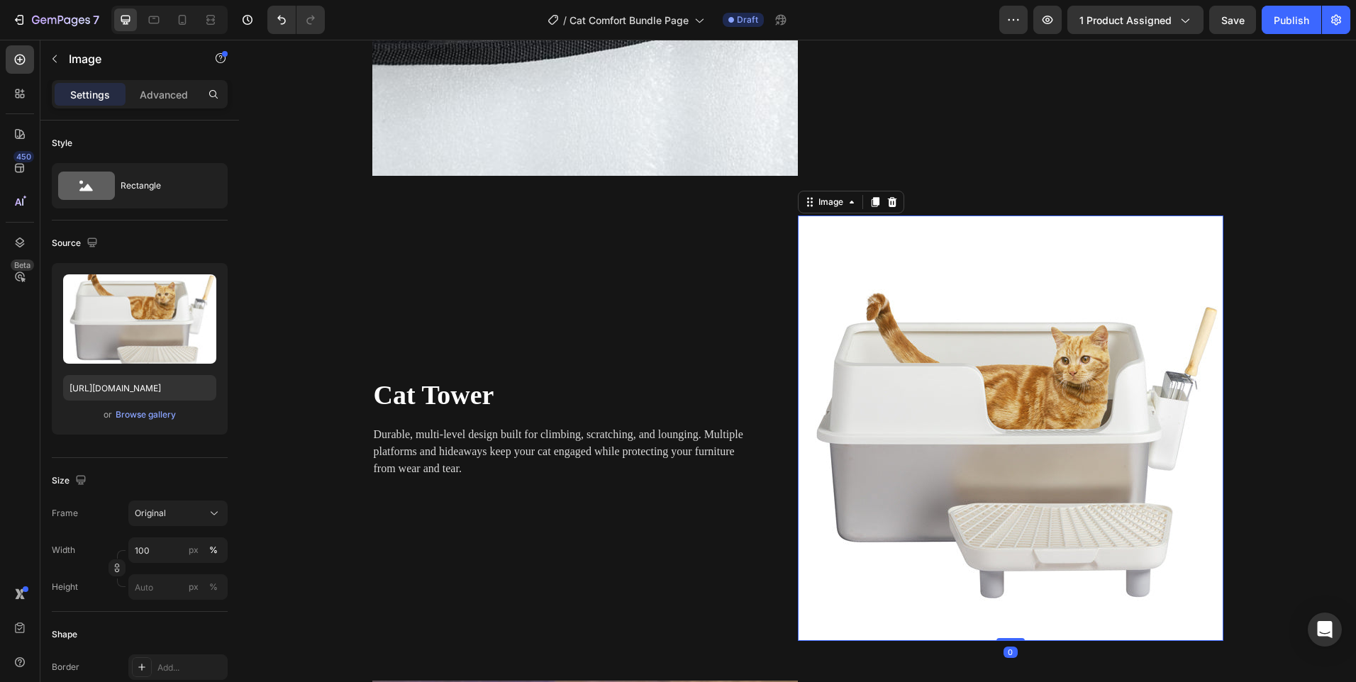
click at [916, 484] on img at bounding box center [1011, 429] width 426 height 426
click at [153, 417] on div "Browse gallery" at bounding box center [146, 415] width 60 height 13
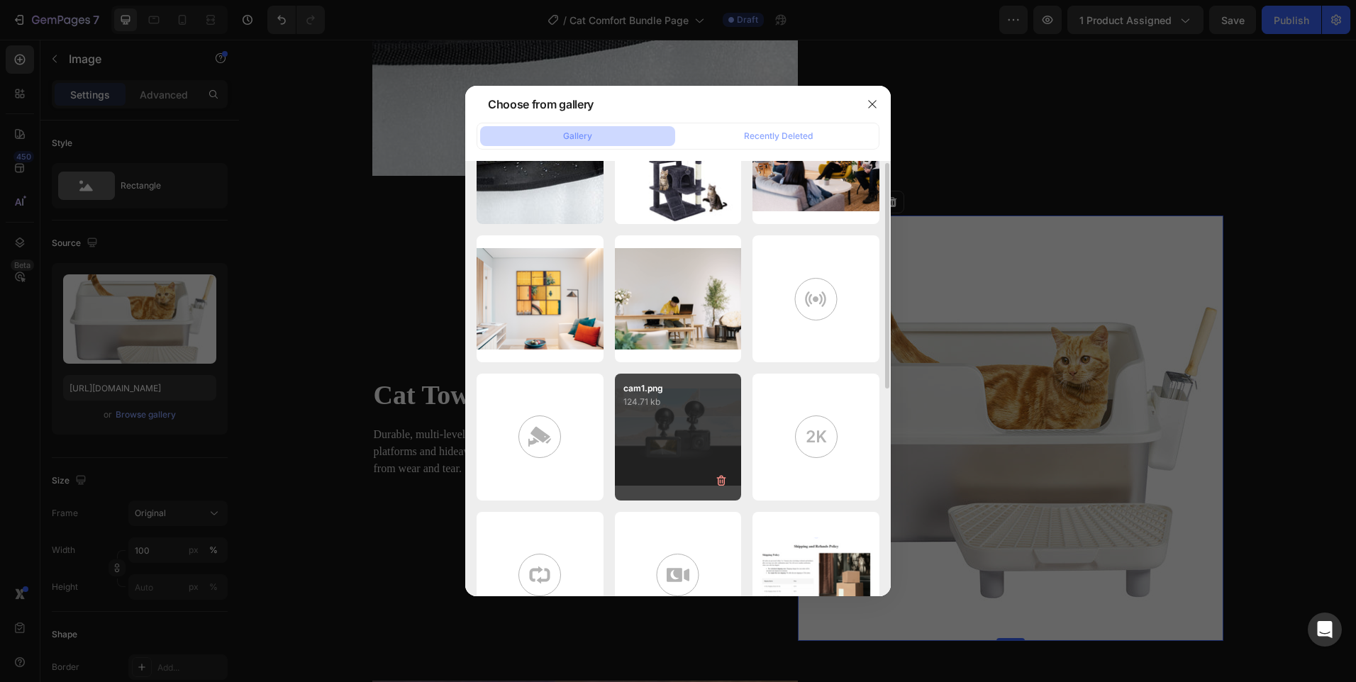
scroll to position [0, 0]
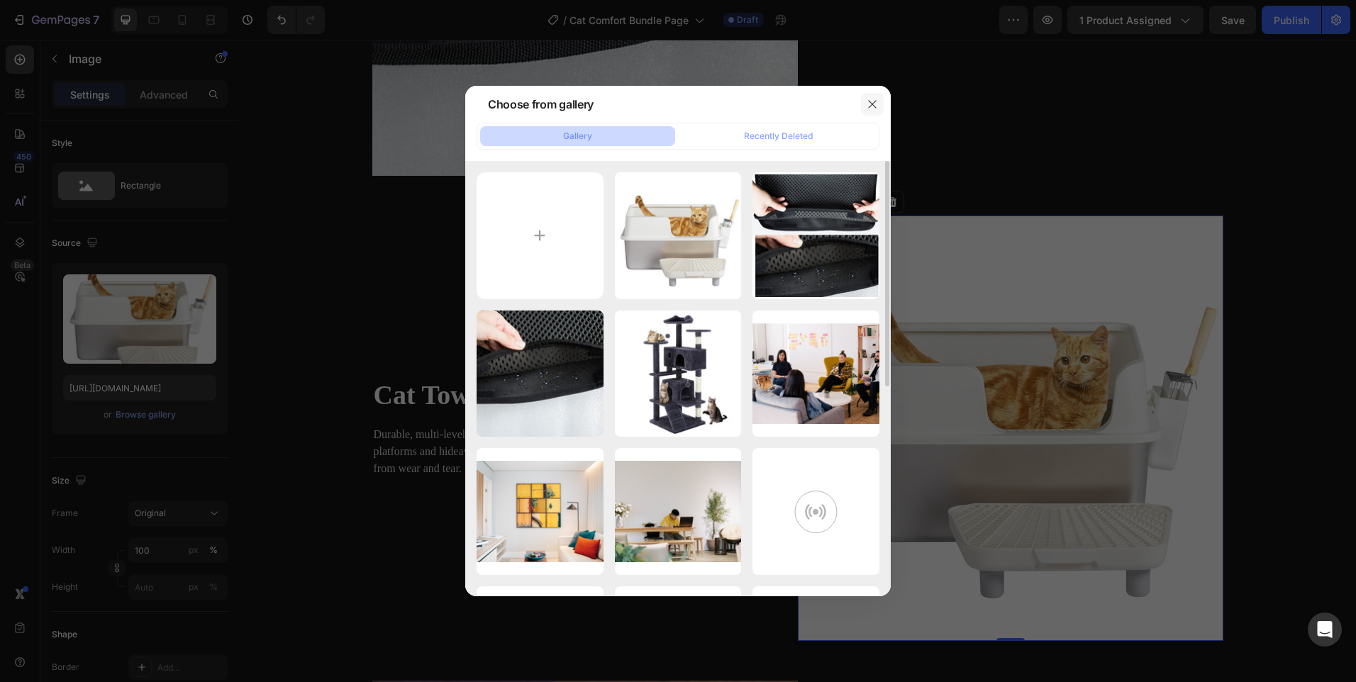
click at [871, 106] on icon "button" at bounding box center [872, 104] width 11 height 11
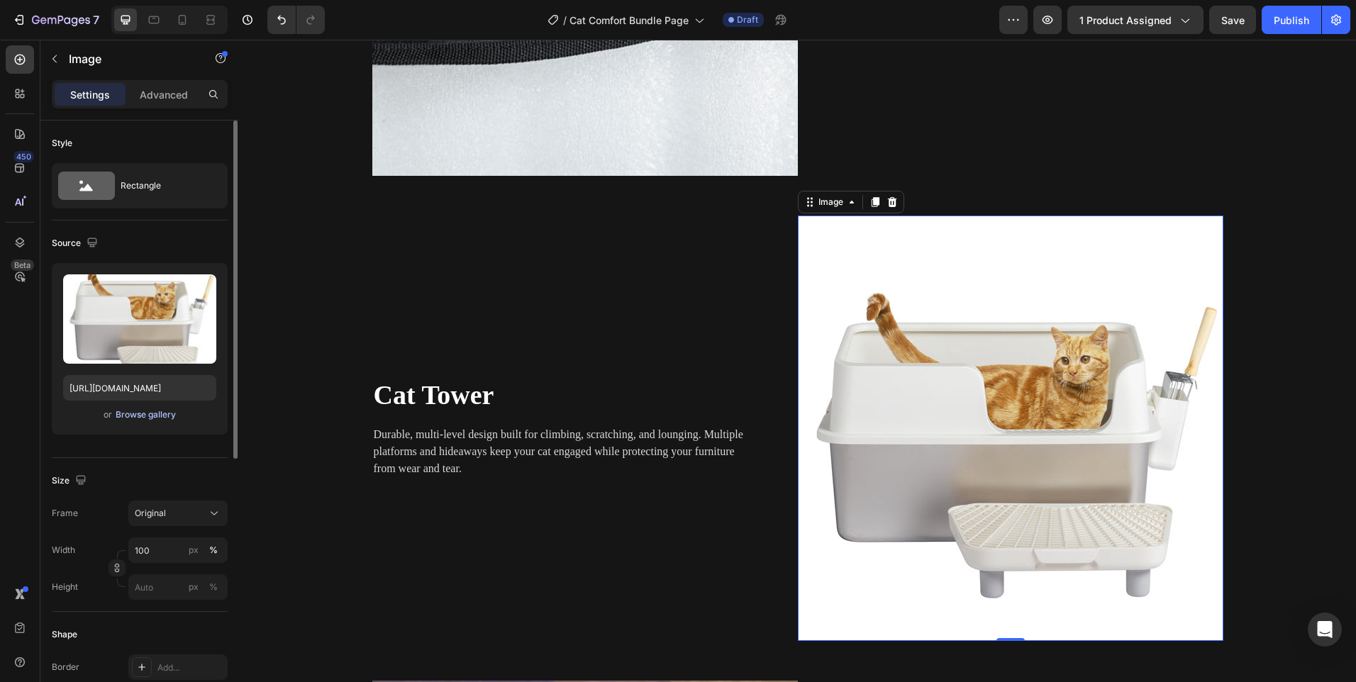
click at [157, 413] on div "Browse gallery" at bounding box center [146, 415] width 60 height 13
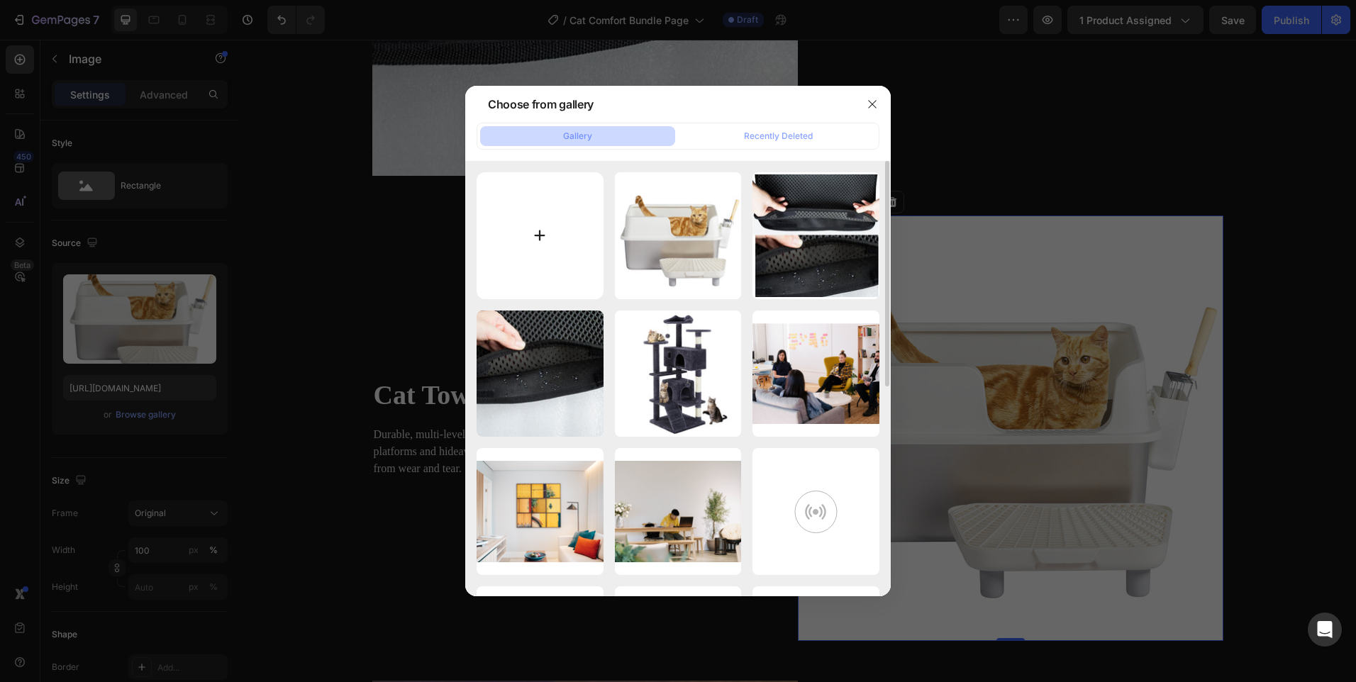
click at [510, 234] on input "file" at bounding box center [540, 235] width 127 height 127
type input "C:\fakepath\Cat_Tower_Beige.jpg"
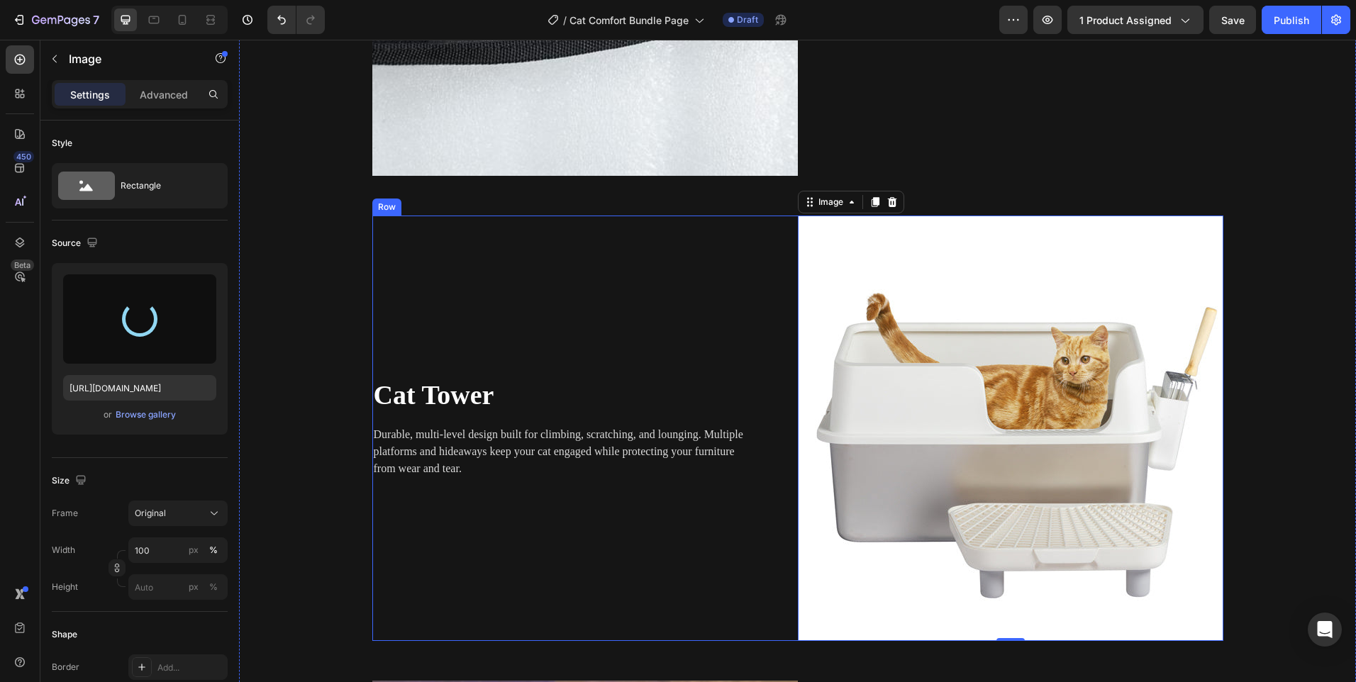
type input "[URL][DOMAIN_NAME]"
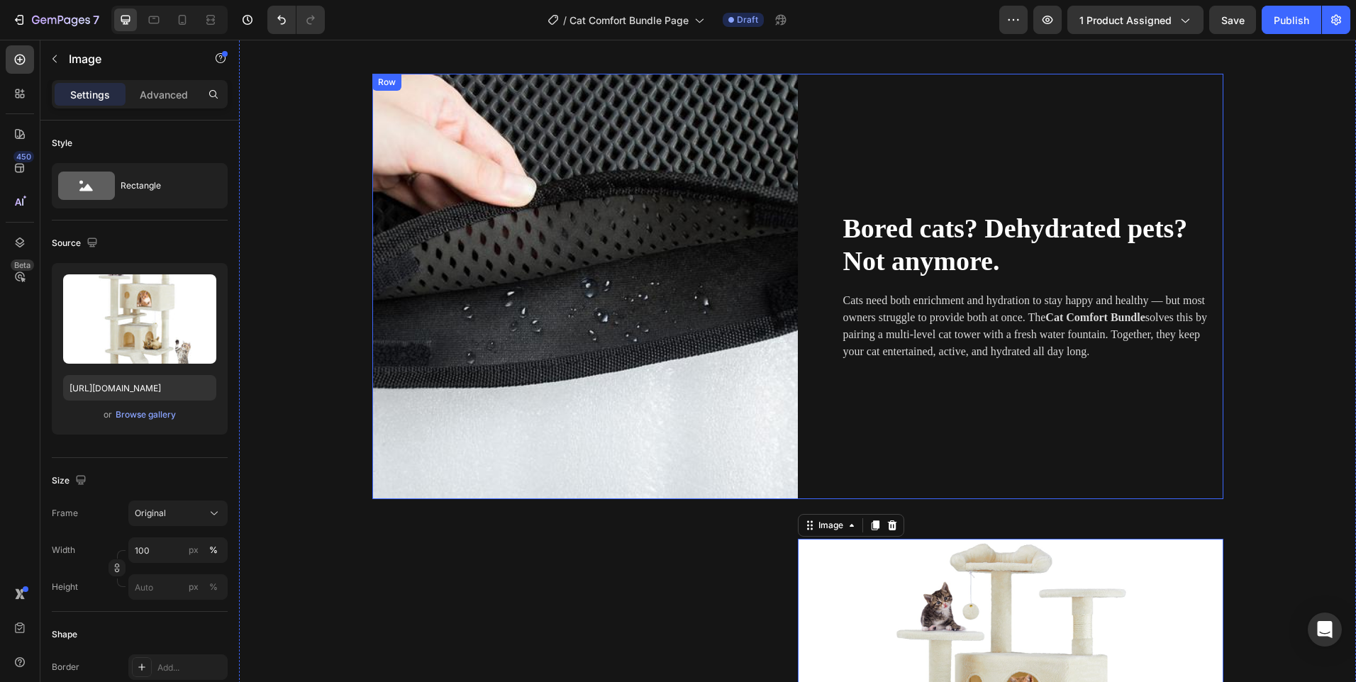
scroll to position [1292, 0]
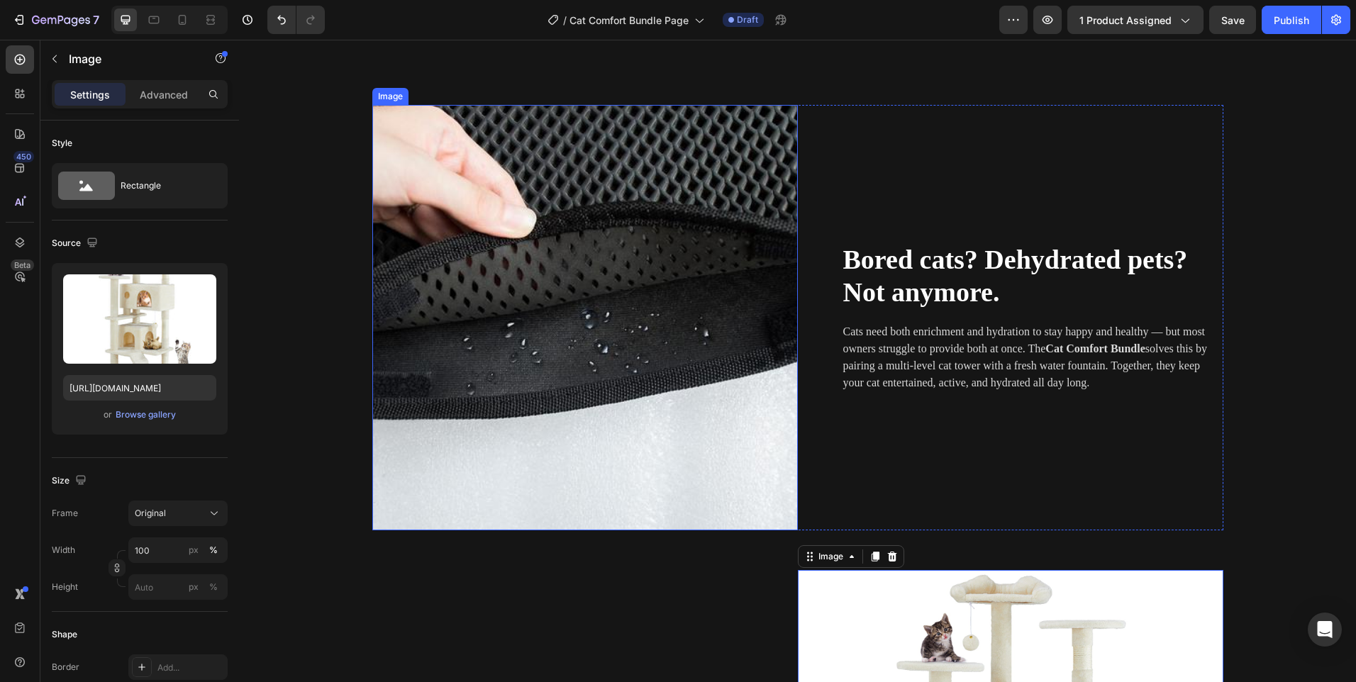
click at [591, 350] on img at bounding box center [585, 318] width 426 height 426
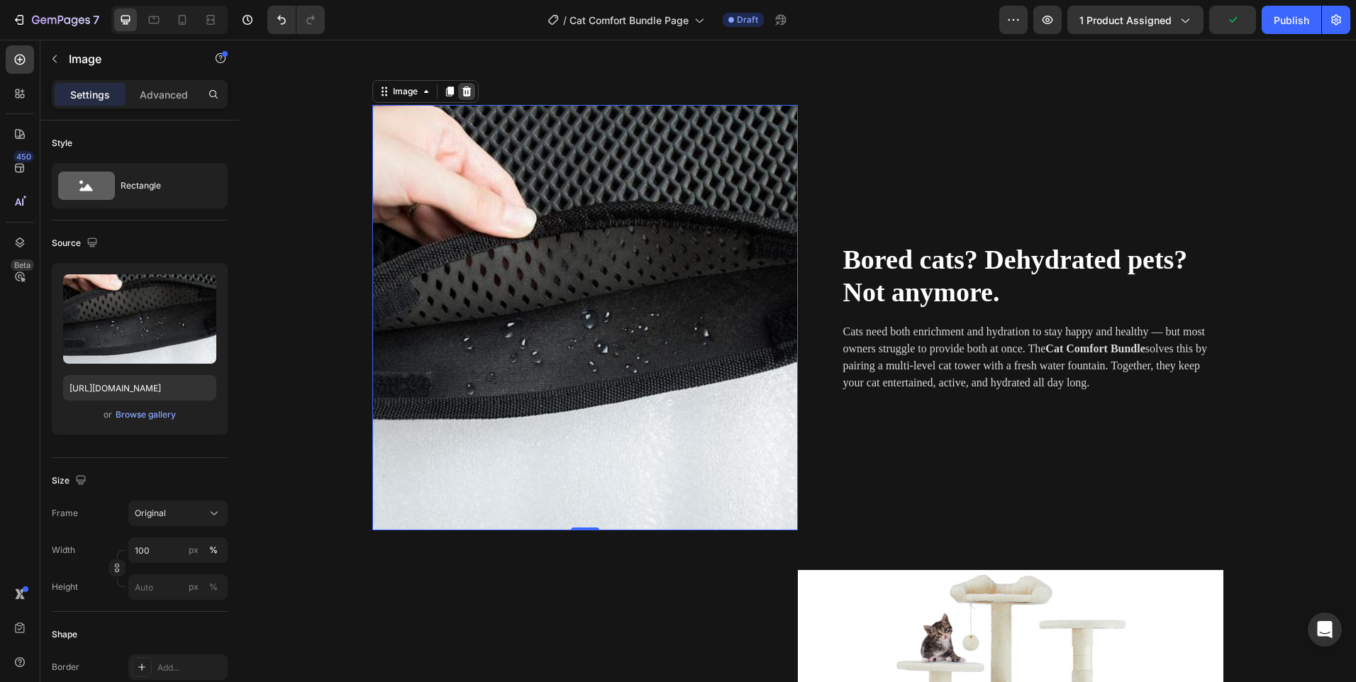
click at [461, 96] on icon at bounding box center [466, 91] width 11 height 11
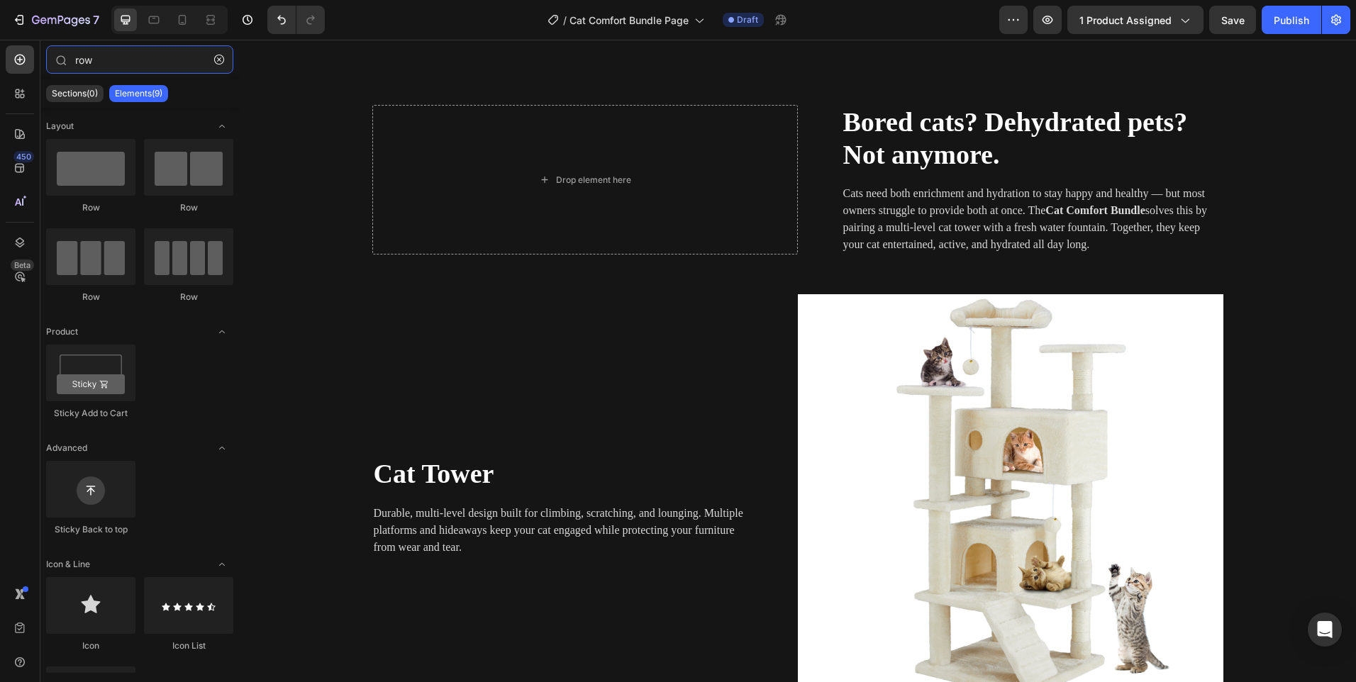
drag, startPoint x: 141, startPoint y: 63, endPoint x: 0, endPoint y: 44, distance: 142.4
click at [0, 0] on html "7 Version history / Cat Comfort Bundle Page Draft Preview 1 product assigned Sa…" at bounding box center [678, 0] width 1356 height 0
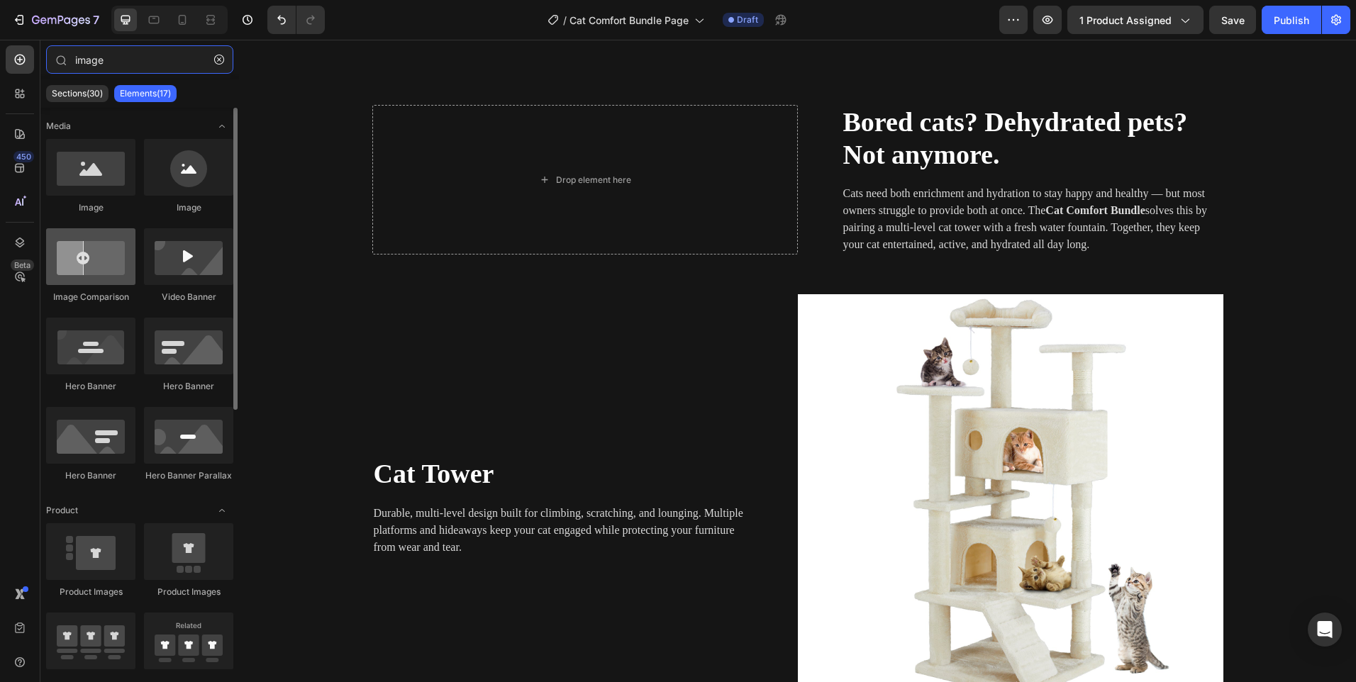
type input "image"
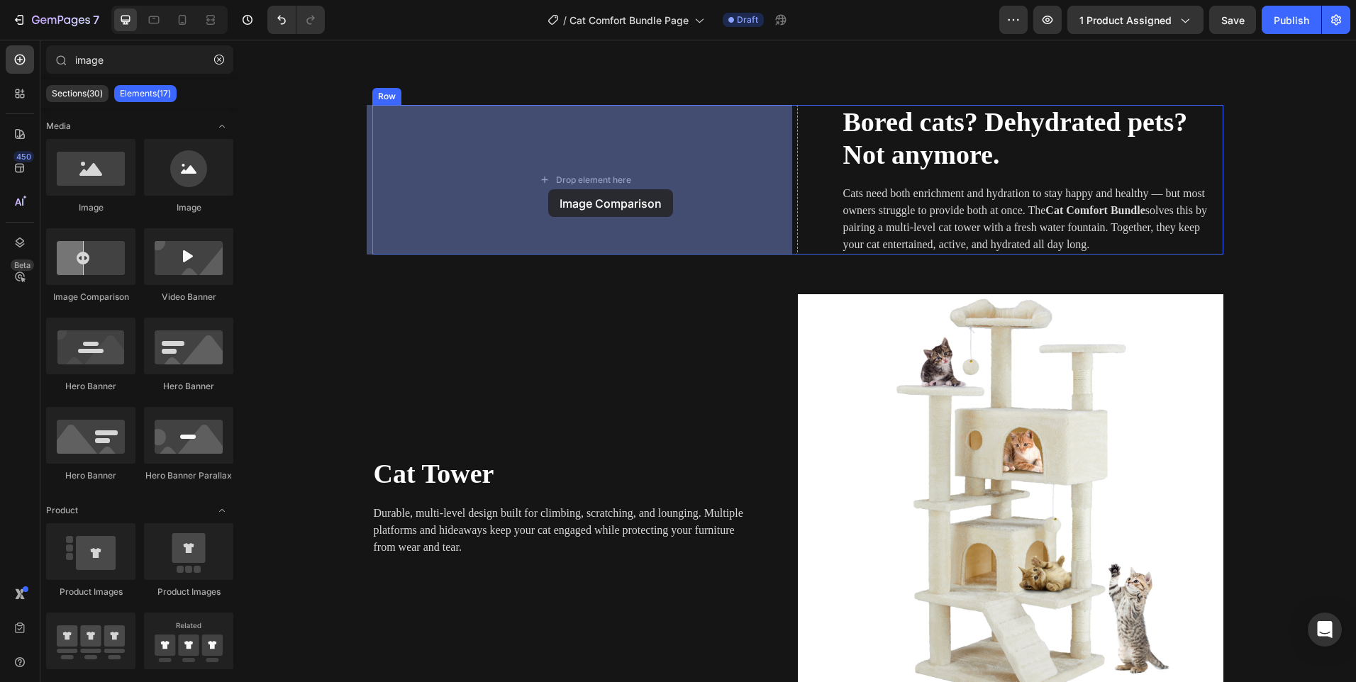
drag, startPoint x: 319, startPoint y: 306, endPoint x: 560, endPoint y: 184, distance: 270.6
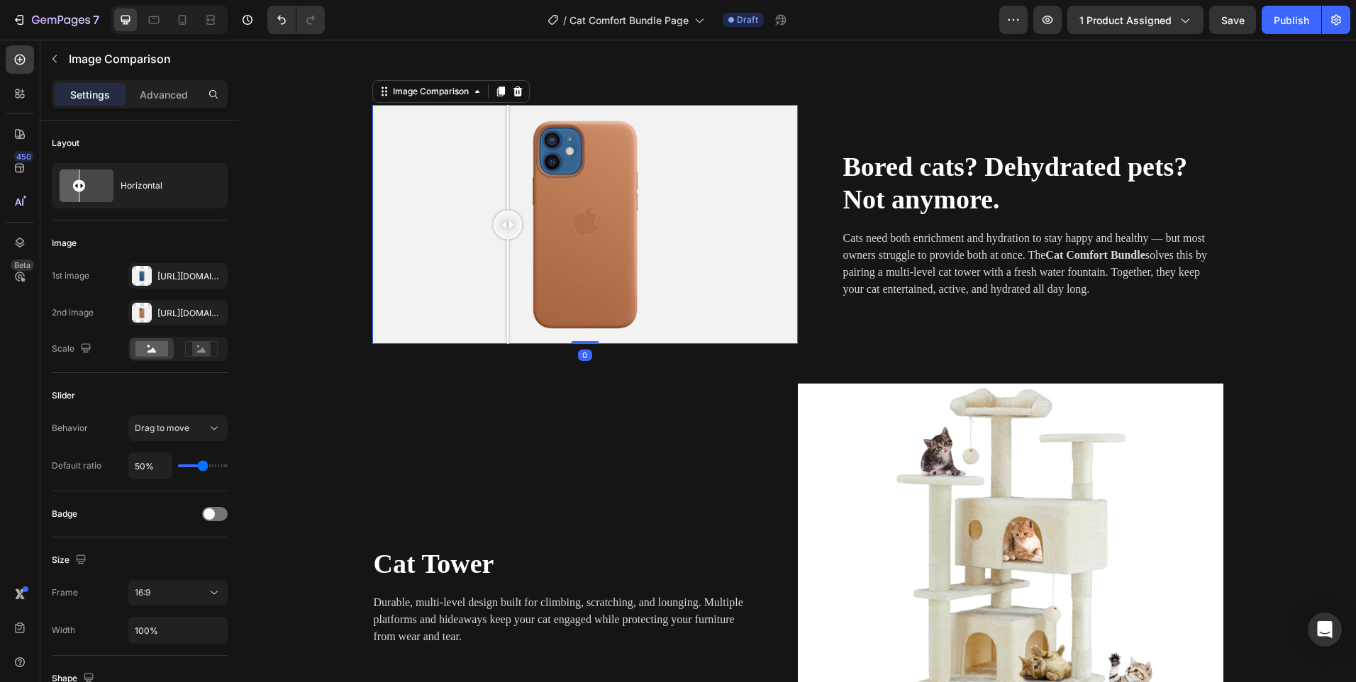
click at [502, 252] on div at bounding box center [585, 225] width 426 height 240
click at [149, 278] on div at bounding box center [142, 276] width 20 height 20
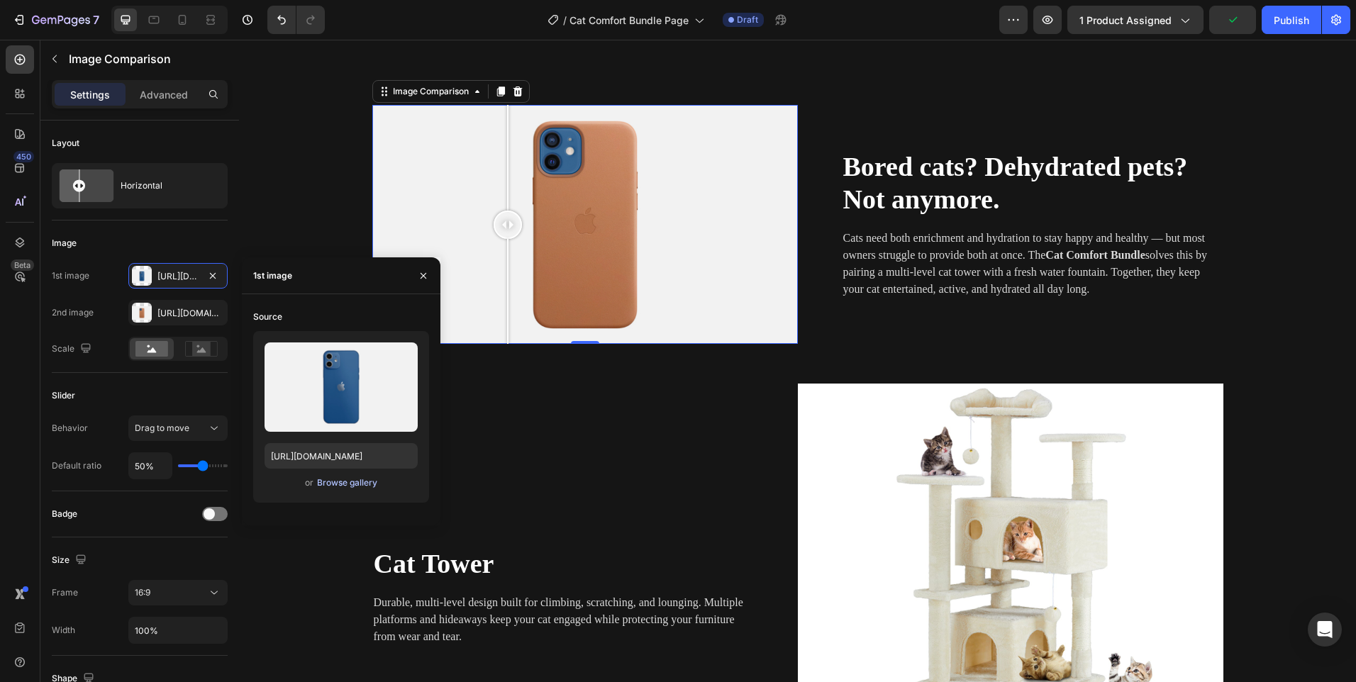
click at [342, 480] on div "Browse gallery" at bounding box center [347, 483] width 60 height 13
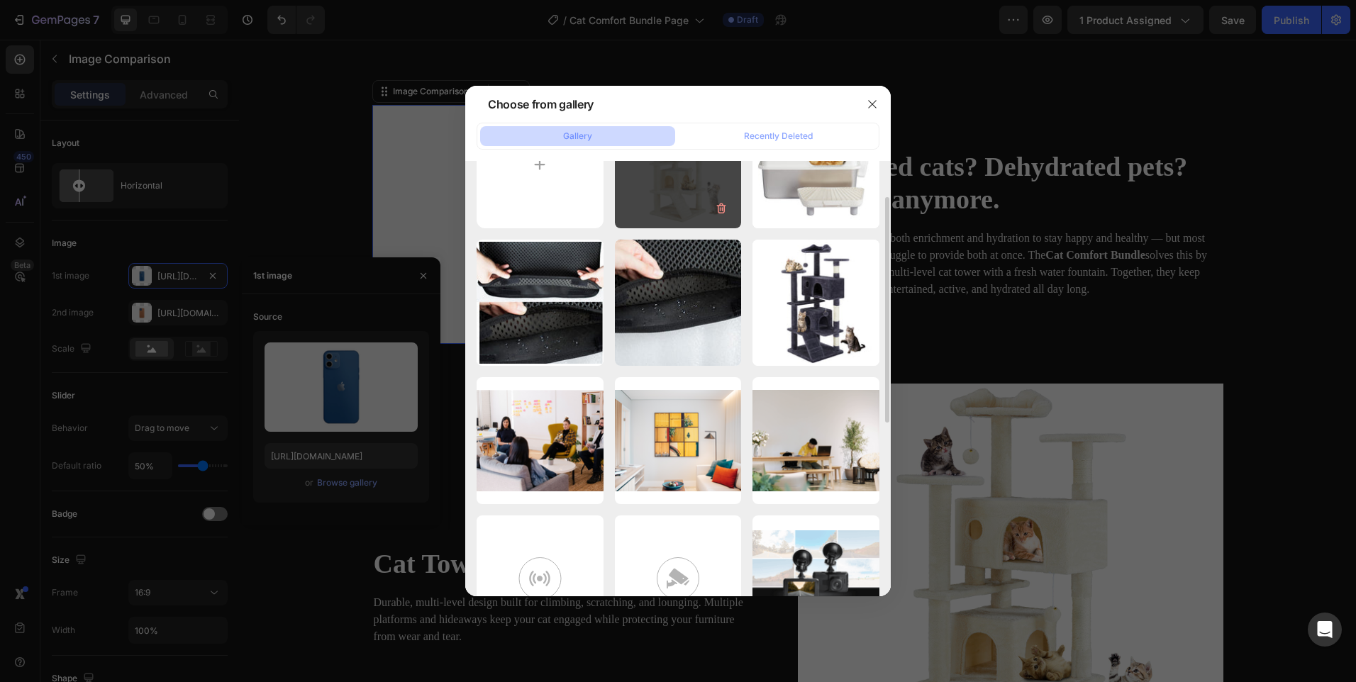
scroll to position [0, 0]
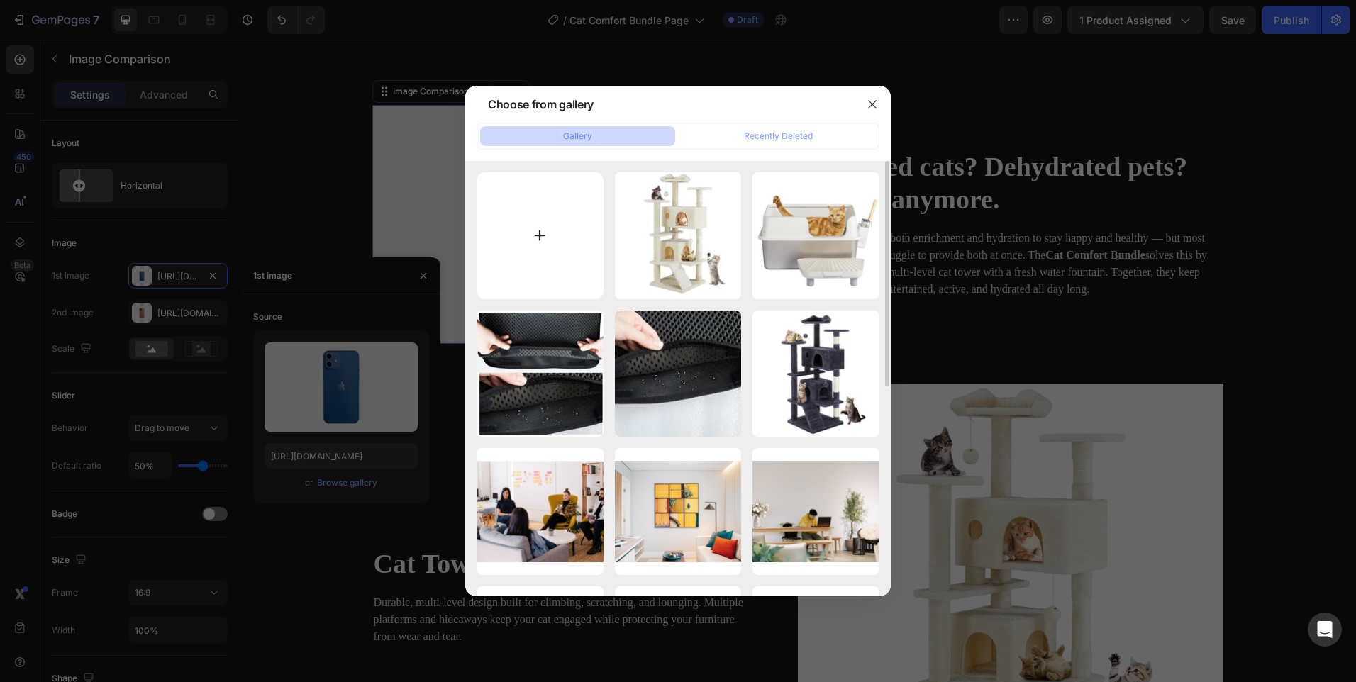
click at [547, 253] on input "file" at bounding box center [540, 235] width 127 height 127
type input "C:\fakepath\Cat_Tower_Features.jpg"
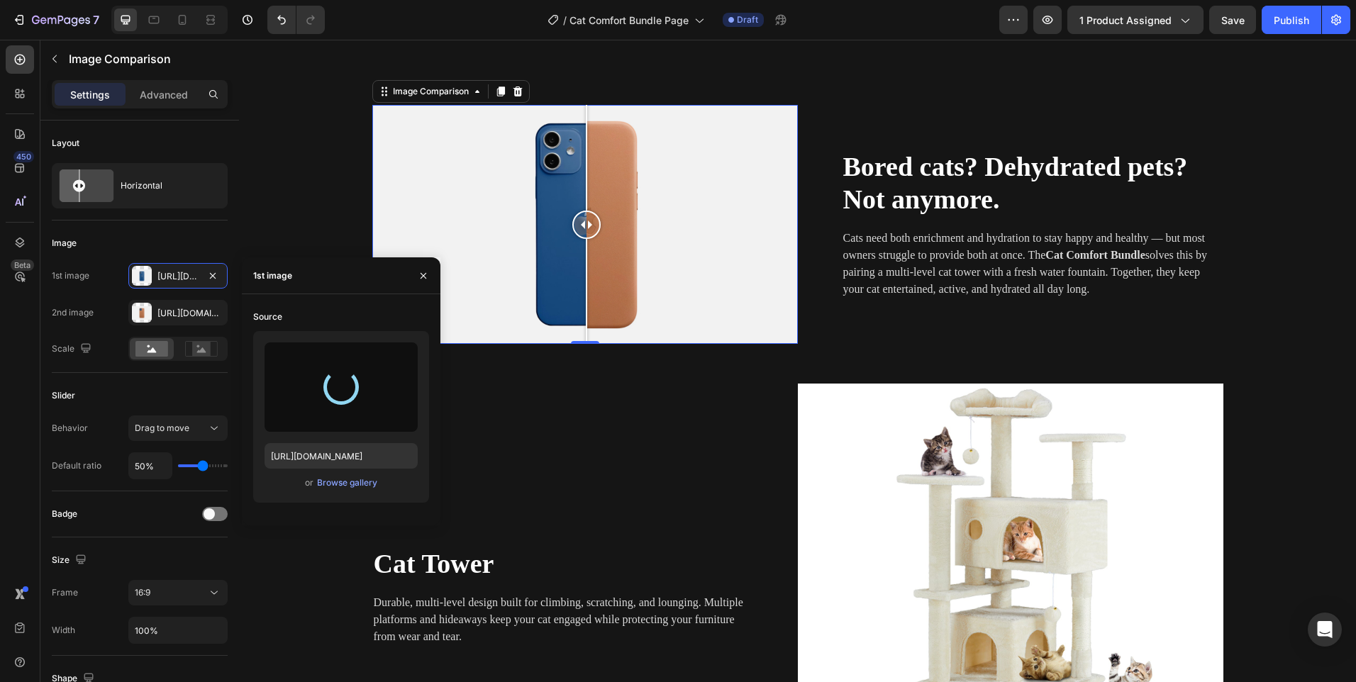
drag, startPoint x: 504, startPoint y: 220, endPoint x: 581, endPoint y: 218, distance: 77.3
click at [581, 218] on div at bounding box center [586, 225] width 28 height 28
type input "[URL][DOMAIN_NAME]"
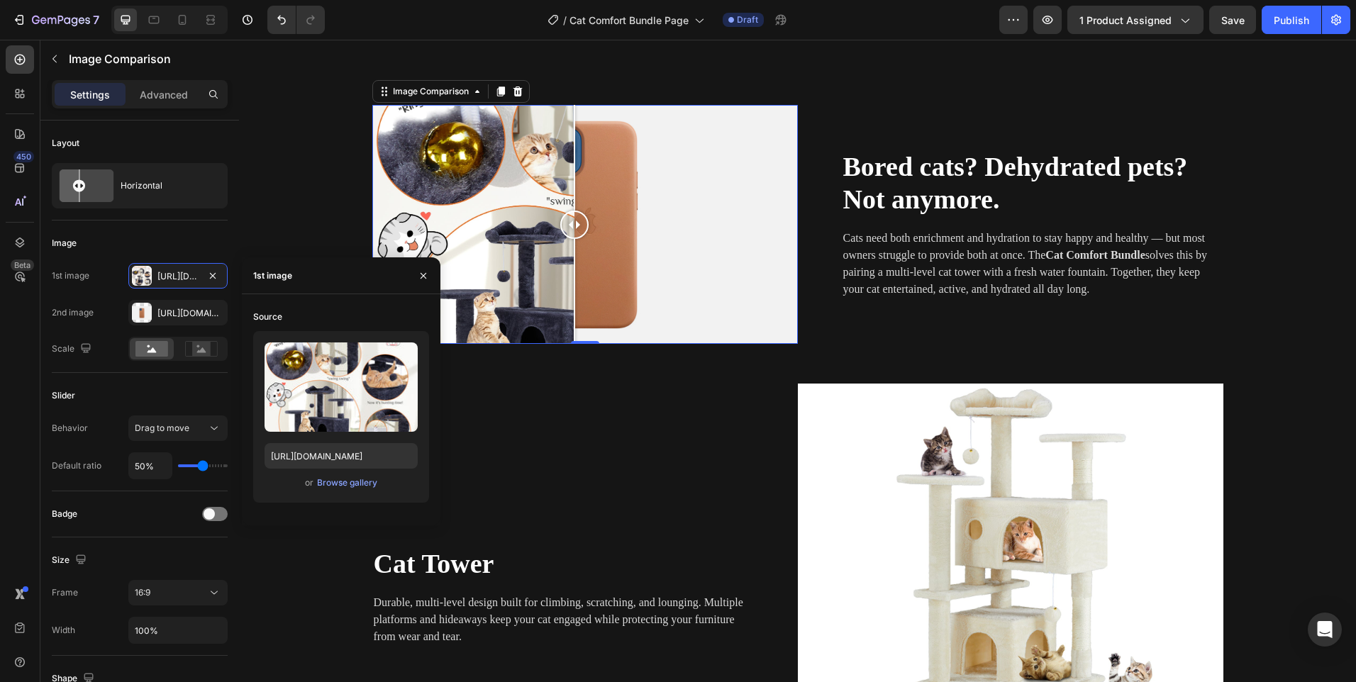
drag, startPoint x: 573, startPoint y: 220, endPoint x: 569, endPoint y: 243, distance: 23.1
click at [569, 243] on div at bounding box center [574, 225] width 28 height 240
click at [198, 599] on div "16:9" at bounding box center [171, 593] width 72 height 13
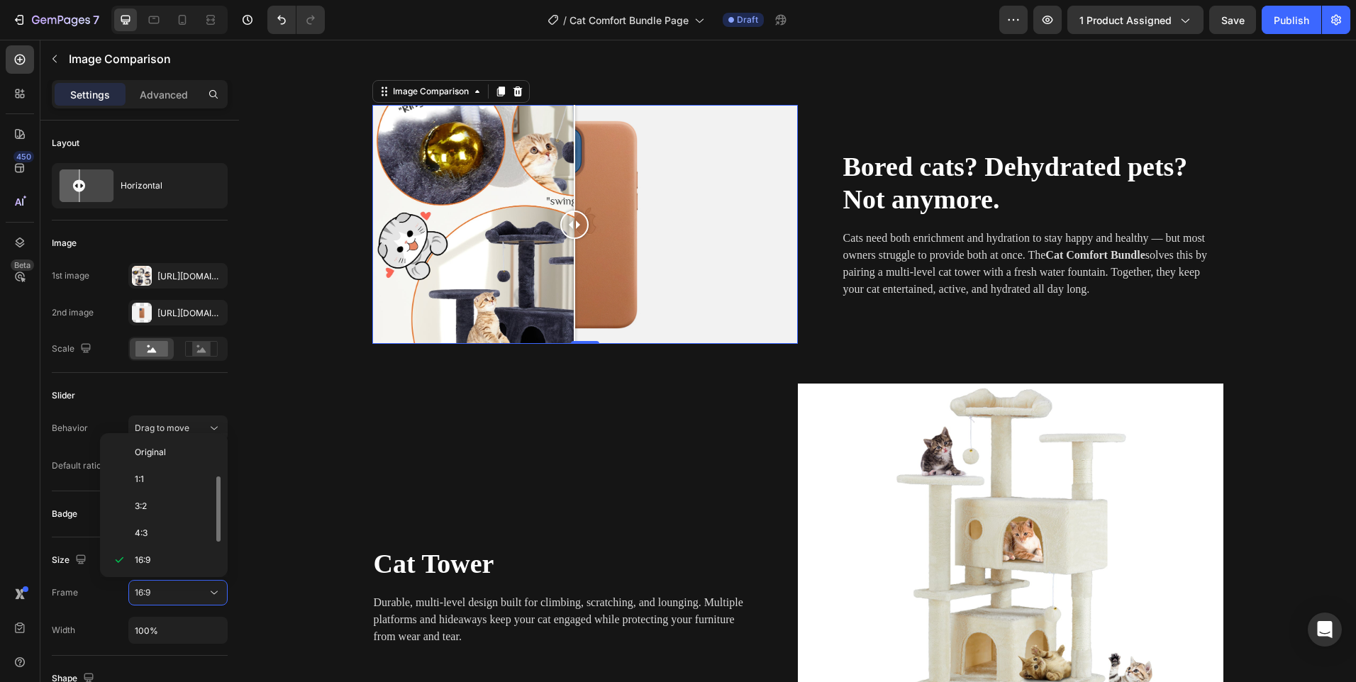
scroll to position [26, 0]
click at [161, 450] on p "1:1" at bounding box center [172, 454] width 75 height 13
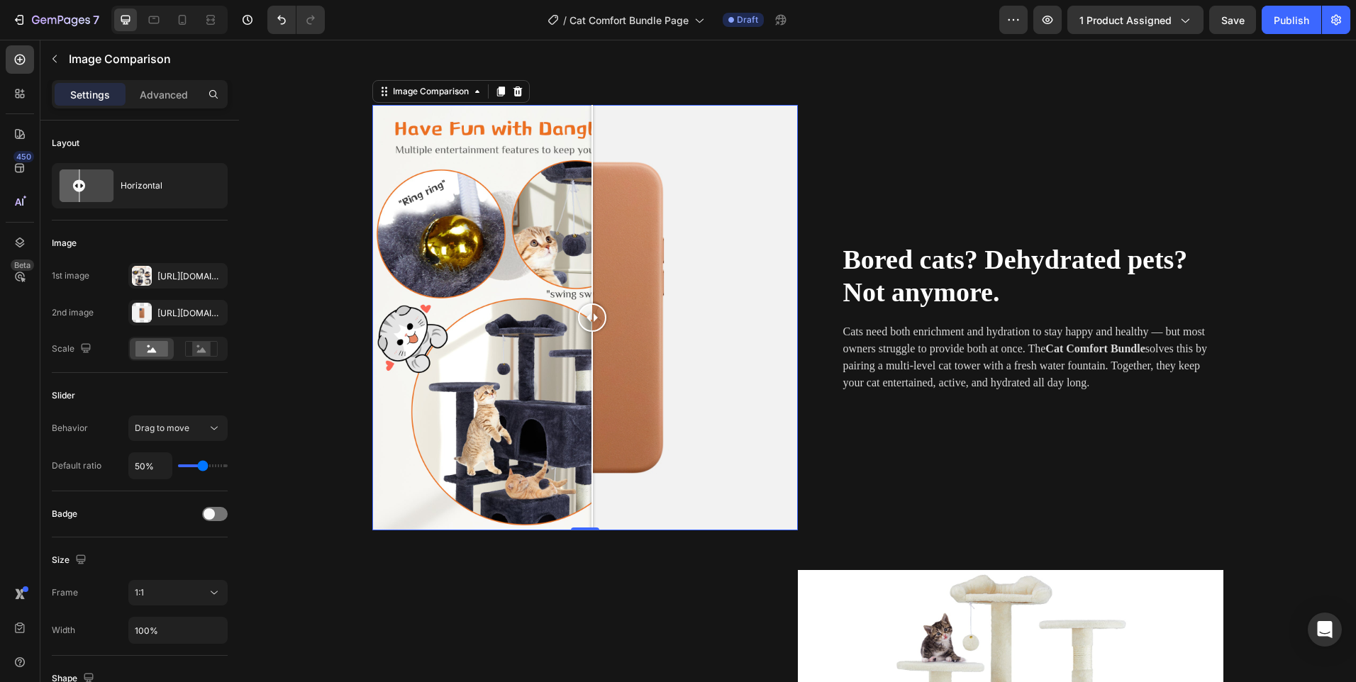
click at [587, 317] on div at bounding box center [592, 318] width 28 height 28
click at [651, 225] on div at bounding box center [585, 318] width 426 height 426
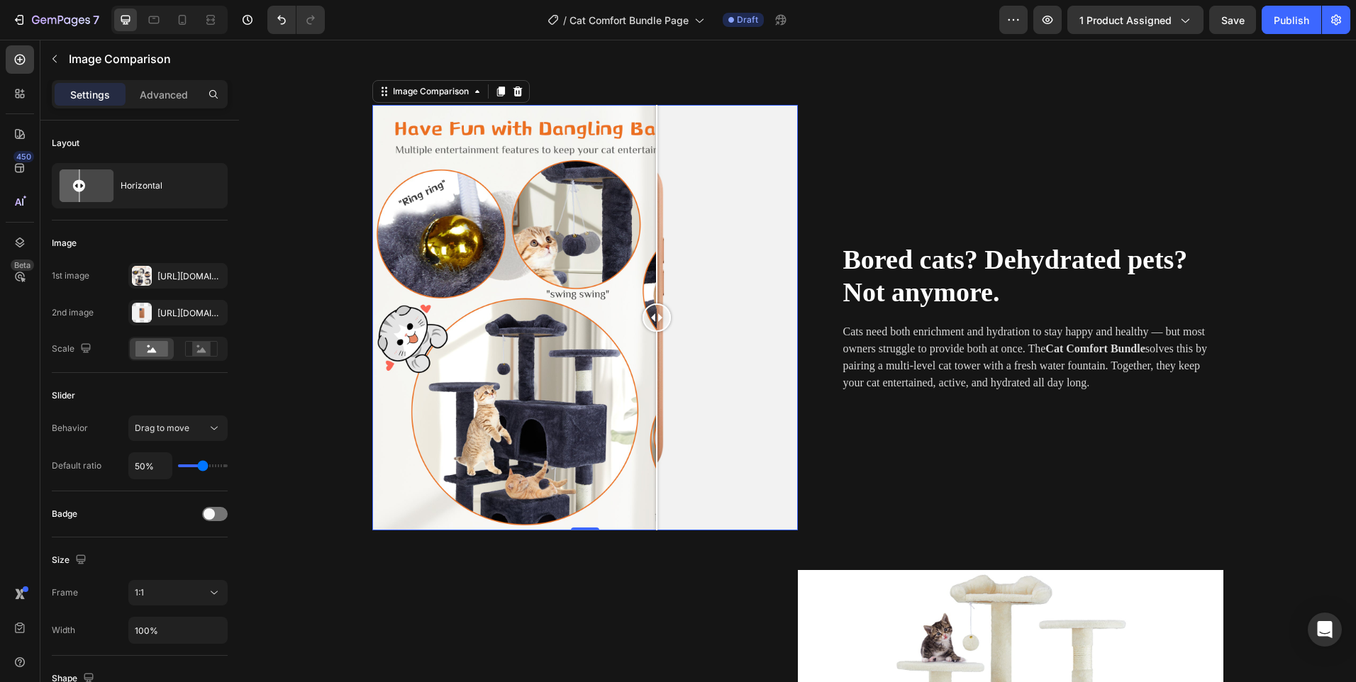
click at [550, 229] on div at bounding box center [585, 318] width 426 height 426
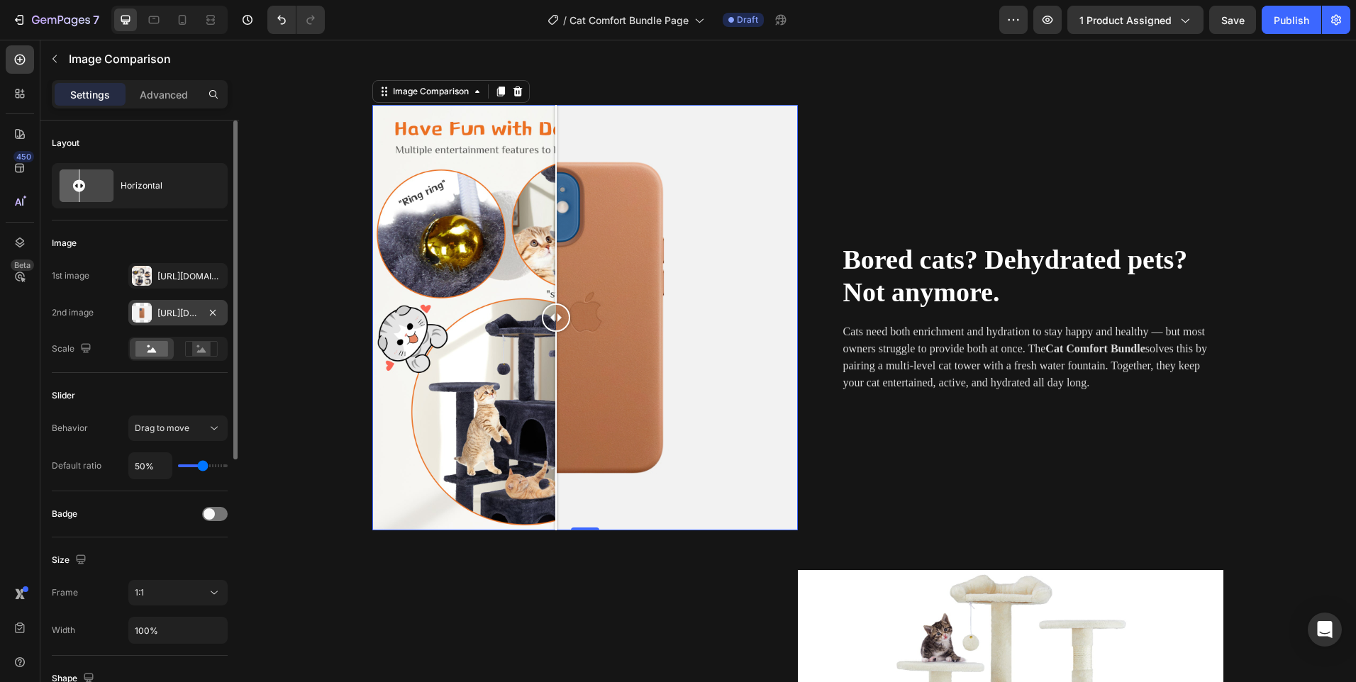
click at [157, 320] on div "[URL][DOMAIN_NAME]" at bounding box center [177, 313] width 99 height 26
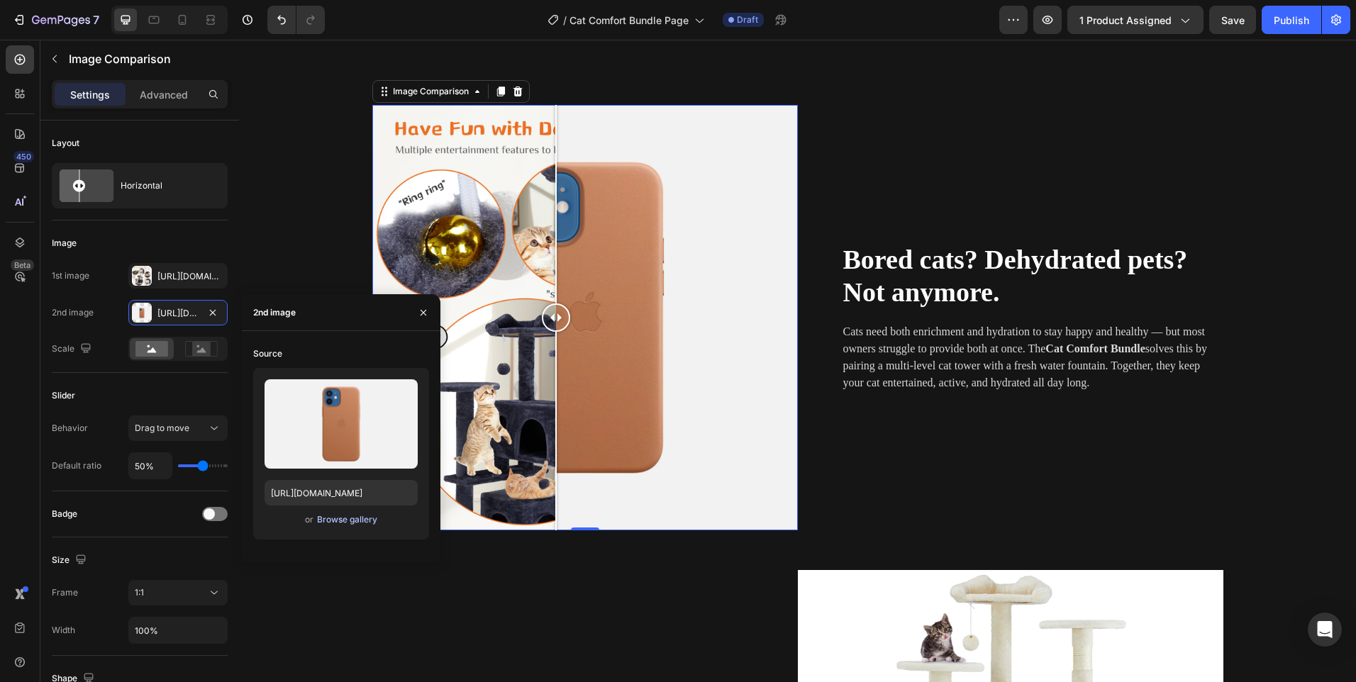
click at [348, 523] on div "Browse gallery" at bounding box center [347, 520] width 60 height 13
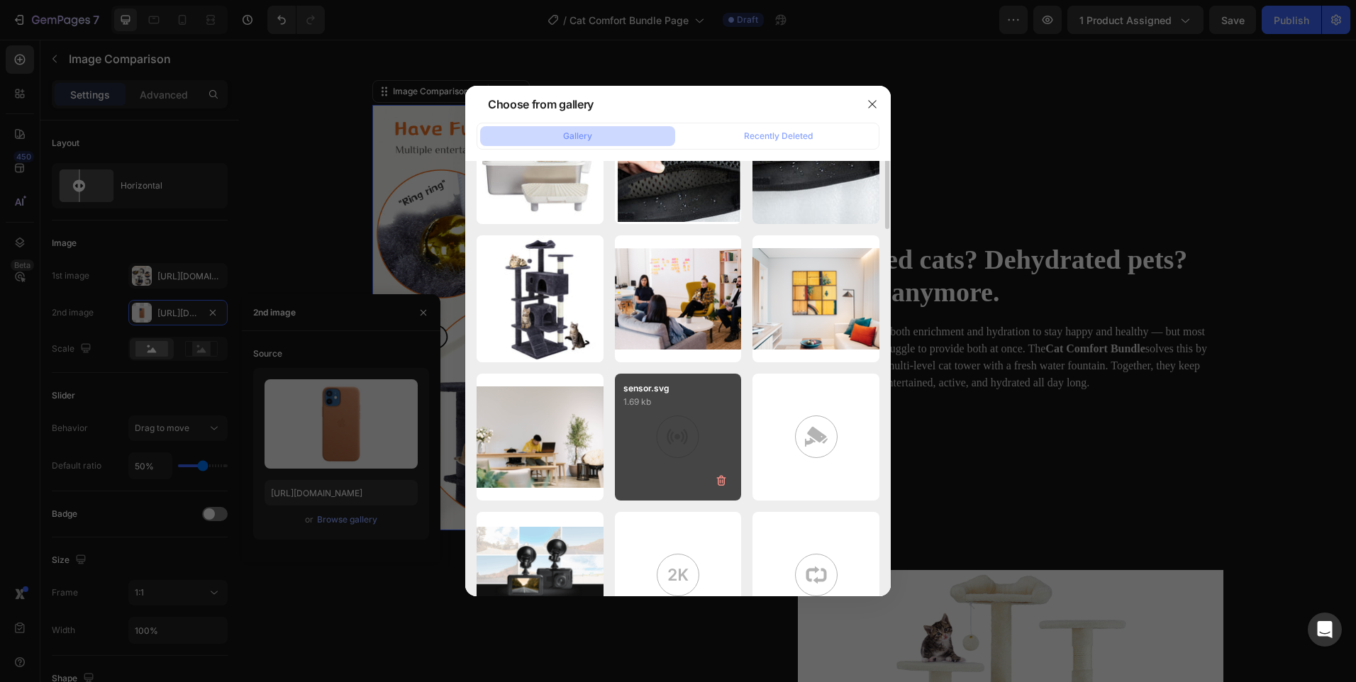
scroll to position [0, 0]
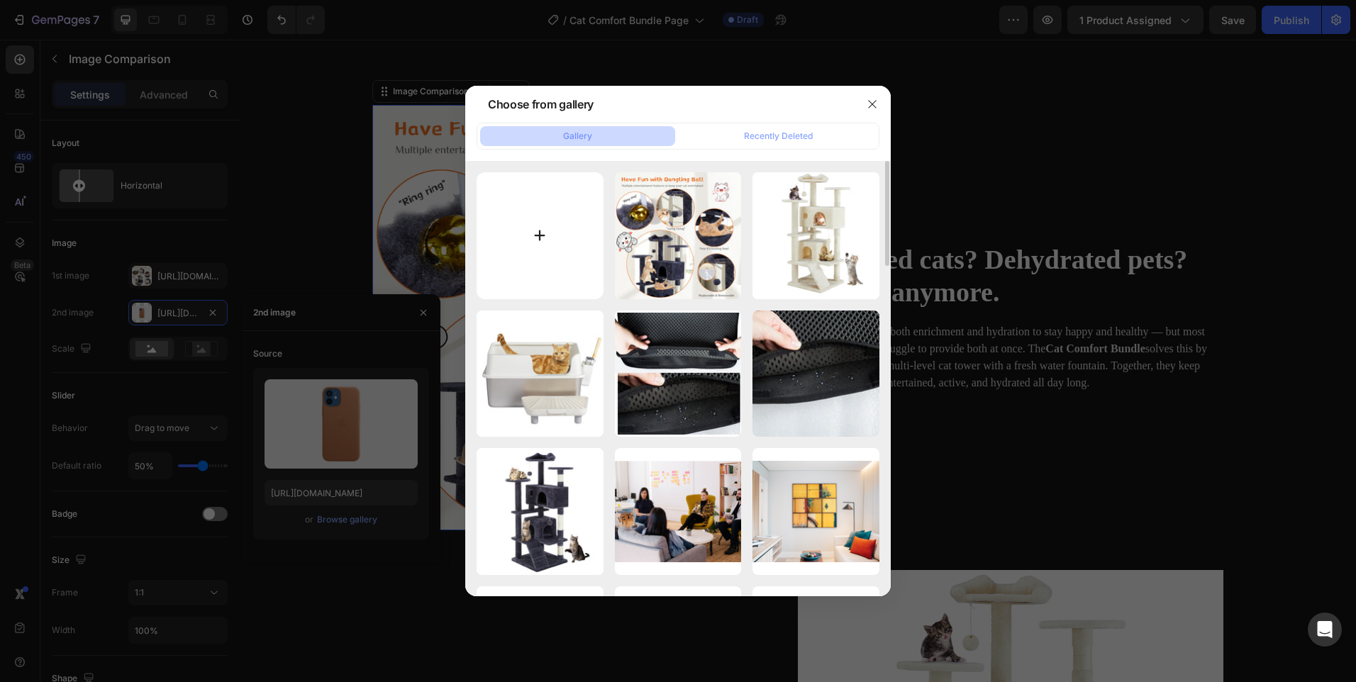
click at [519, 242] on input "file" at bounding box center [540, 235] width 127 height 127
click at [559, 255] on input "file" at bounding box center [540, 235] width 127 height 127
type input "C:\fakepath\Pet_Water_Fountain_No_LEDs.jpg"
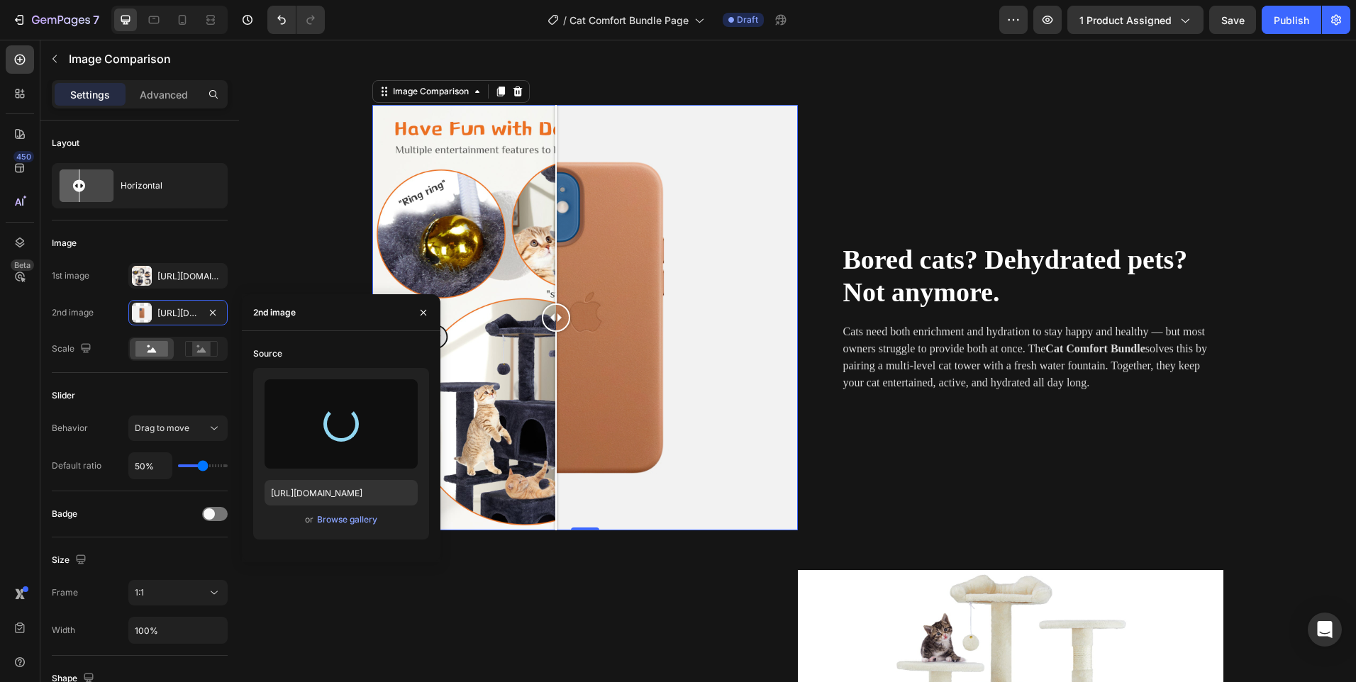
type input "[URL][DOMAIN_NAME]"
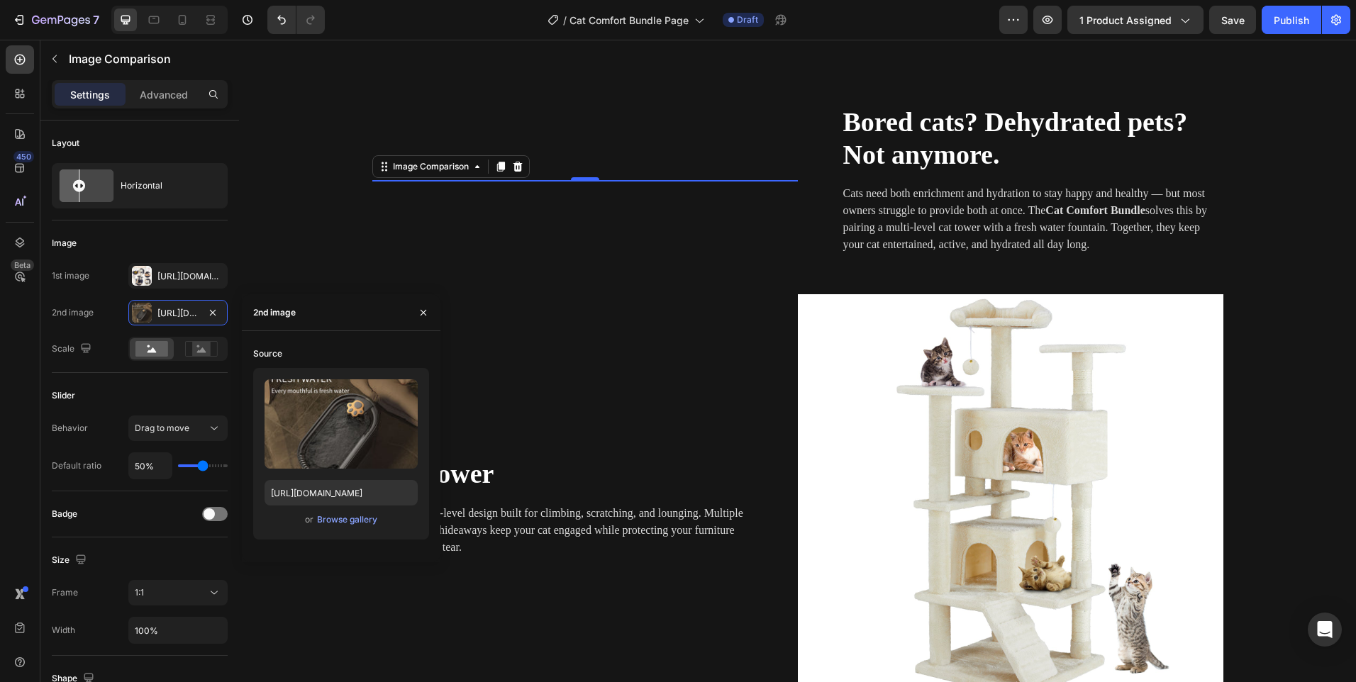
click at [570, 311] on div "Image Comparison 0 Bored cats? Dehydrated pets? Not anymore. Heading Cats need …" at bounding box center [798, 645] width 1096 height 1080
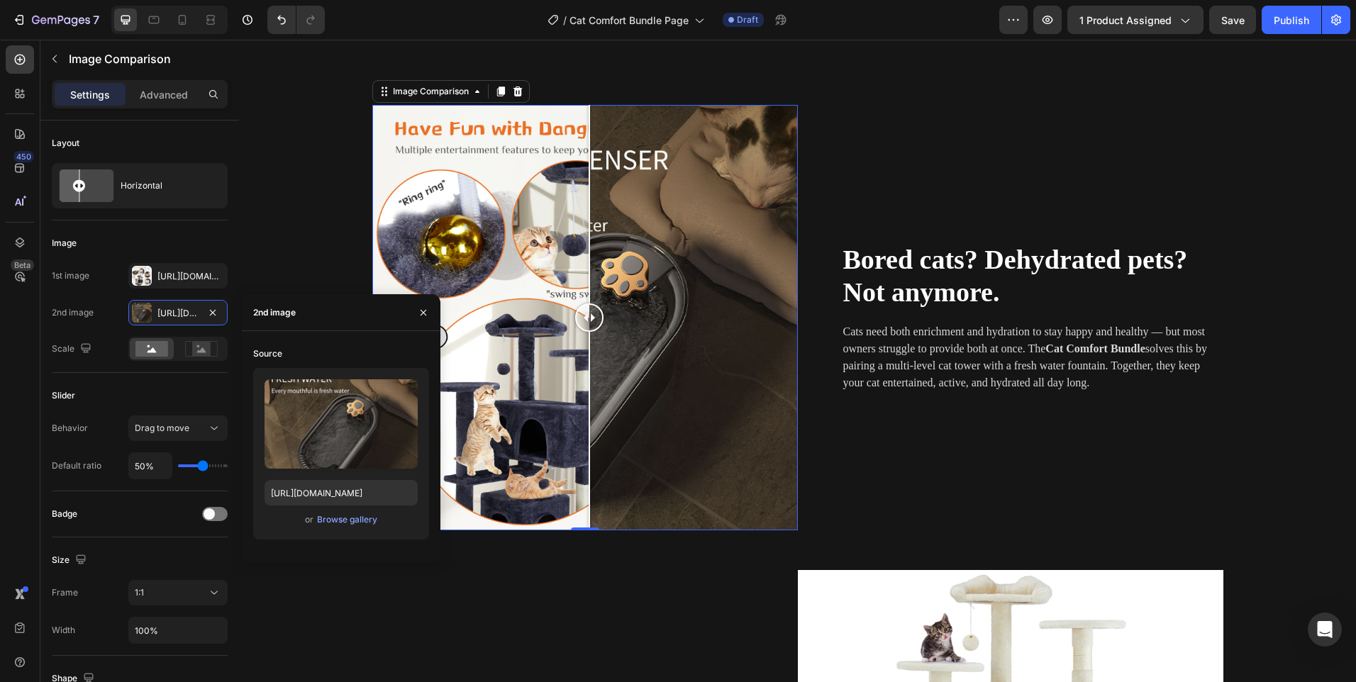
drag, startPoint x: 578, startPoint y: 311, endPoint x: 584, endPoint y: 327, distance: 16.6
click at [584, 327] on div at bounding box center [589, 318] width 28 height 28
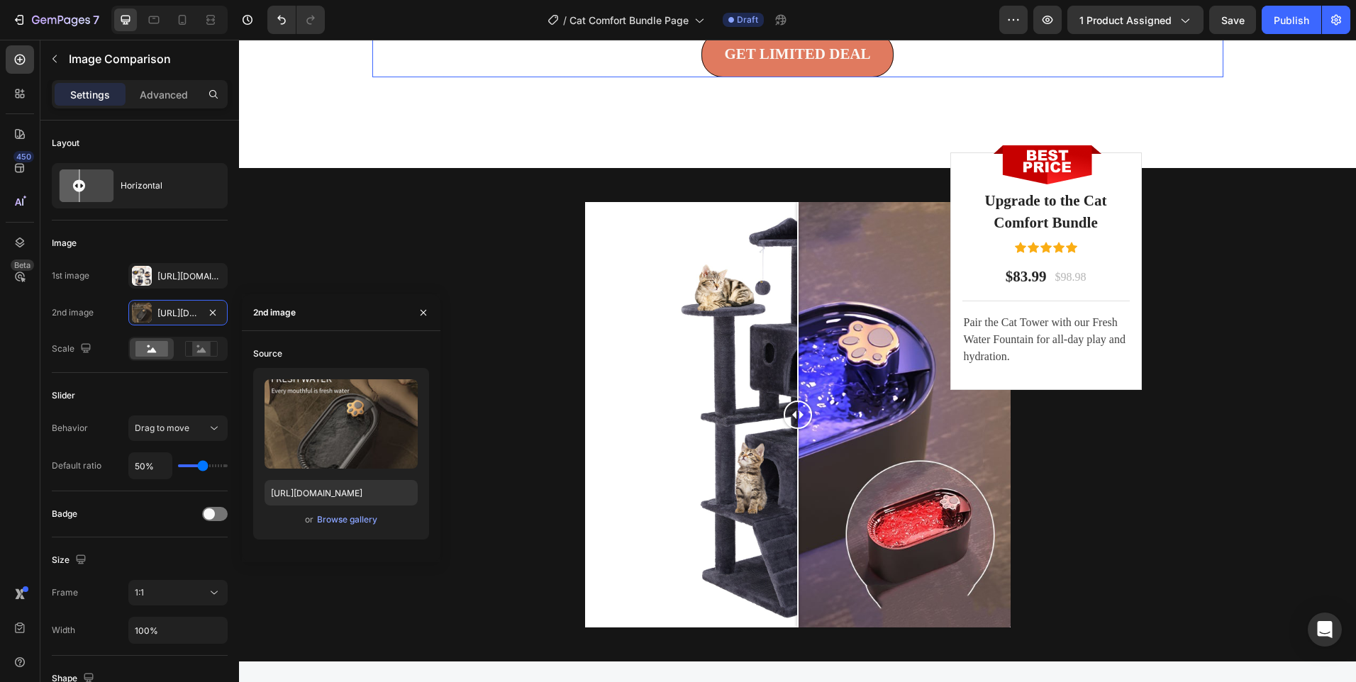
scroll to position [3845, 0]
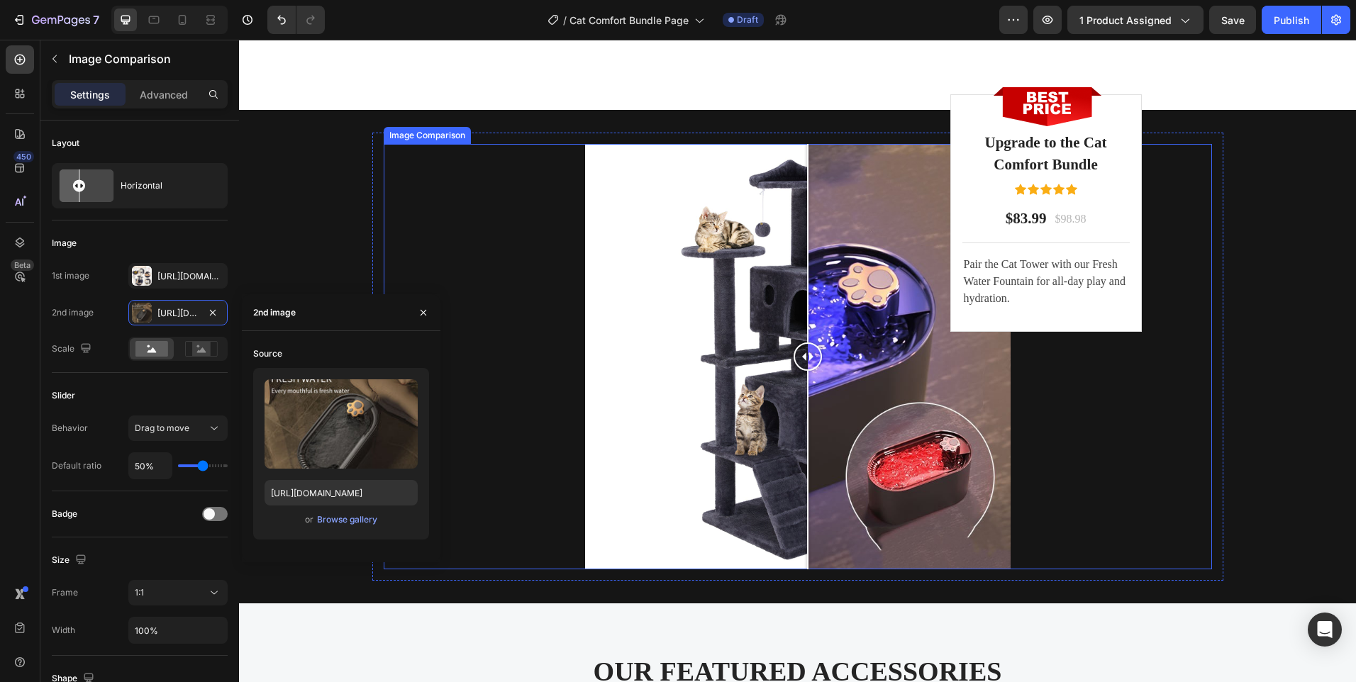
drag, startPoint x: 797, startPoint y: 384, endPoint x: 802, endPoint y: 410, distance: 26.9
click at [802, 410] on div at bounding box center [808, 357] width 28 height 426
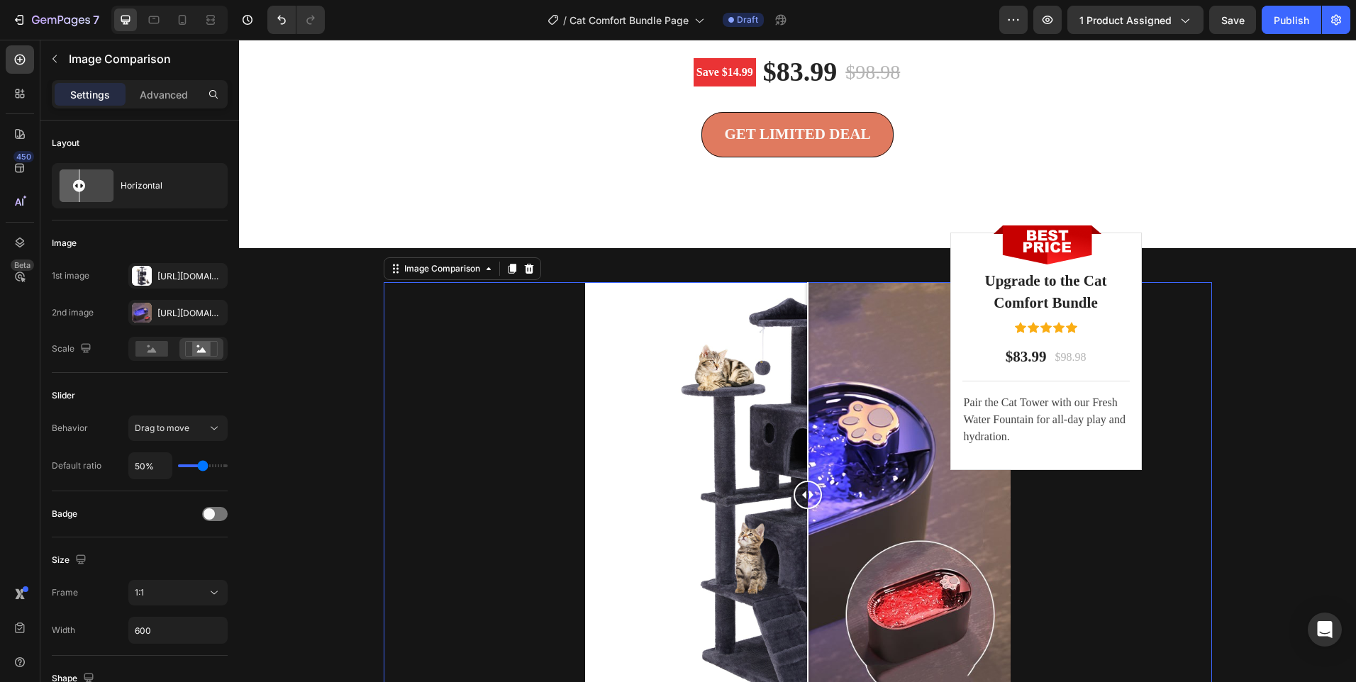
scroll to position [3703, 0]
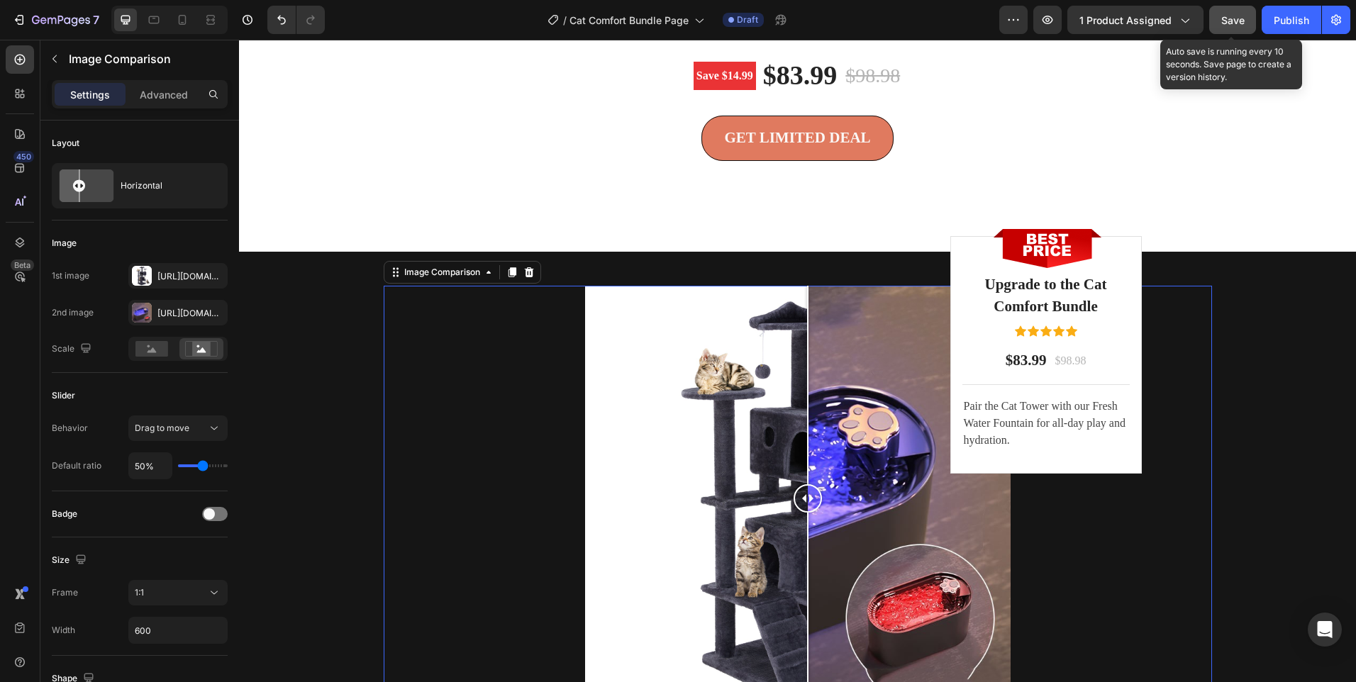
click at [1231, 27] on div "Save" at bounding box center [1232, 20] width 23 height 15
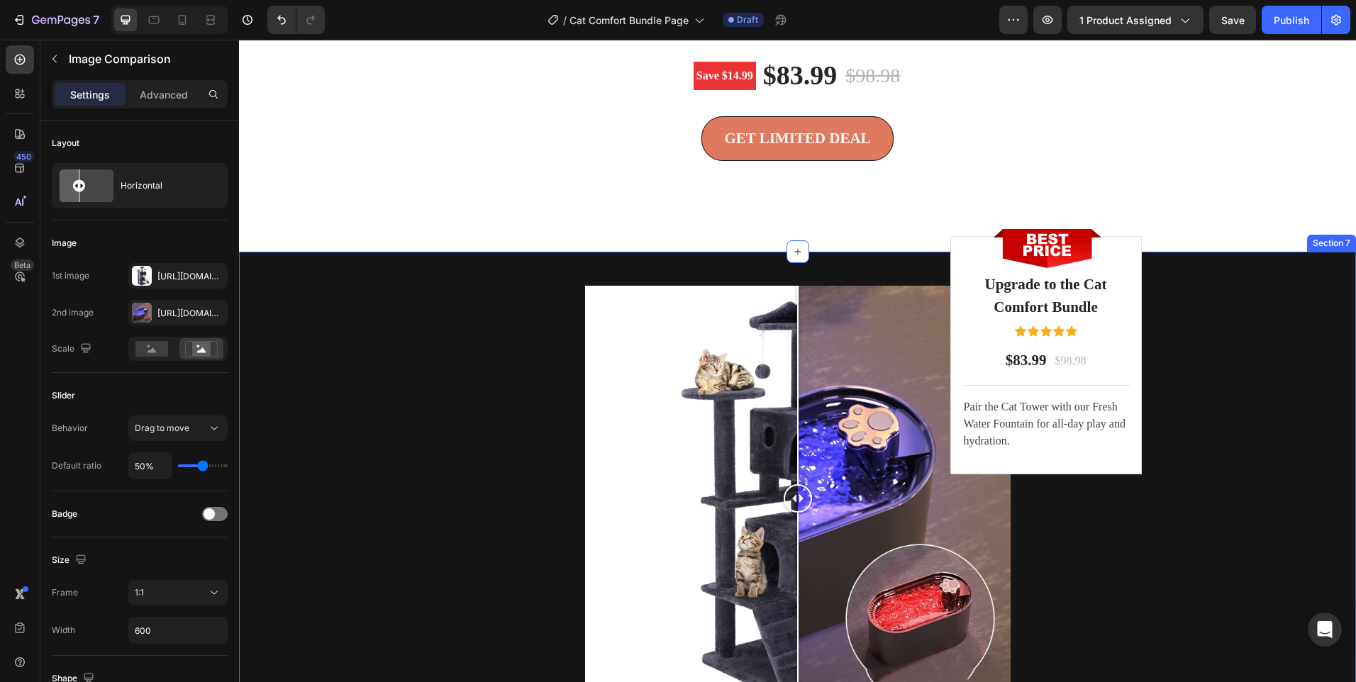
scroll to position [3395, 0]
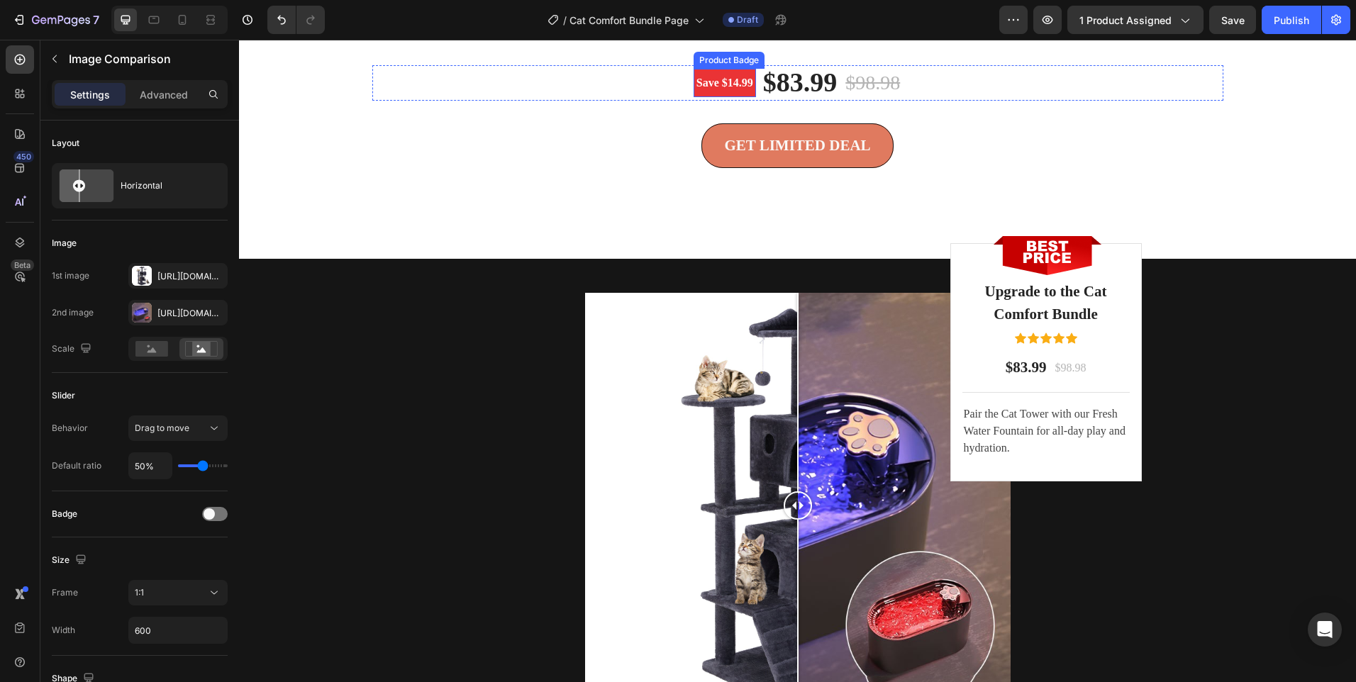
click at [732, 97] on pre "Save $14.99" at bounding box center [725, 83] width 62 height 28
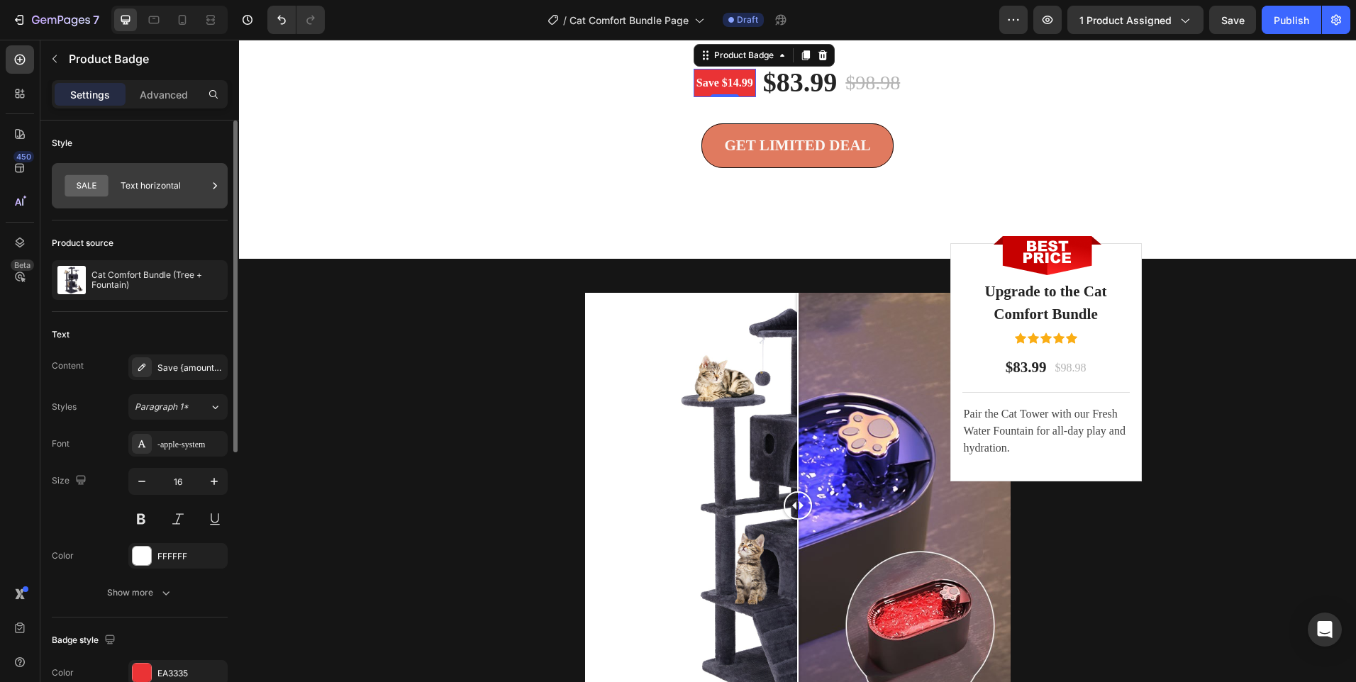
click at [148, 183] on div "Text horizontal" at bounding box center [164, 186] width 87 height 33
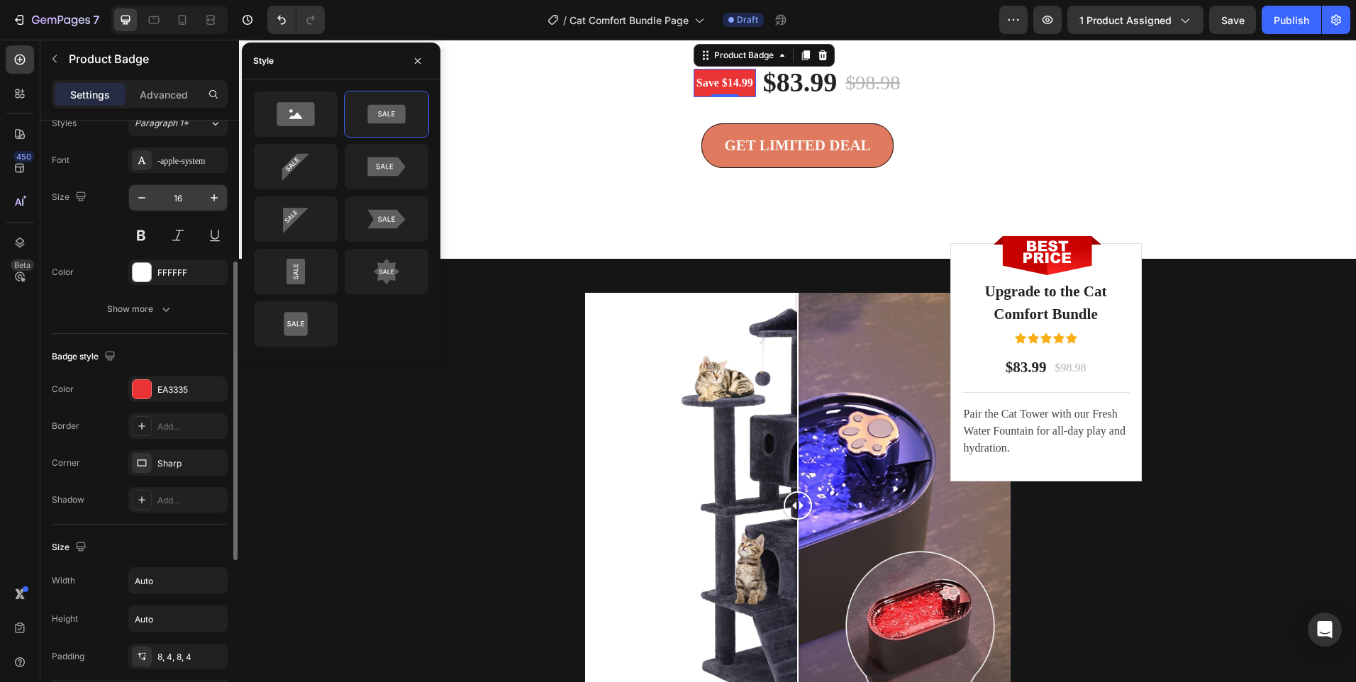
scroll to position [142, 0]
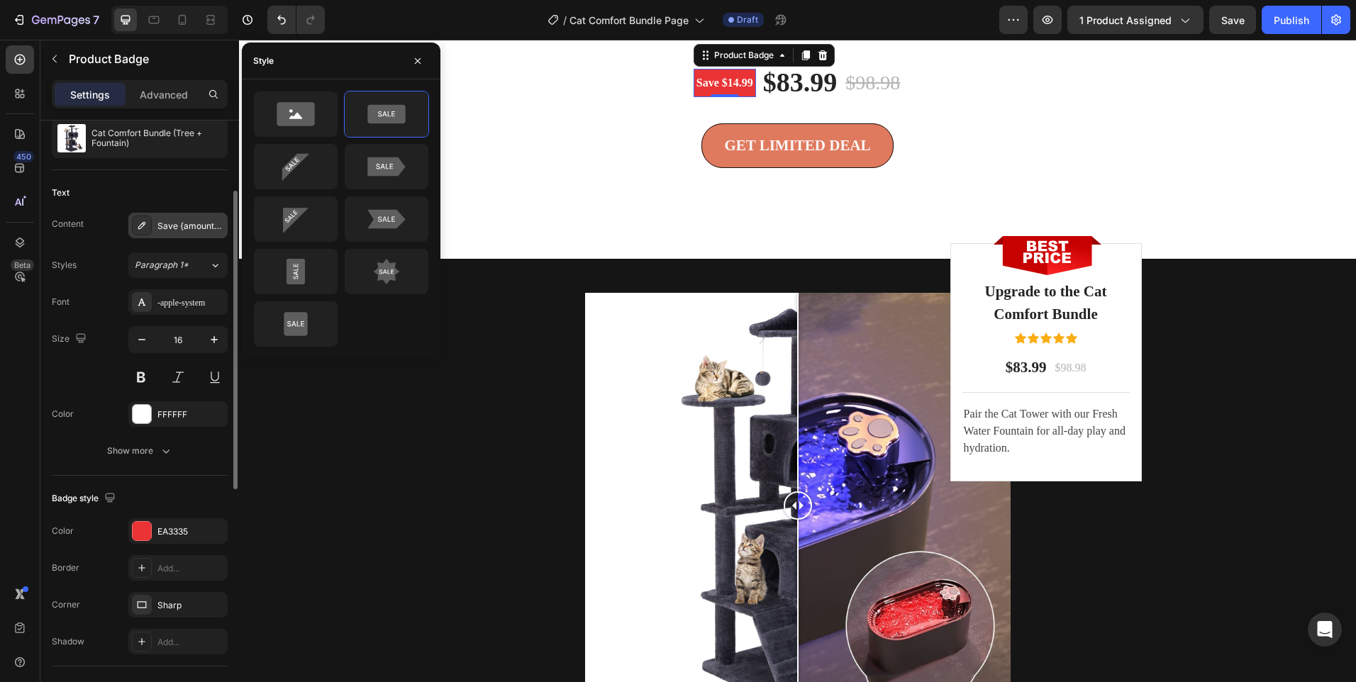
click at [187, 233] on div "Save {amount_discount}" at bounding box center [177, 226] width 99 height 26
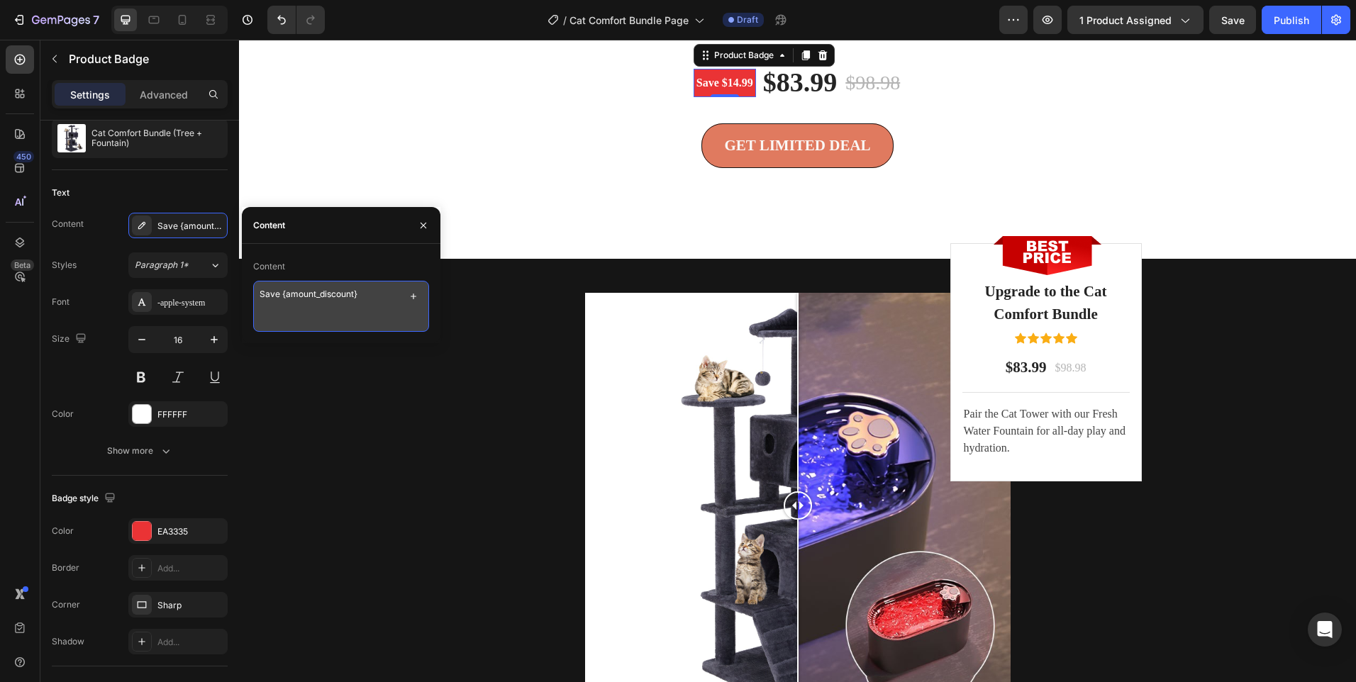
click at [378, 298] on textarea "Save {amount_discount}" at bounding box center [341, 306] width 176 height 51
click at [577, 43] on div "00 Days 08 Hours 56 Minutes 33 Seconds" at bounding box center [797, 13] width 851 height 57
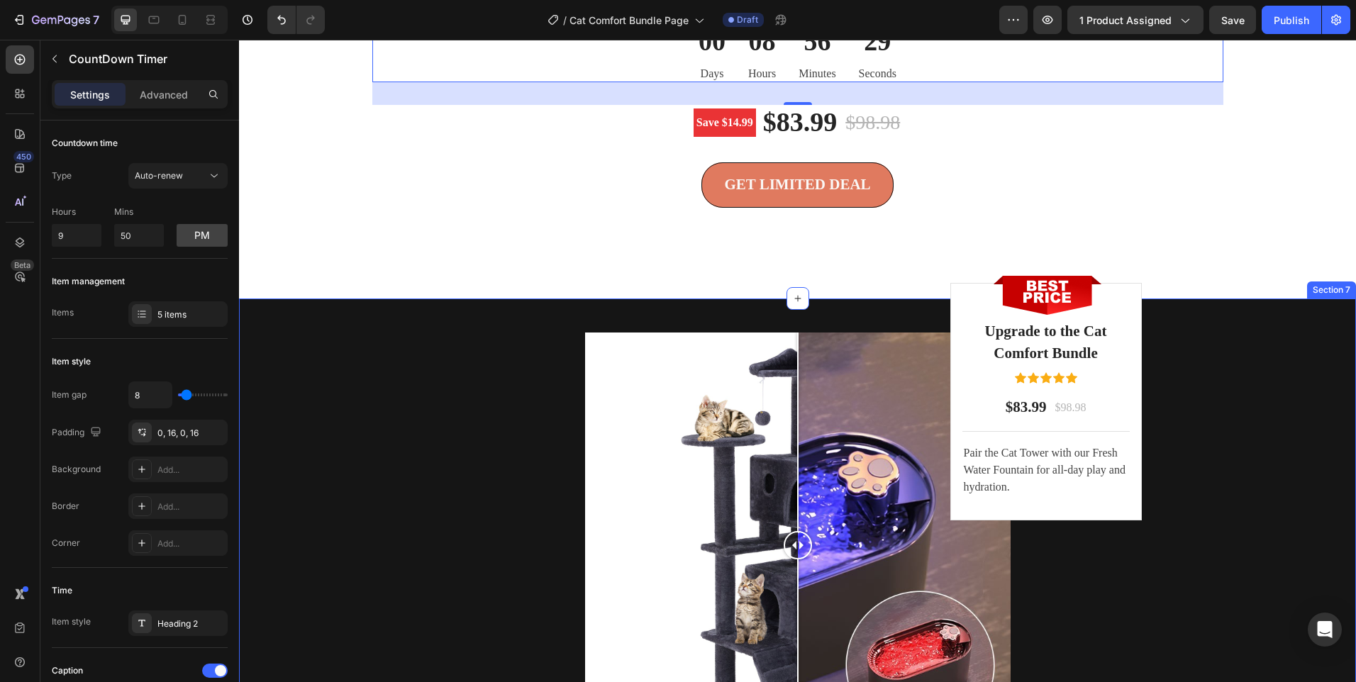
scroll to position [3679, 0]
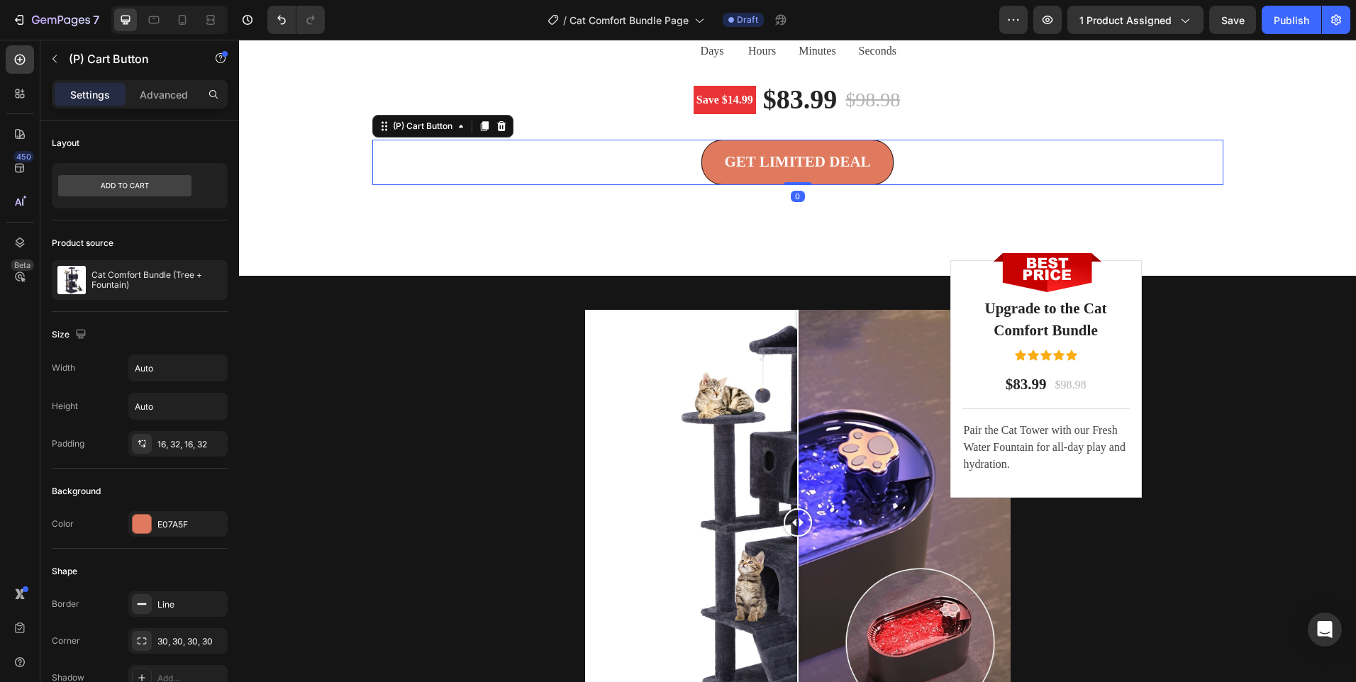
click at [640, 167] on div "GET LIMITED DEAL (P) Cart Button 0" at bounding box center [797, 162] width 851 height 45
click at [284, 189] on div "We stand by the Cat Comfort Bundle. If your cat doesn’t love it [DATE], return …" at bounding box center [798, 62] width 1096 height 323
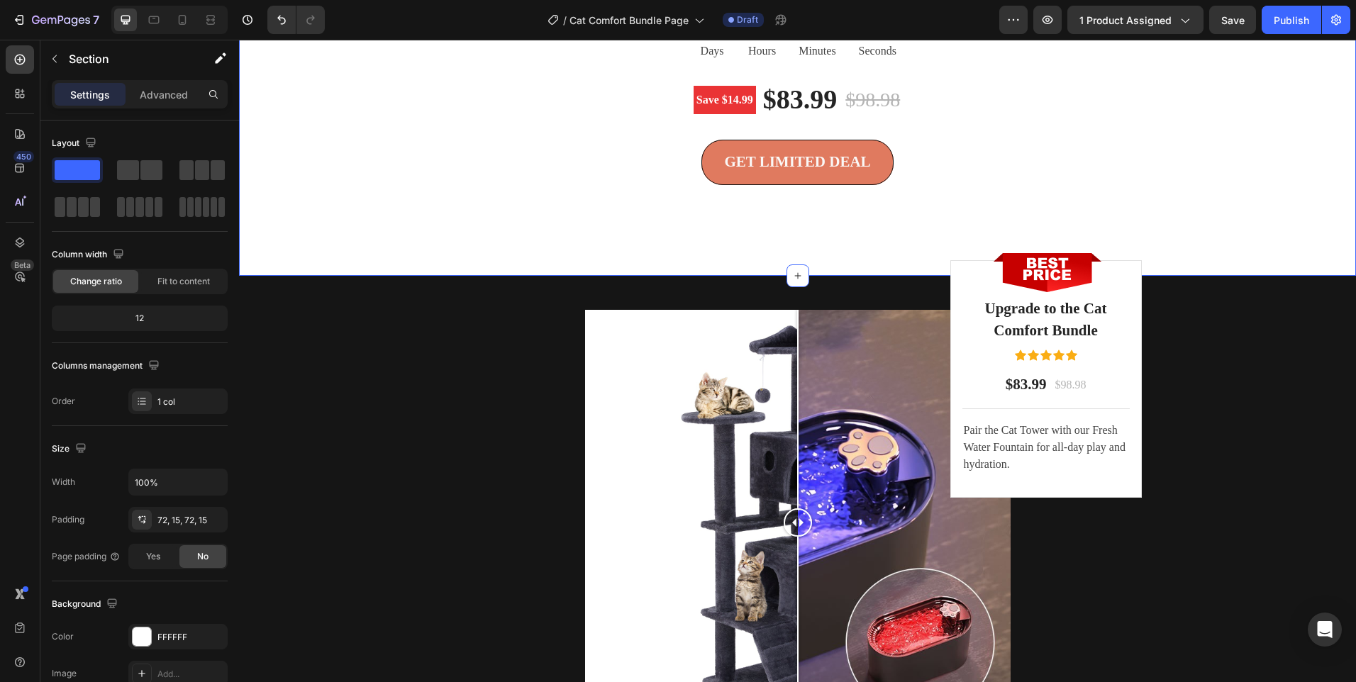
click at [361, 150] on div "We stand by the Cat Comfort Bundle. If your cat doesn’t love it [DATE], return …" at bounding box center [798, 62] width 1096 height 323
click at [429, 99] on div "Save $14.99 Product Badge $83.99 (P) Price (P) Price $98.98 (P) Price (P) Price…" at bounding box center [797, 99] width 851 height 35
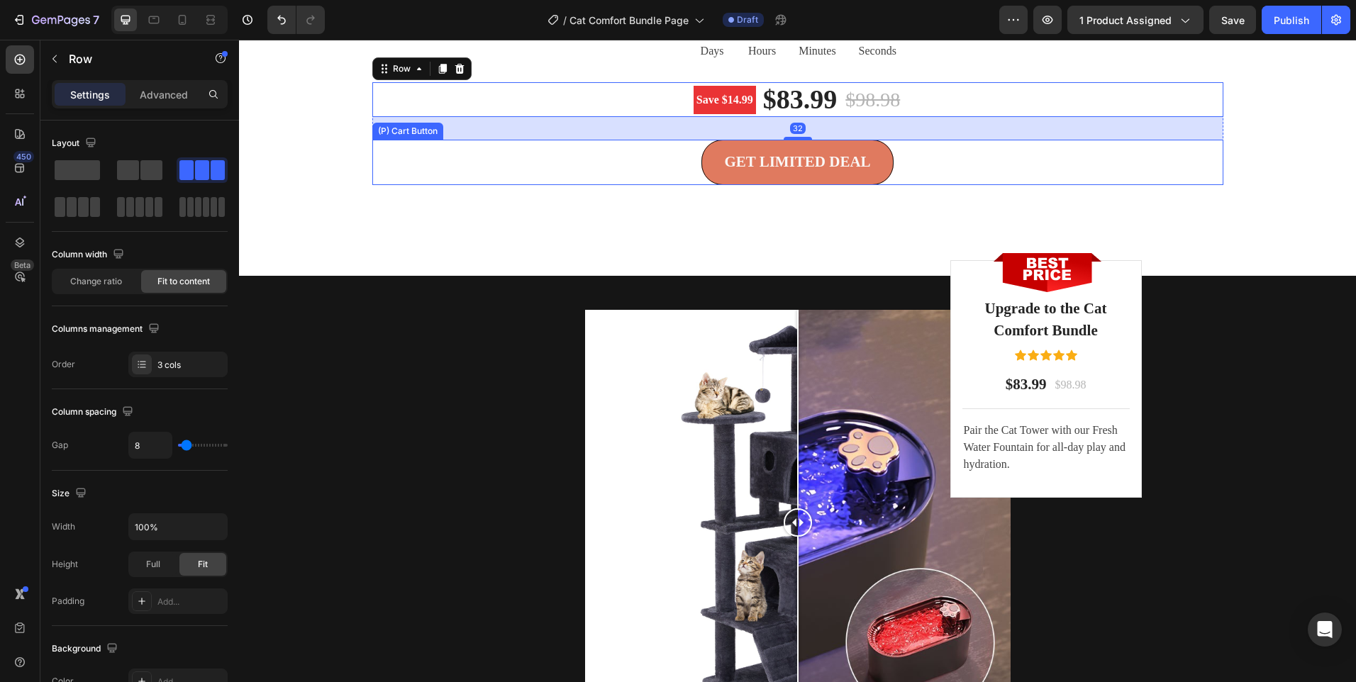
click at [500, 185] on div "GET LIMITED DEAL (P) Cart Button" at bounding box center [797, 162] width 851 height 45
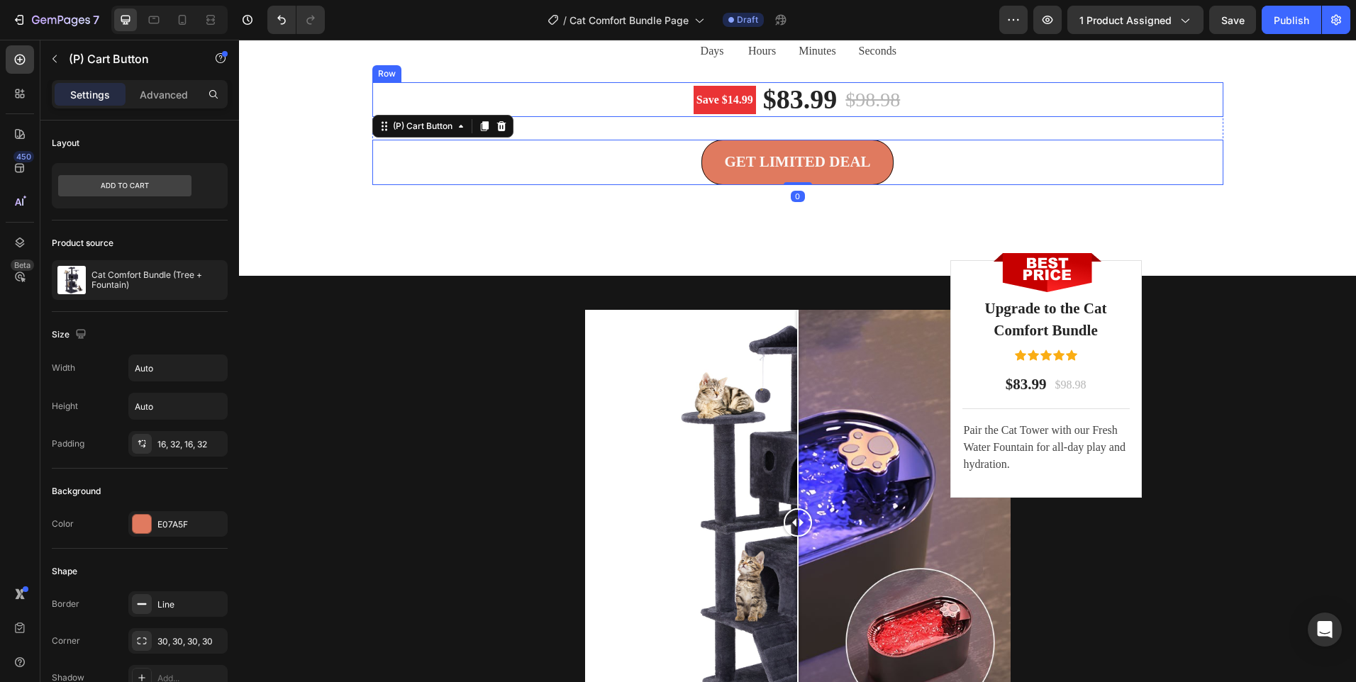
click at [489, 104] on div "Save $14.99 Product Badge $83.99 (P) Price (P) Price $98.98 (P) Price (P) Price…" at bounding box center [797, 99] width 851 height 35
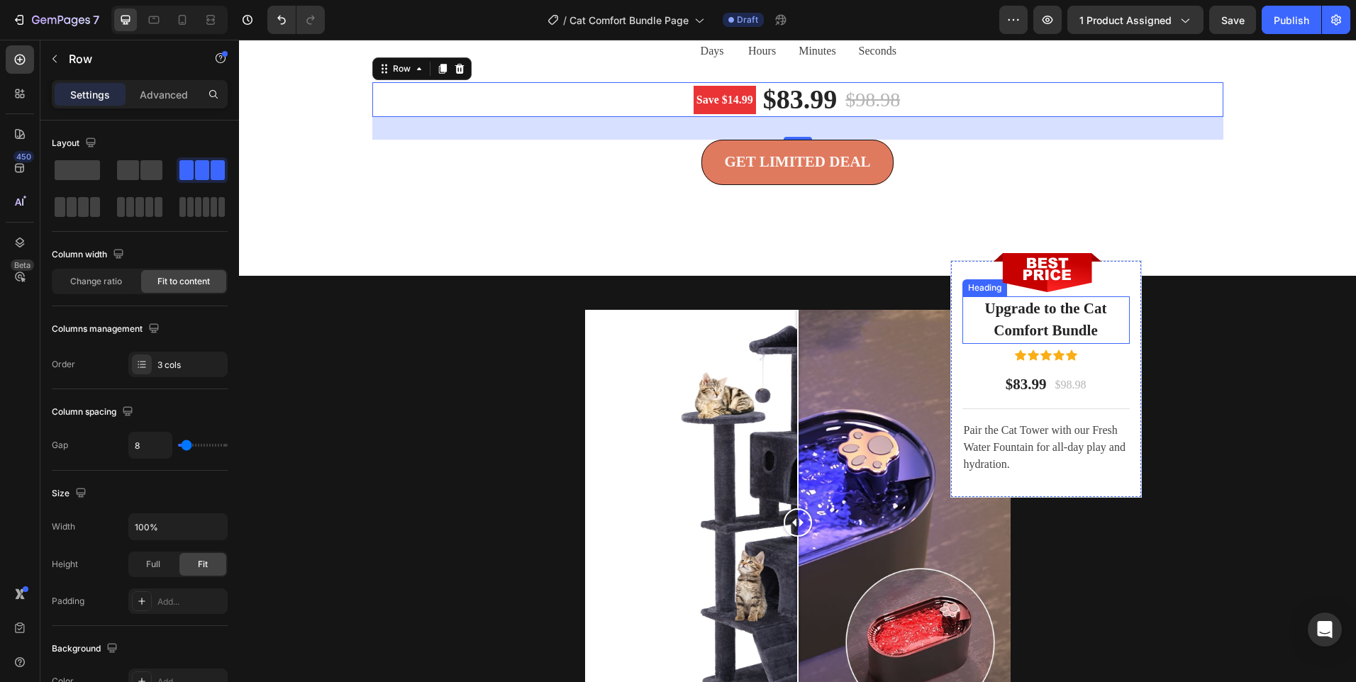
click at [1053, 344] on h2 "Upgrade to the Cat Comfort Bundle" at bounding box center [1046, 320] width 167 height 48
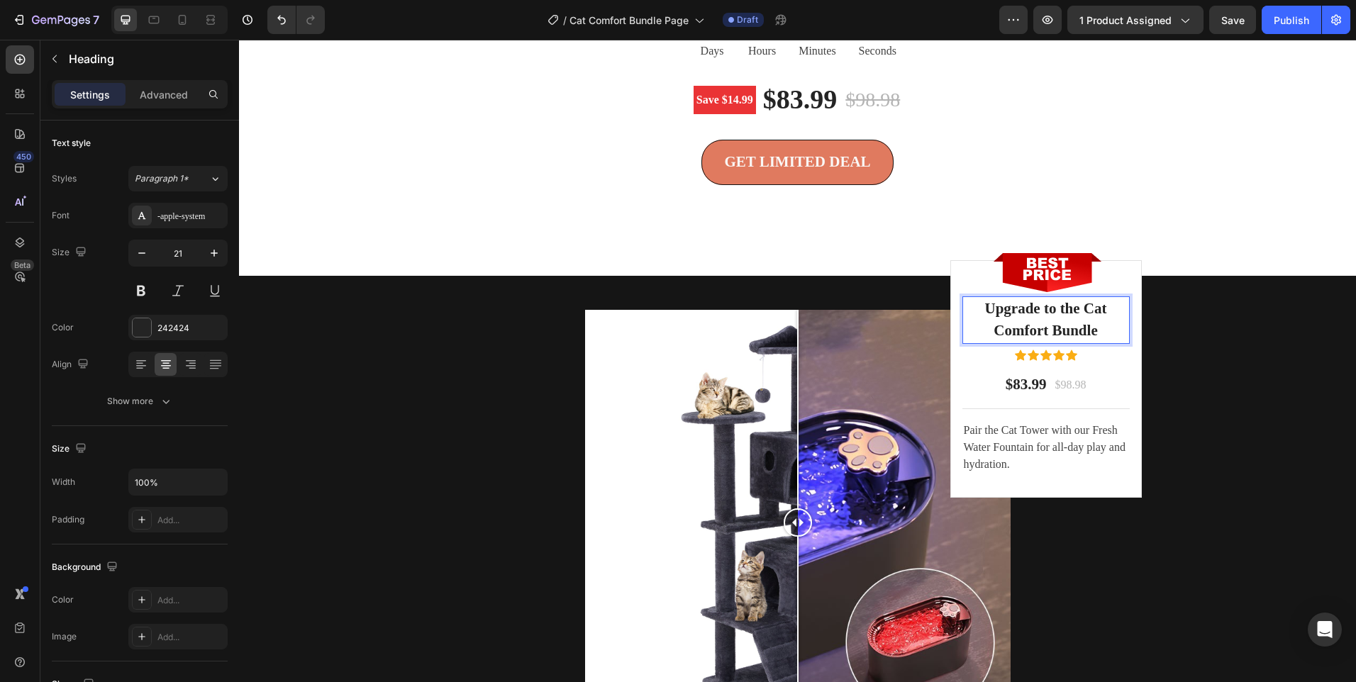
click at [1053, 344] on h2 "Upgrade to the Cat Comfort Bundle" at bounding box center [1046, 320] width 167 height 48
click at [1053, 343] on p "Upgrade to the Cat Comfort Bundle" at bounding box center [1046, 320] width 165 height 45
click at [1016, 461] on p "Pair the Cat Tower with our Fresh Water Fountain for all-day play and hydration." at bounding box center [1046, 447] width 165 height 51
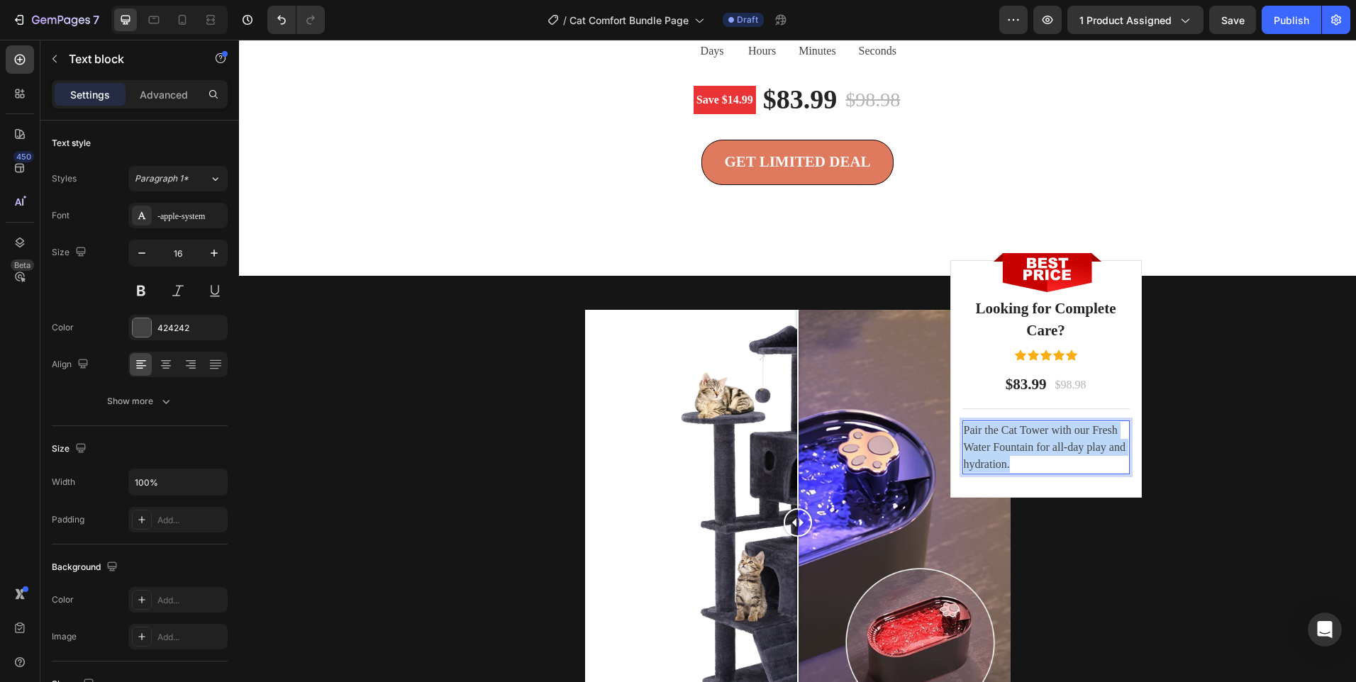
click at [1016, 461] on p "Pair the Cat Tower with our Fresh Water Fountain for all-day play and hydration." at bounding box center [1046, 447] width 165 height 51
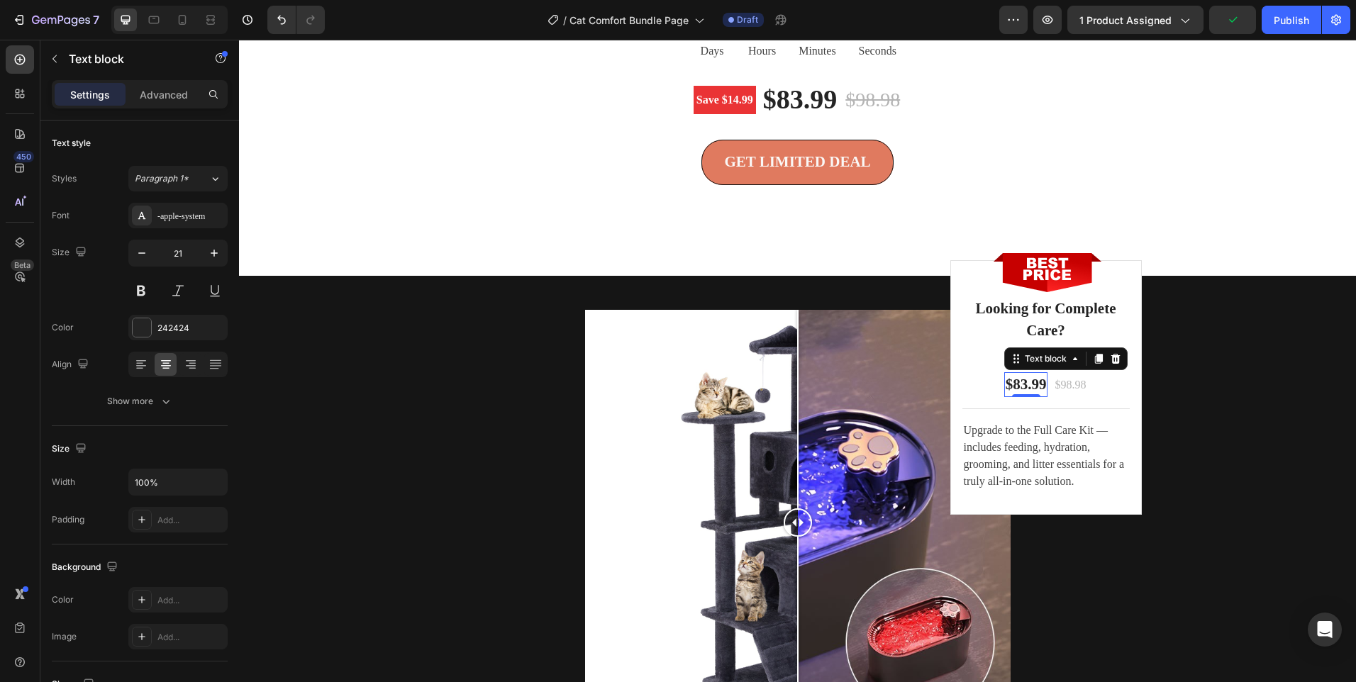
click at [1026, 397] on p "$83.99" at bounding box center [1026, 385] width 41 height 23
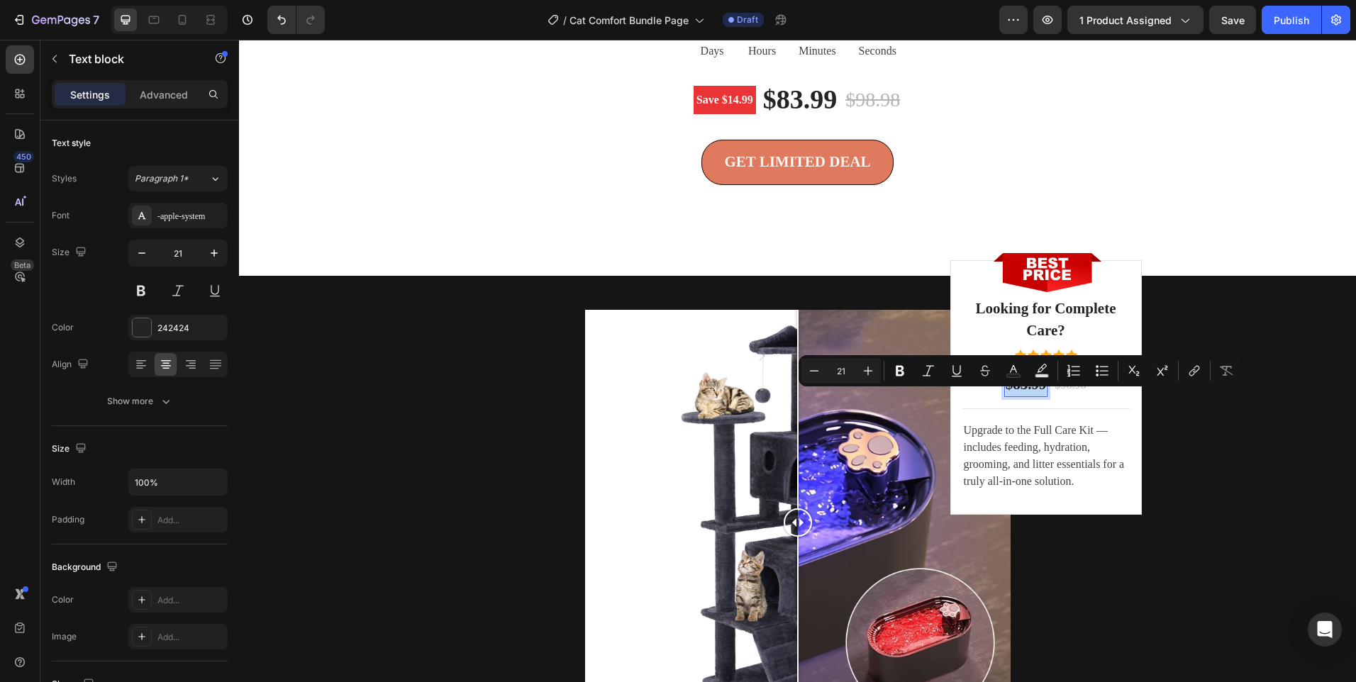
click at [1017, 394] on p "$83.99" at bounding box center [1026, 385] width 41 height 23
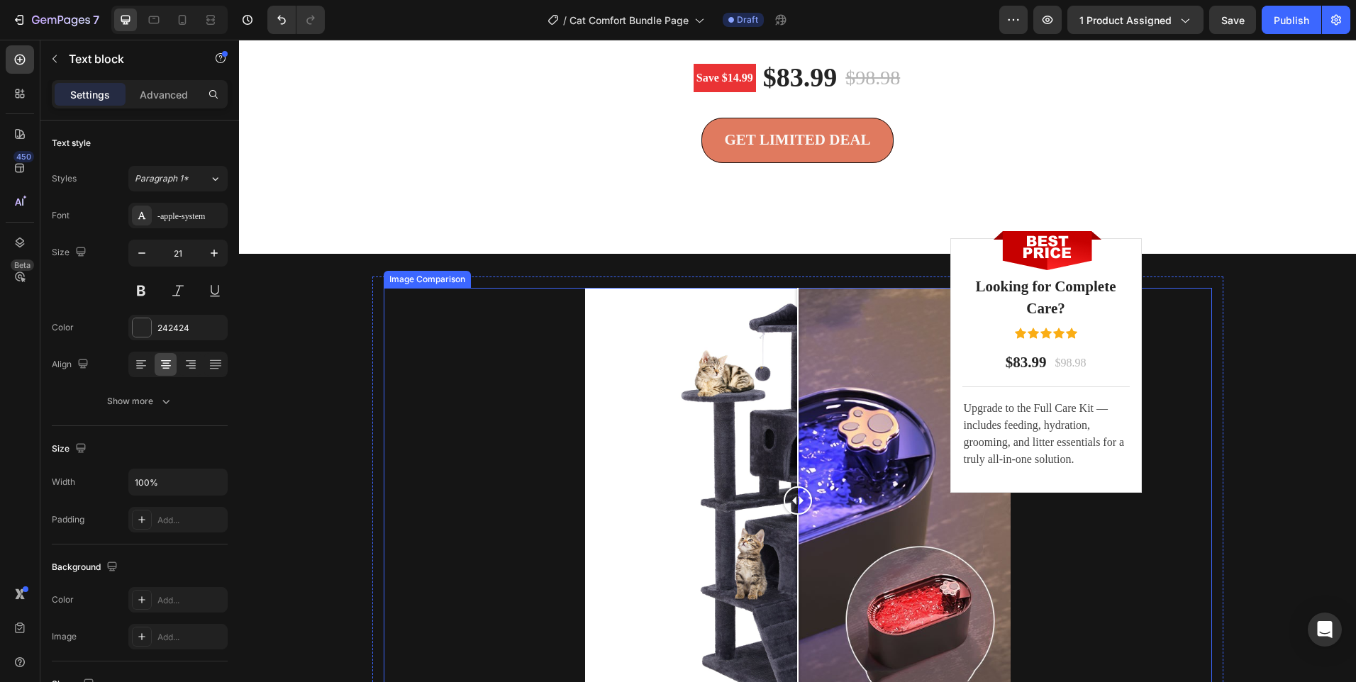
scroll to position [3770, 0]
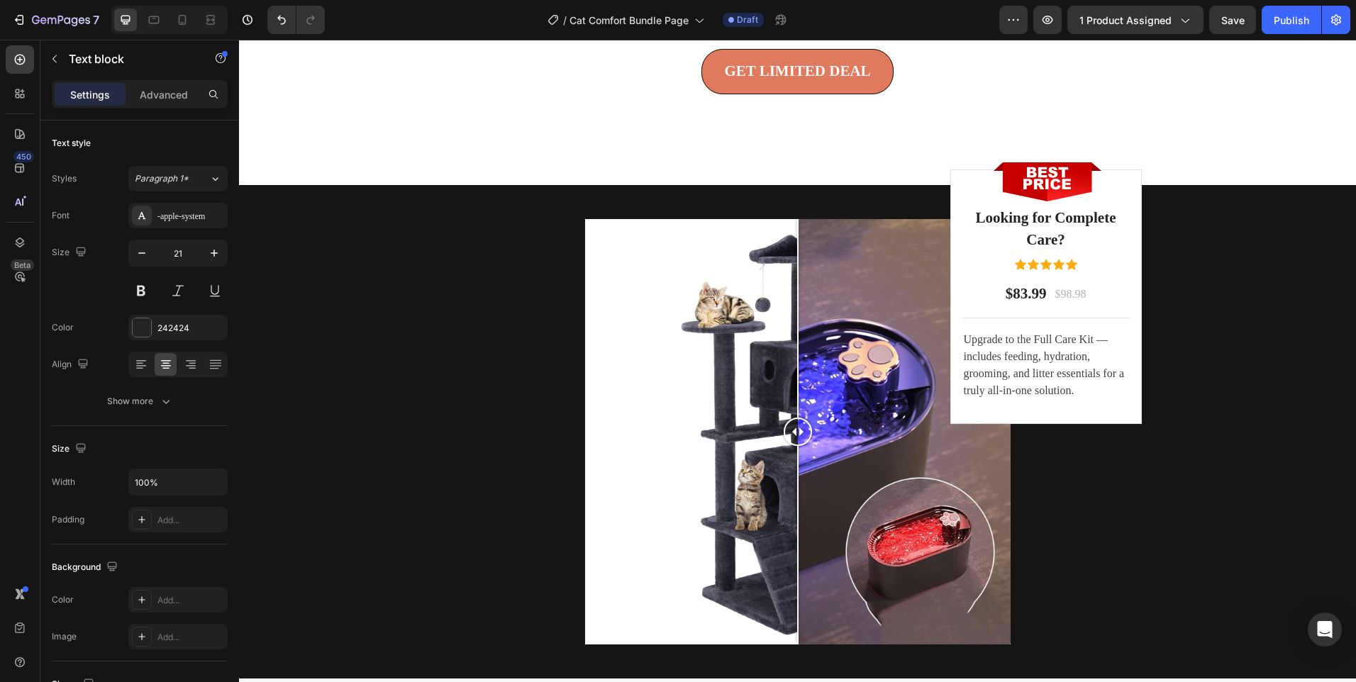
click at [1012, 306] on p "$83.99" at bounding box center [1026, 294] width 41 height 23
click at [1069, 303] on p "$98.98" at bounding box center [1073, 294] width 31 height 17
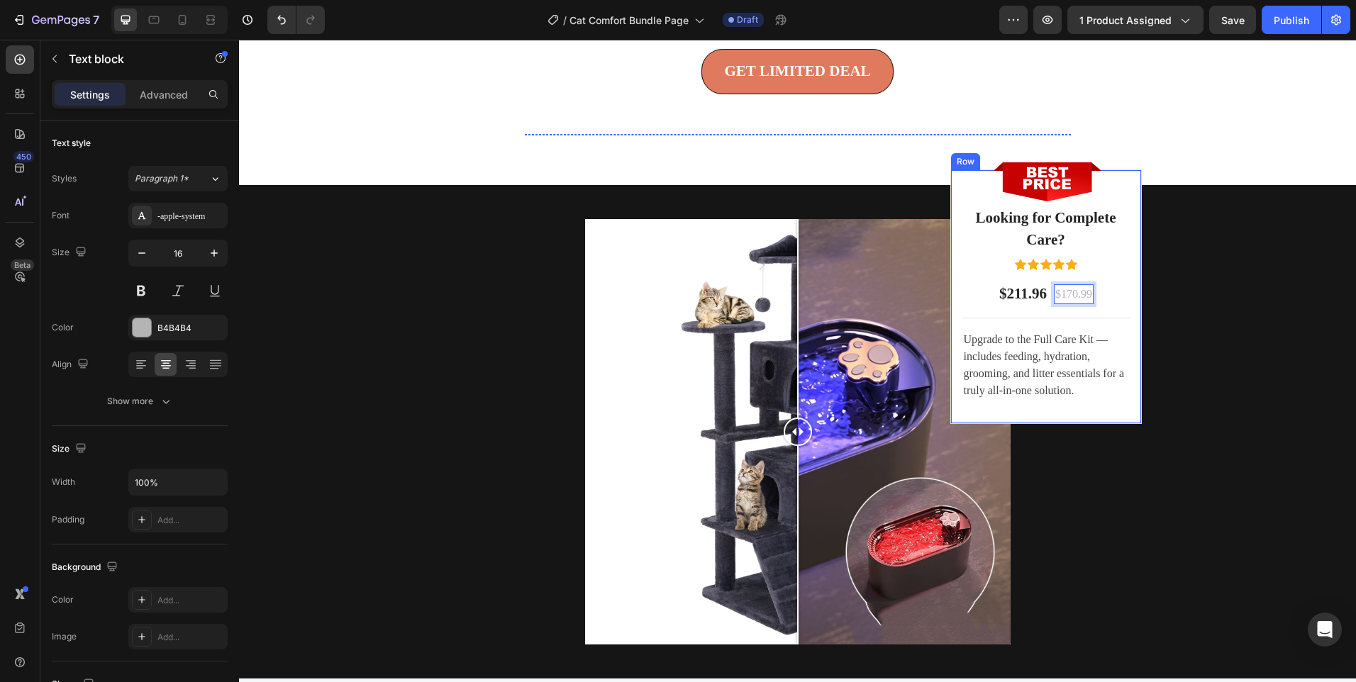
click at [1142, 339] on div at bounding box center [798, 432] width 828 height 426
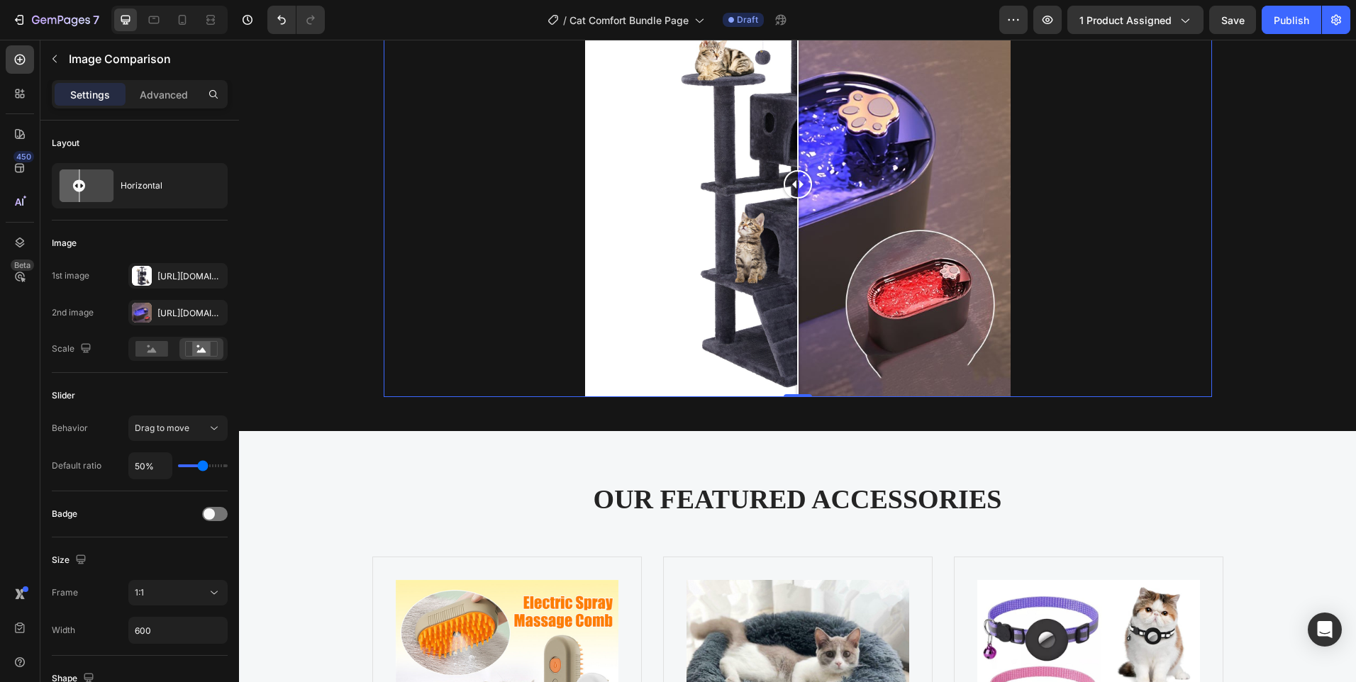
scroll to position [3983, 0]
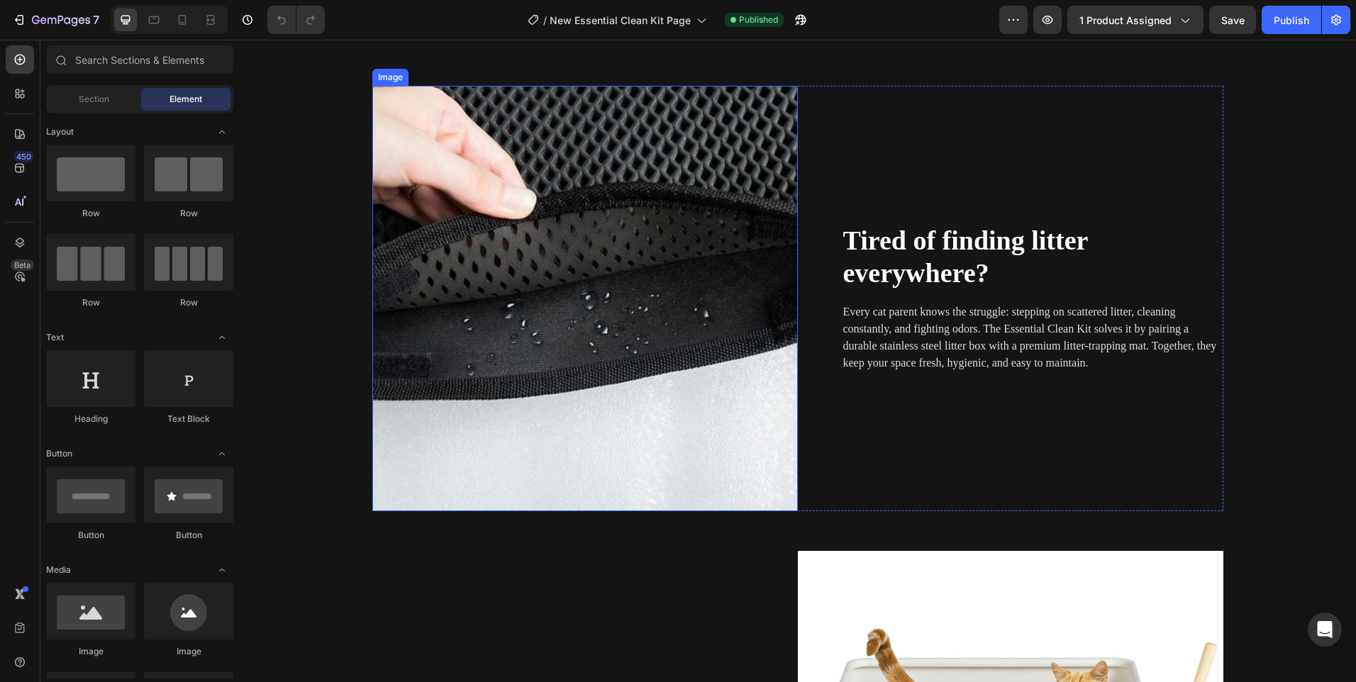
scroll to position [1135, 0]
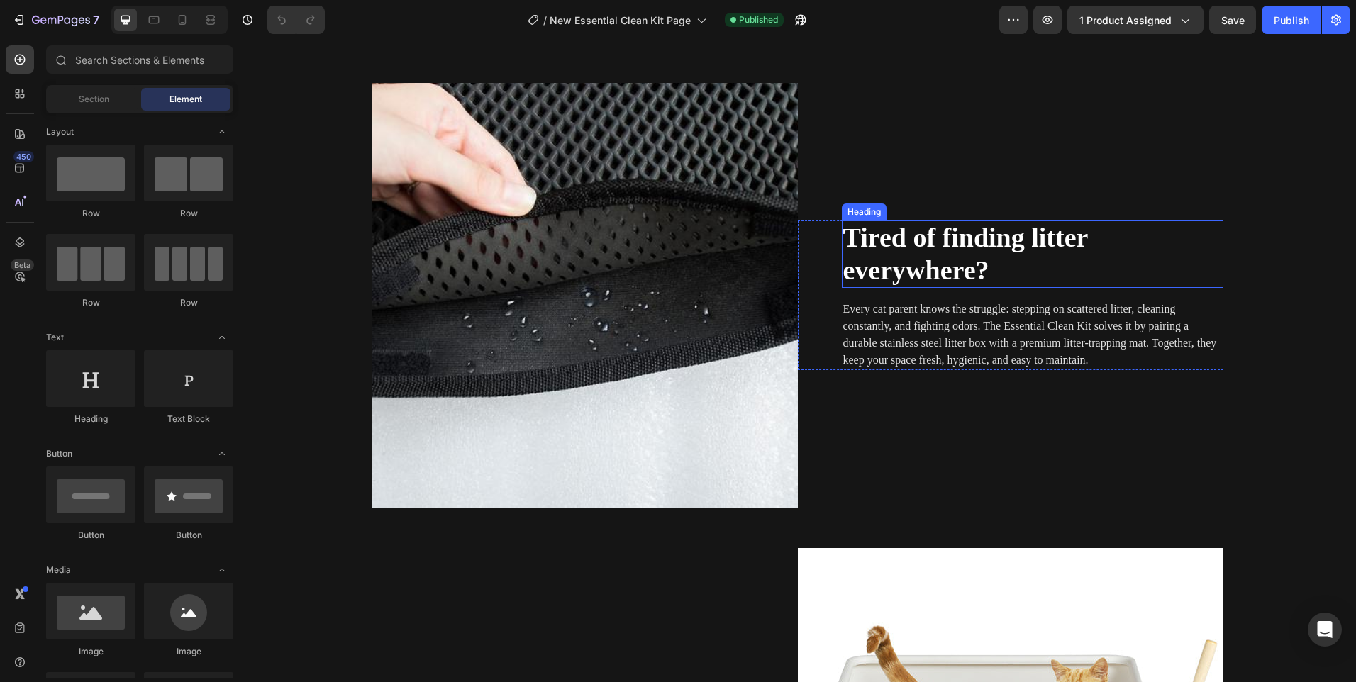
click at [912, 275] on span "Tired of finding litter everywhere?" at bounding box center [965, 254] width 245 height 62
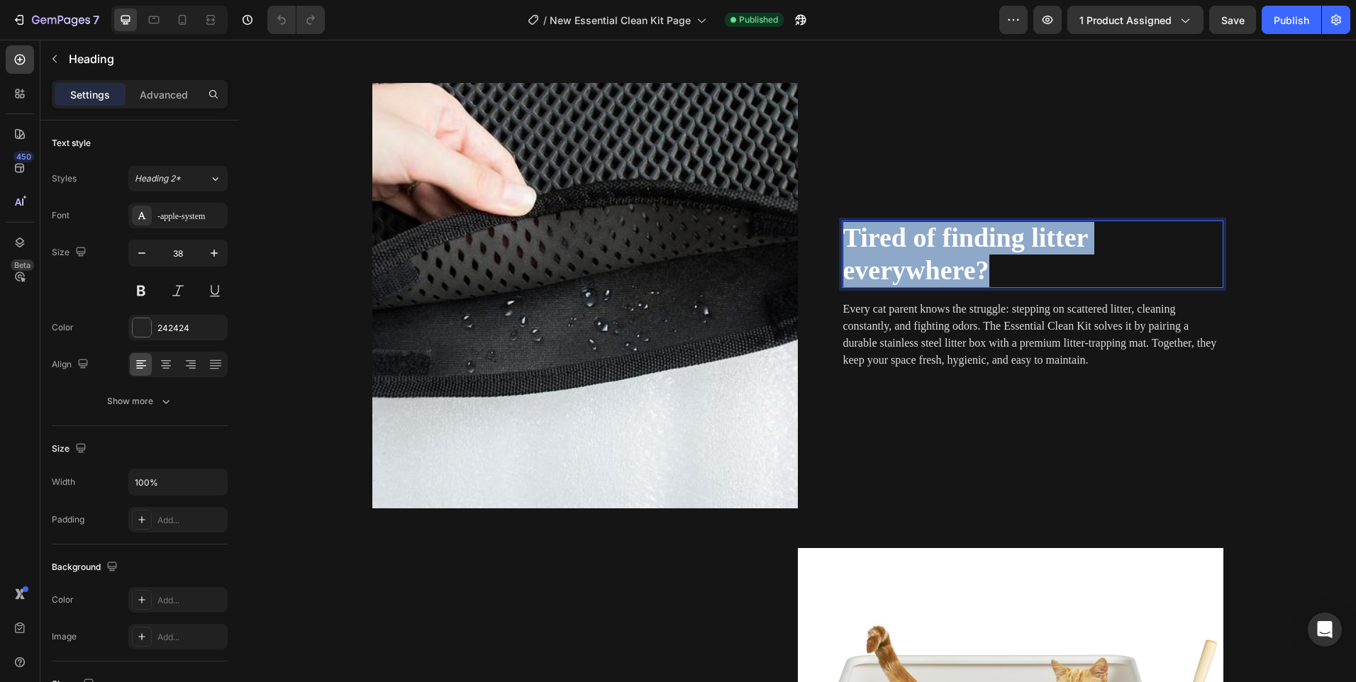
click at [912, 275] on span "Tired of finding litter everywhere?" at bounding box center [965, 254] width 245 height 62
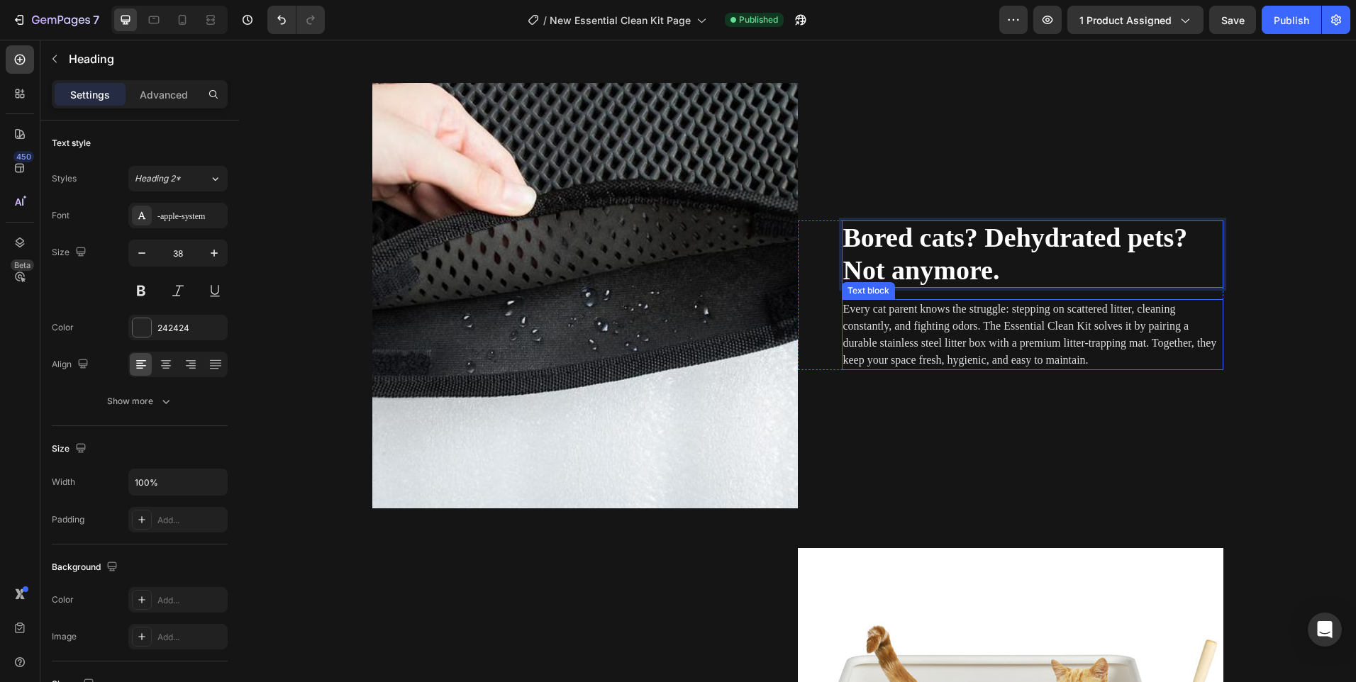
click at [943, 327] on span "Every cat parent knows the struggle: stepping on scattered litter, cleaning con…" at bounding box center [1030, 334] width 374 height 63
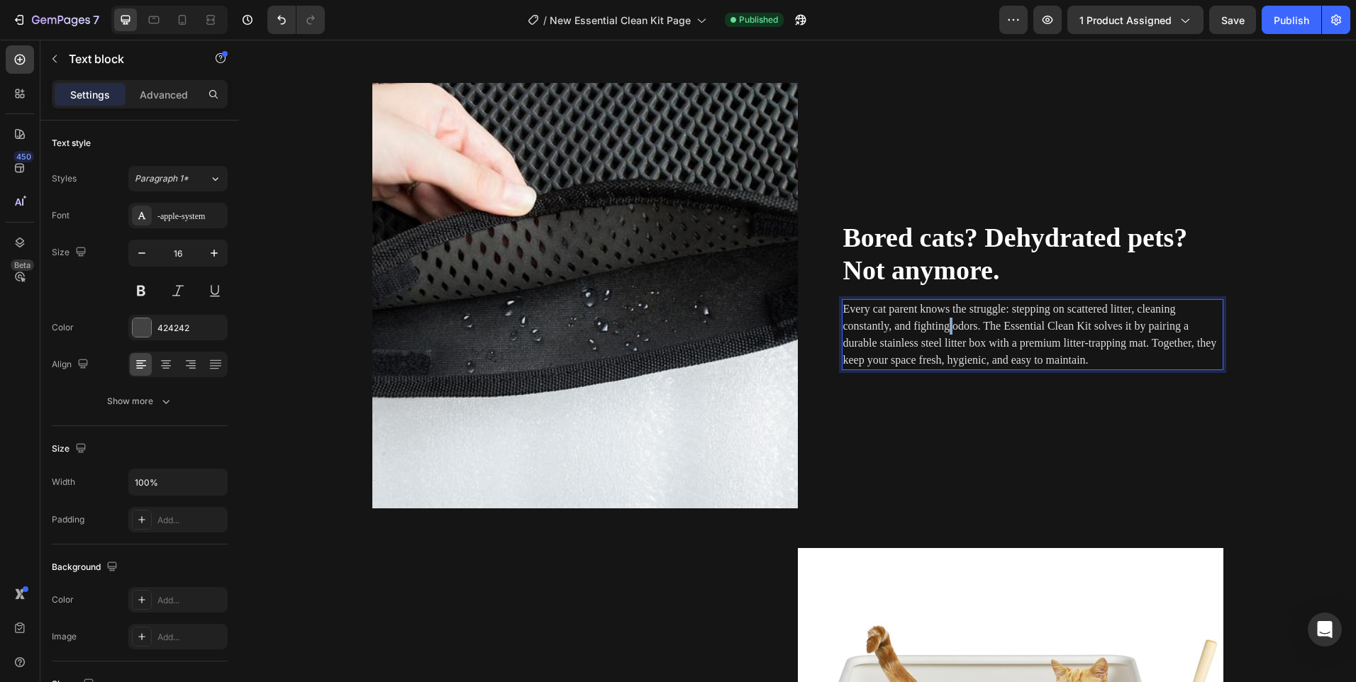
click at [943, 327] on span "Every cat parent knows the struggle: stepping on scattered litter, cleaning con…" at bounding box center [1030, 334] width 374 height 63
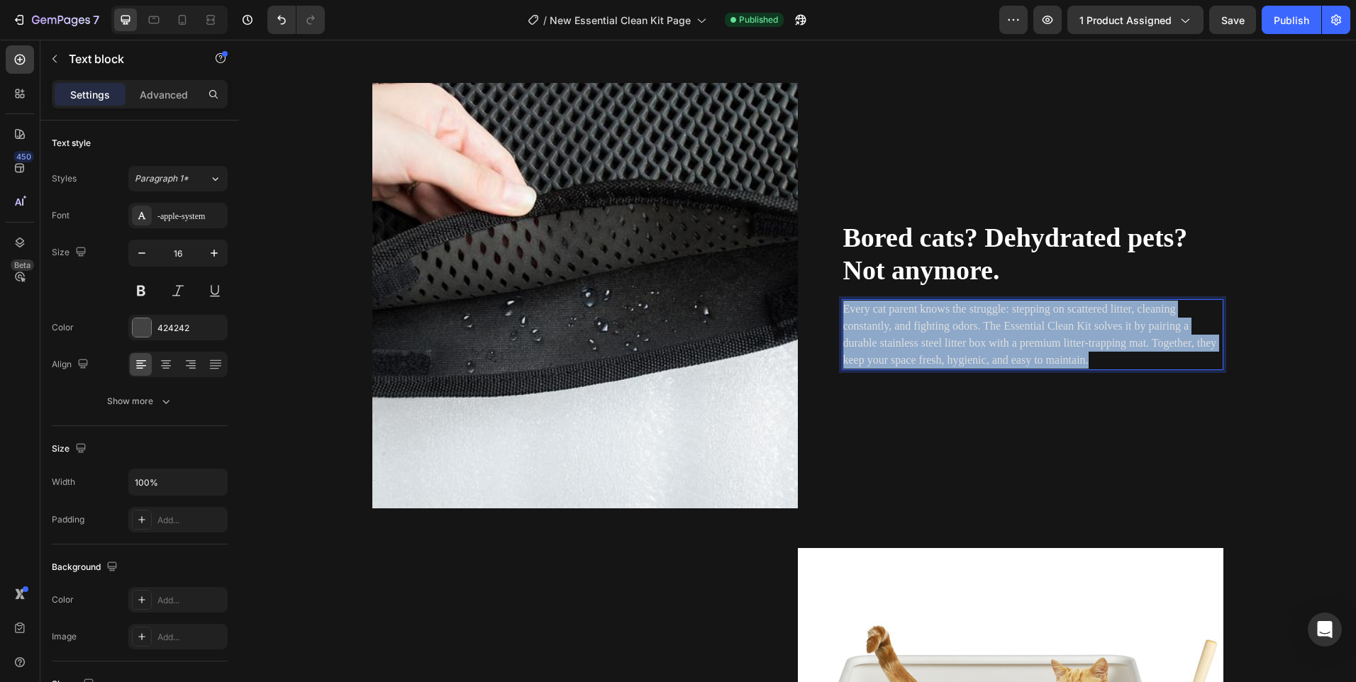
click at [943, 327] on span "Every cat parent knows the struggle: stepping on scattered litter, cleaning con…" at bounding box center [1030, 334] width 374 height 63
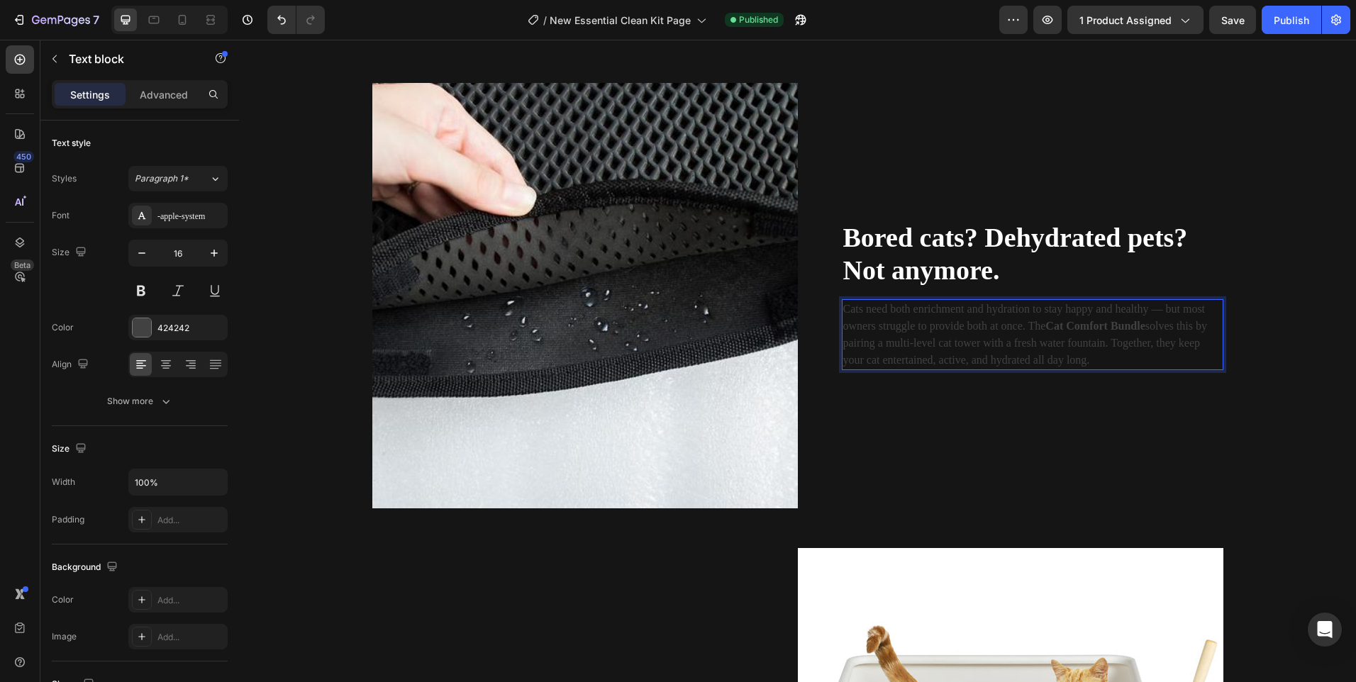
click at [960, 321] on p "Cats need both enrichment and hydration to stay happy and healthy — but most ow…" at bounding box center [1032, 335] width 379 height 68
click at [1011, 282] on icon "Editor contextual toolbar" at bounding box center [1016, 282] width 14 height 14
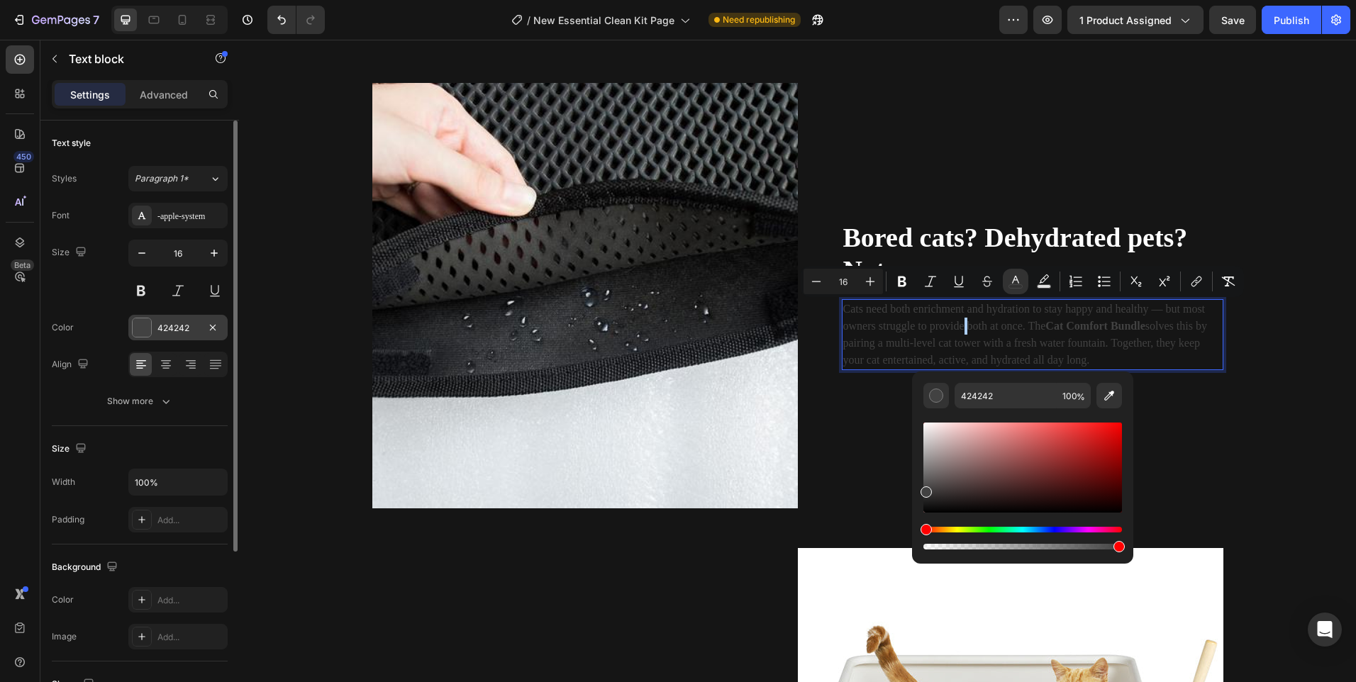
click at [151, 334] on div at bounding box center [142, 328] width 20 height 20
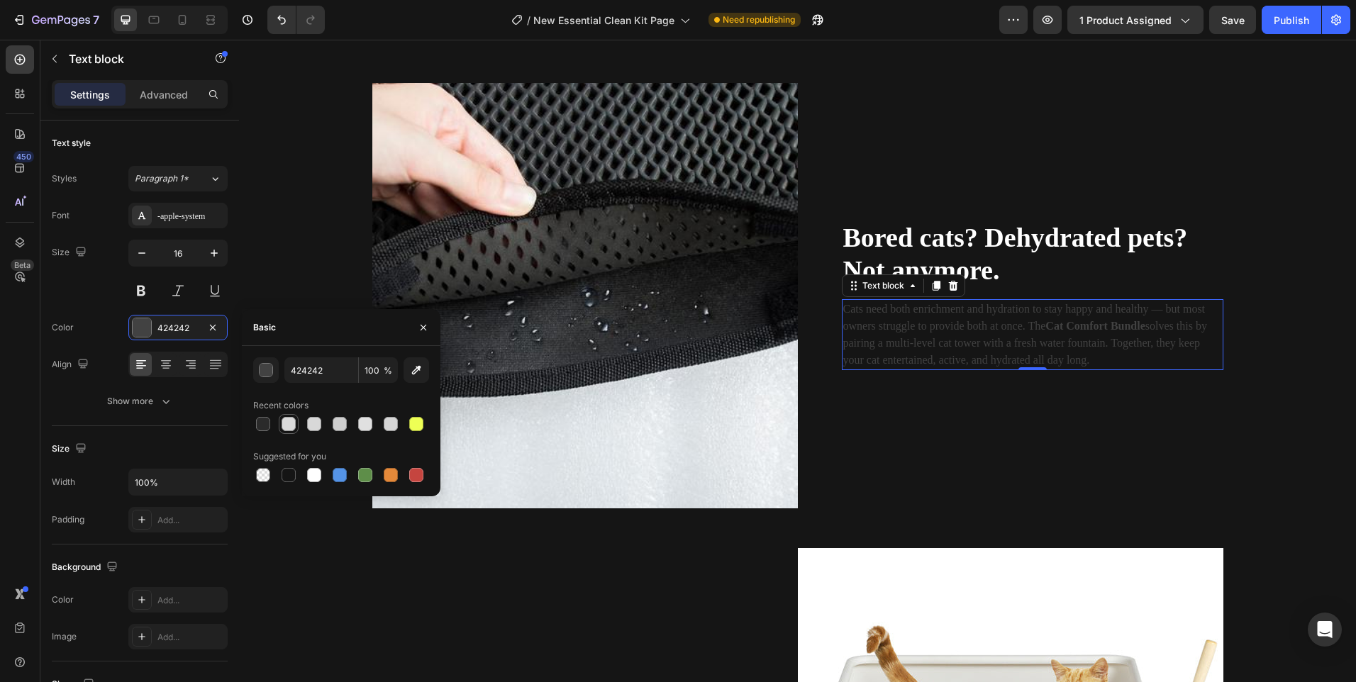
click at [289, 426] on div at bounding box center [289, 424] width 14 height 14
type input "DBDBDB"
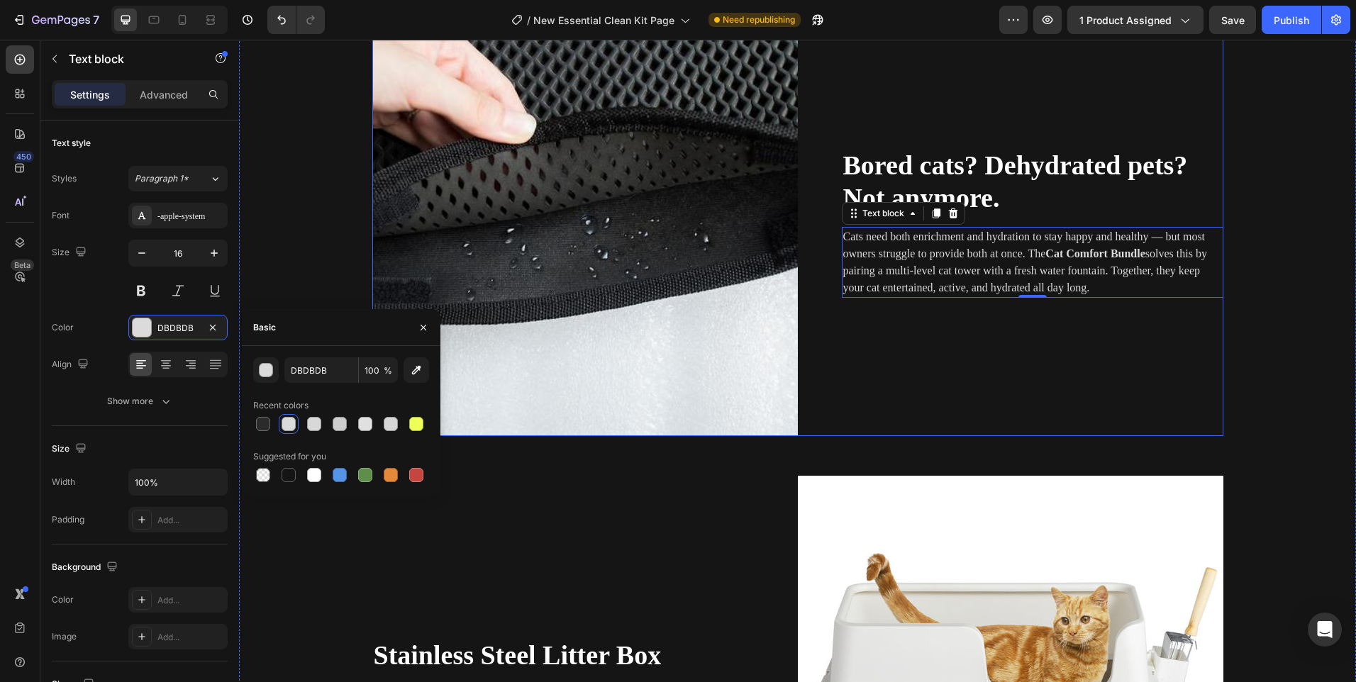
scroll to position [1419, 0]
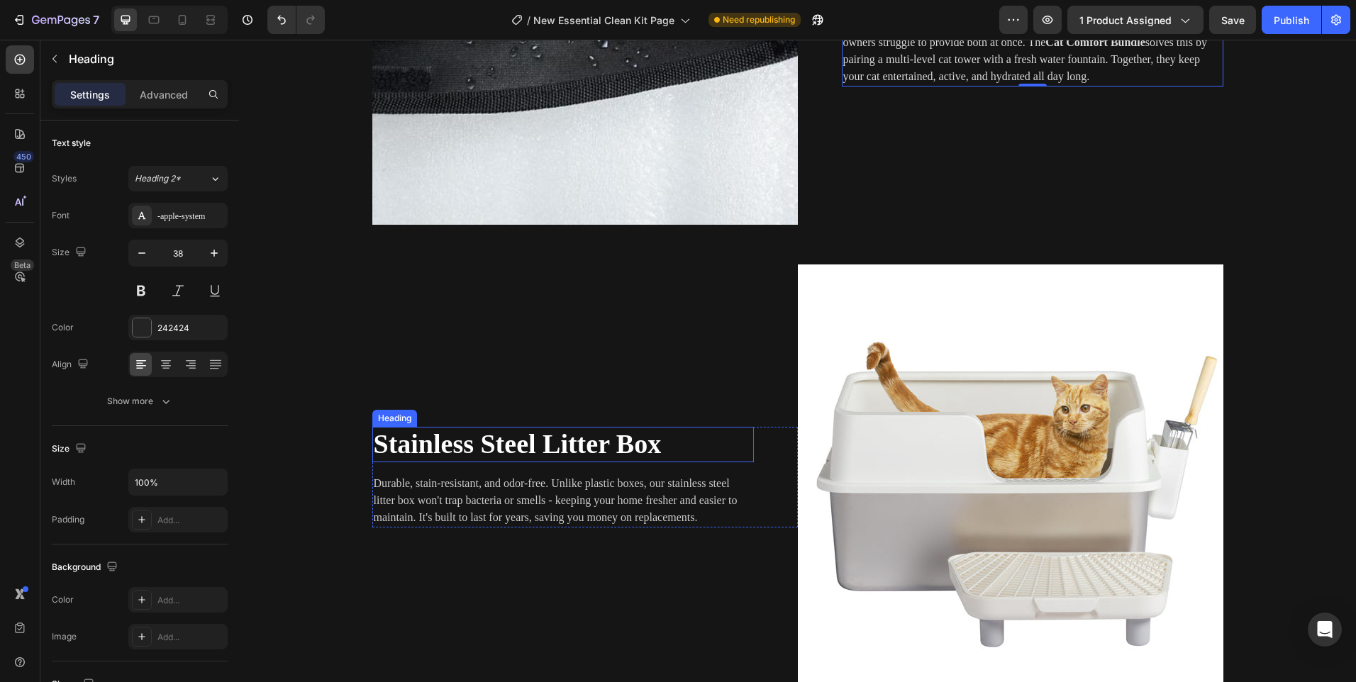
click at [539, 445] on span "Stainless Steel Litter Box" at bounding box center [518, 444] width 288 height 30
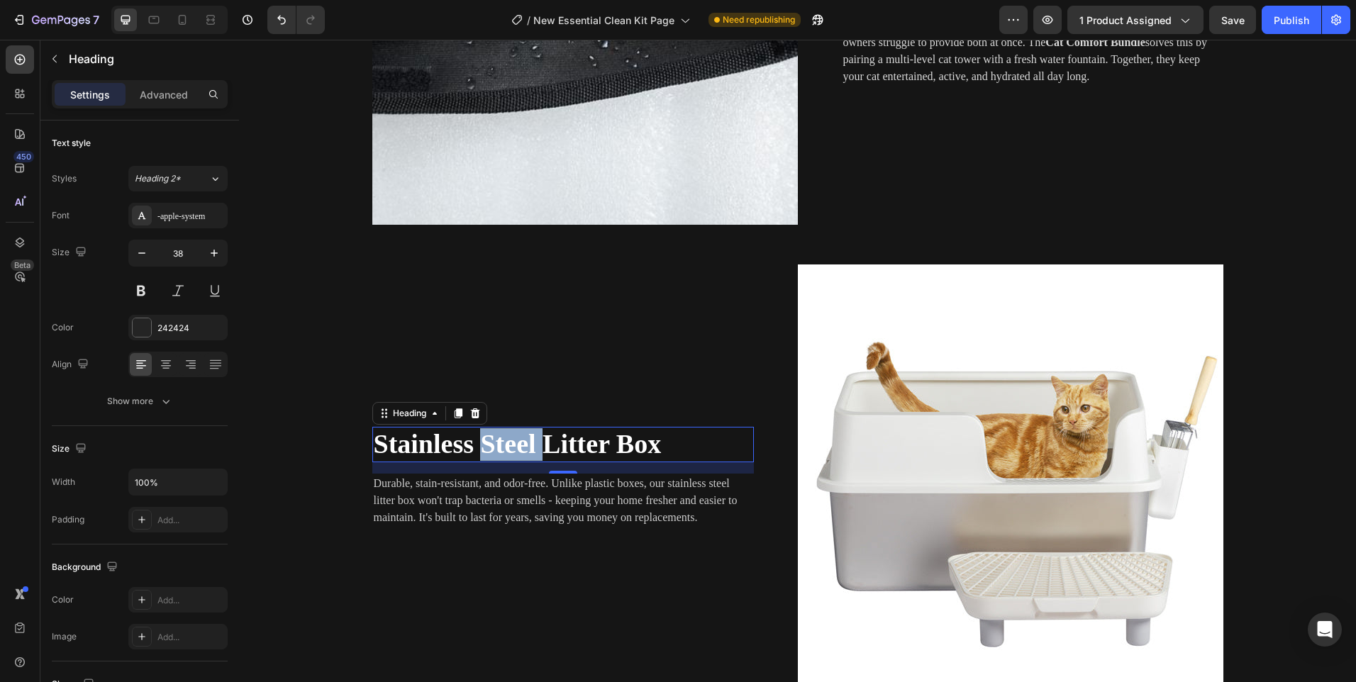
click at [494, 445] on span "Stainless Steel Litter Box" at bounding box center [518, 444] width 288 height 30
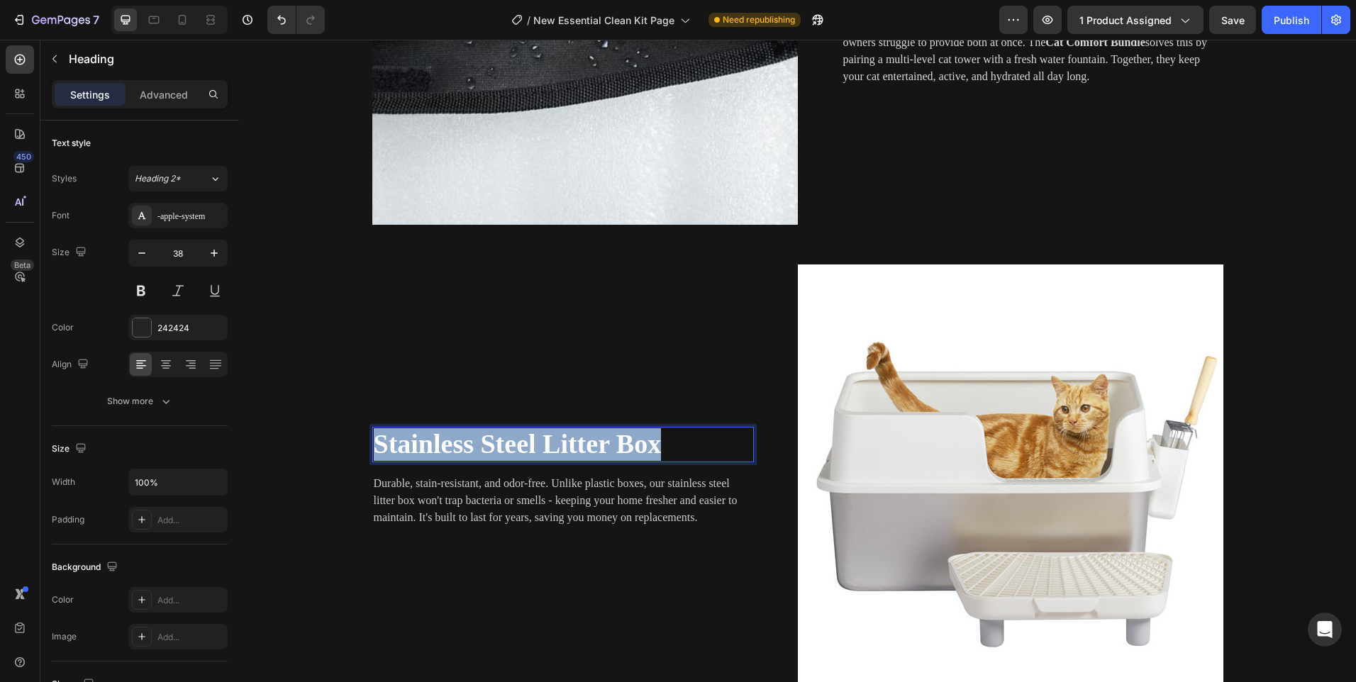
click at [494, 445] on span "Stainless Steel Litter Box" at bounding box center [518, 444] width 288 height 30
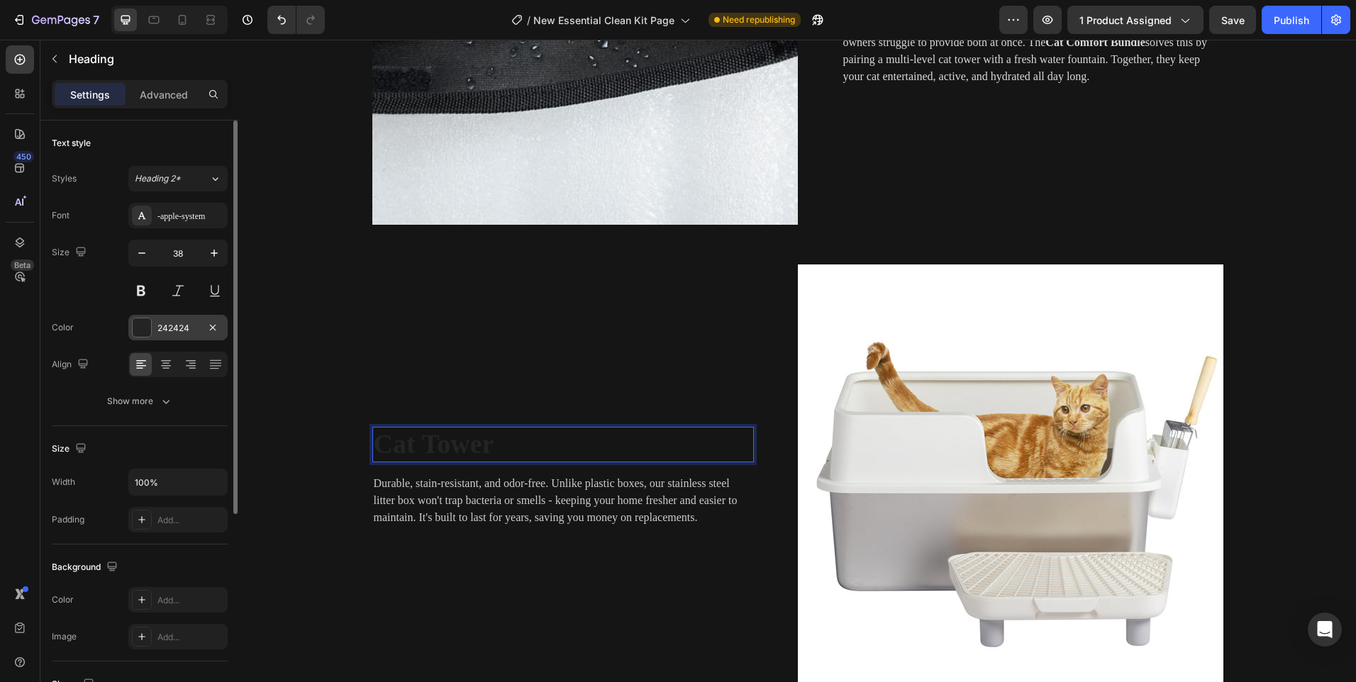
click at [140, 332] on div at bounding box center [142, 327] width 18 height 18
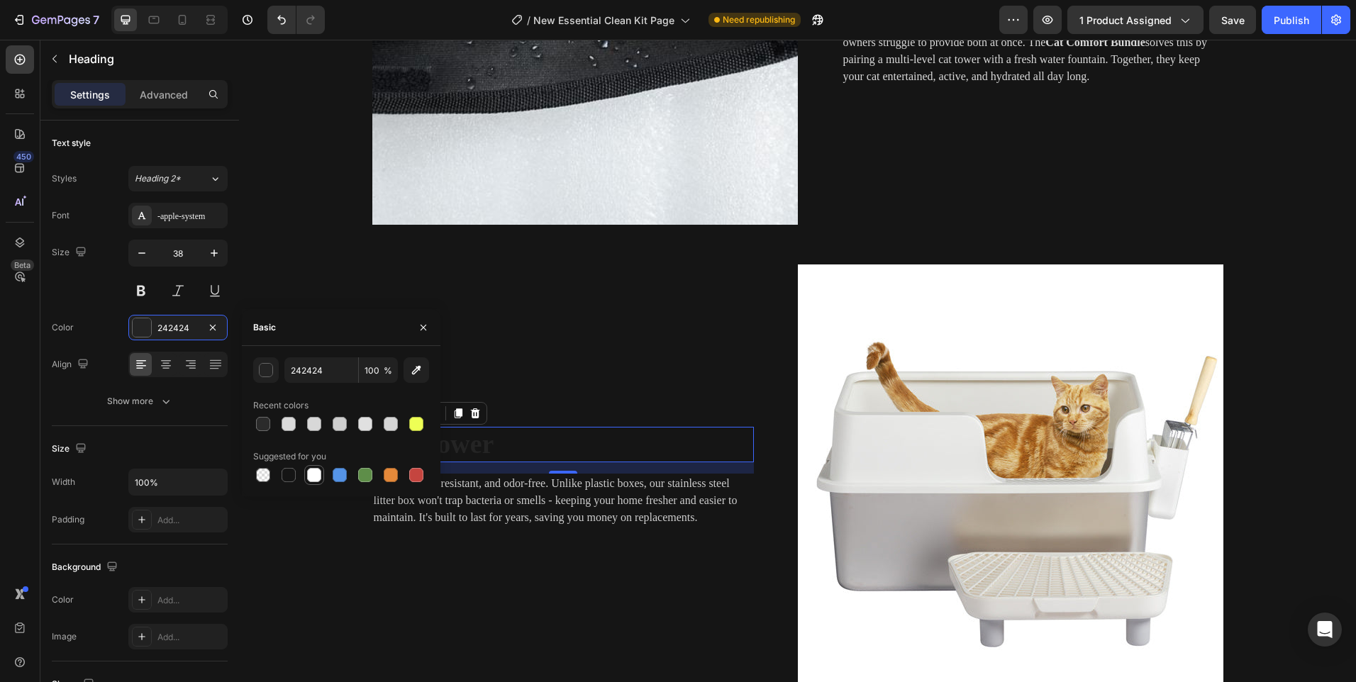
click at [316, 472] on div at bounding box center [314, 475] width 14 height 14
type input "FFFFFF"
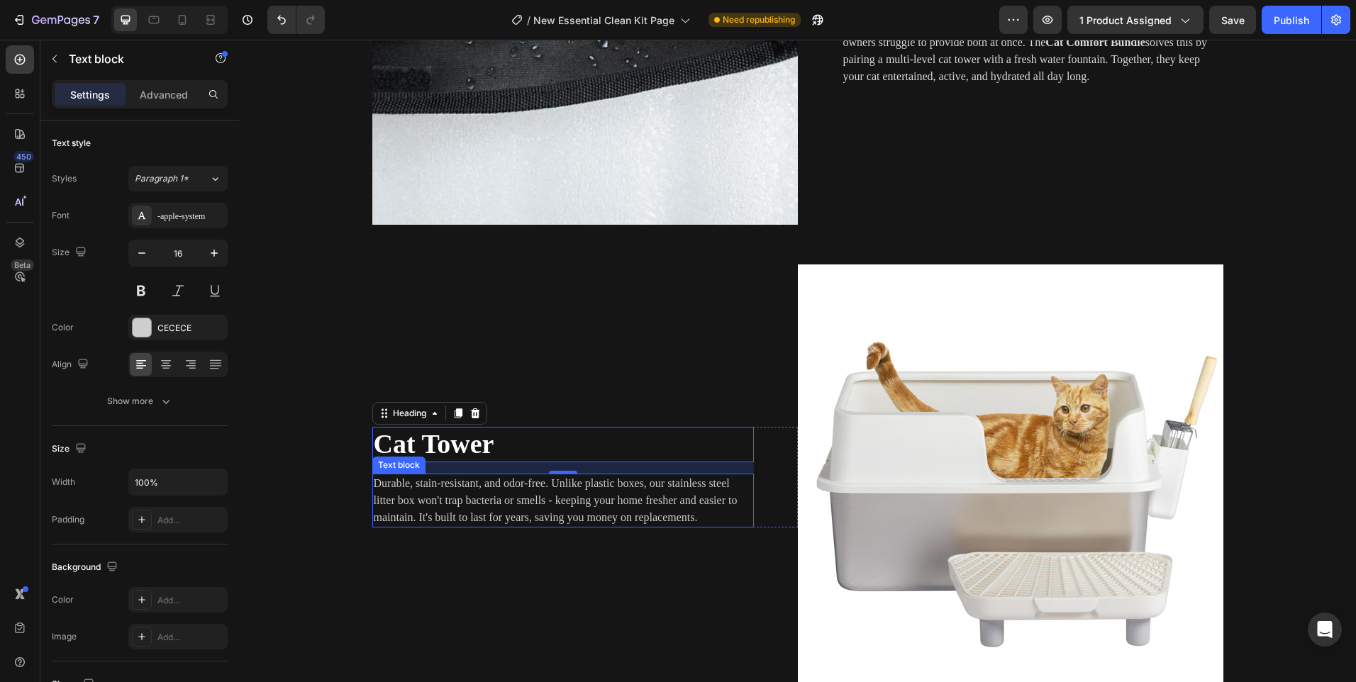
click at [490, 506] on p "Durable, stain-resistant, and odor-free. Unlike plastic boxes, our stainless st…" at bounding box center [563, 500] width 379 height 51
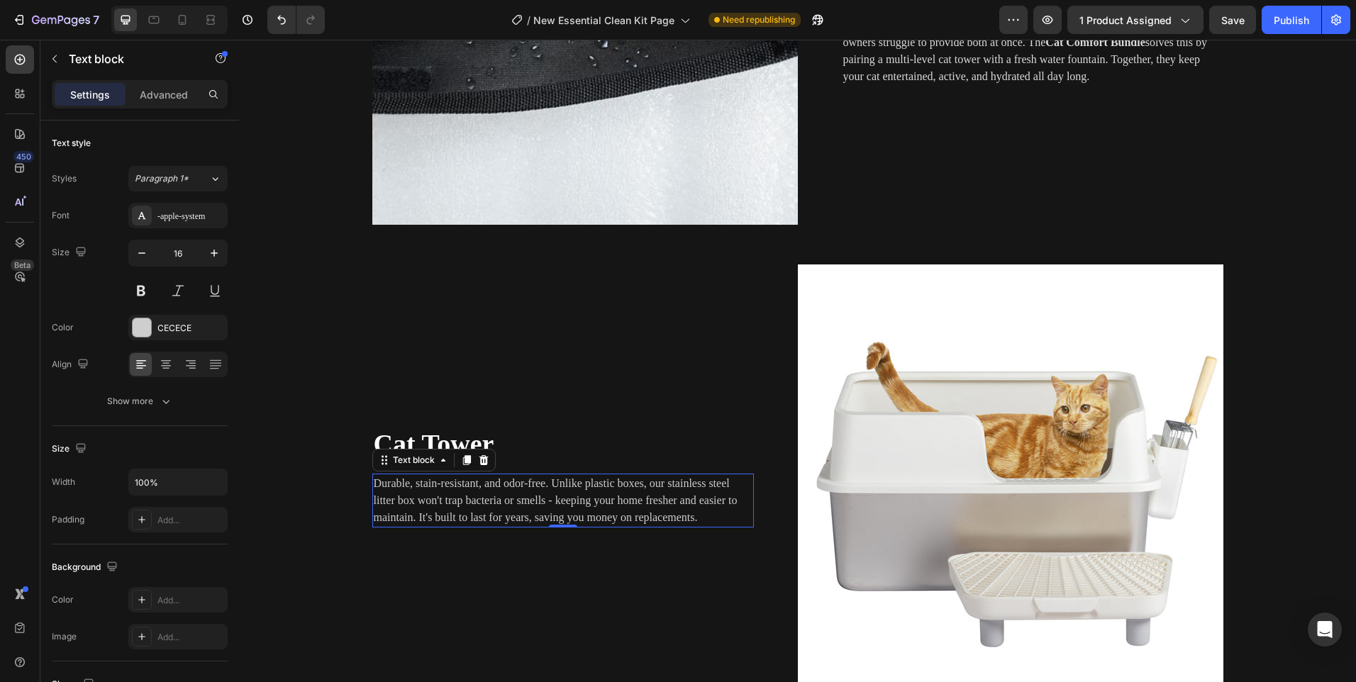
click at [490, 506] on p "Durable, stain-resistant, and odor-free. Unlike plastic boxes, our stainless st…" at bounding box center [563, 500] width 379 height 51
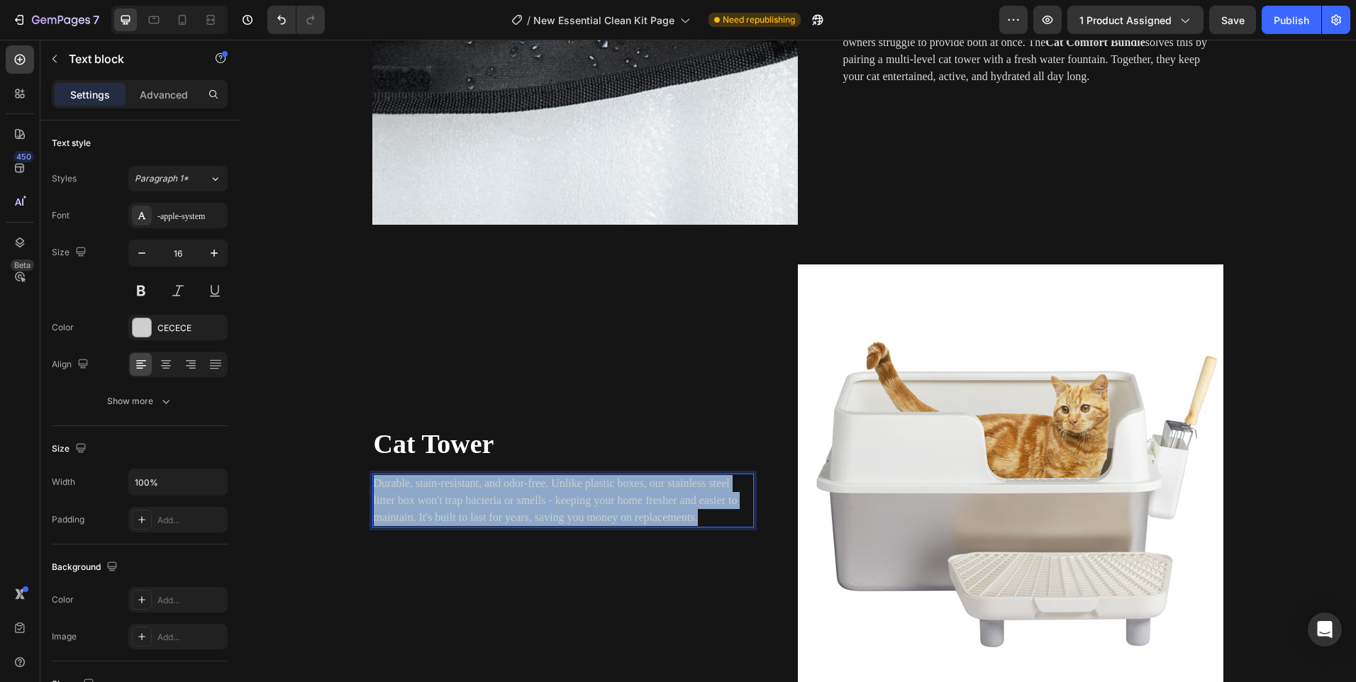
click at [490, 506] on p "Durable, stain-resistant, and odor-free. Unlike plastic boxes, our stainless st…" at bounding box center [563, 500] width 379 height 51
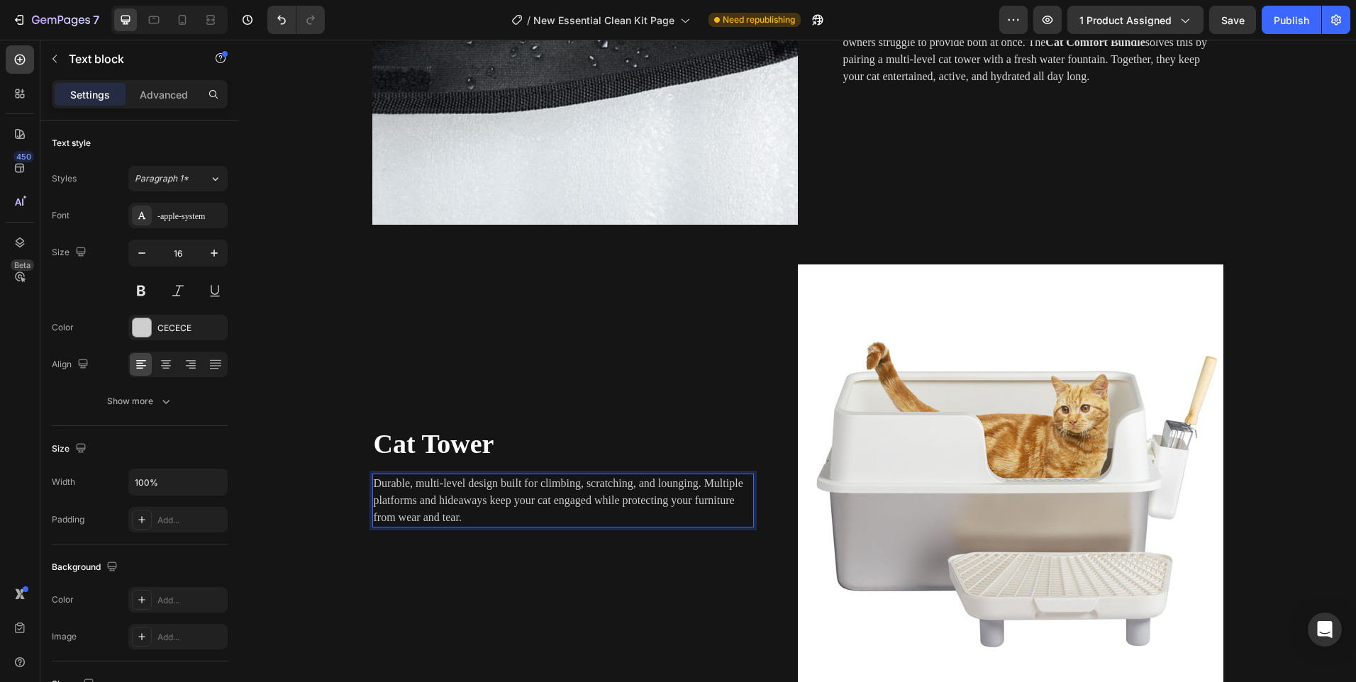
scroll to position [1560, 0]
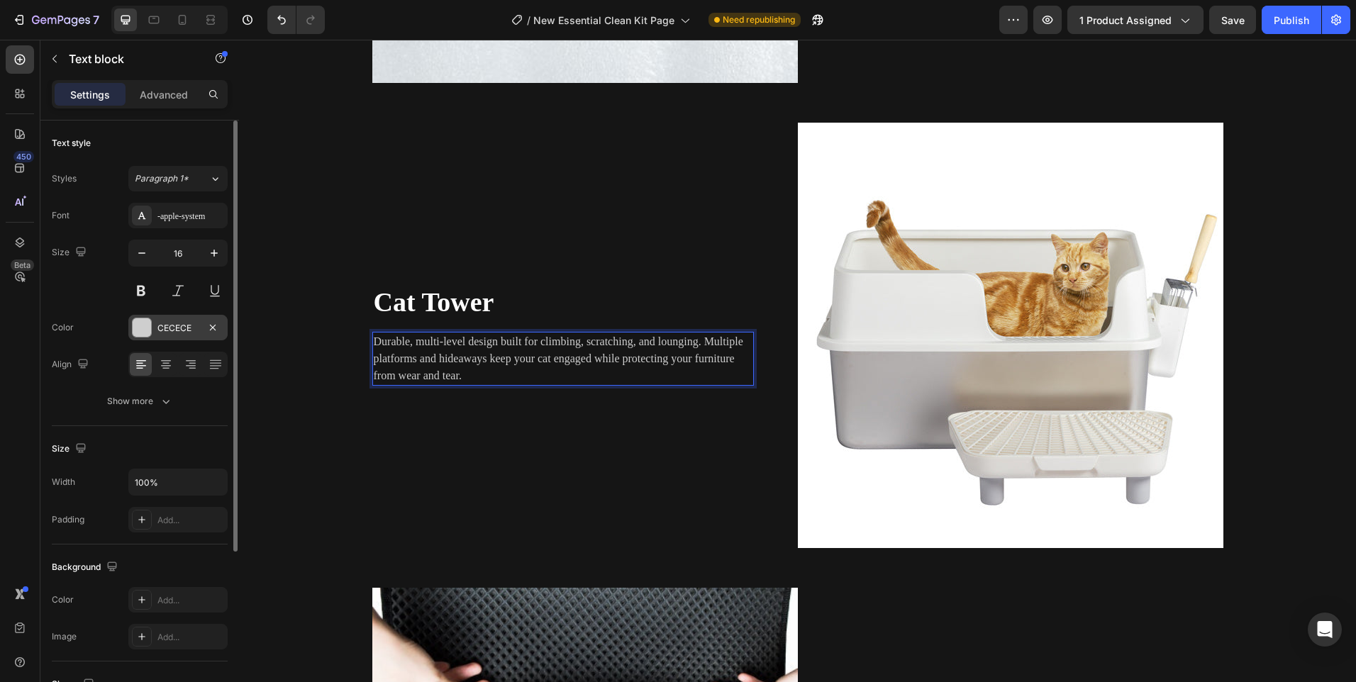
click at [148, 326] on div at bounding box center [142, 327] width 18 height 18
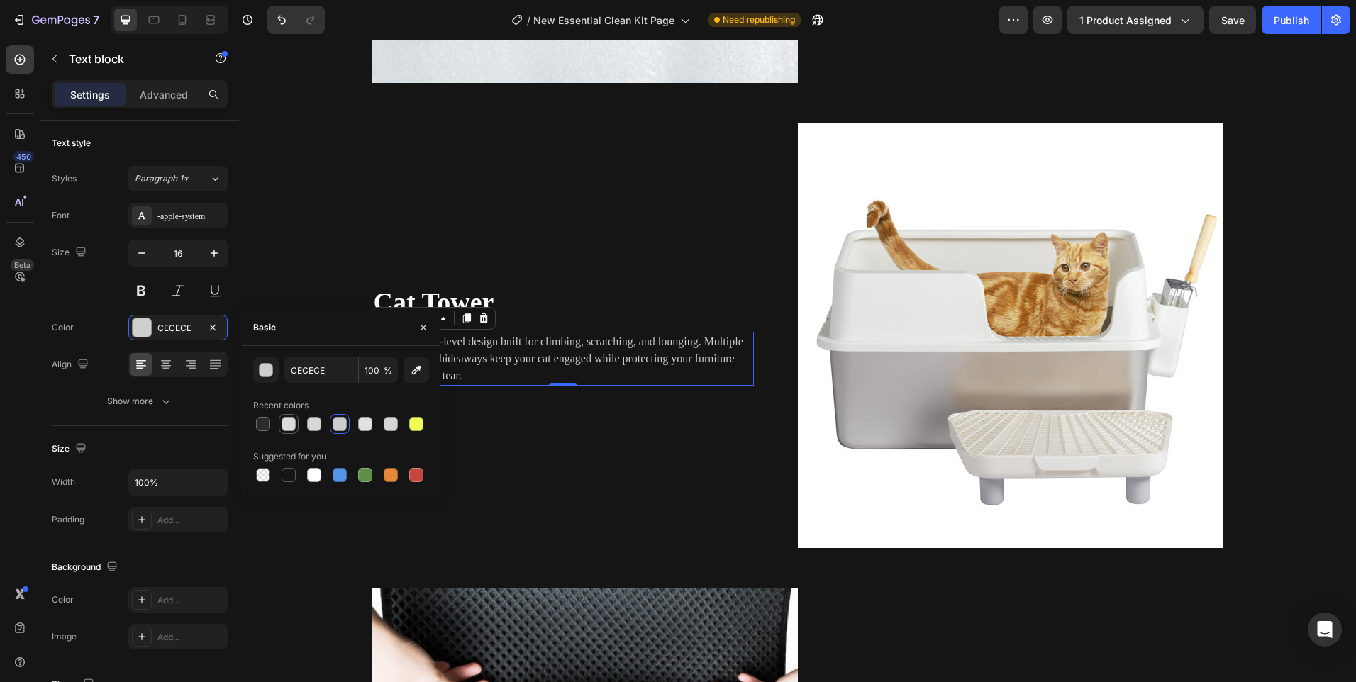
click at [285, 423] on div at bounding box center [289, 424] width 14 height 14
type input "DBDBDB"
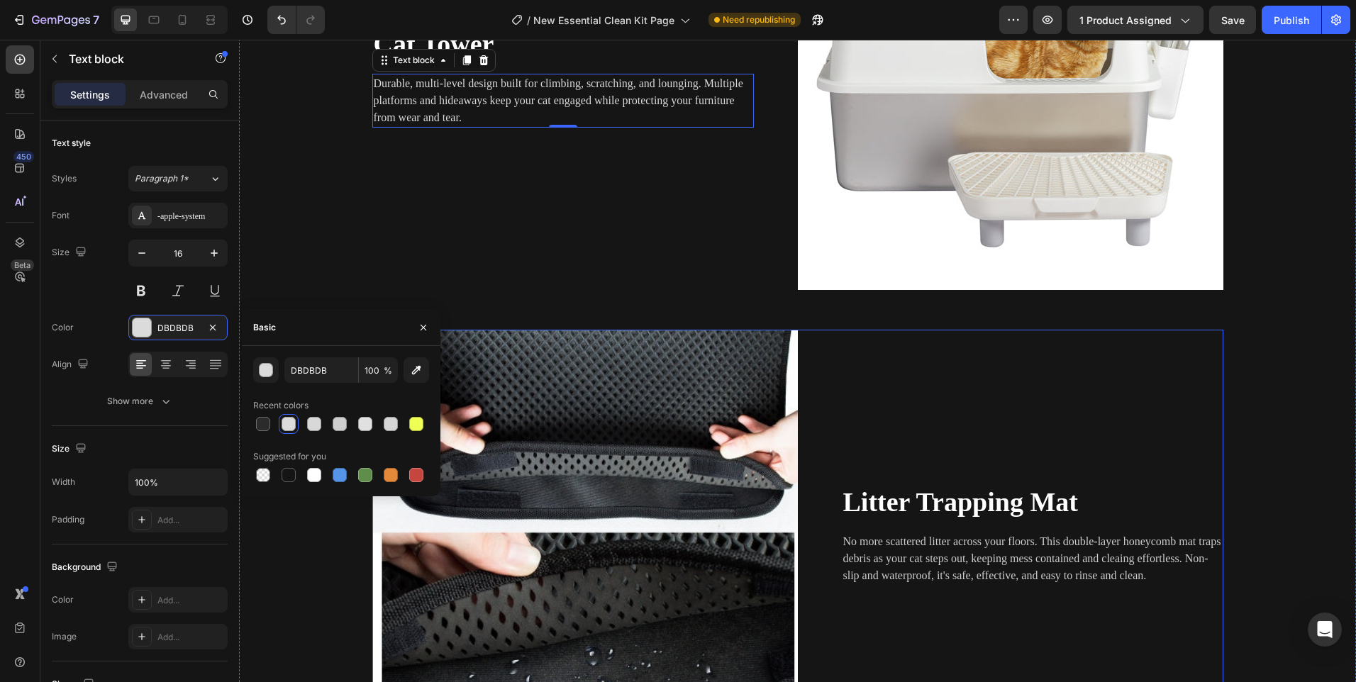
scroll to position [1844, 0]
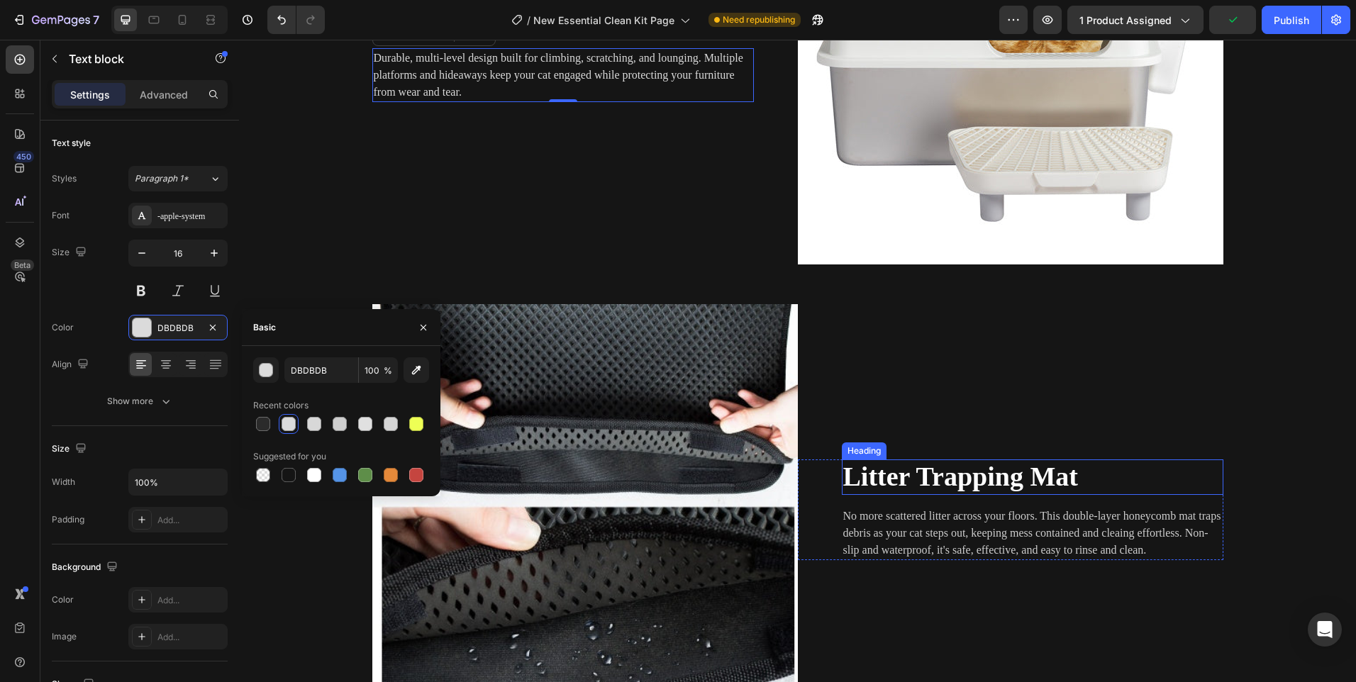
click at [889, 471] on span "Litter Trapping Mat" at bounding box center [960, 477] width 235 height 30
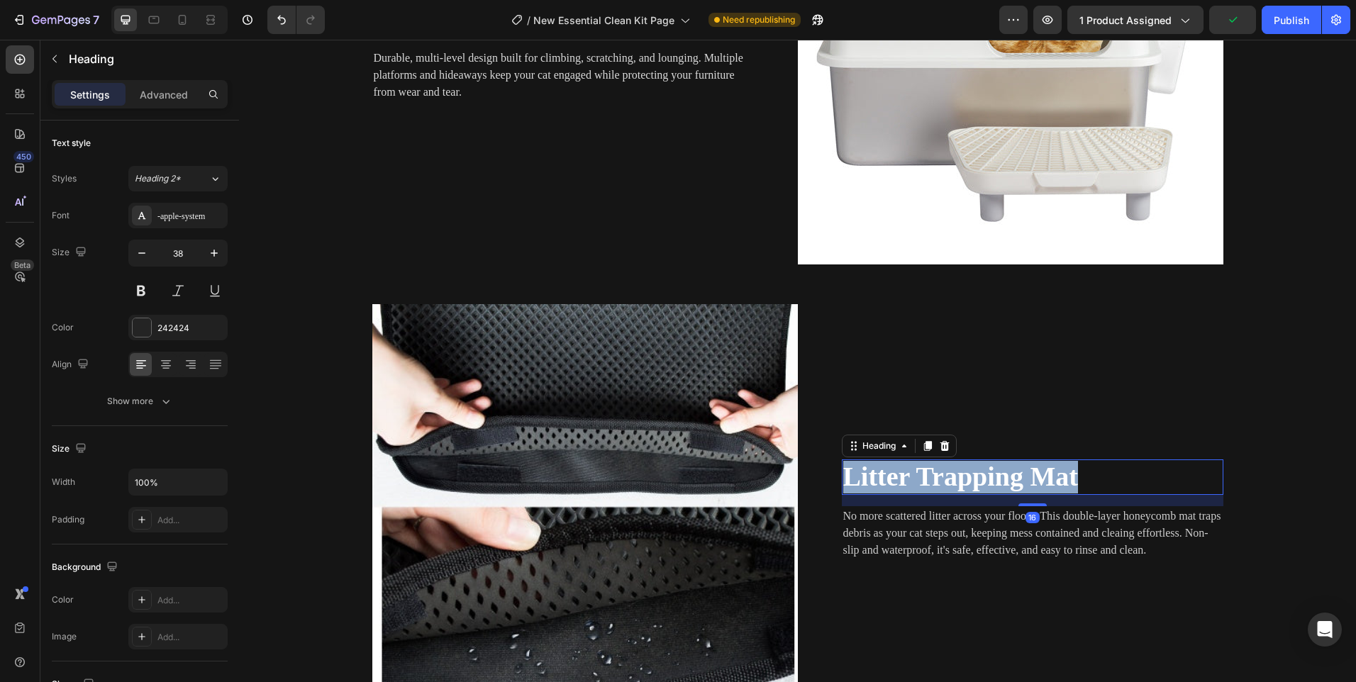
click at [889, 471] on span "Litter Trapping Mat" at bounding box center [960, 477] width 235 height 30
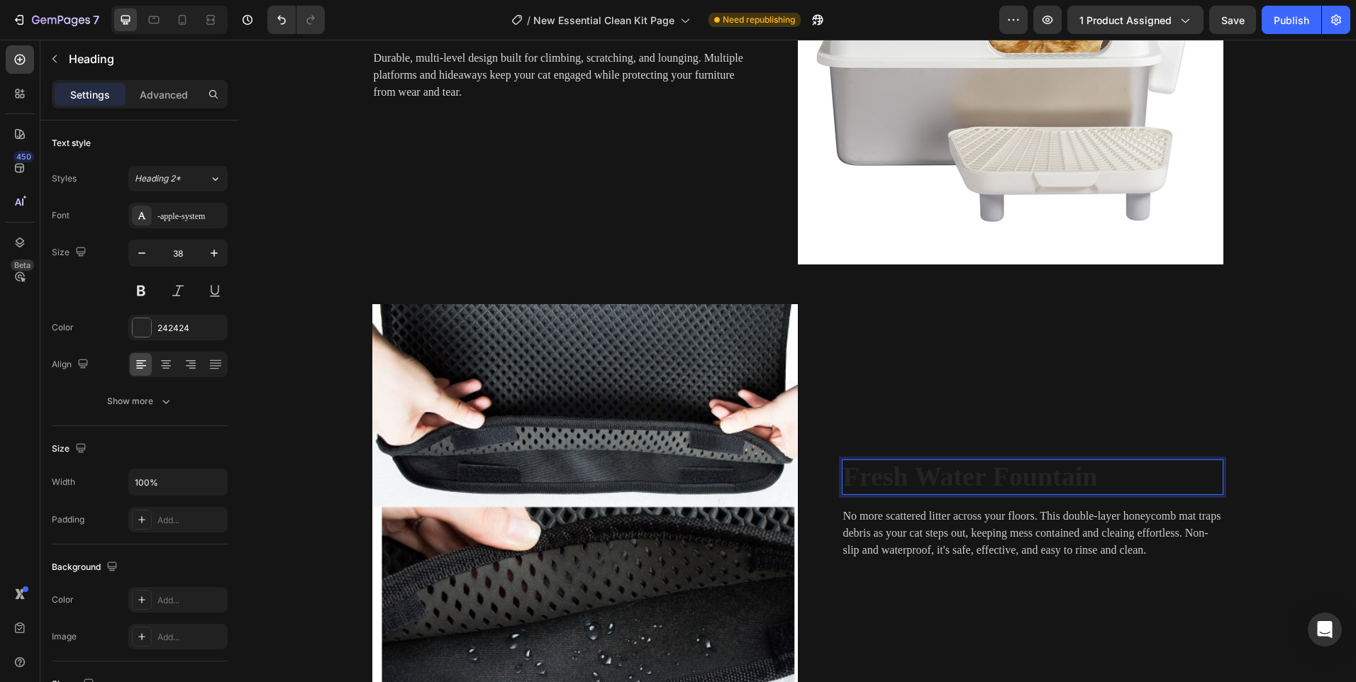
click at [919, 477] on strong "Fresh Water Fountain" at bounding box center [970, 477] width 255 height 30
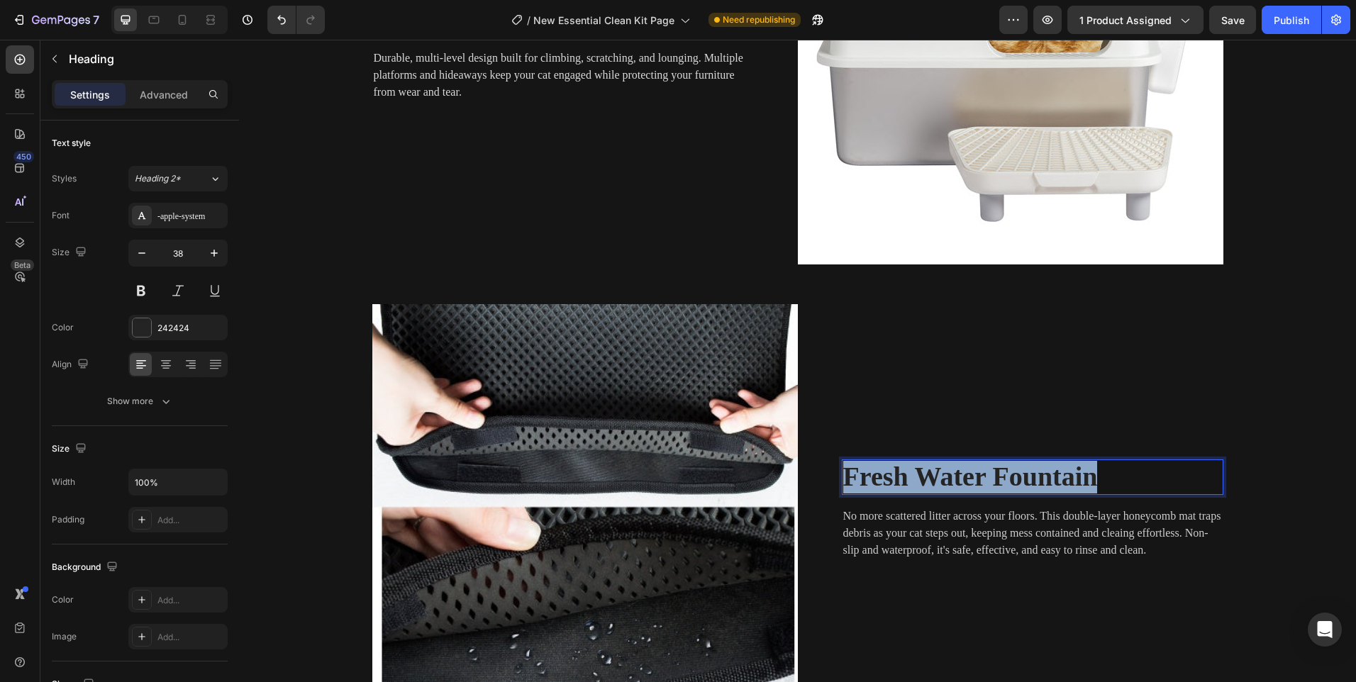
click at [919, 477] on strong "Fresh Water Fountain" at bounding box center [970, 477] width 255 height 30
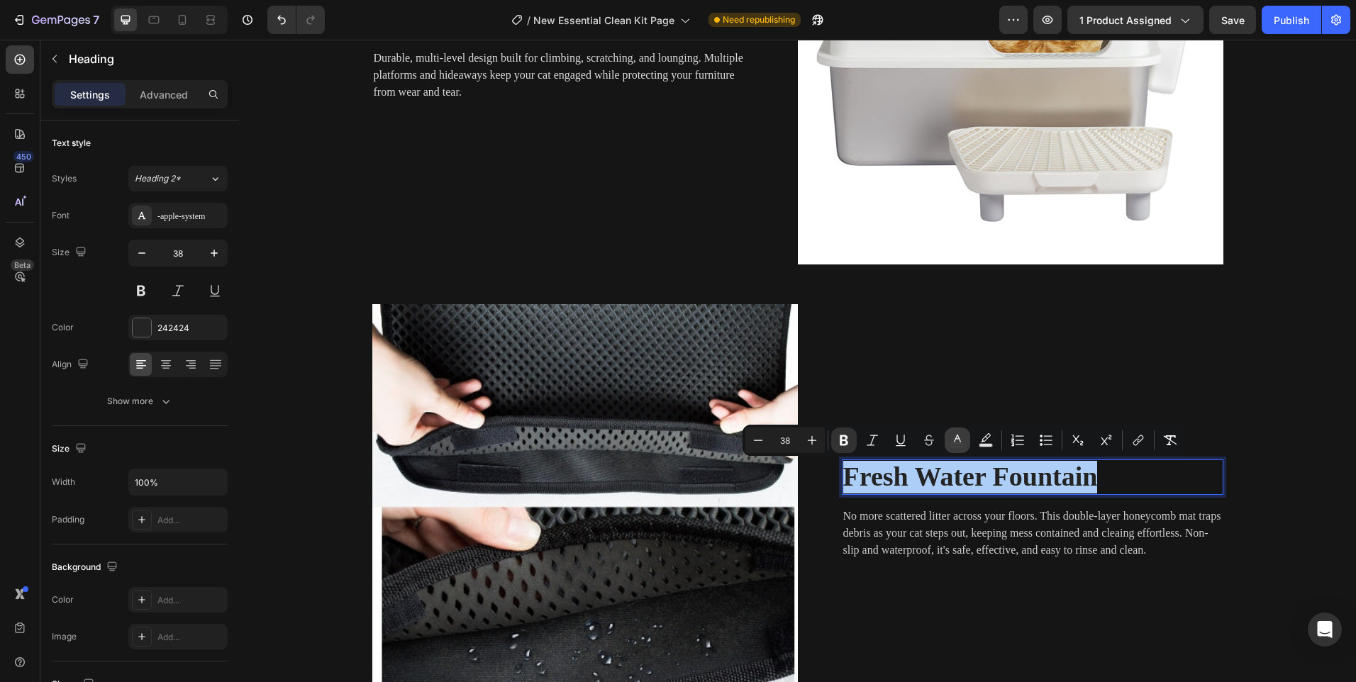
click at [958, 442] on icon "Editor contextual toolbar" at bounding box center [957, 440] width 14 height 14
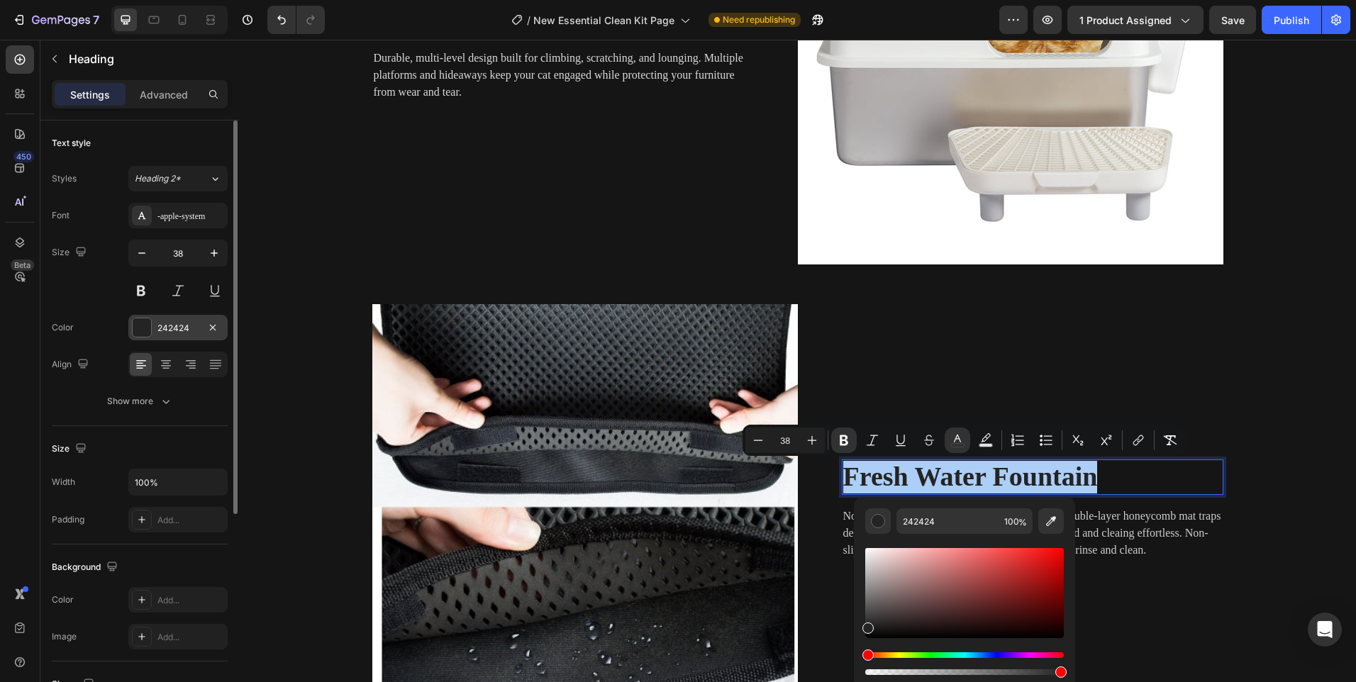
click at [140, 328] on div at bounding box center [142, 327] width 18 height 18
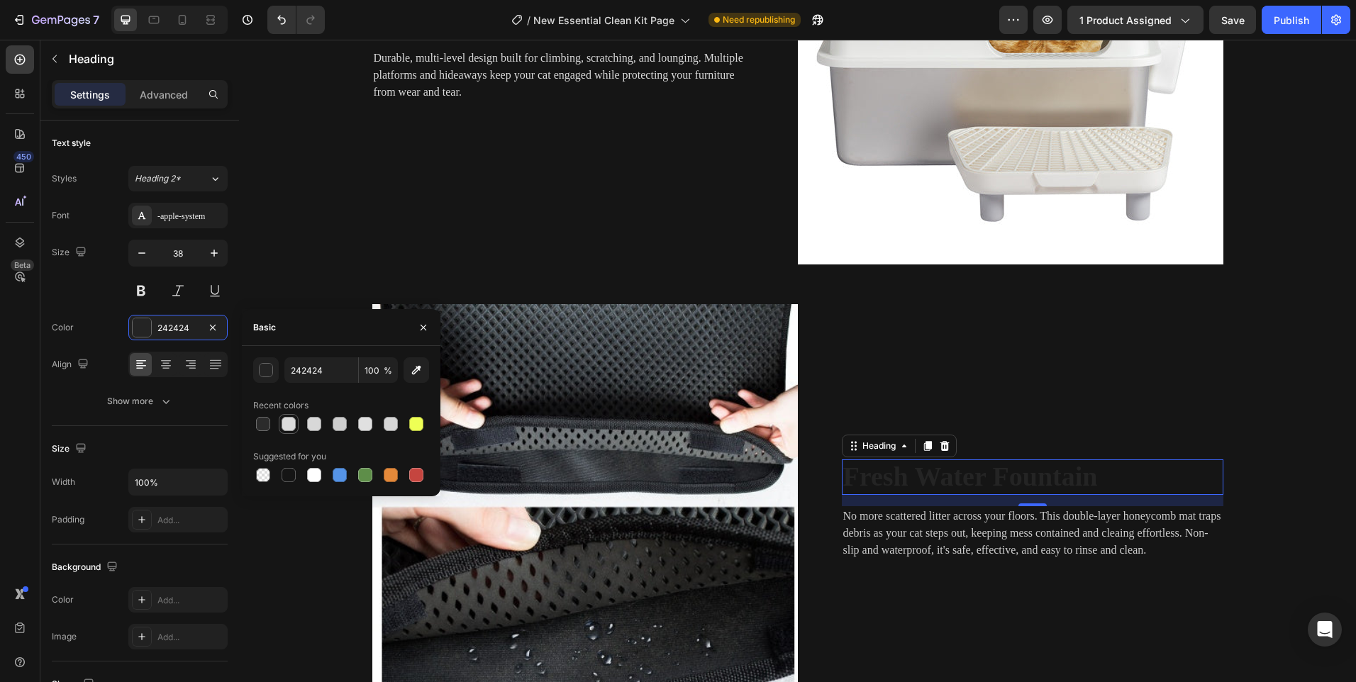
click at [279, 428] on div at bounding box center [289, 424] width 20 height 20
click at [318, 480] on div at bounding box center [314, 475] width 14 height 14
type input "FFFFFF"
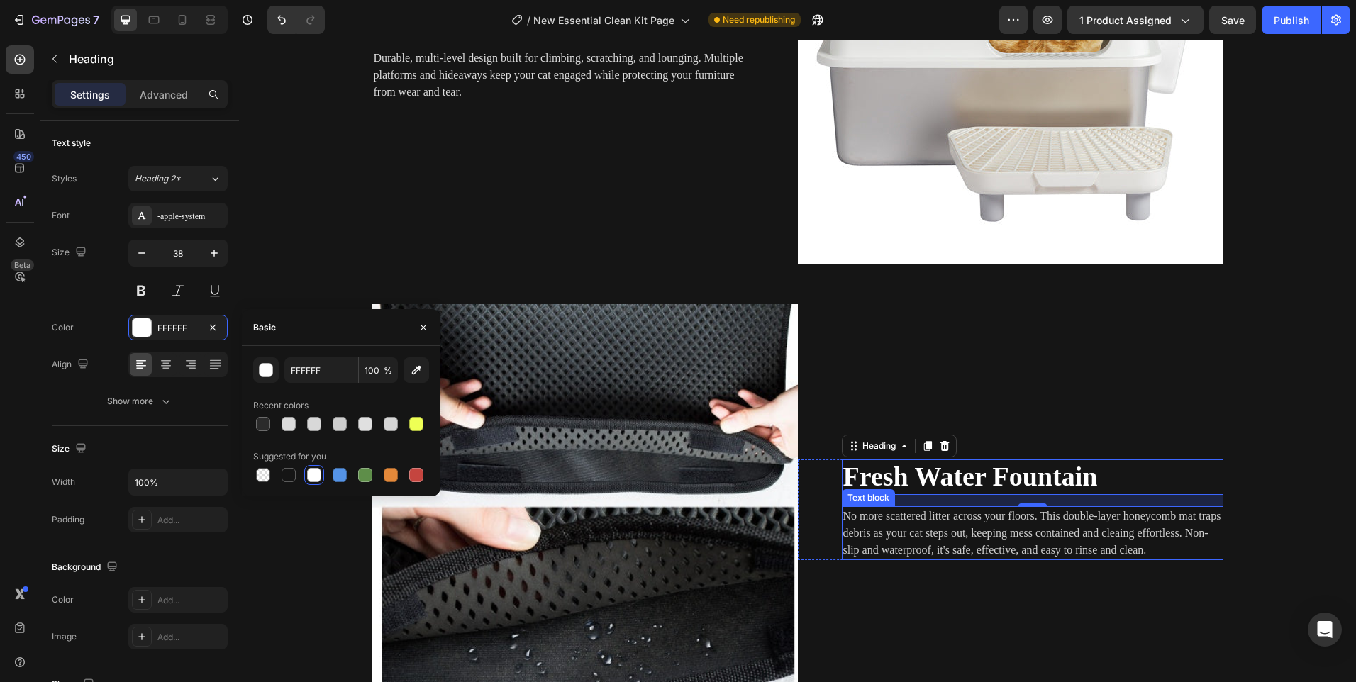
click at [936, 526] on p "No more scattered litter across your floors. This double-layer honeycomb mat tr…" at bounding box center [1032, 533] width 379 height 51
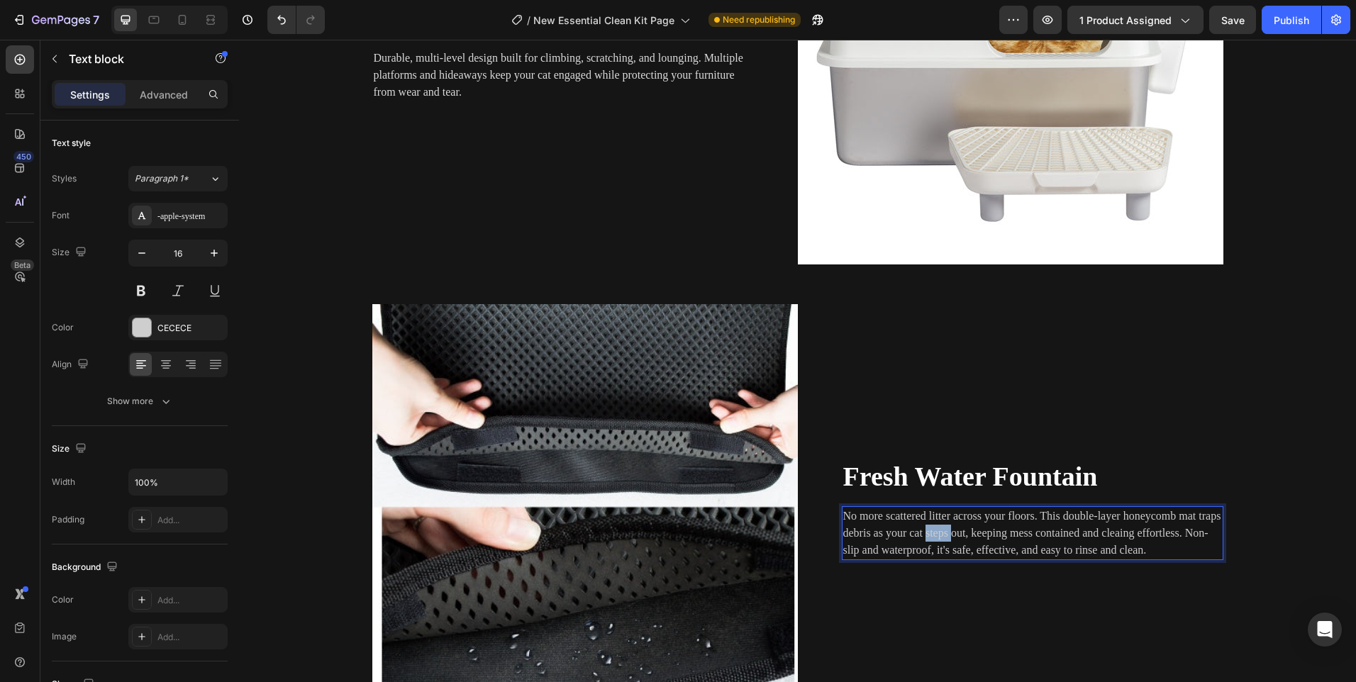
click at [936, 526] on p "No more scattered litter across your floors. This double-layer honeycomb mat tr…" at bounding box center [1032, 533] width 379 height 51
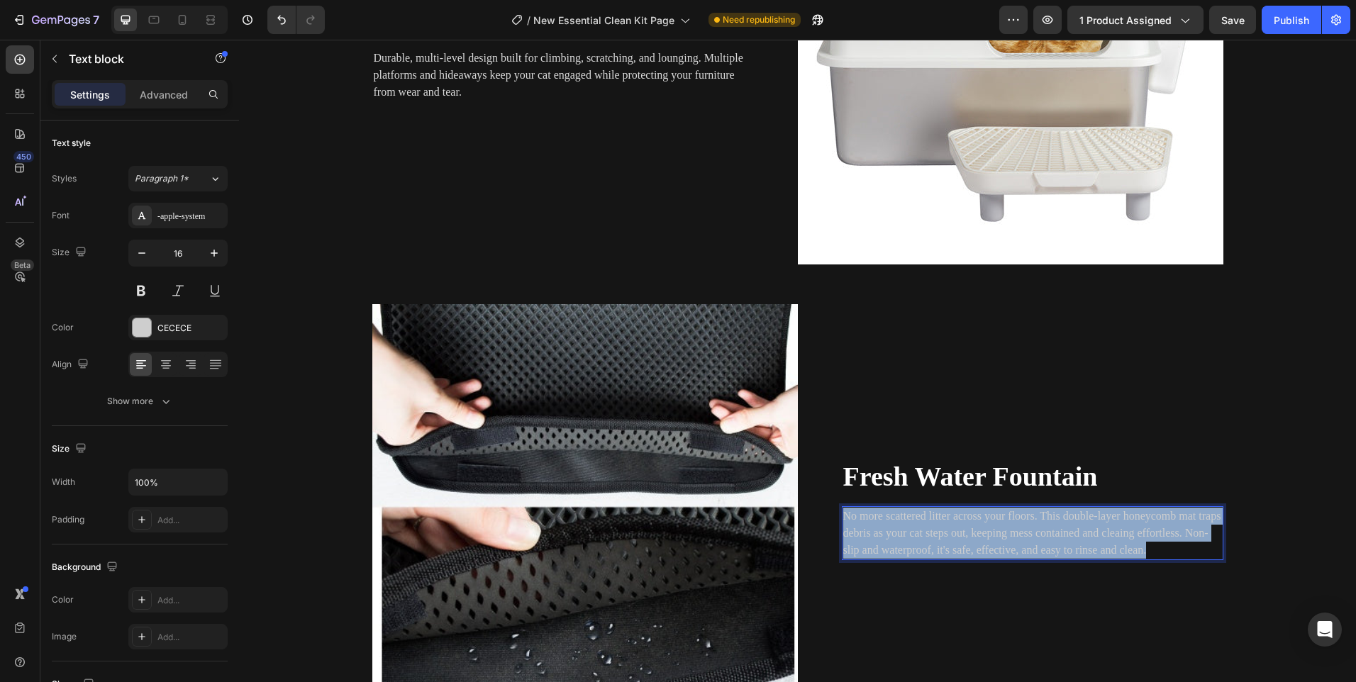
click at [936, 526] on p "No more scattered litter across your floors. This double-layer honeycomb mat tr…" at bounding box center [1032, 533] width 379 height 51
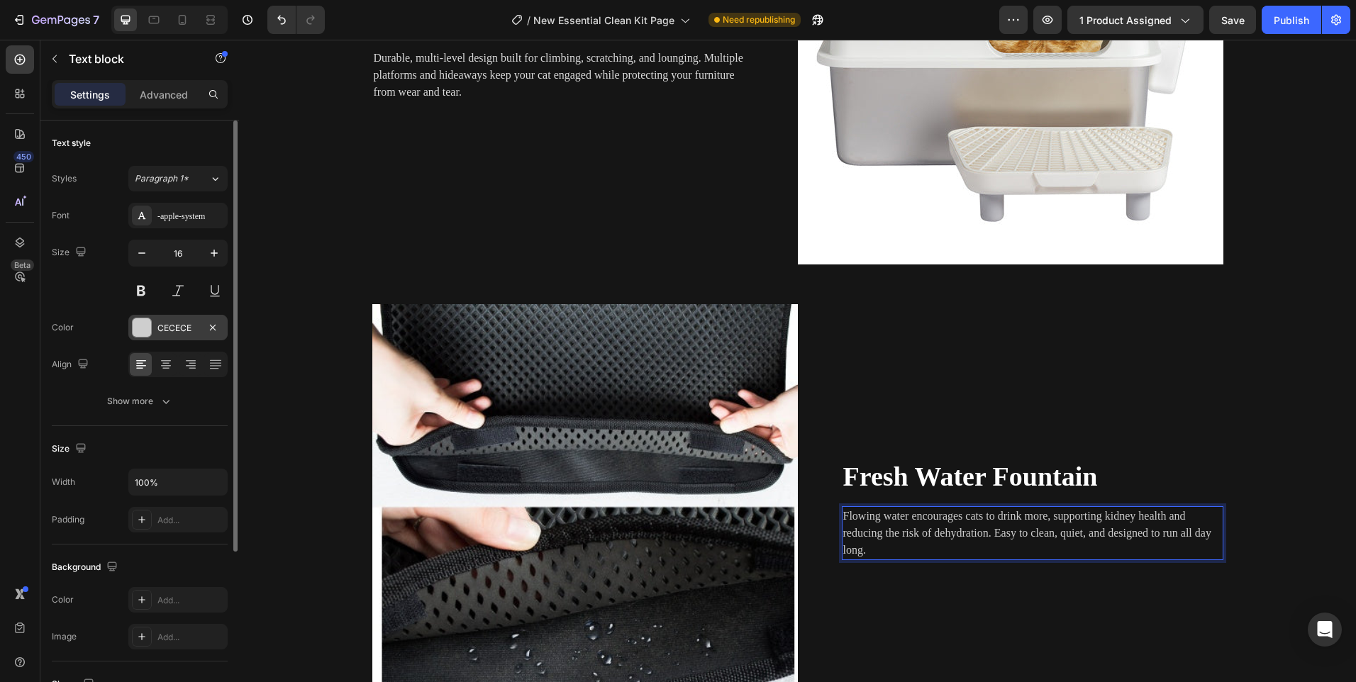
click at [138, 334] on div at bounding box center [142, 327] width 18 height 18
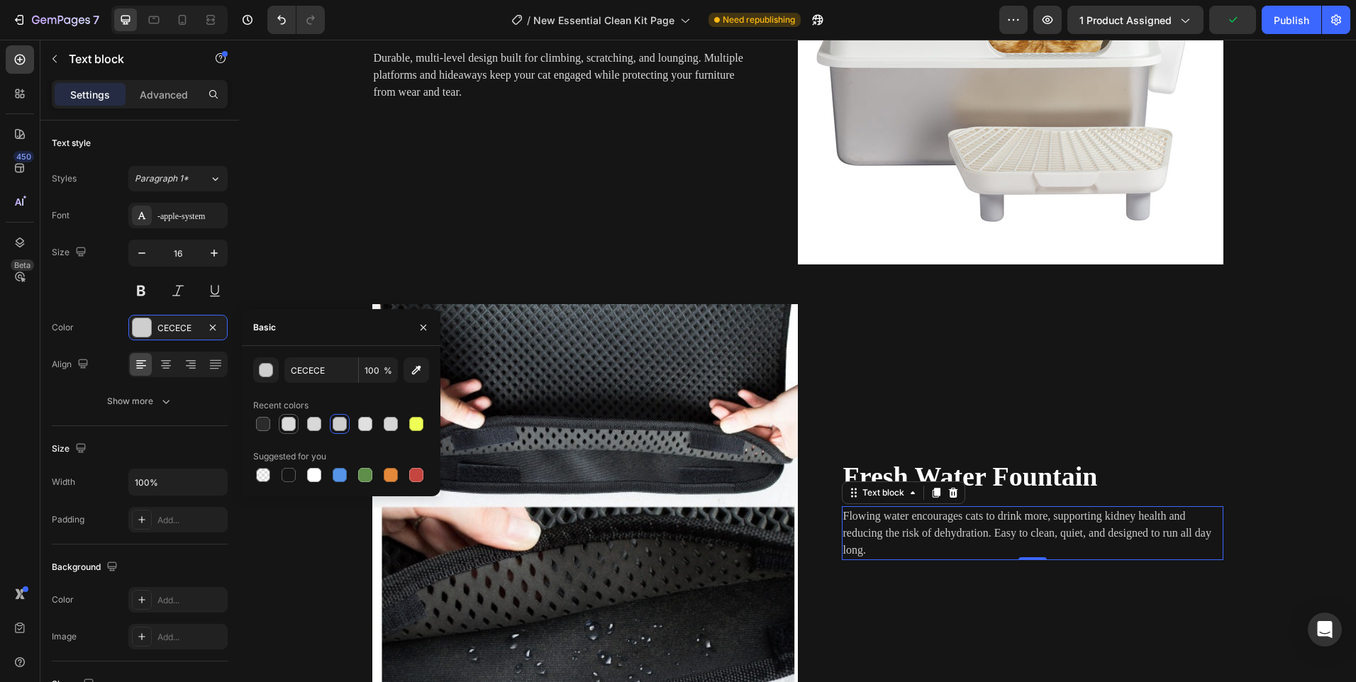
click at [286, 423] on div at bounding box center [289, 424] width 14 height 14
type input "DBDBDB"
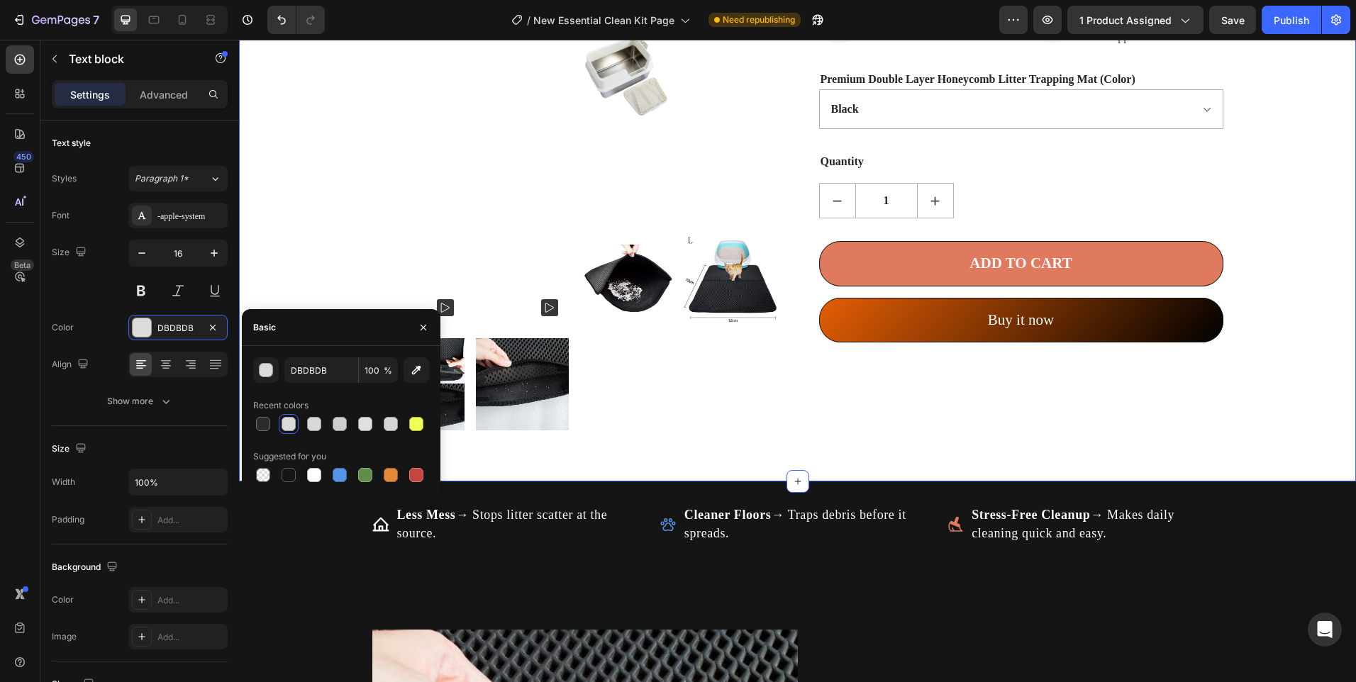
scroll to position [780, 0]
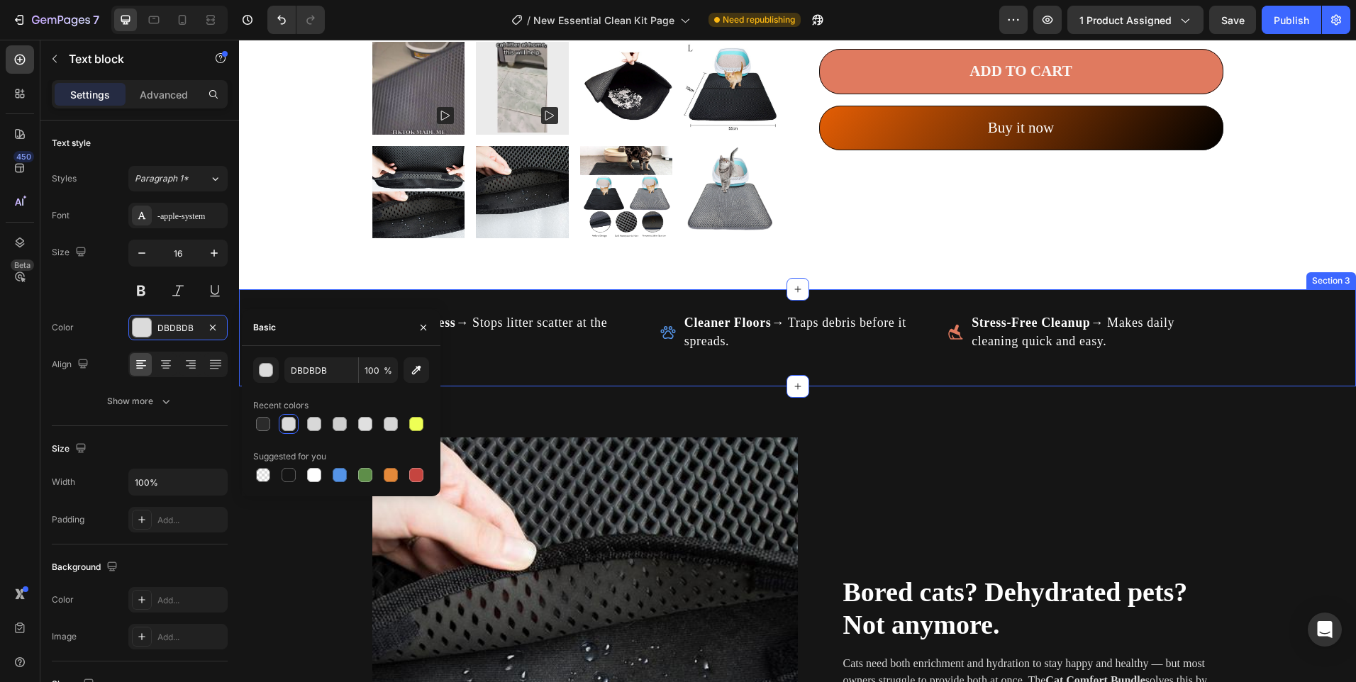
click at [610, 377] on div "Less Mess → Stops litter scatter at the source. Item List Cleaner Floors → Trap…" at bounding box center [797, 337] width 1117 height 96
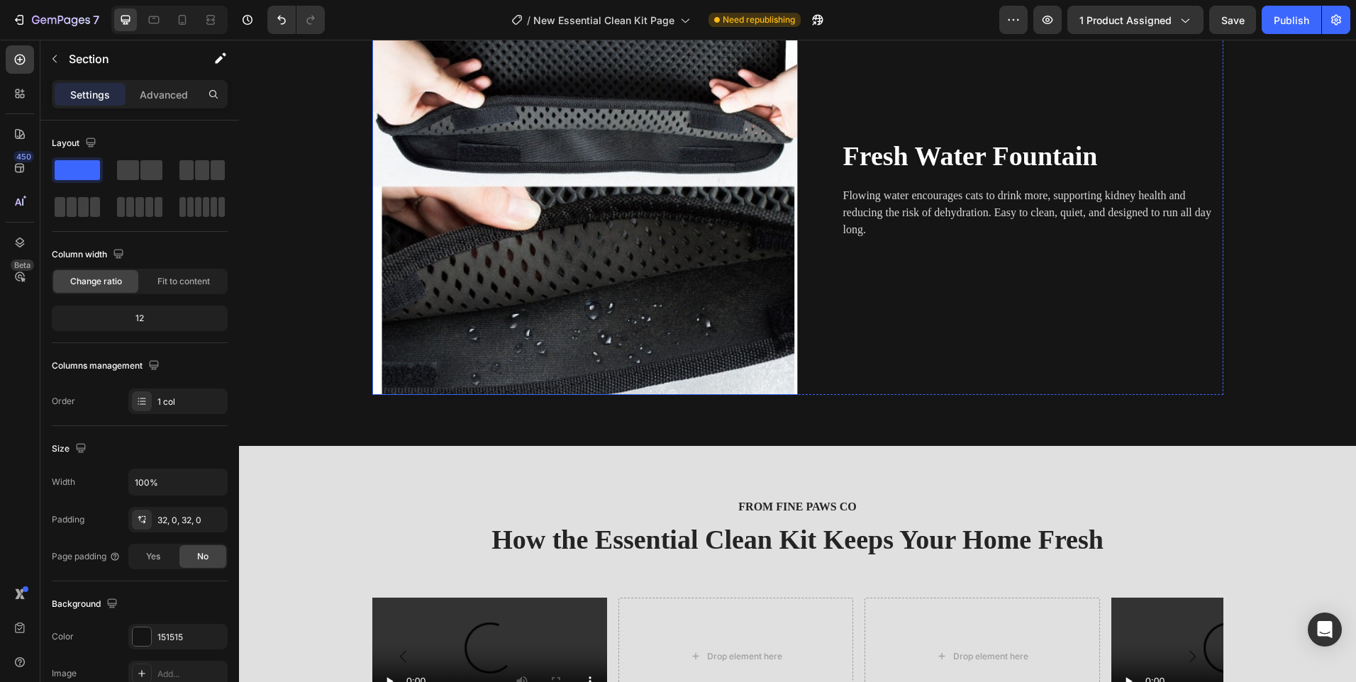
scroll to position [2341, 0]
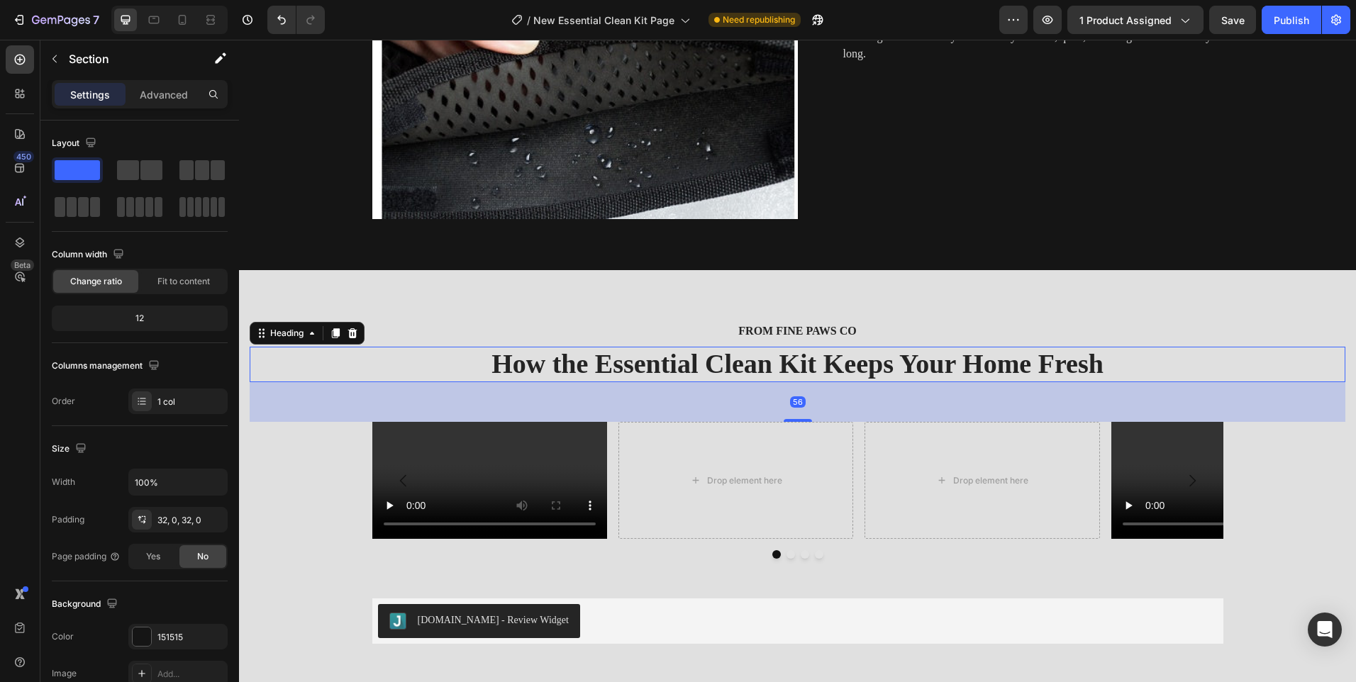
click at [655, 361] on h2 "How the Essential Clean Kit Keeps Your Home Fresh" at bounding box center [798, 364] width 1096 height 35
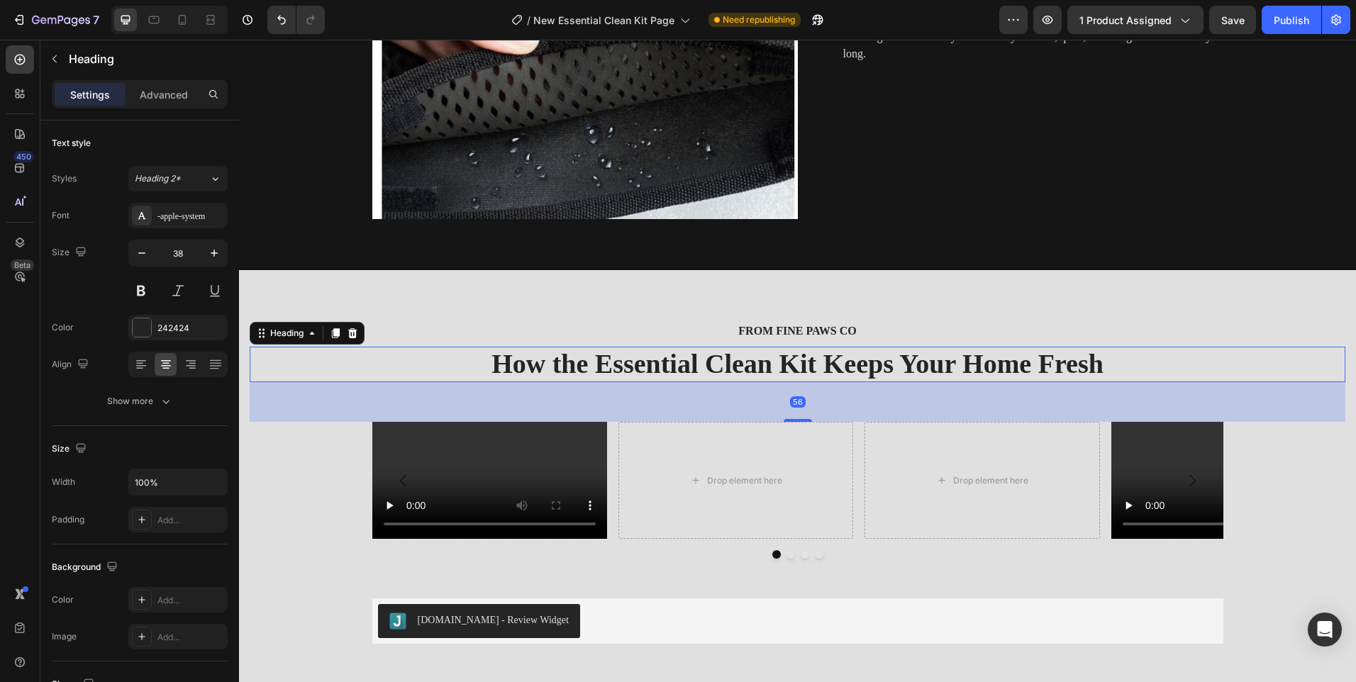
click at [655, 361] on h2 "How the Essential Clean Kit Keeps Your Home Fresh" at bounding box center [798, 364] width 1096 height 35
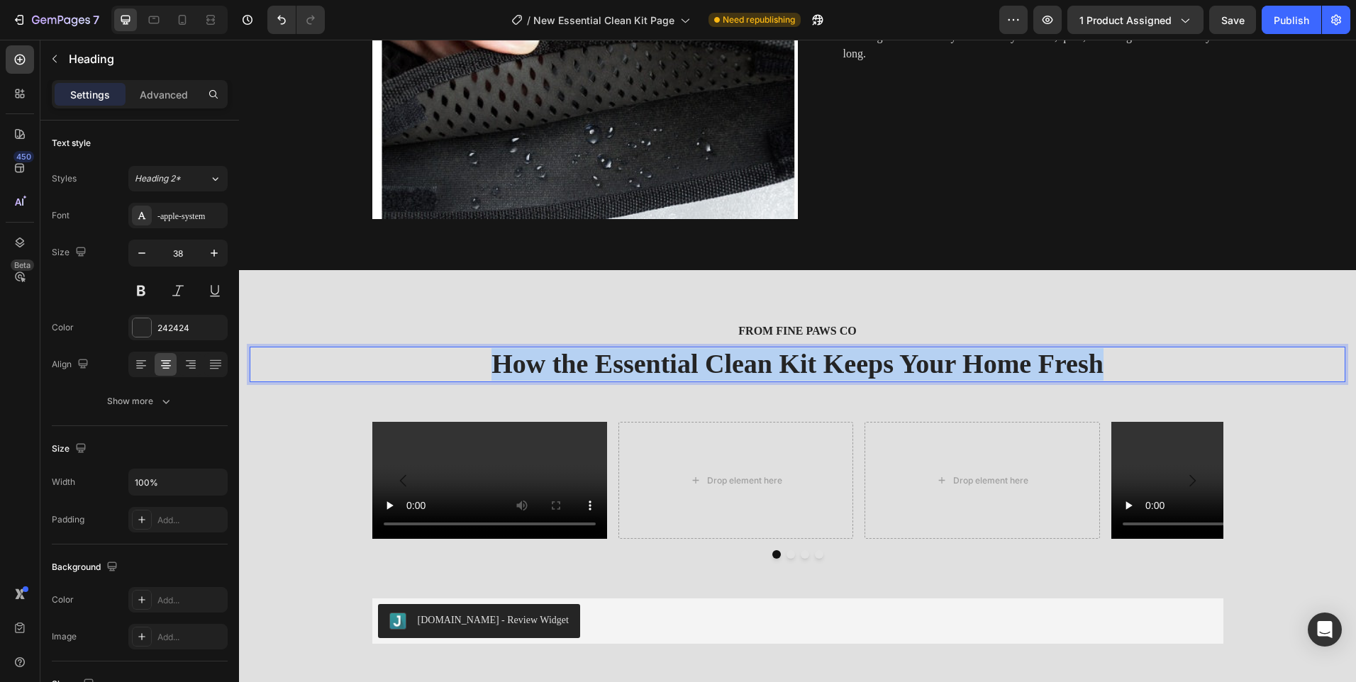
click at [655, 361] on p "How the Essential Clean Kit Keeps Your Home Fresh" at bounding box center [797, 364] width 1093 height 33
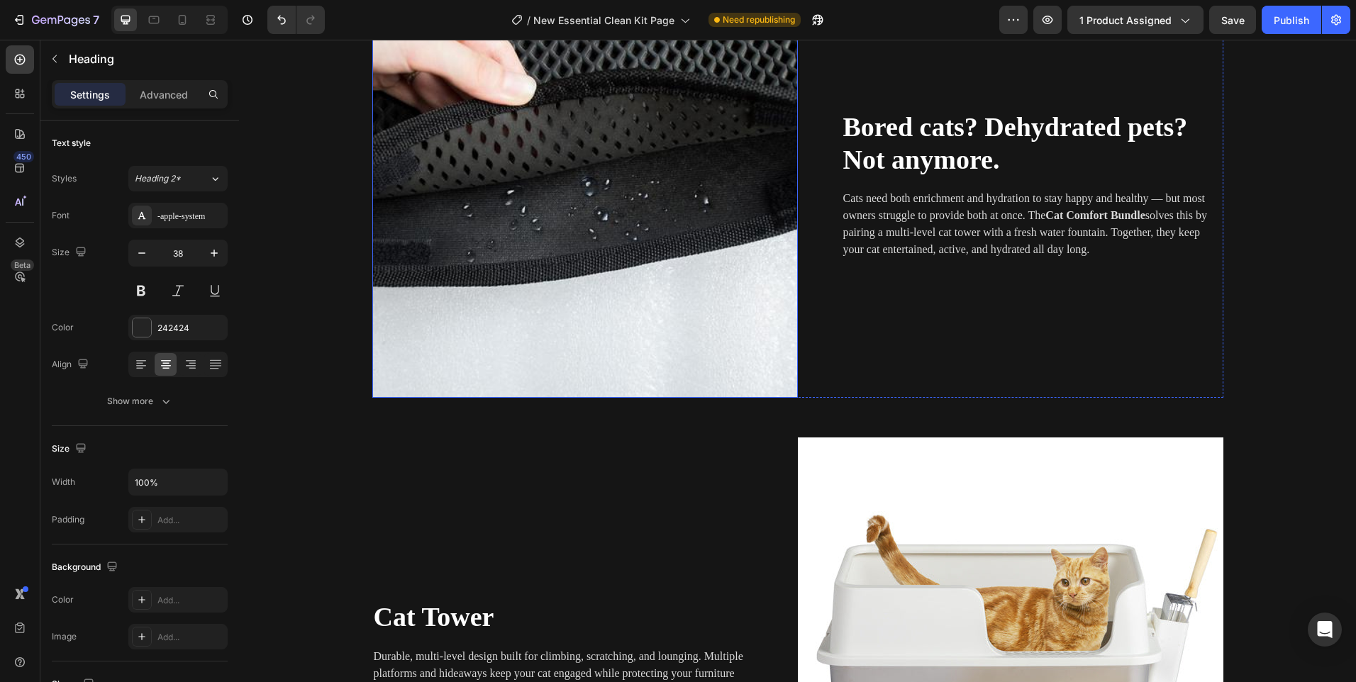
scroll to position [1135, 0]
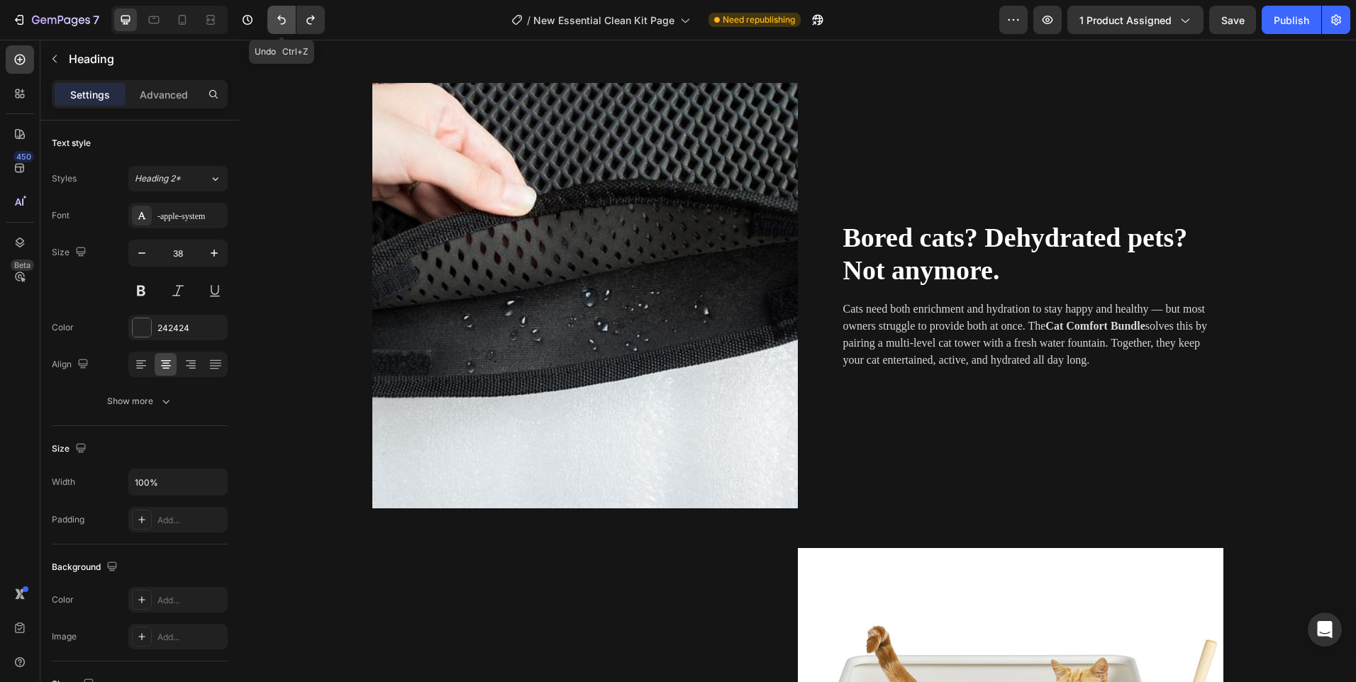
click at [286, 24] on icon "Undo/Redo" at bounding box center [282, 20] width 14 height 14
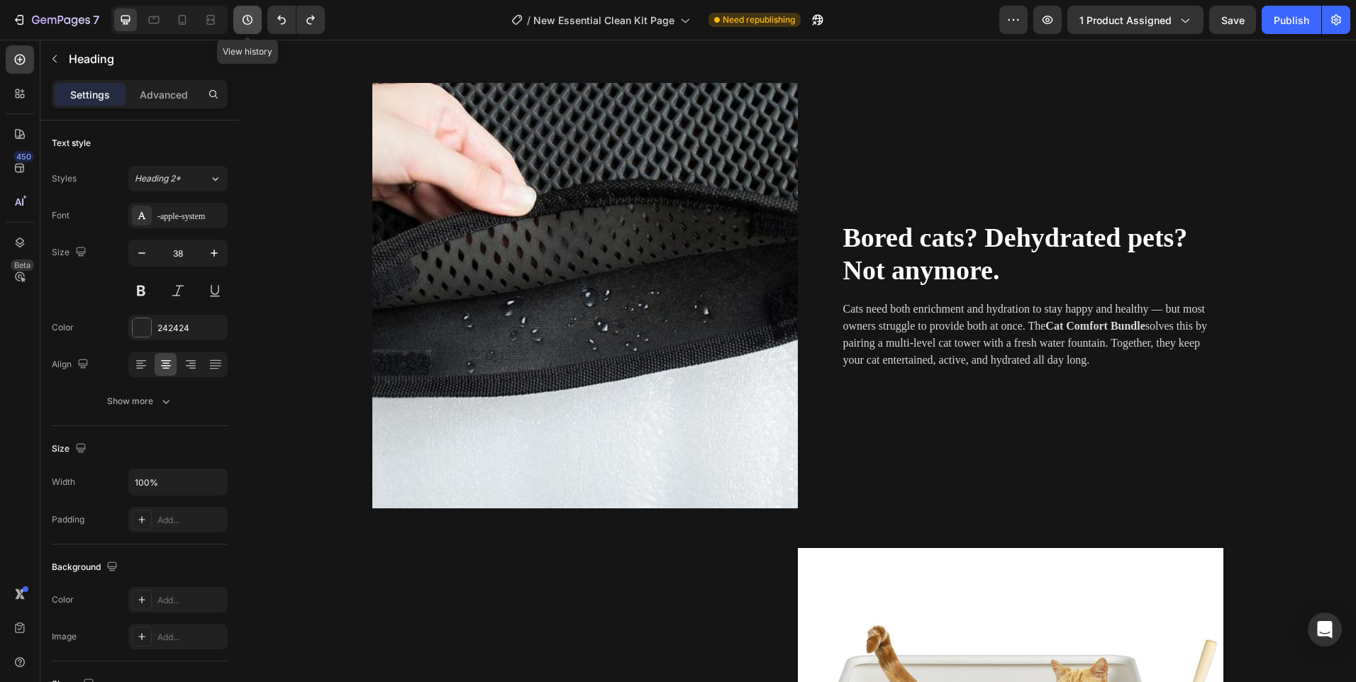
click at [254, 16] on icon "button" at bounding box center [247, 20] width 14 height 14
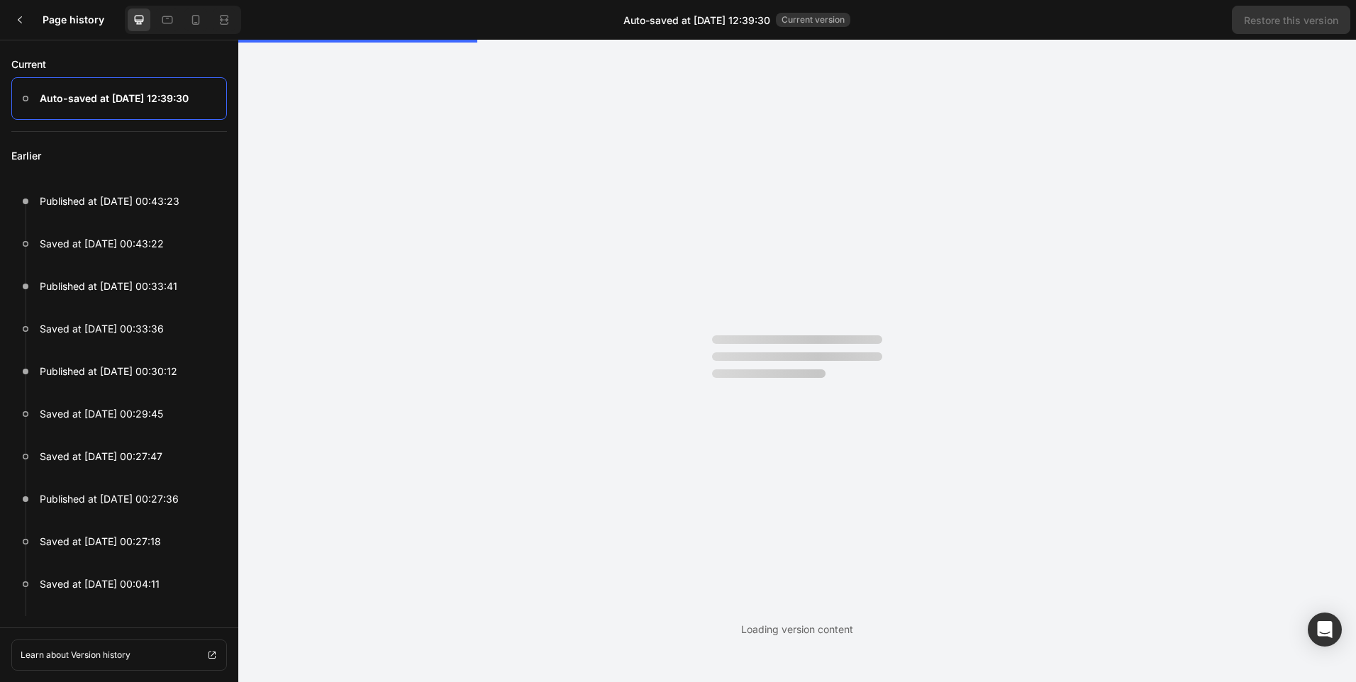
scroll to position [0, 0]
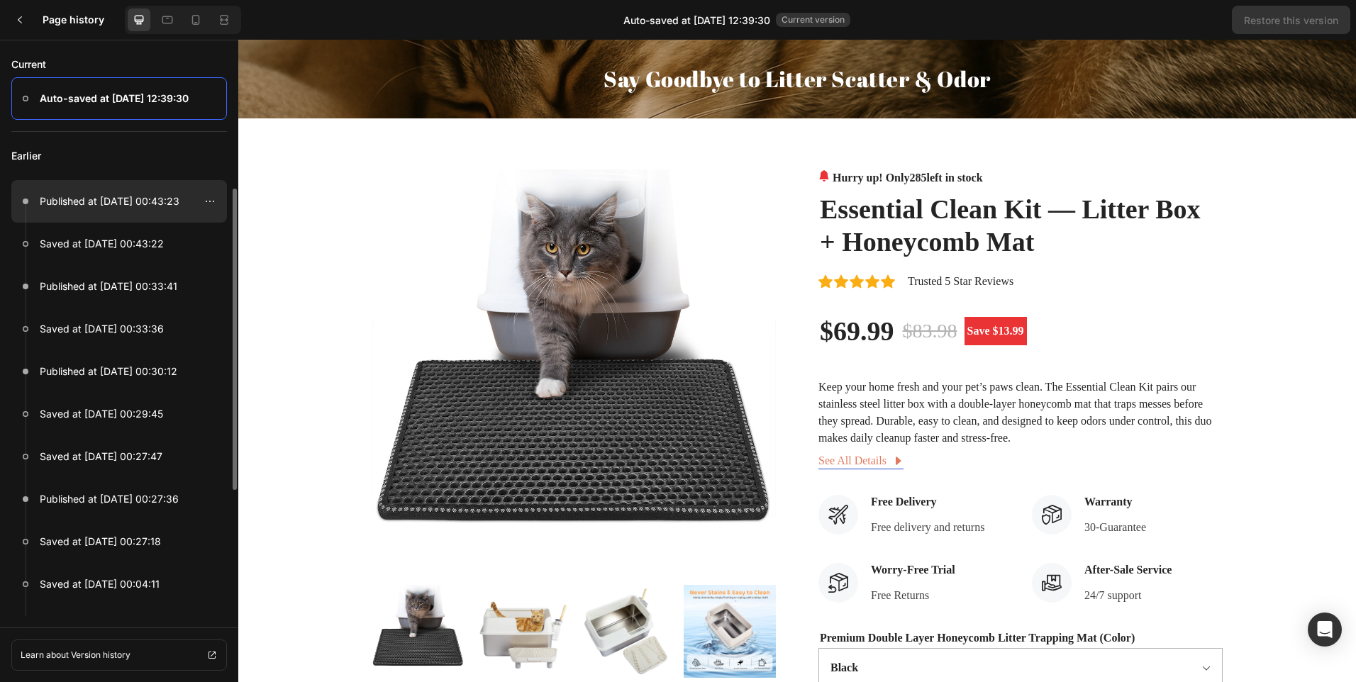
click at [150, 210] on div at bounding box center [119, 201] width 216 height 43
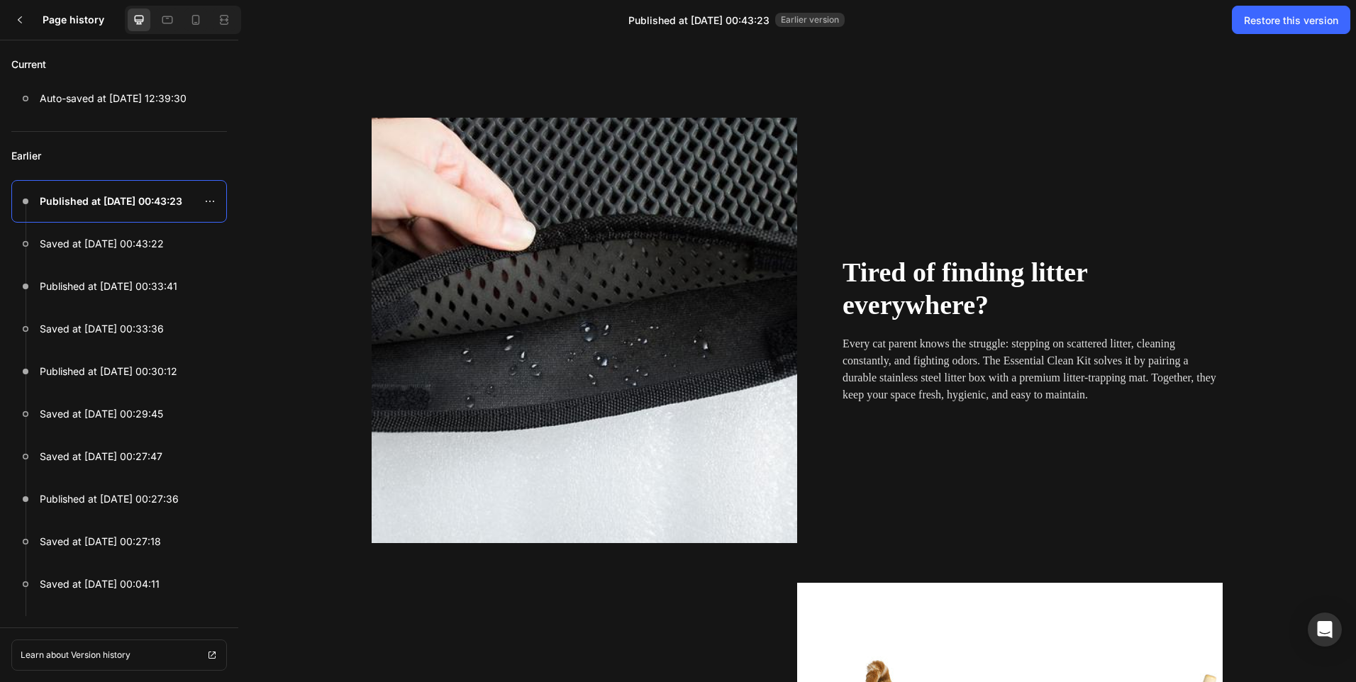
scroll to position [1135, 0]
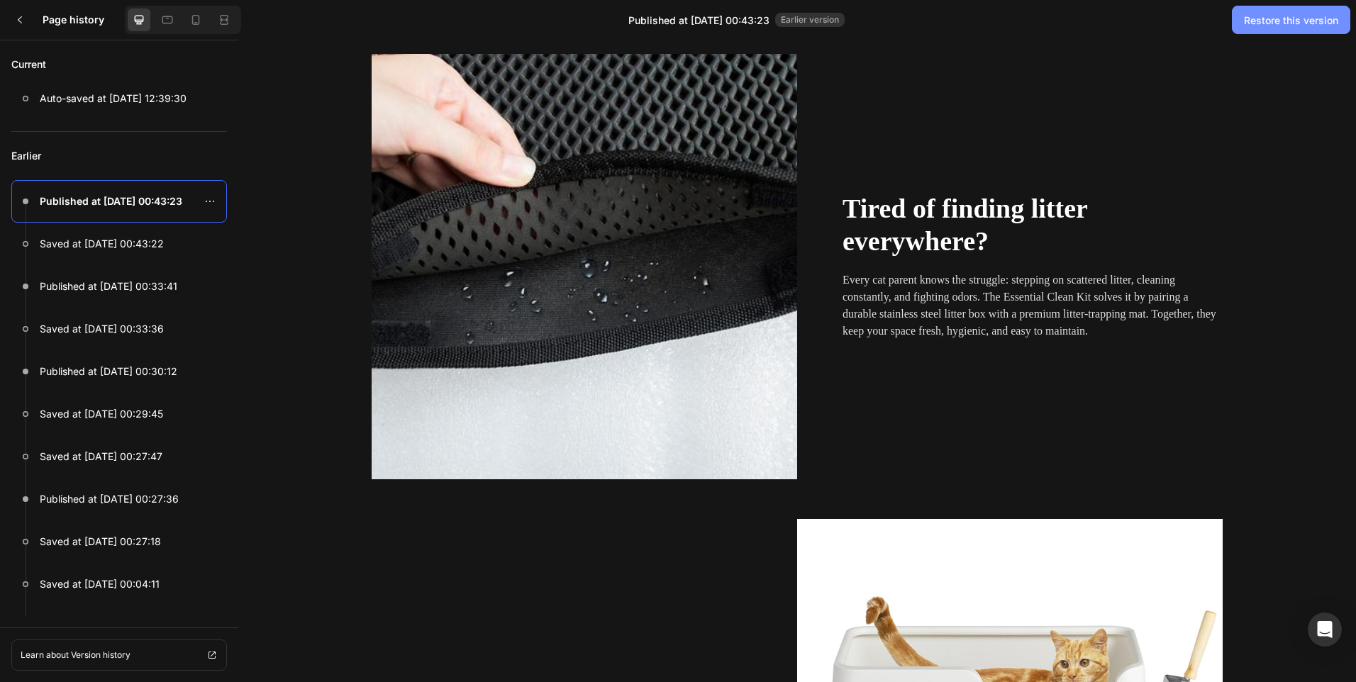
click at [1272, 20] on div "Restore this version" at bounding box center [1291, 20] width 94 height 15
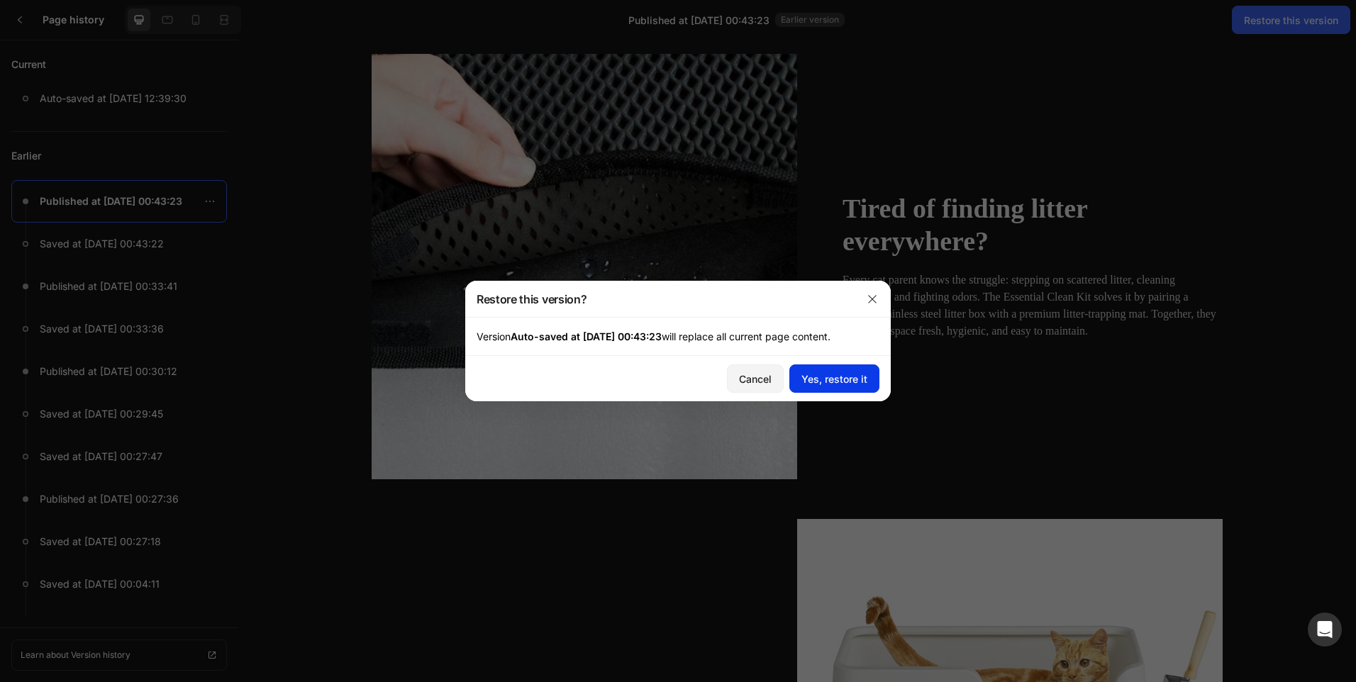
click at [828, 375] on div "Yes, restore it" at bounding box center [835, 379] width 66 height 15
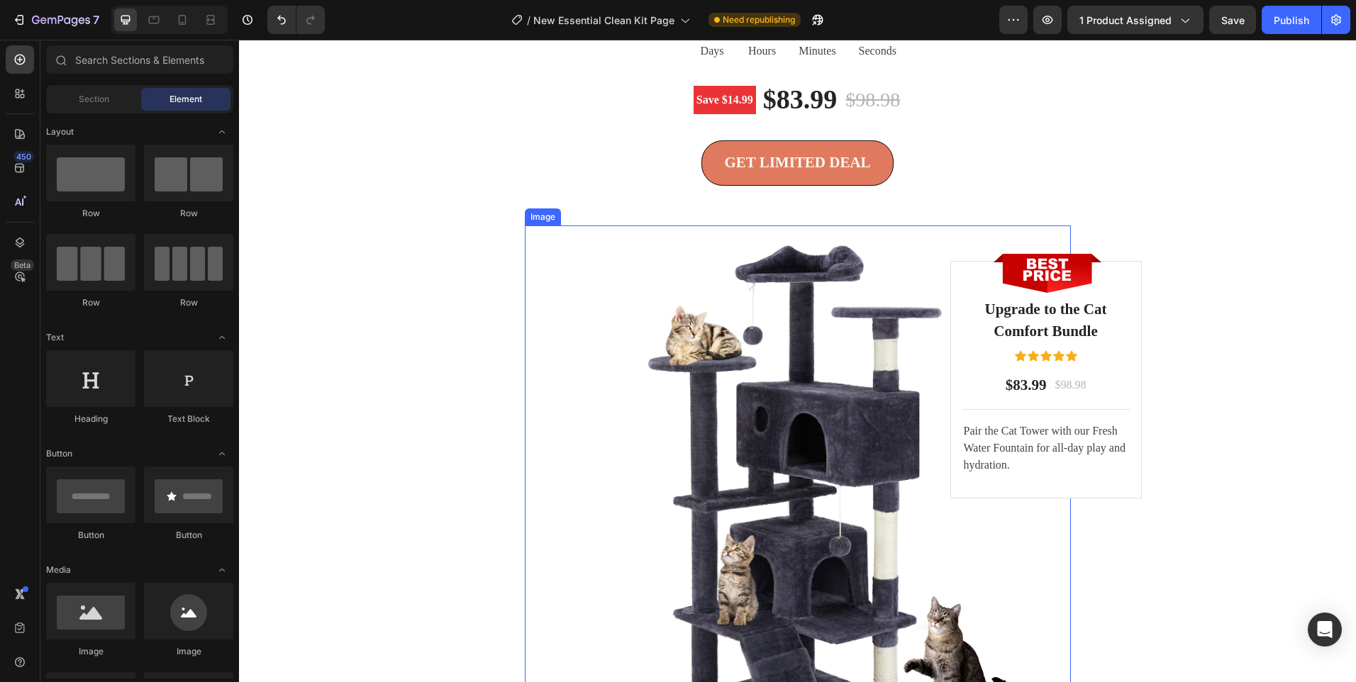
scroll to position [3196, 0]
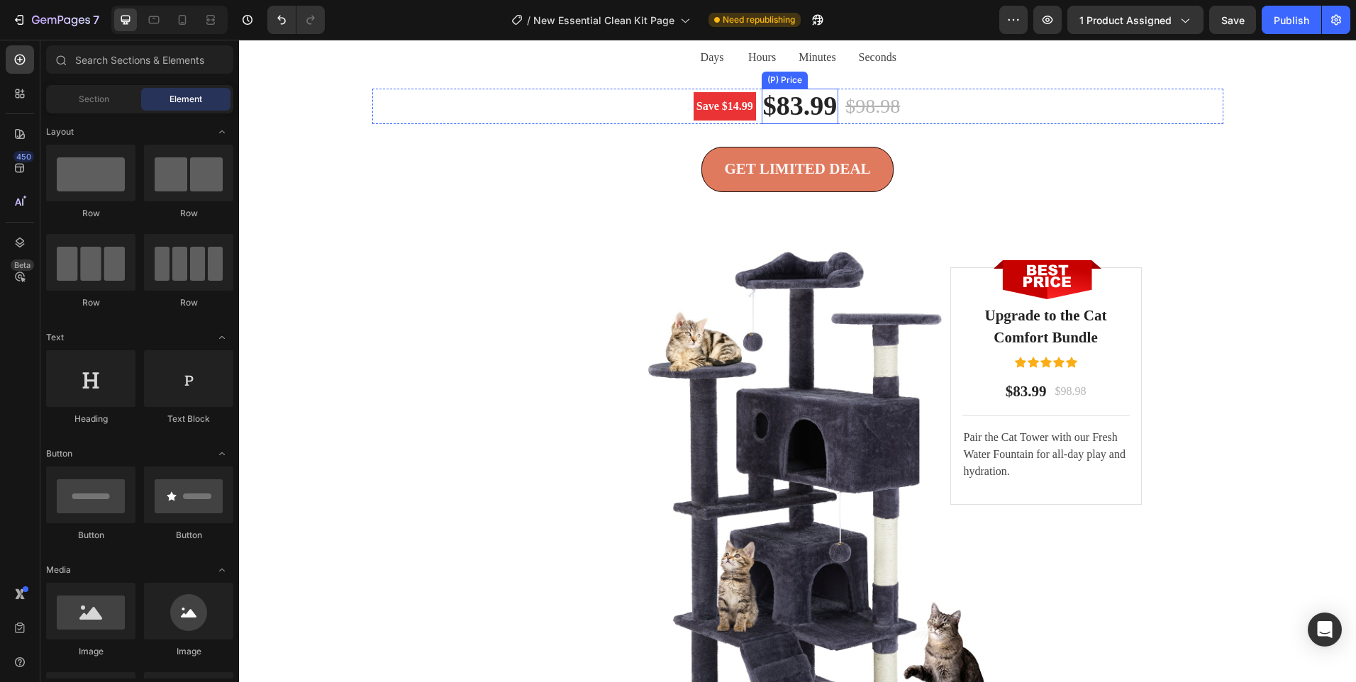
click at [789, 124] on div "$83.99" at bounding box center [800, 106] width 77 height 35
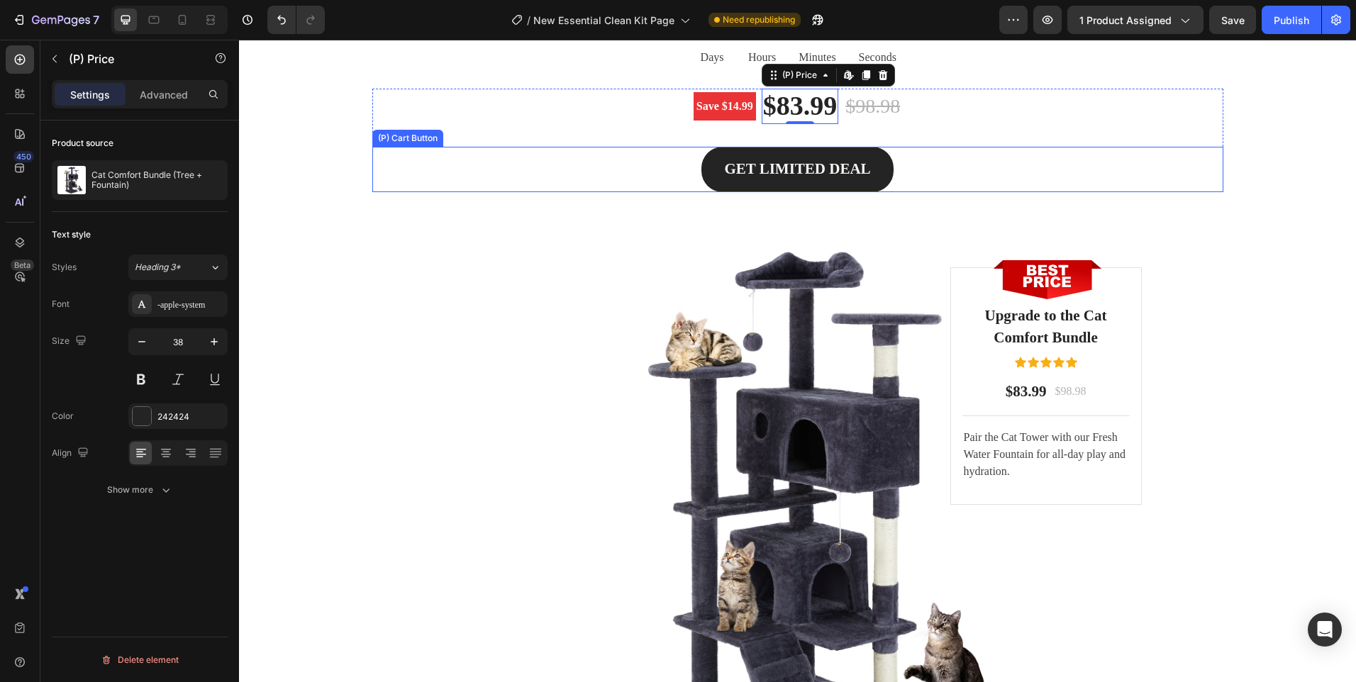
click at [708, 192] on button "GET LIMITED DEAL" at bounding box center [798, 169] width 192 height 45
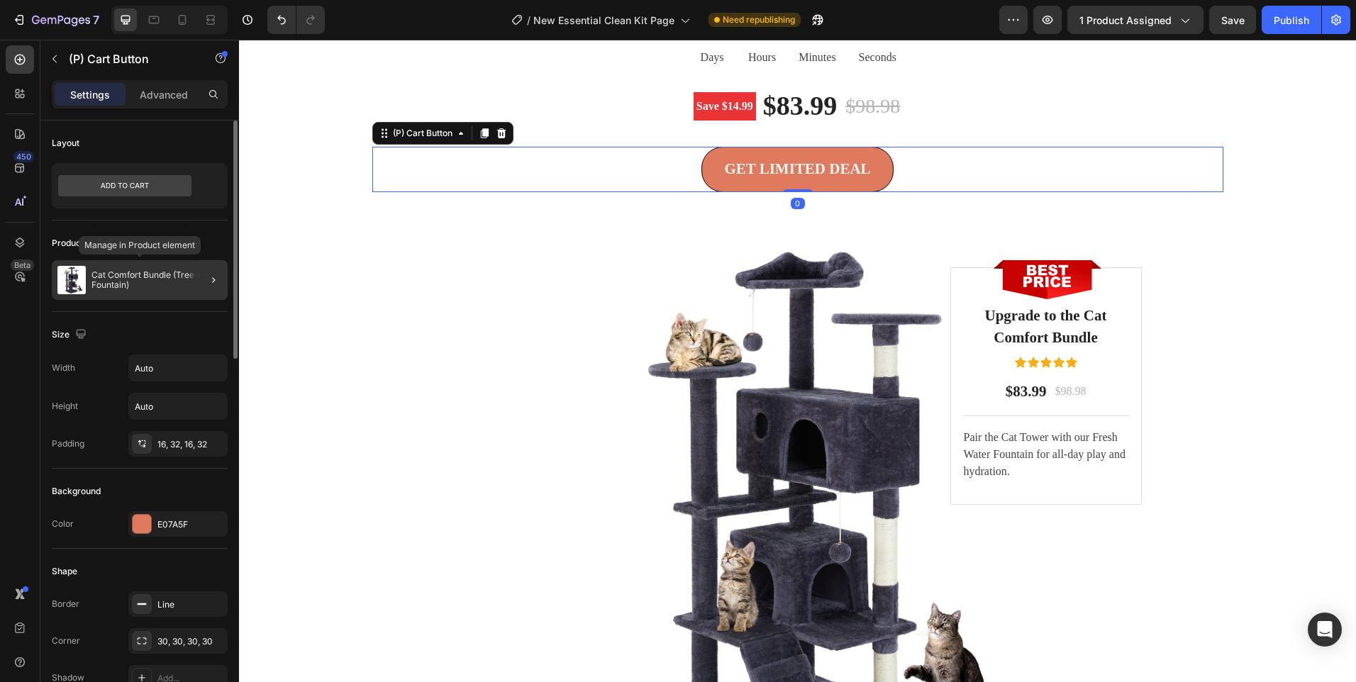
click at [172, 285] on p "Cat Comfort Bundle (Tree + Fountain)" at bounding box center [157, 280] width 131 height 20
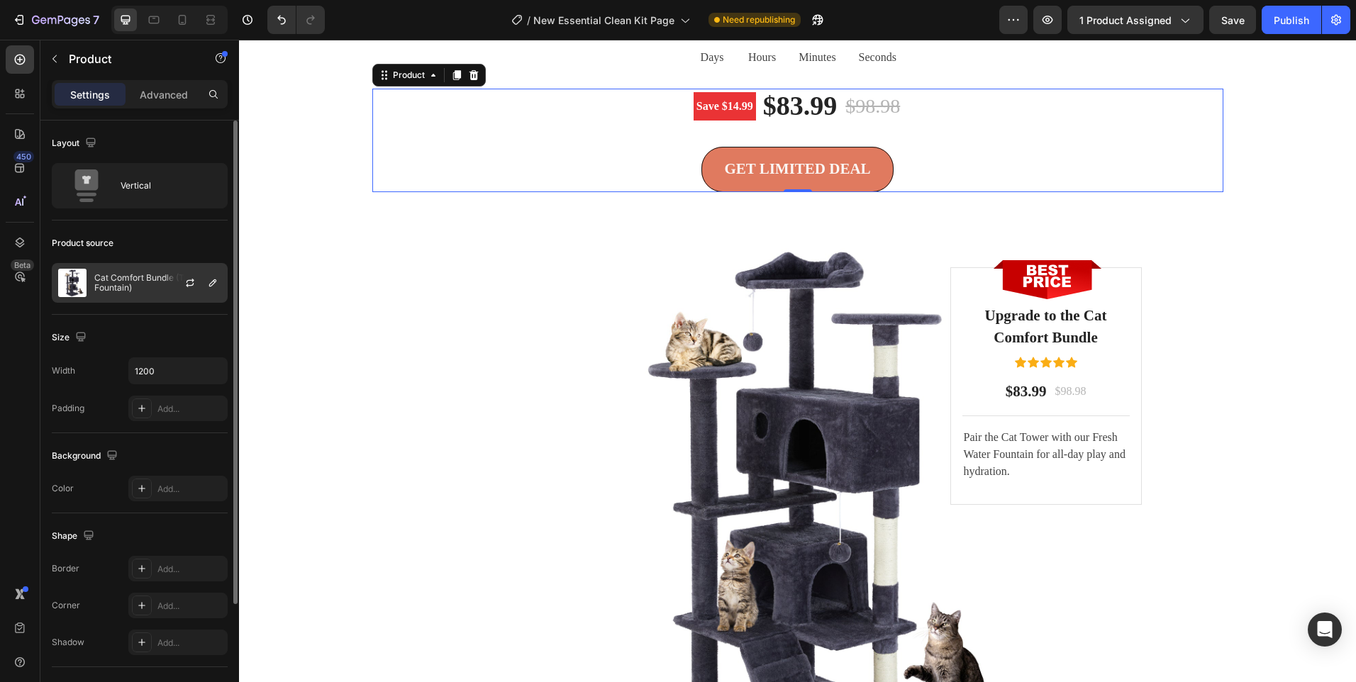
click at [162, 284] on p "Cat Comfort Bundle (Tree + Fountain)" at bounding box center [157, 283] width 127 height 20
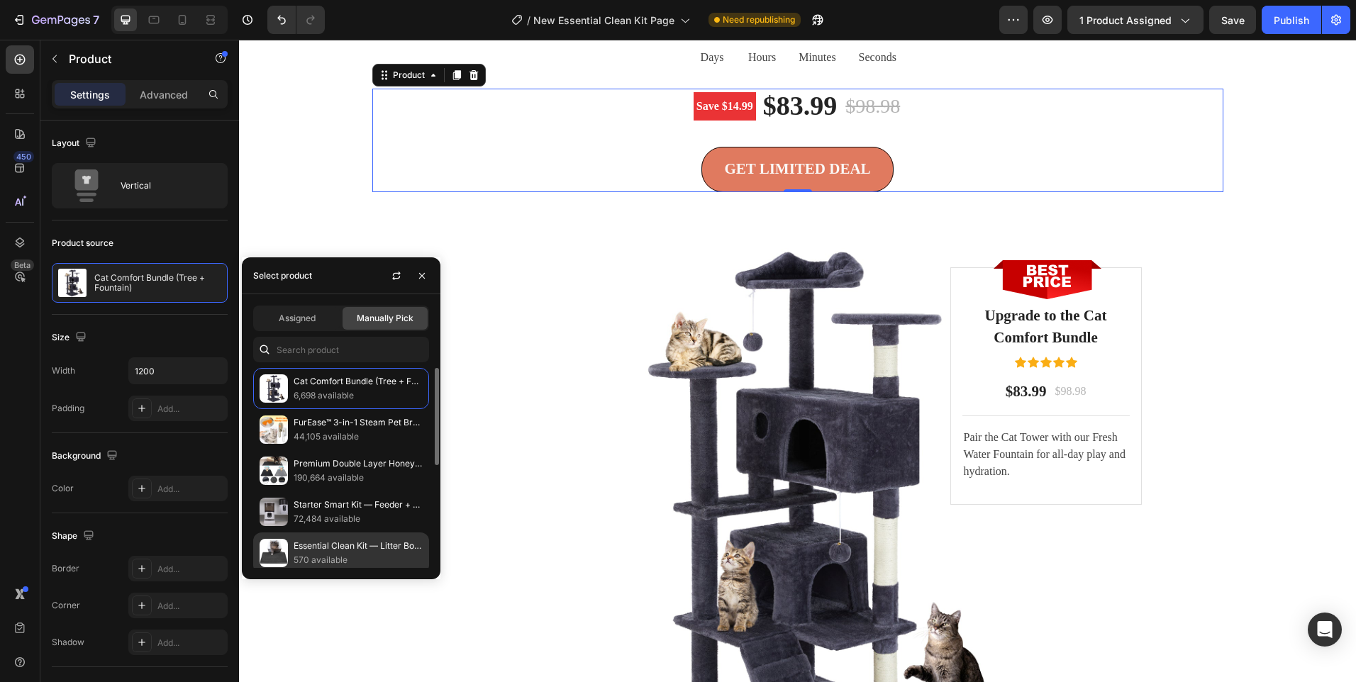
click at [339, 543] on p "Essential Clean Kit — Litter Box + Honeycomb Mat" at bounding box center [358, 546] width 129 height 14
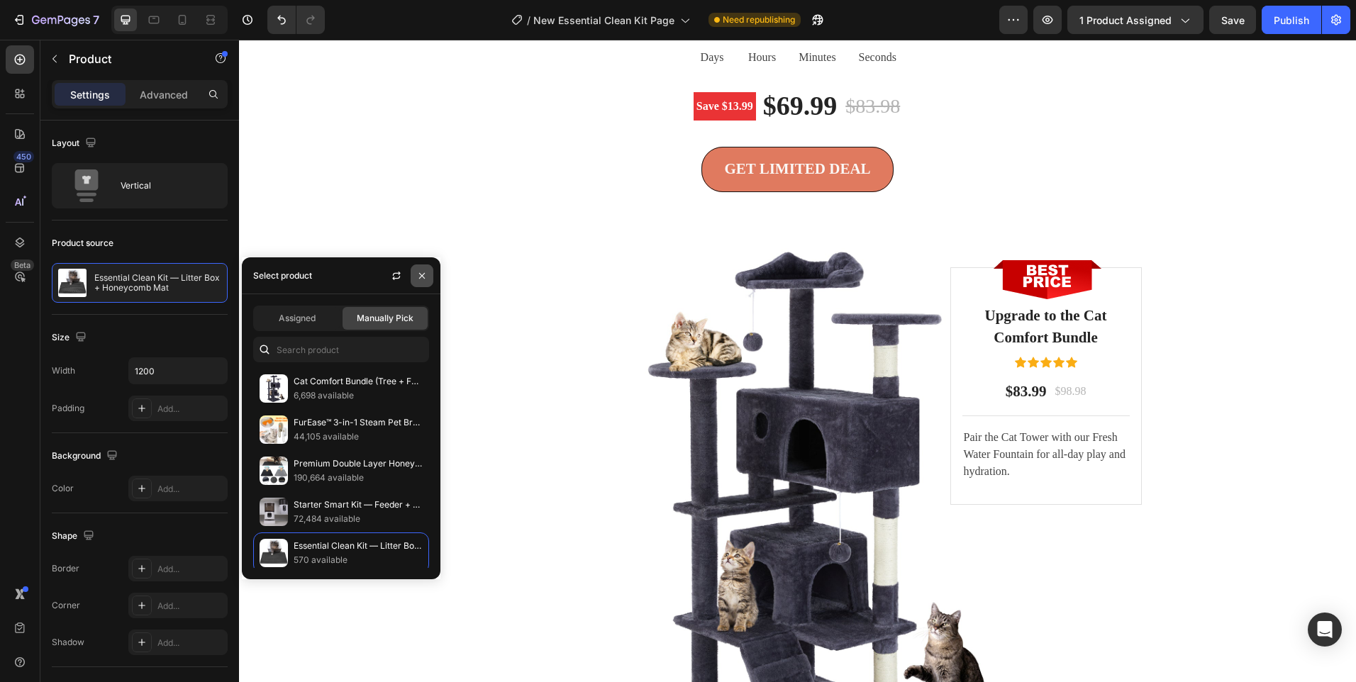
click at [425, 275] on icon "button" at bounding box center [421, 275] width 11 height 11
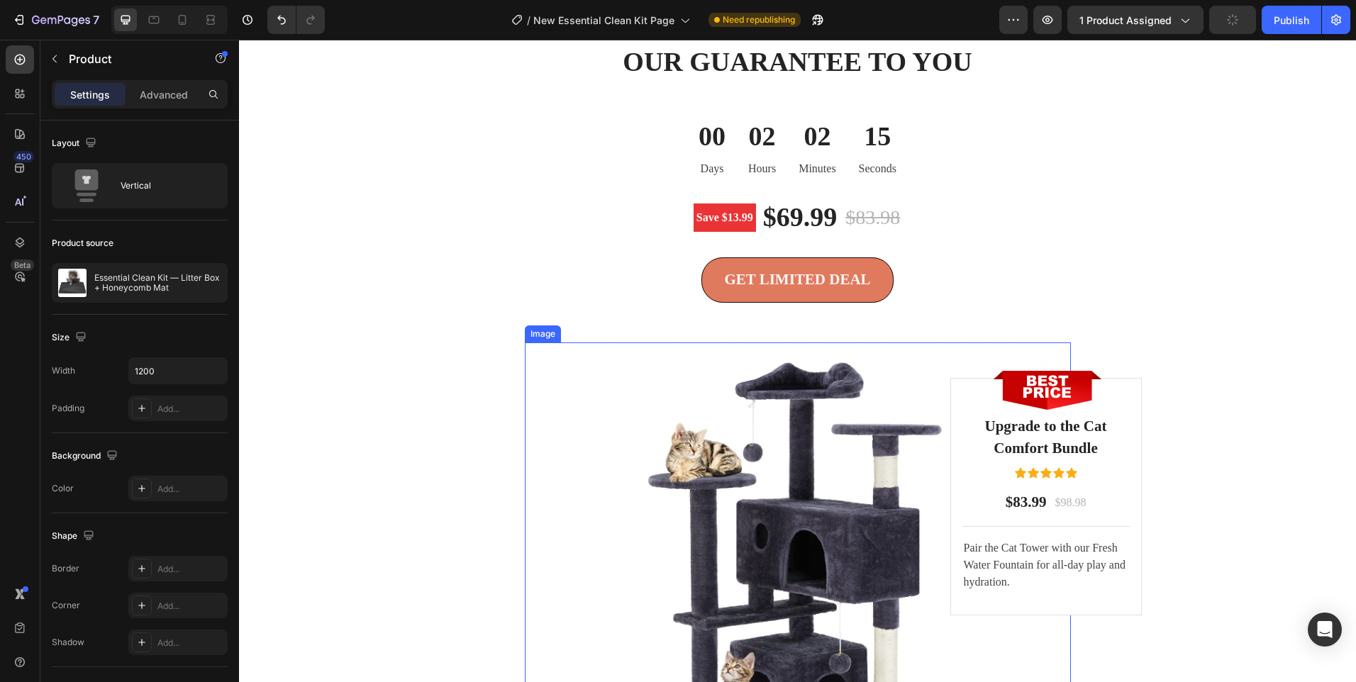
scroll to position [2983, 0]
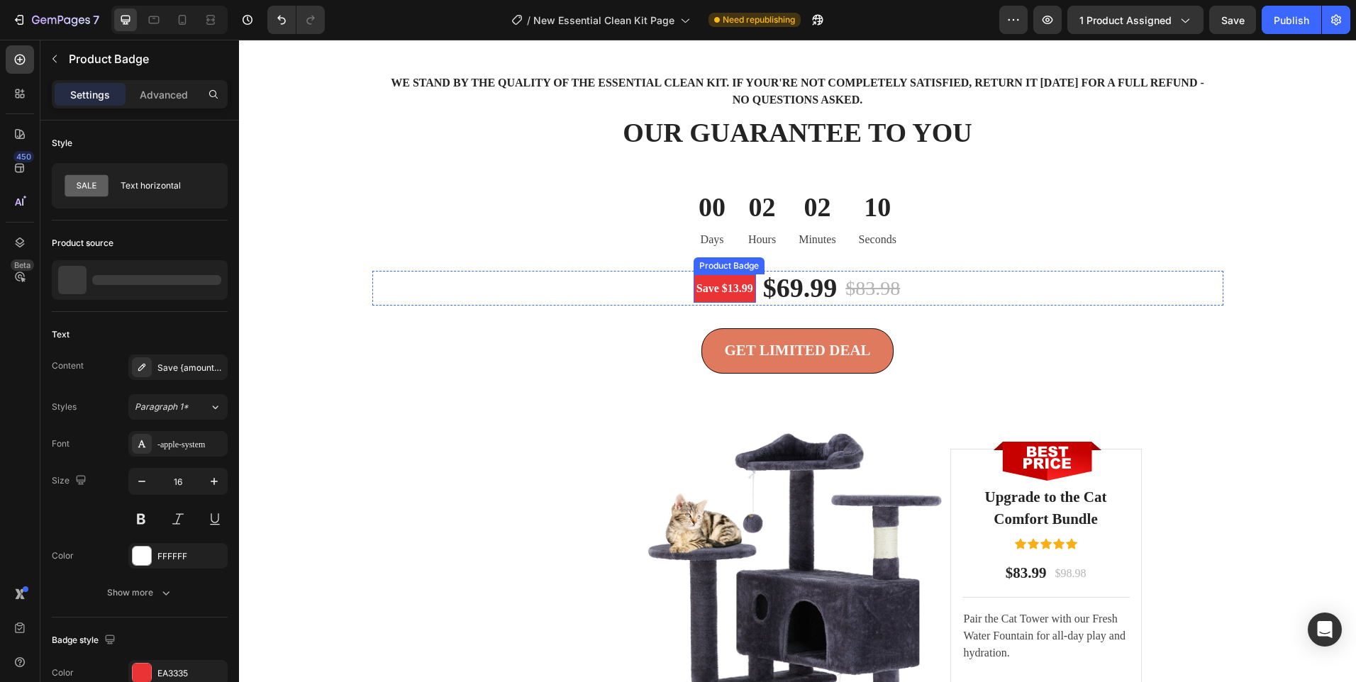
click at [709, 296] on pre "Save $13.99" at bounding box center [725, 289] width 62 height 28
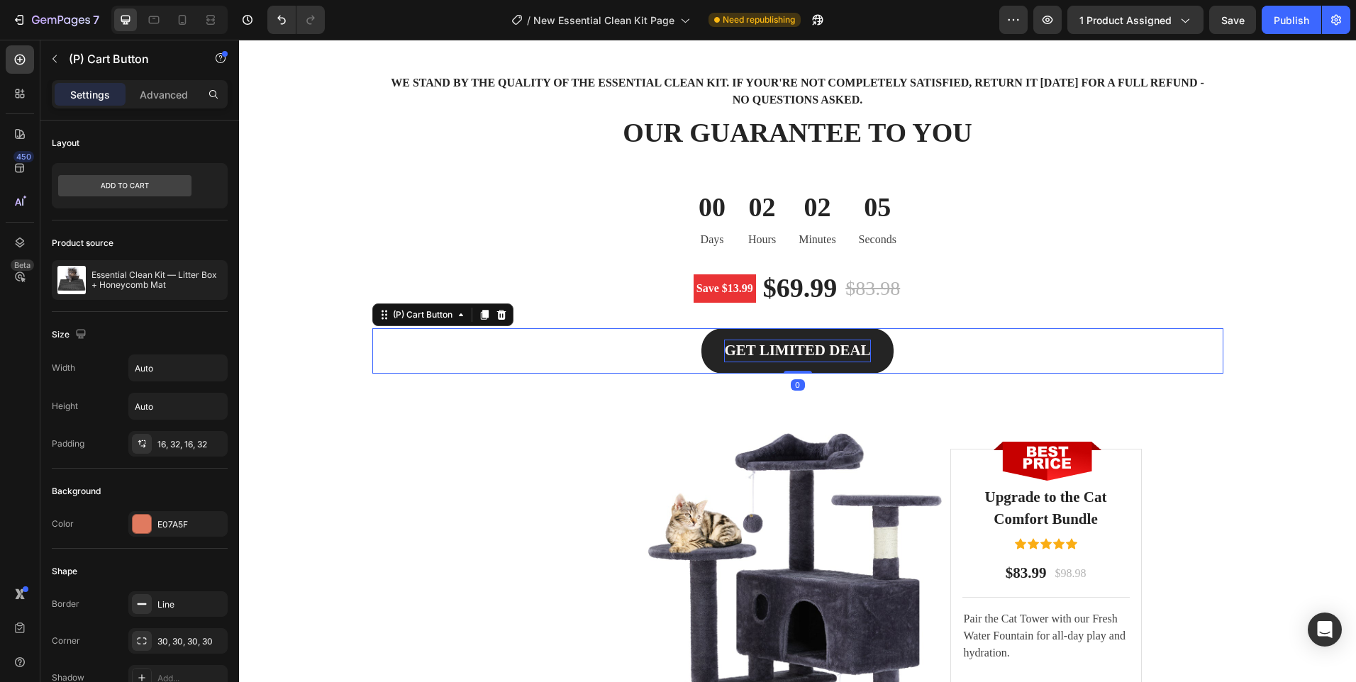
click at [763, 350] on div "GET LIMITED DEAL" at bounding box center [797, 351] width 146 height 23
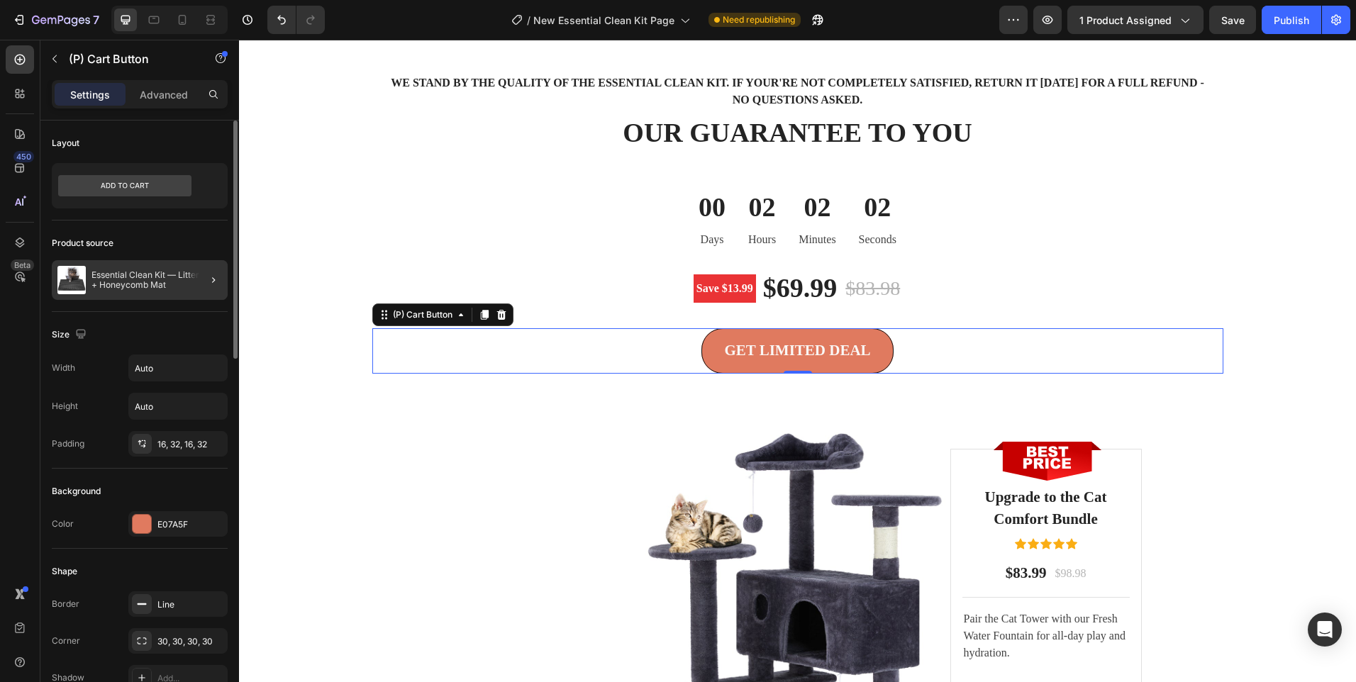
click at [192, 279] on div at bounding box center [208, 280] width 40 height 40
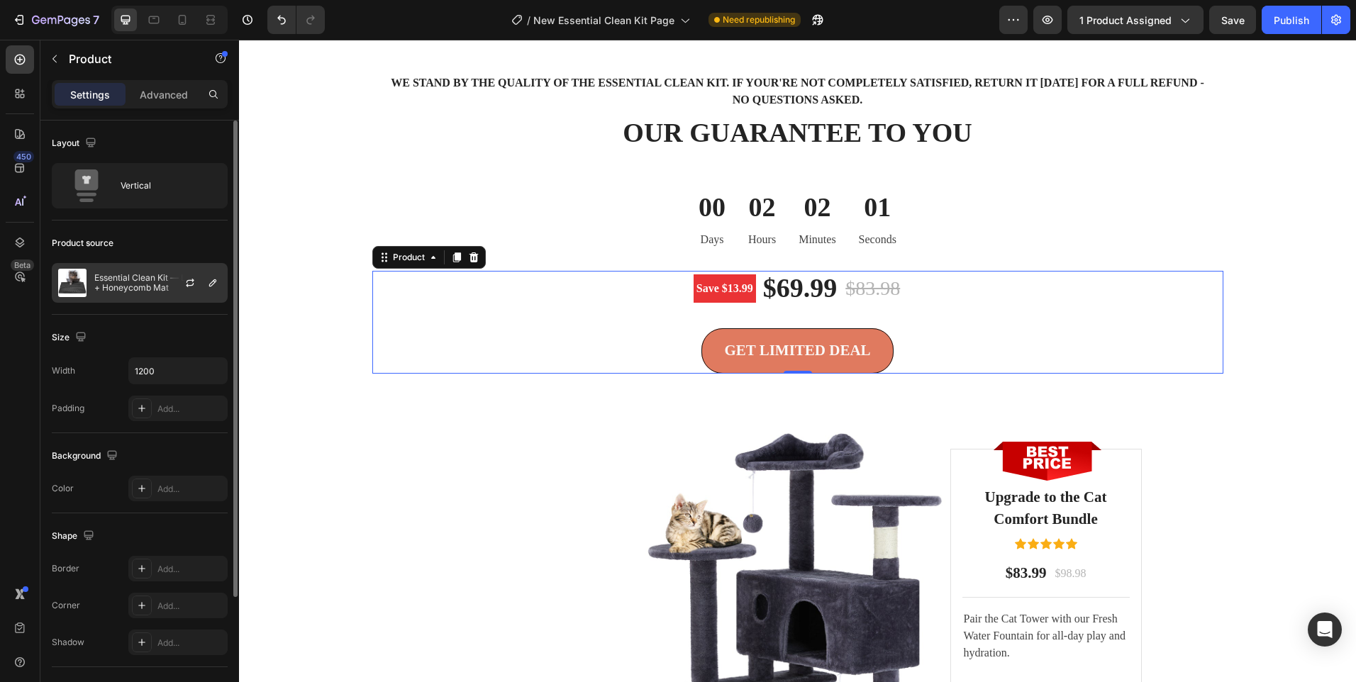
click at [113, 270] on div "Essential Clean Kit — Litter Box + Honeycomb Mat" at bounding box center [140, 283] width 176 height 40
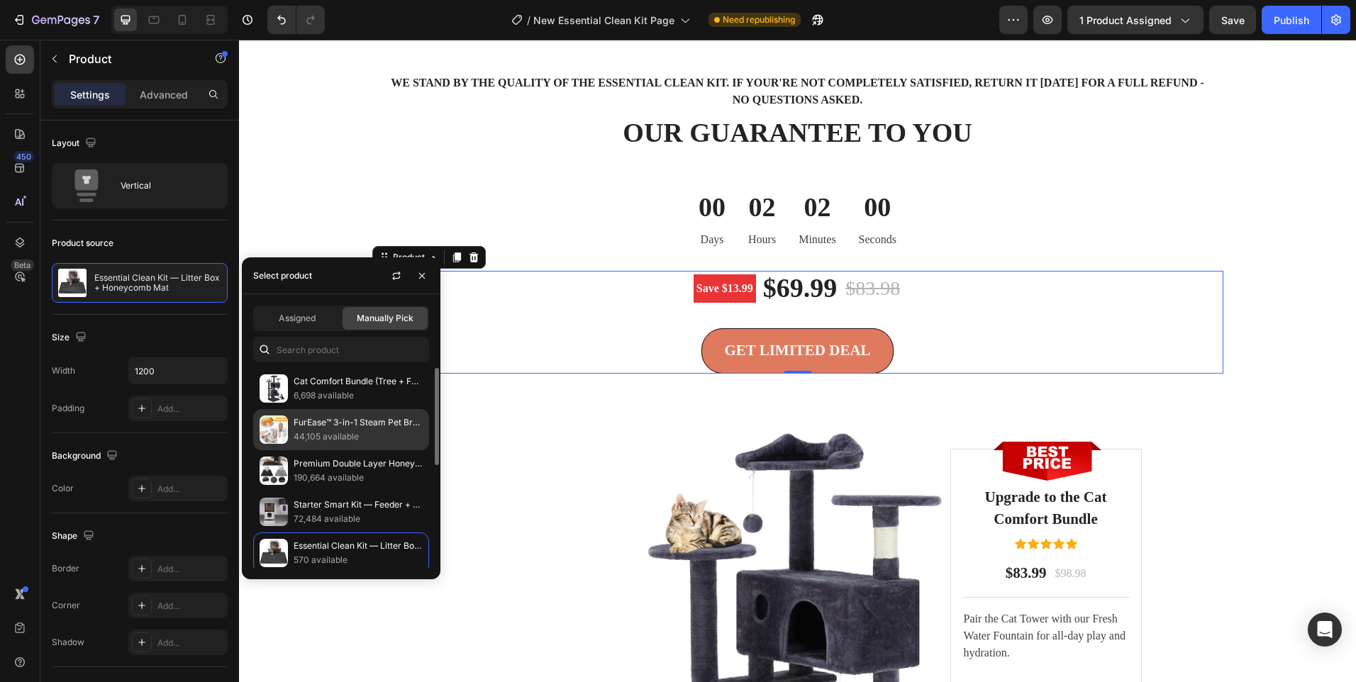
click at [293, 450] on div "FurEase™ 3-in-1 Steam Pet Brush 44,105 available" at bounding box center [341, 470] width 176 height 41
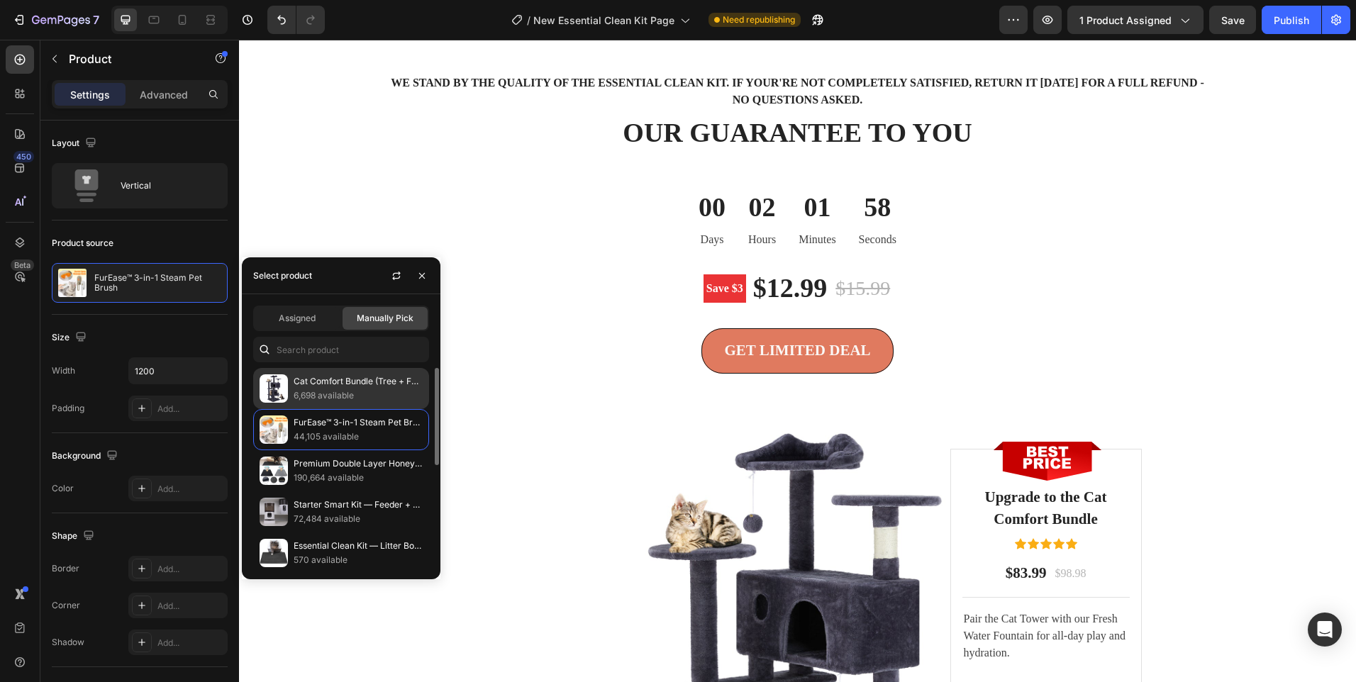
click at [299, 384] on p "Cat Comfort Bundle (Tree + Fountain)" at bounding box center [358, 382] width 129 height 14
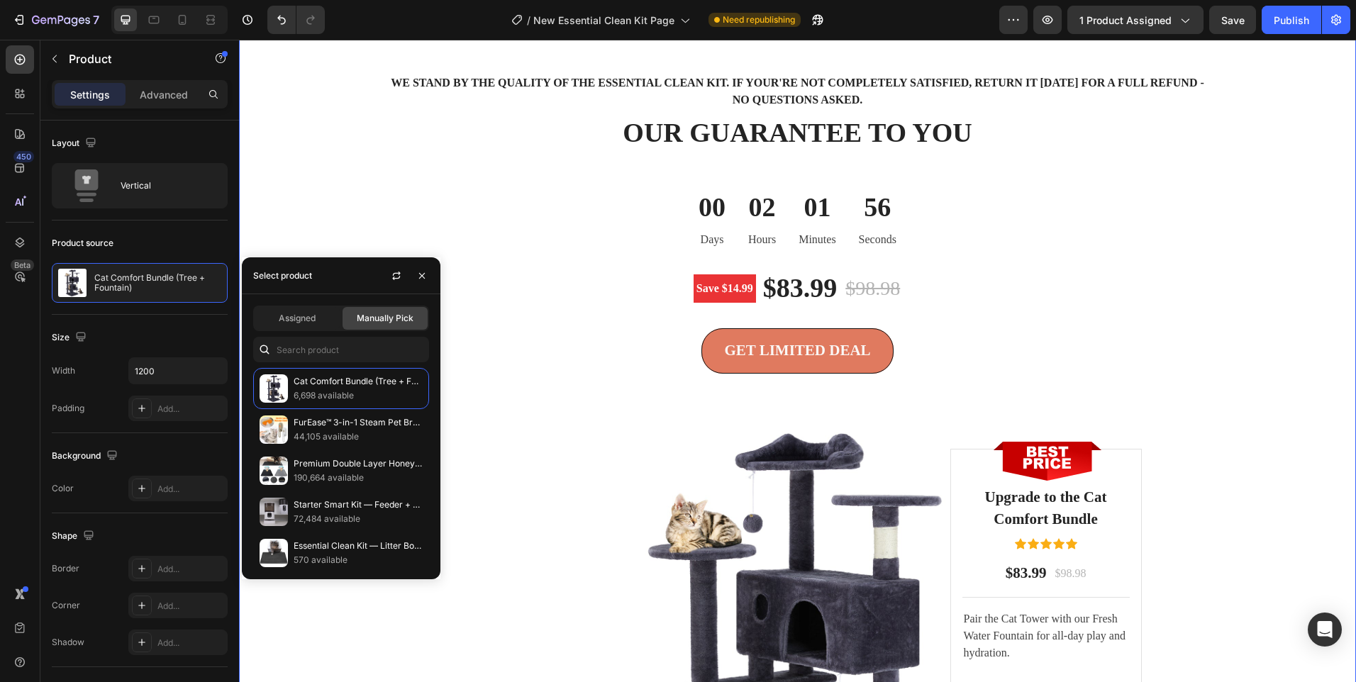
scroll to position [3224, 0]
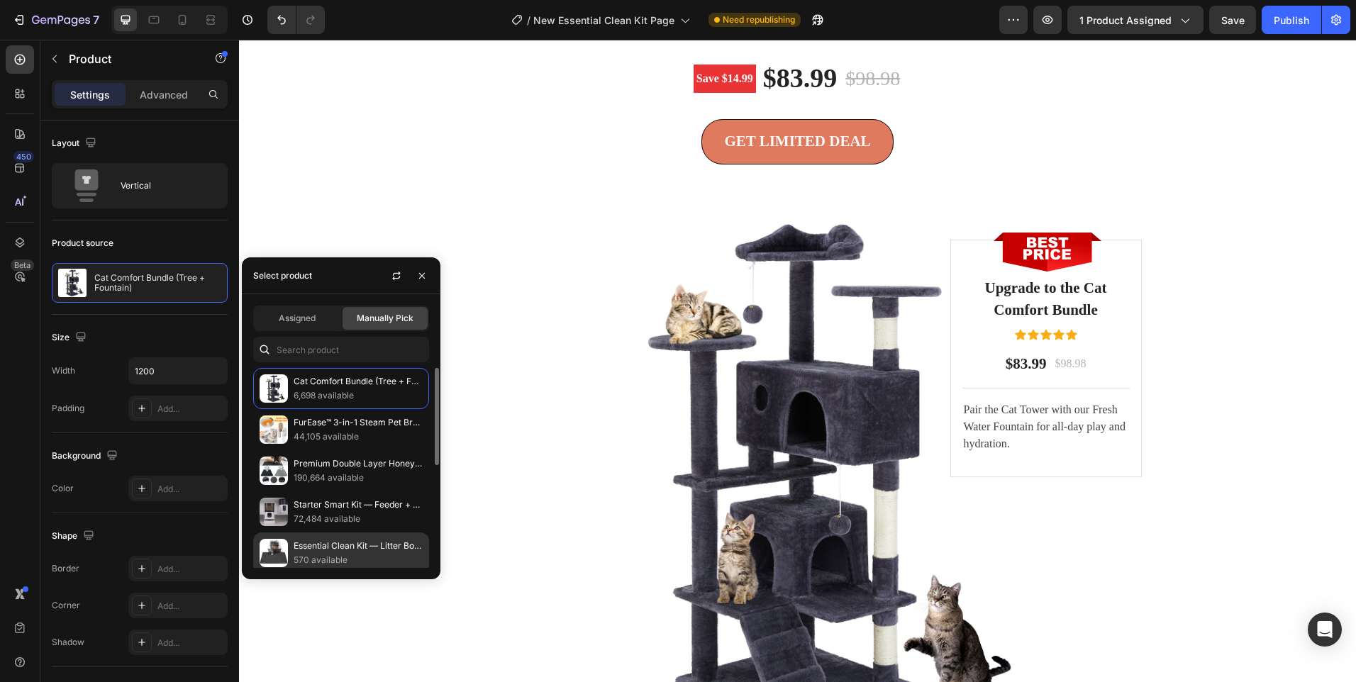
click at [330, 549] on p "Essential Clean Kit — Litter Box + Honeycomb Mat" at bounding box center [358, 546] width 129 height 14
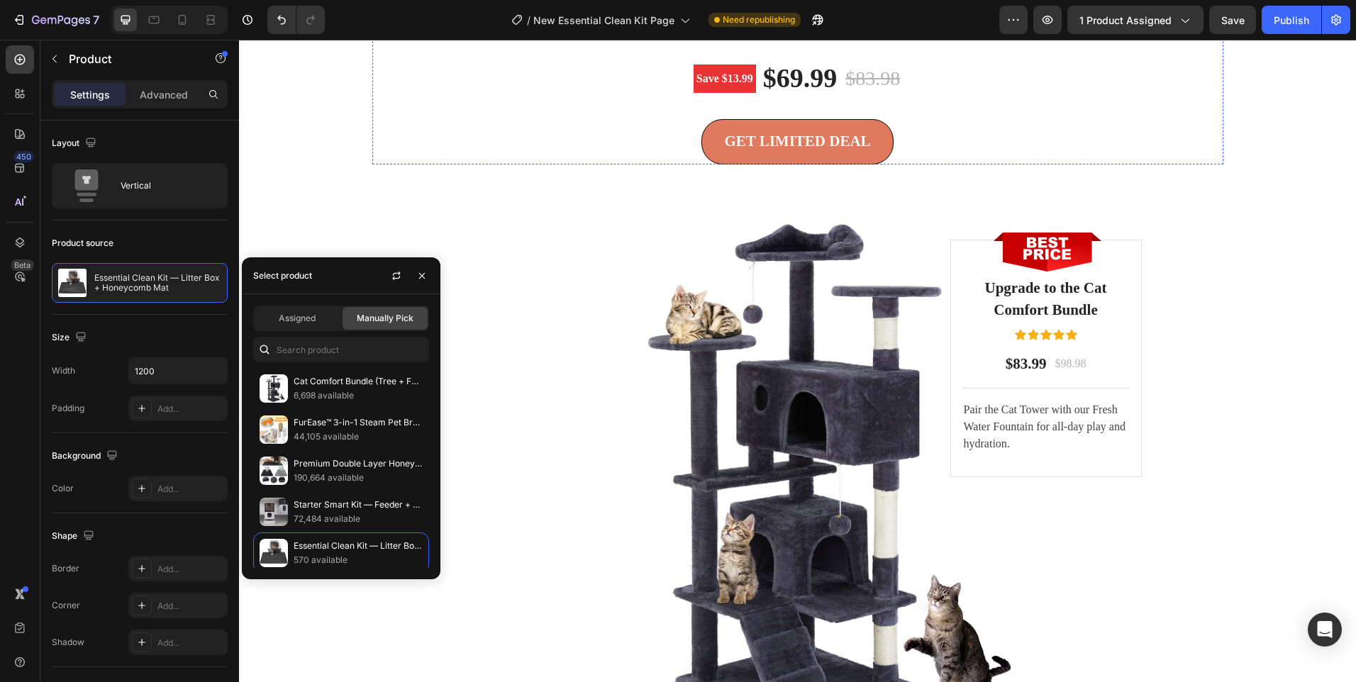
click at [560, 38] on div "00 Days 02 Hours 01 Minutes 52 Seconds" at bounding box center [797, 9] width 851 height 57
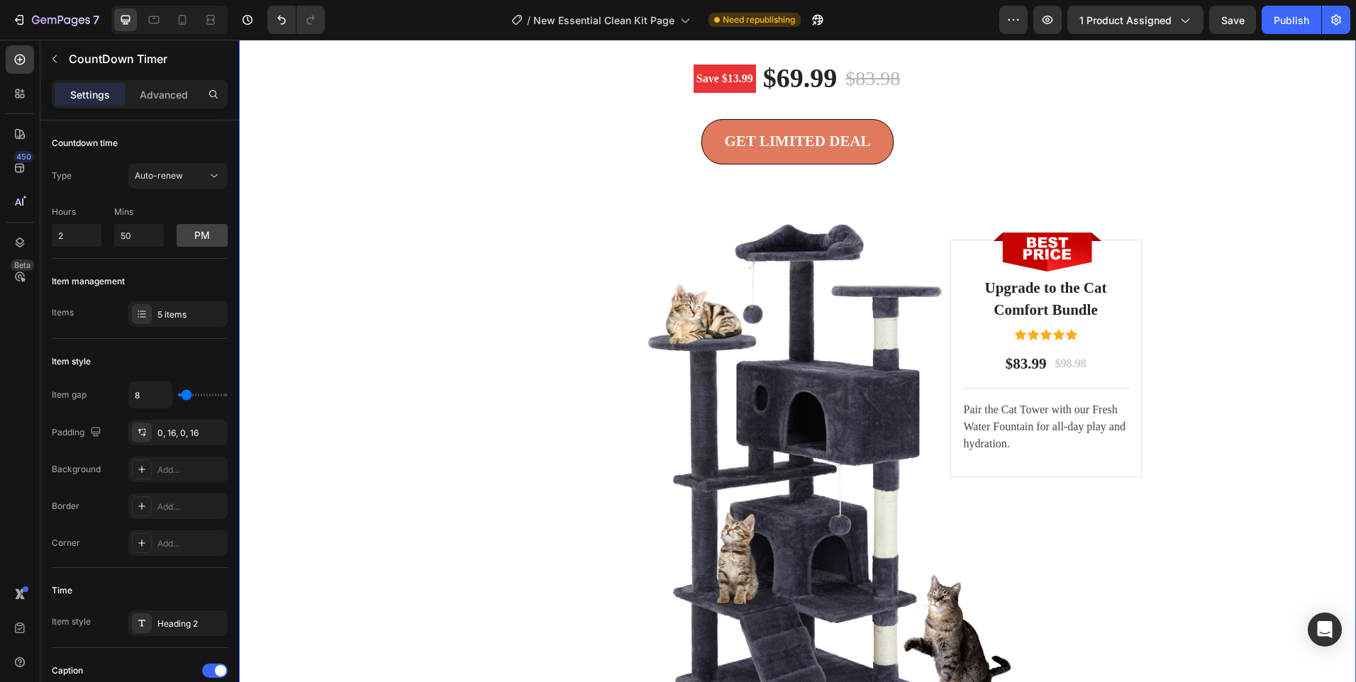
click at [411, 516] on div "We stand by the quality of the Essential Clean Kit. If your're not completely s…" at bounding box center [798, 306] width 1096 height 887
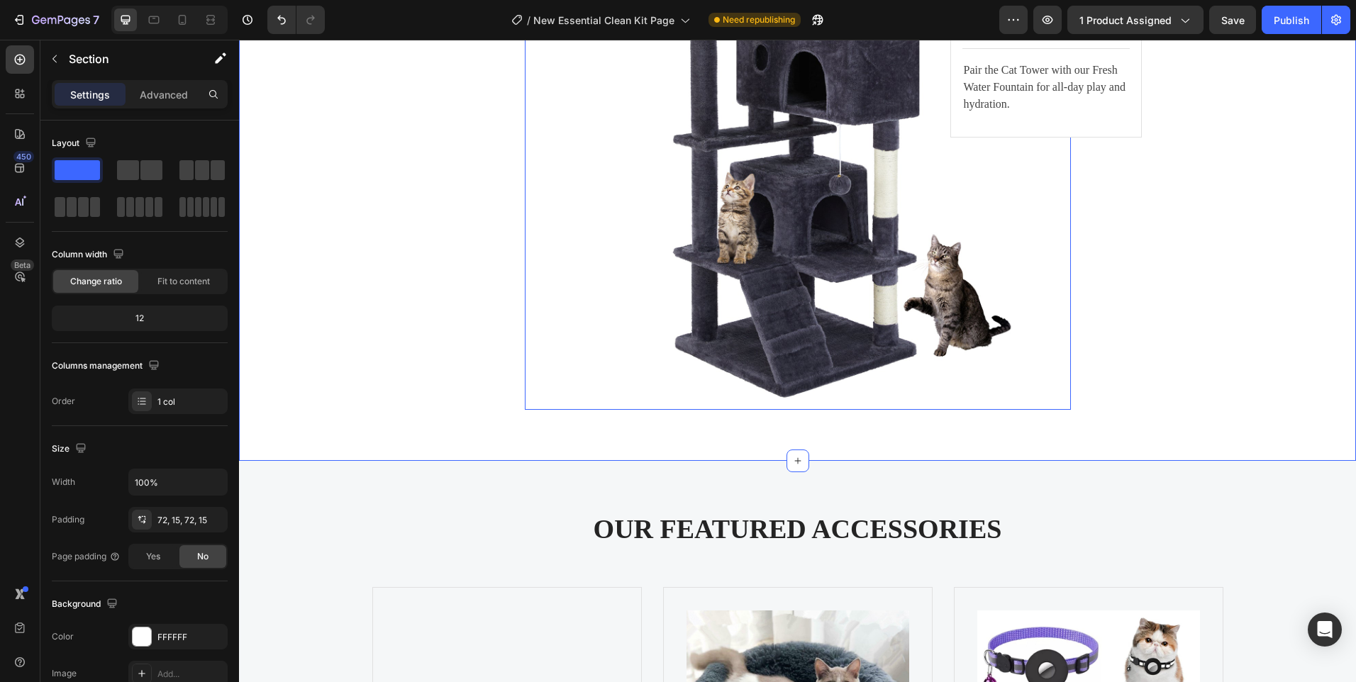
scroll to position [3862, 0]
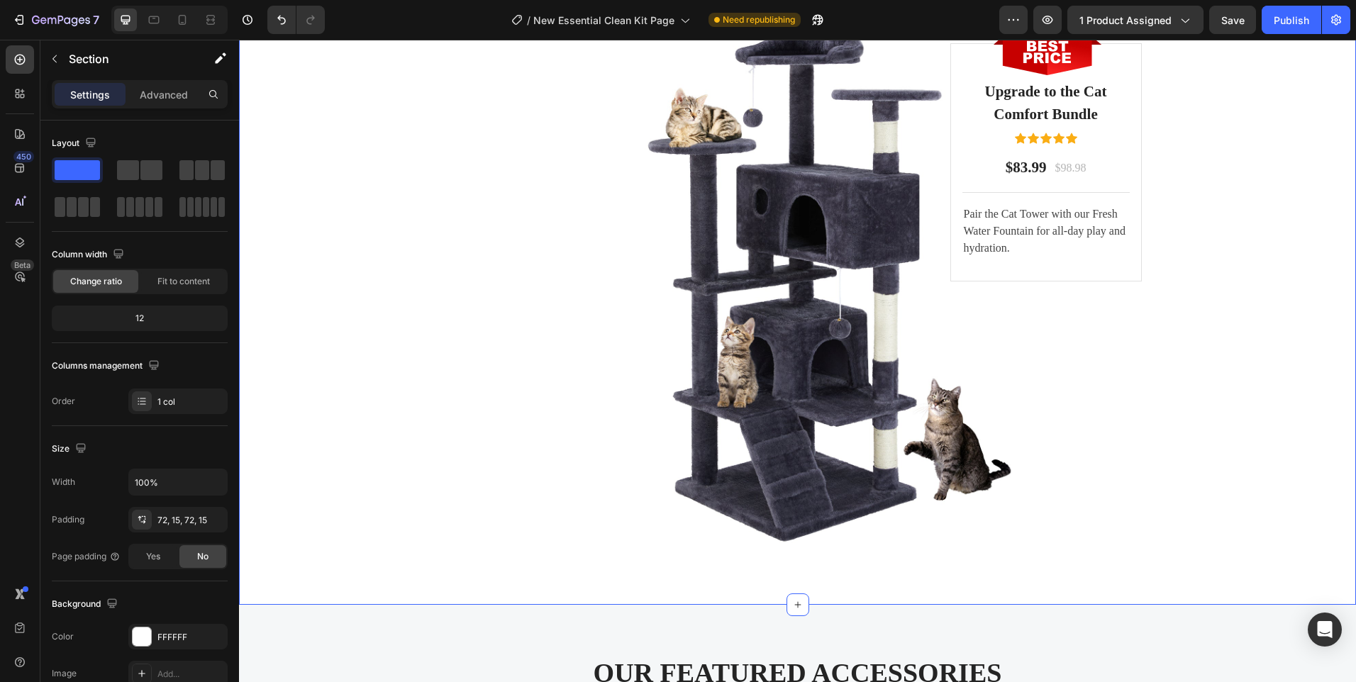
click at [384, 286] on div "We stand by the quality of the Essential Clean Kit. If your're not completely s…" at bounding box center [798, 110] width 1096 height 887
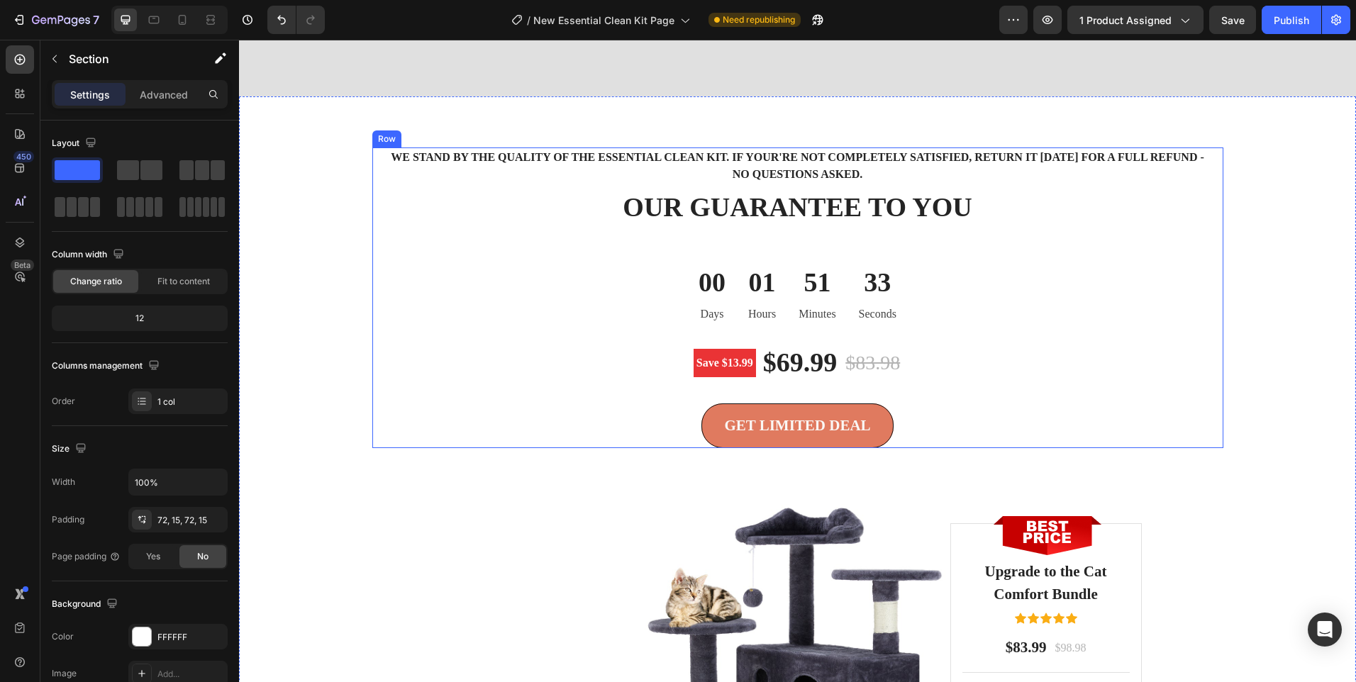
scroll to position [3299, 0]
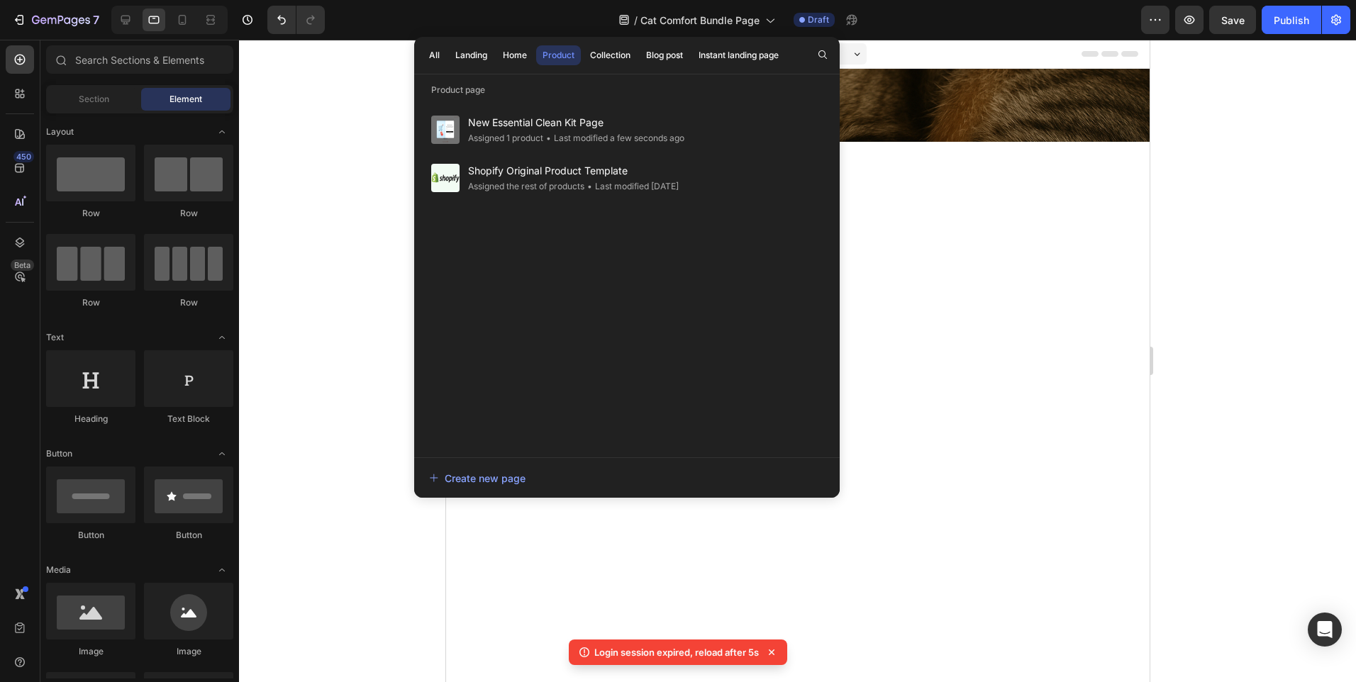
scroll to position [1773, 0]
